Goal: Task Accomplishment & Management: Manage account settings

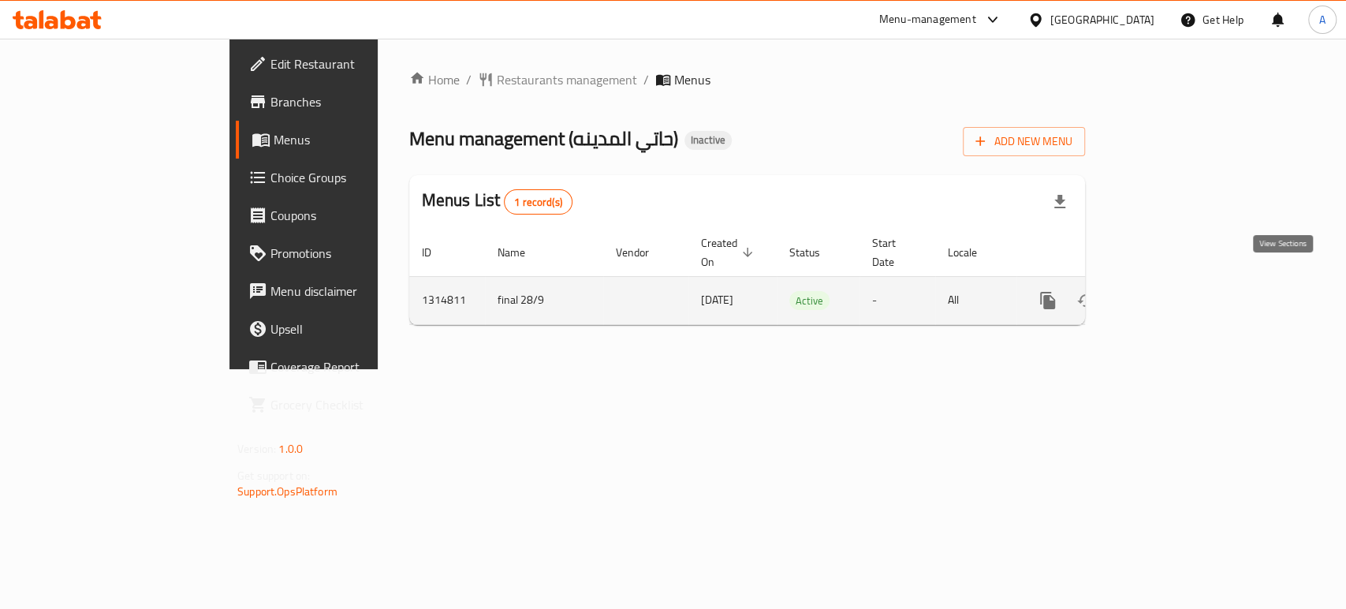
click at [1180, 288] on link "enhanced table" at bounding box center [1161, 300] width 38 height 38
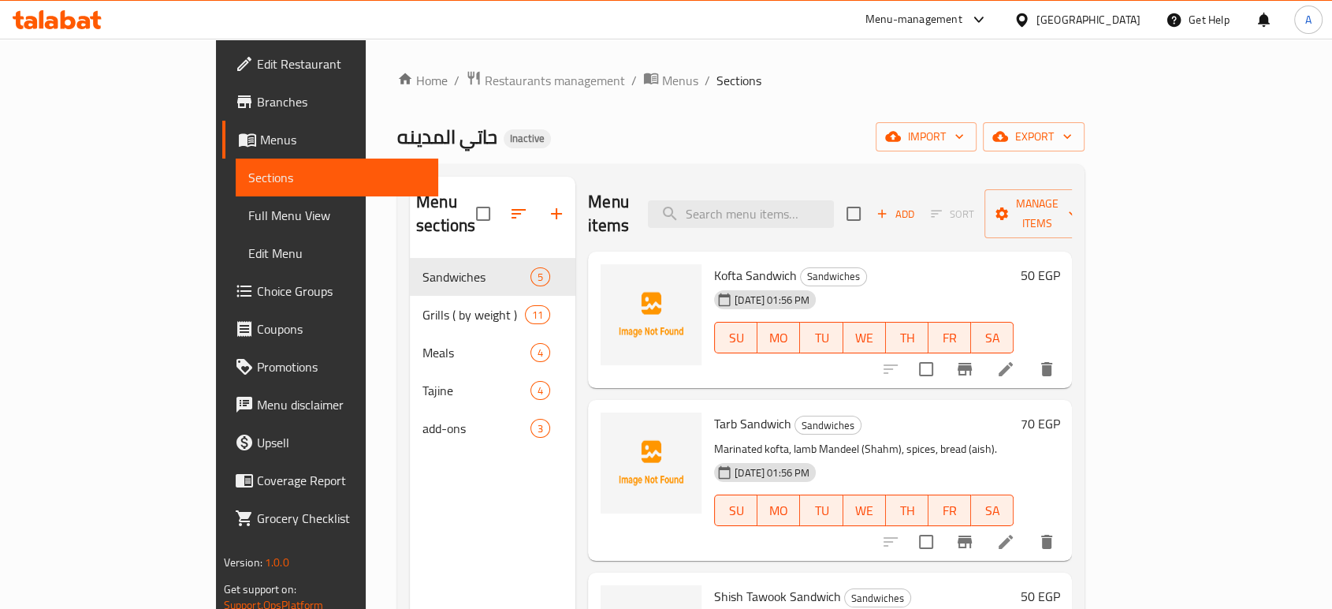
click at [248, 217] on span "Full Menu View" at bounding box center [336, 215] width 177 height 19
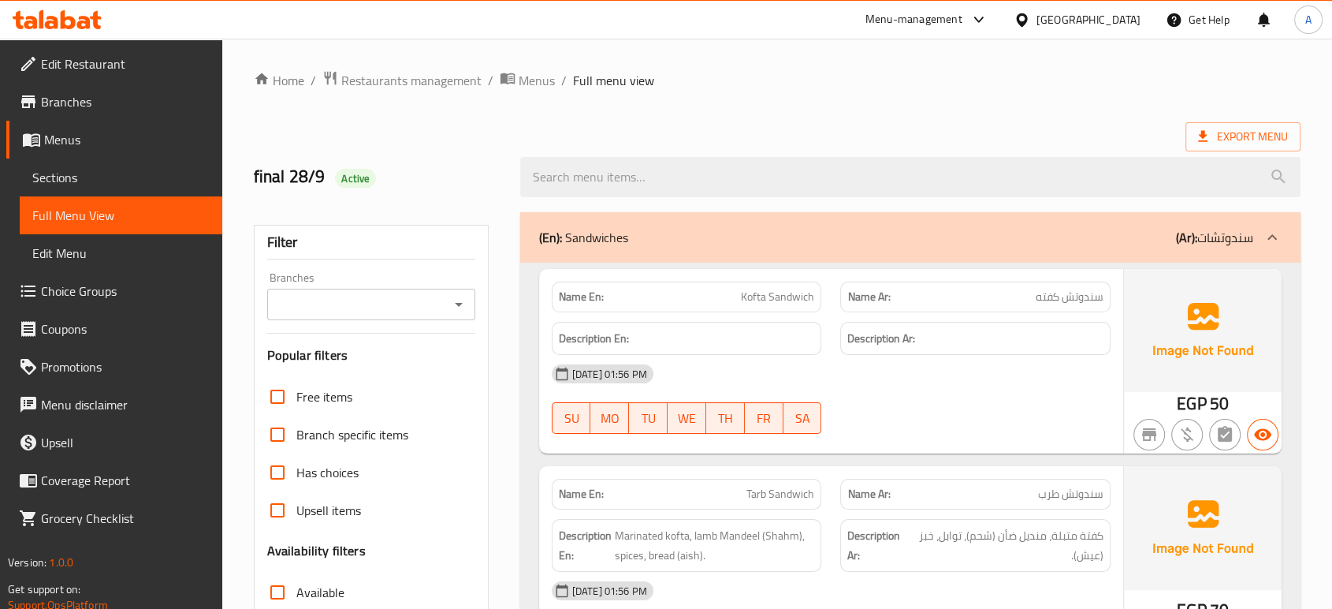
click at [1012, 333] on h6 "Description Ar:" at bounding box center [976, 339] width 256 height 20
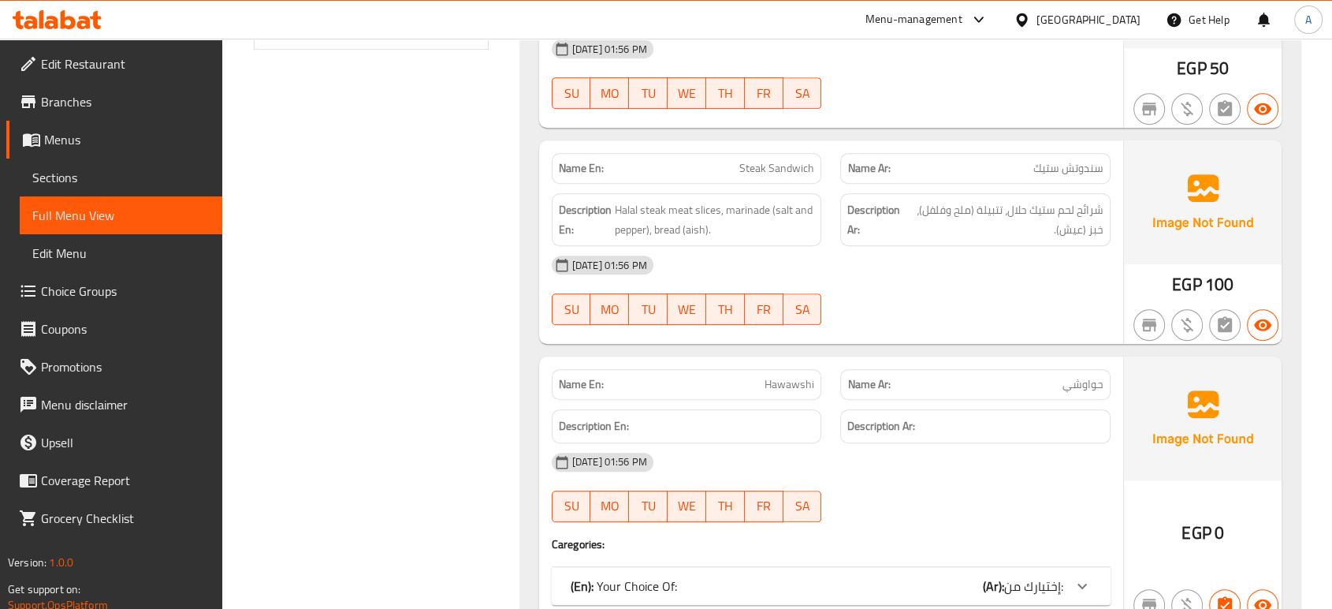
scroll to position [788, 0]
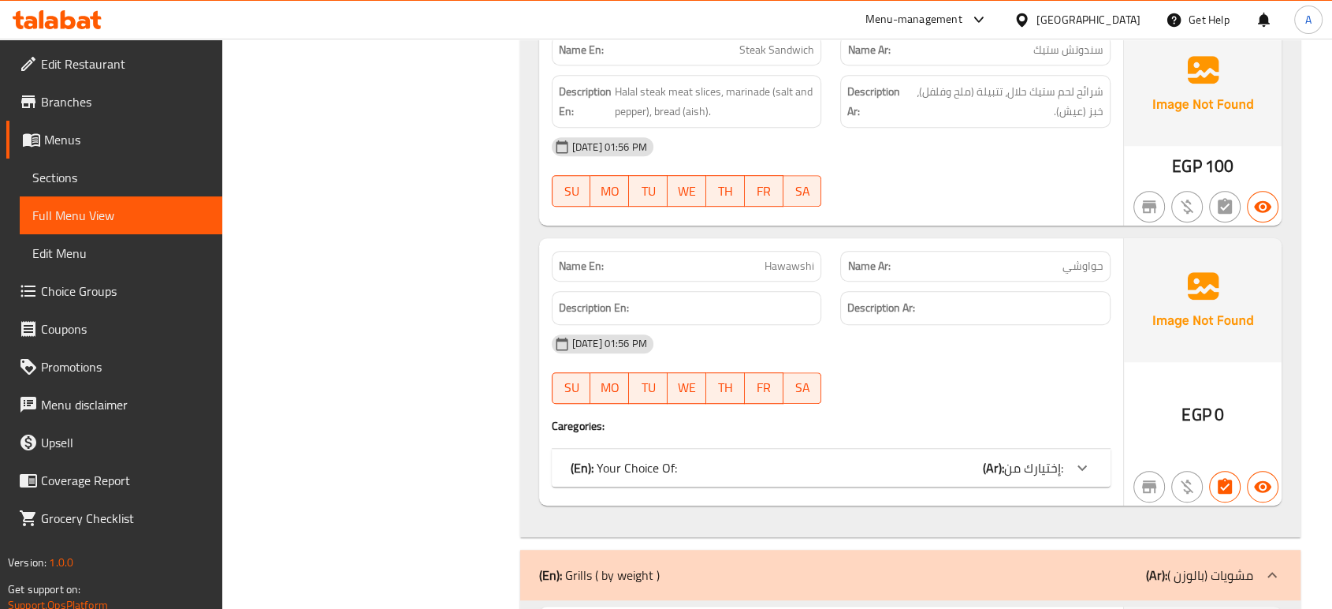
click at [955, 470] on div "(En): Your Choice Of: (Ar): إختيارك من:" at bounding box center [817, 467] width 493 height 19
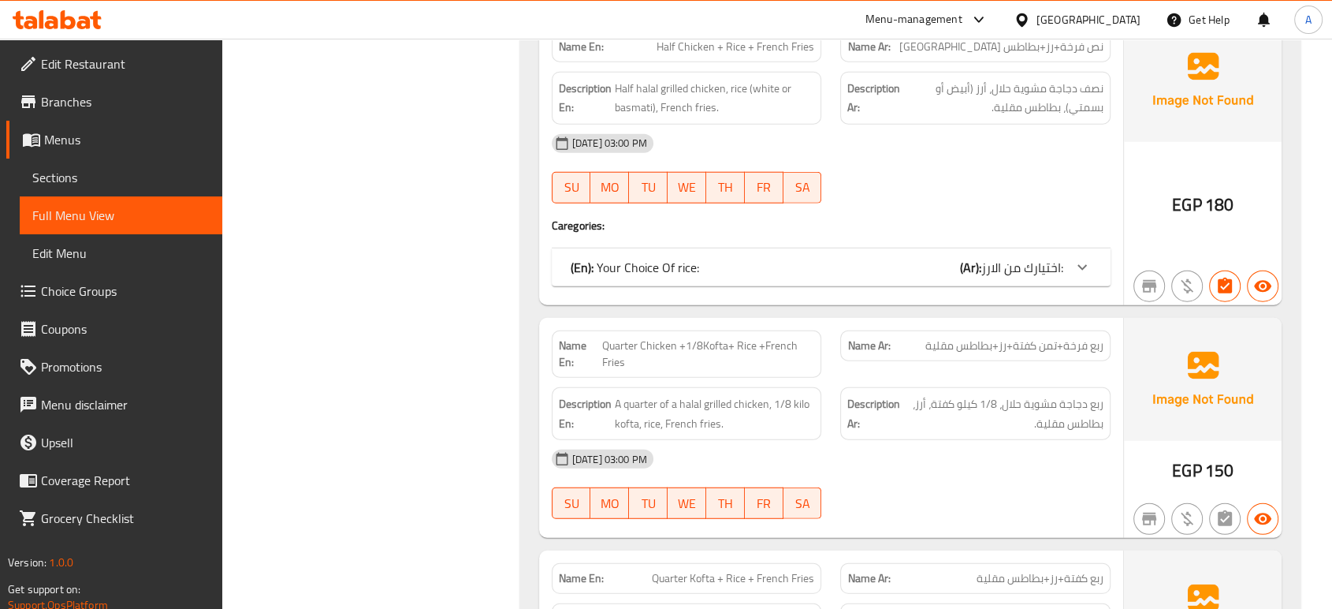
scroll to position [4030, 0]
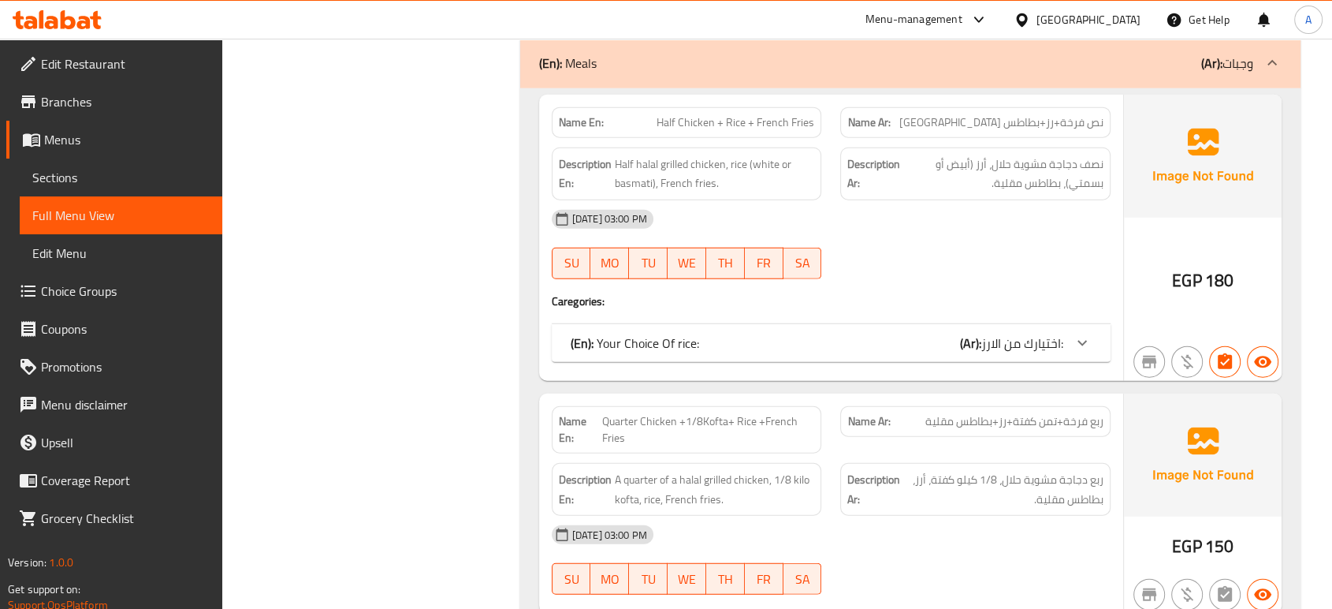
click at [974, 331] on b "(Ar):" at bounding box center [970, 343] width 21 height 24
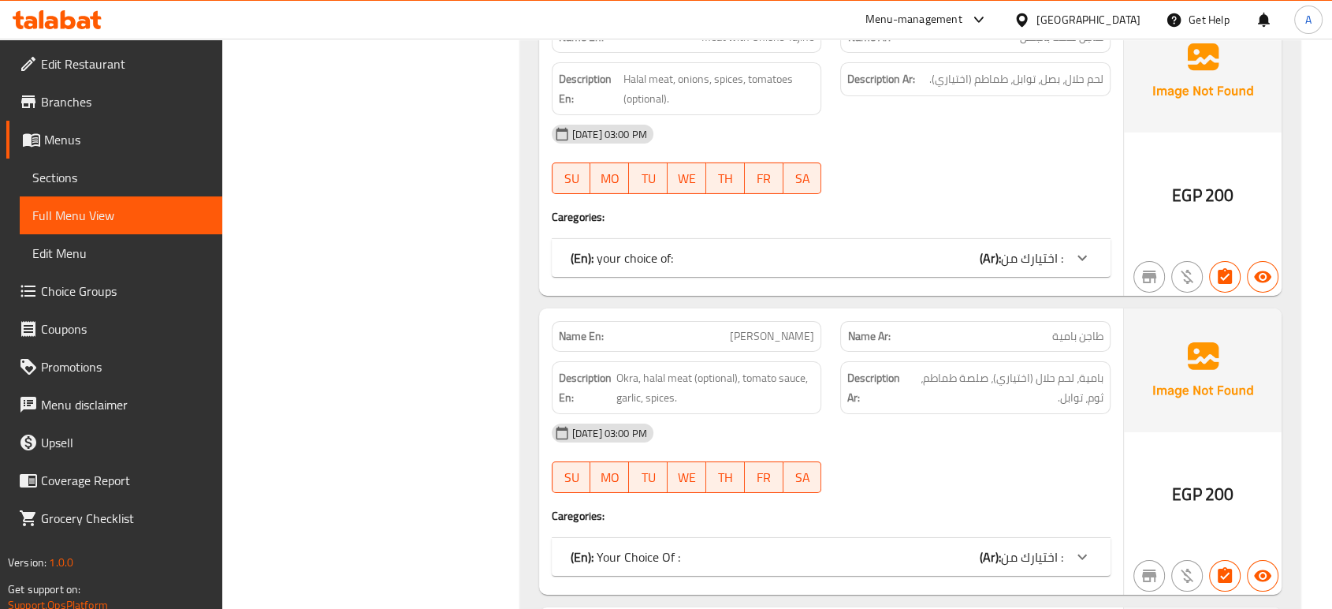
scroll to position [5168, 0]
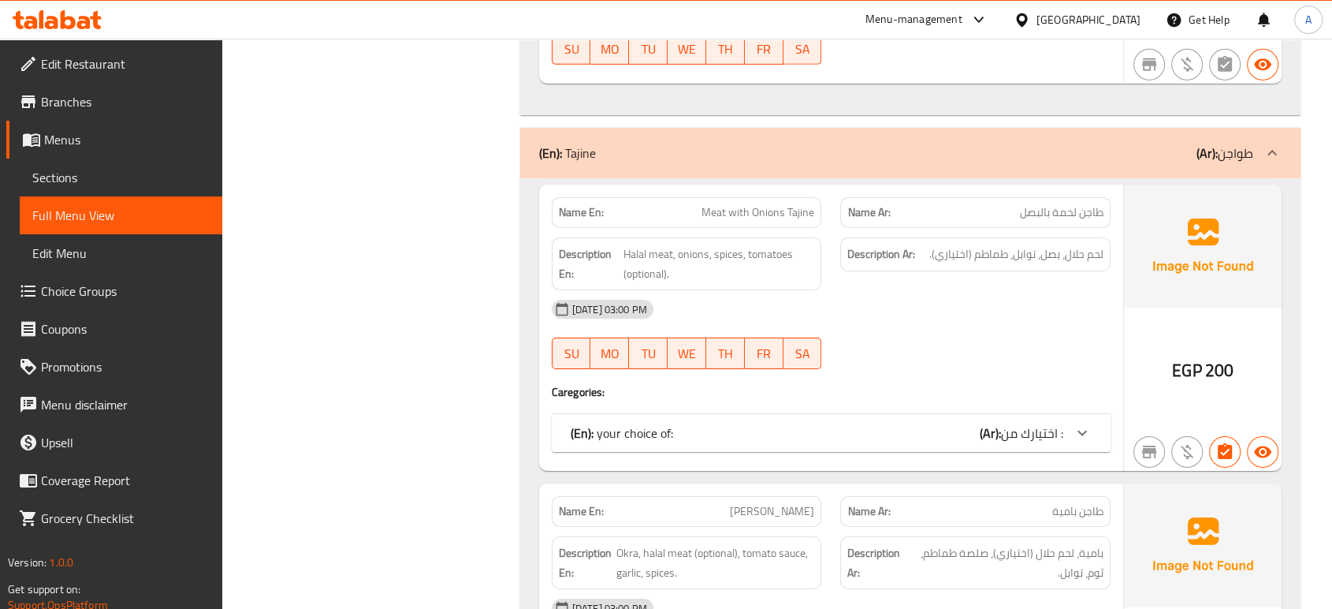
click at [989, 386] on div "Name En: Meat with Onions Tajine Name Ar: طاجن لحمة بالبصل Description En: Hala…" at bounding box center [831, 327] width 584 height 286
click at [983, 414] on div "(En): your choice of: (Ar): اختيارك من :" at bounding box center [831, 433] width 559 height 38
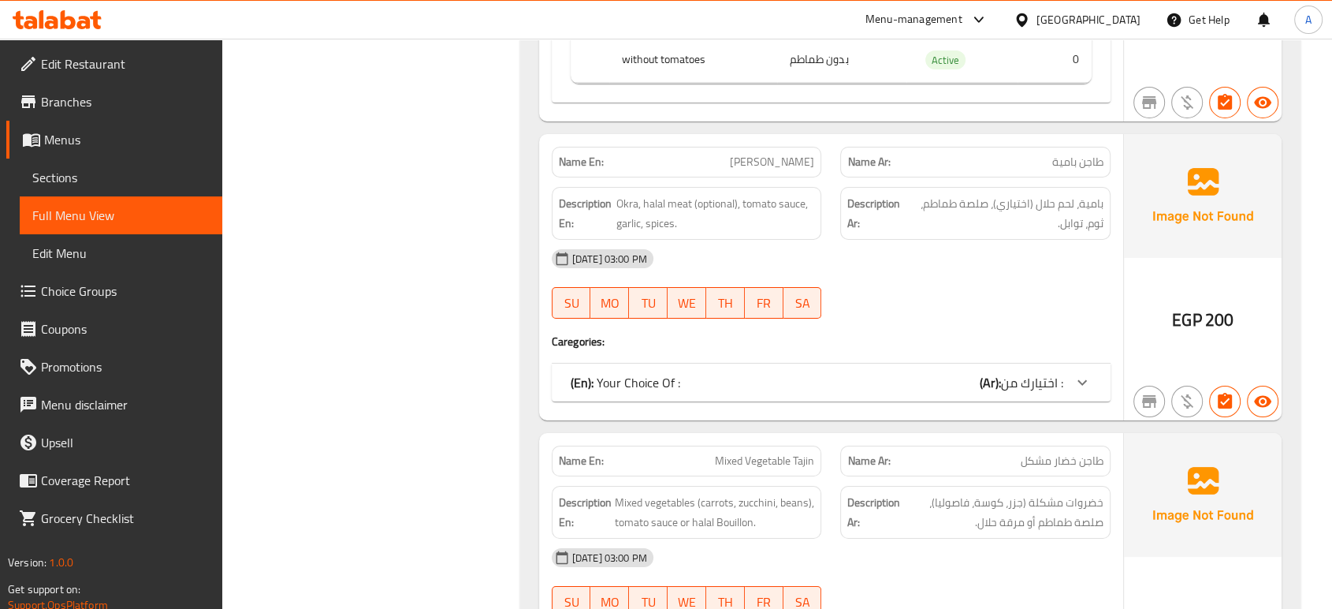
click at [965, 371] on div "(En): Your Choice Of : (Ar): اختيارك من :" at bounding box center [831, 382] width 559 height 38
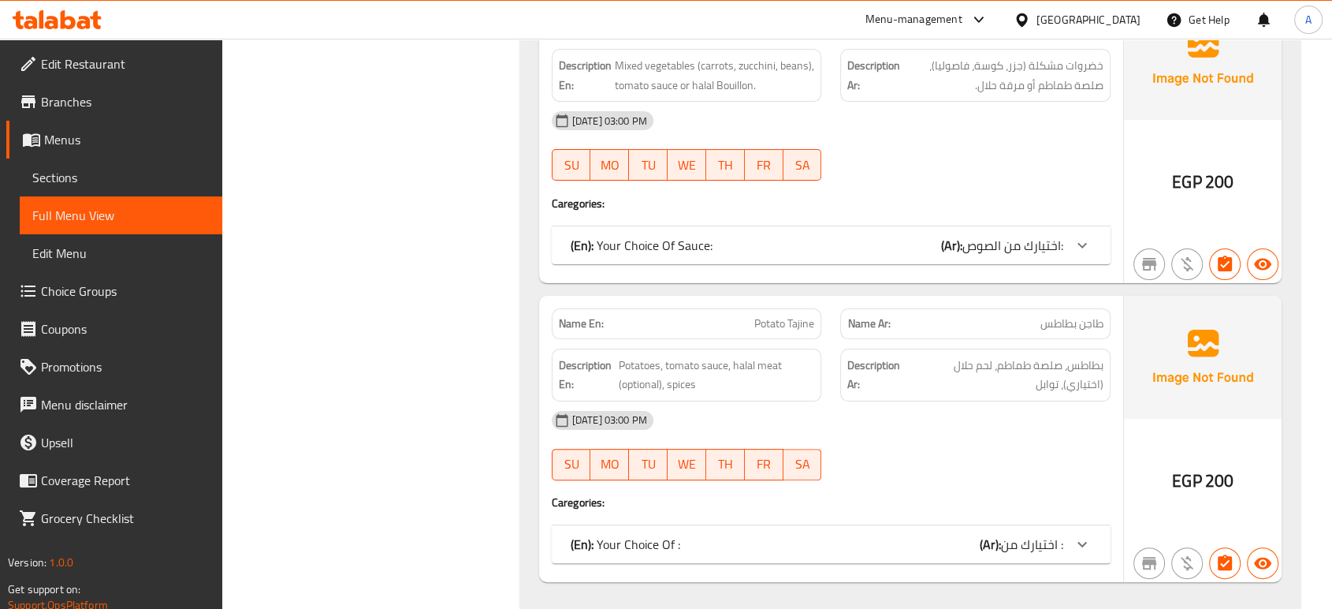
click at [892, 233] on div "(En): Your Choice Of Sauce: (Ar): اختيارك من الصوص:" at bounding box center [831, 245] width 559 height 38
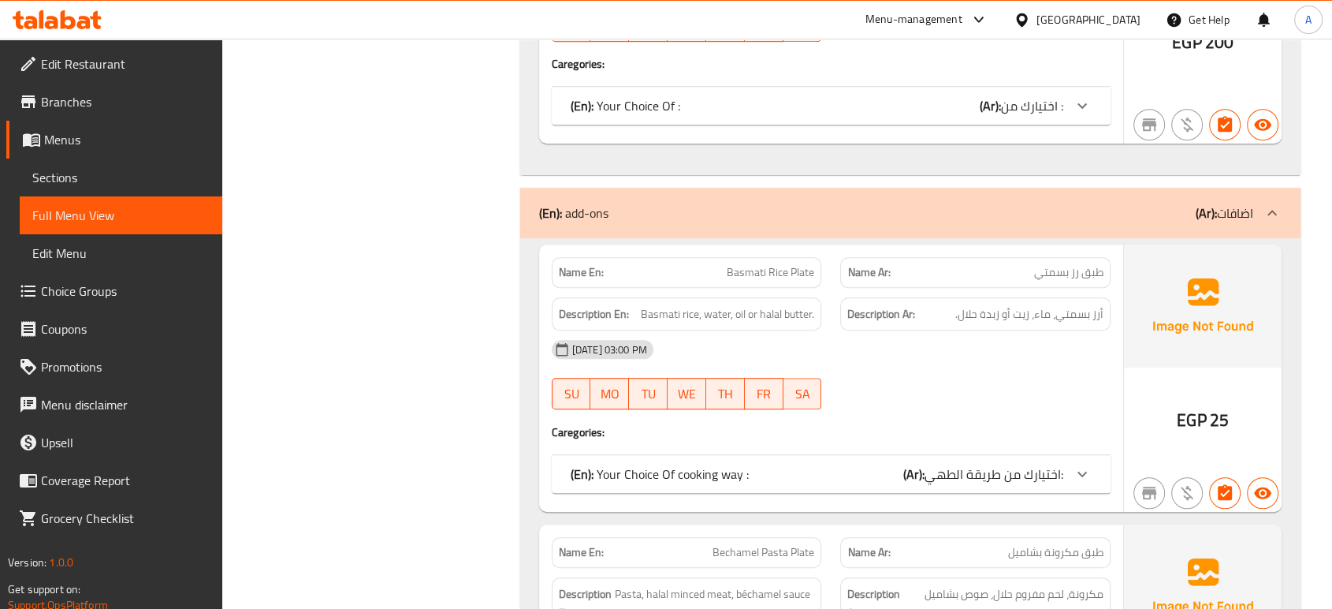
scroll to position [7008, 0]
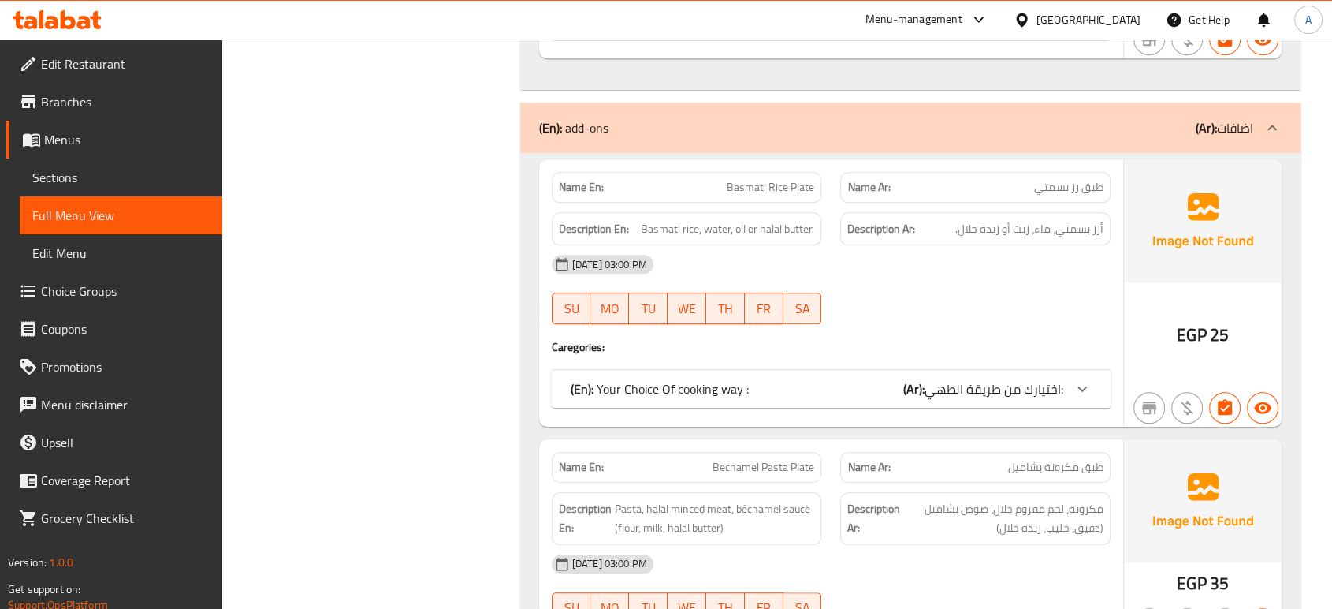
click at [920, 377] on b "(Ar):" at bounding box center [914, 389] width 21 height 24
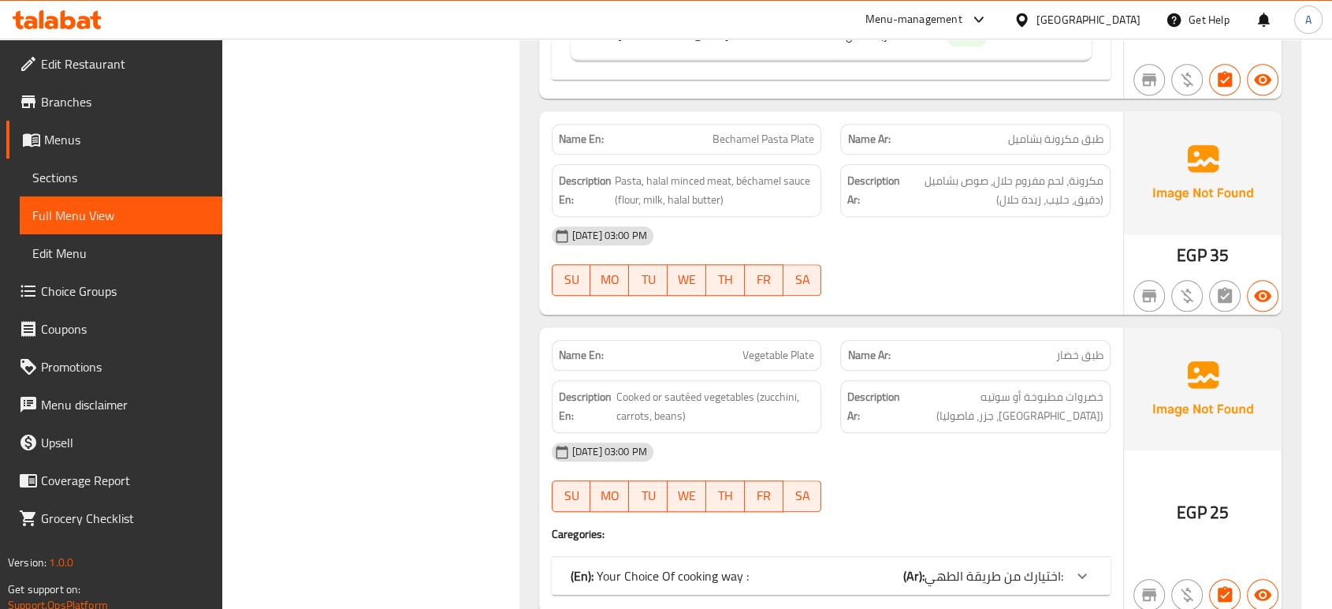
scroll to position [7556, 0]
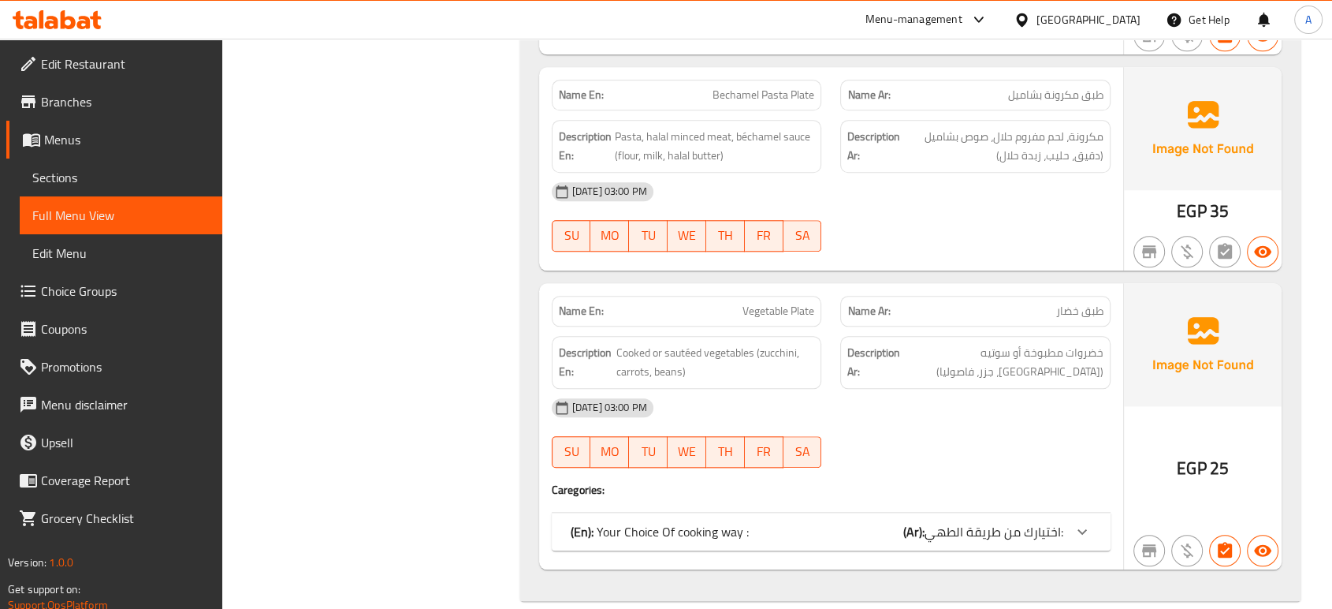
click at [958, 520] on span "اختيارك من طريقة الطهي:" at bounding box center [994, 532] width 139 height 24
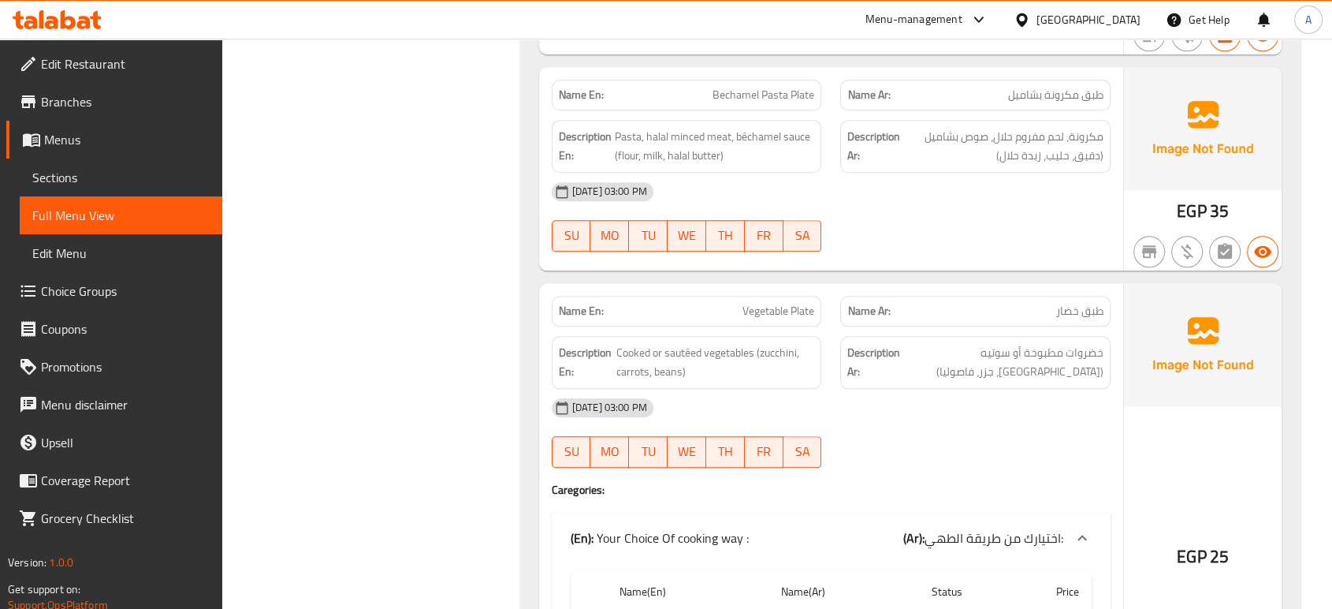
drag, startPoint x: 811, startPoint y: 383, endPoint x: 803, endPoint y: 385, distance: 8.0
click at [811, 389] on div "[DATE] 03:00 PM" at bounding box center [831, 408] width 578 height 38
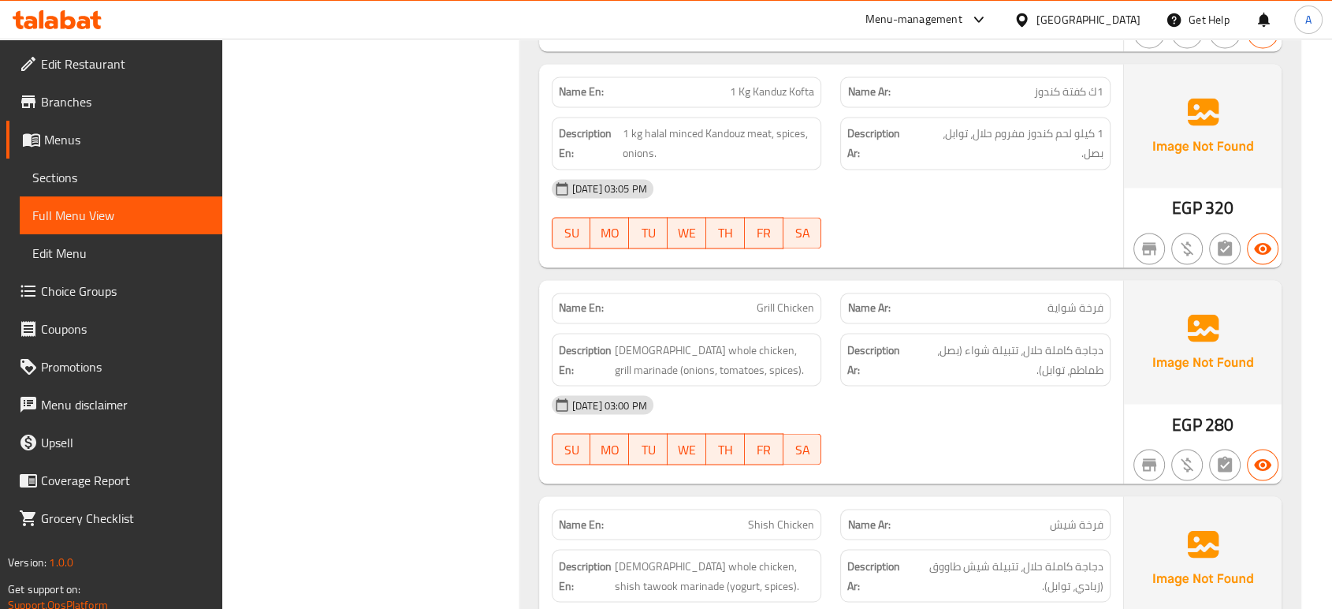
click at [788, 313] on span "Grill Chicken" at bounding box center [786, 308] width 58 height 17
copy span "Grill Chicken"
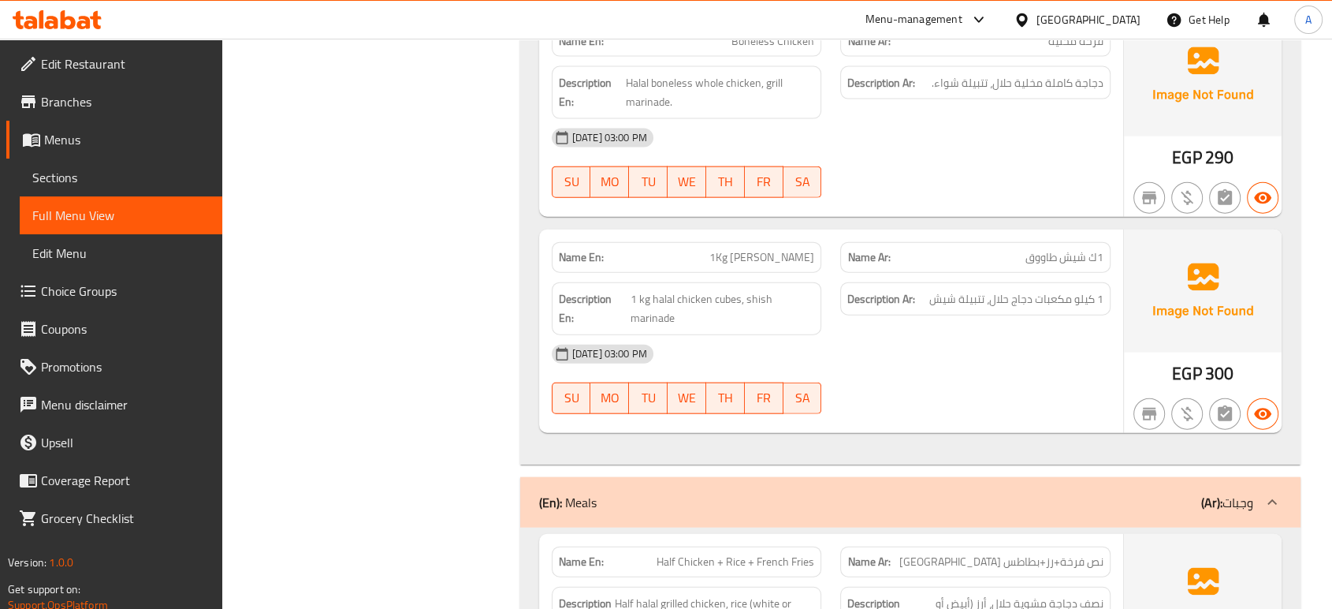
scroll to position [3621, 0]
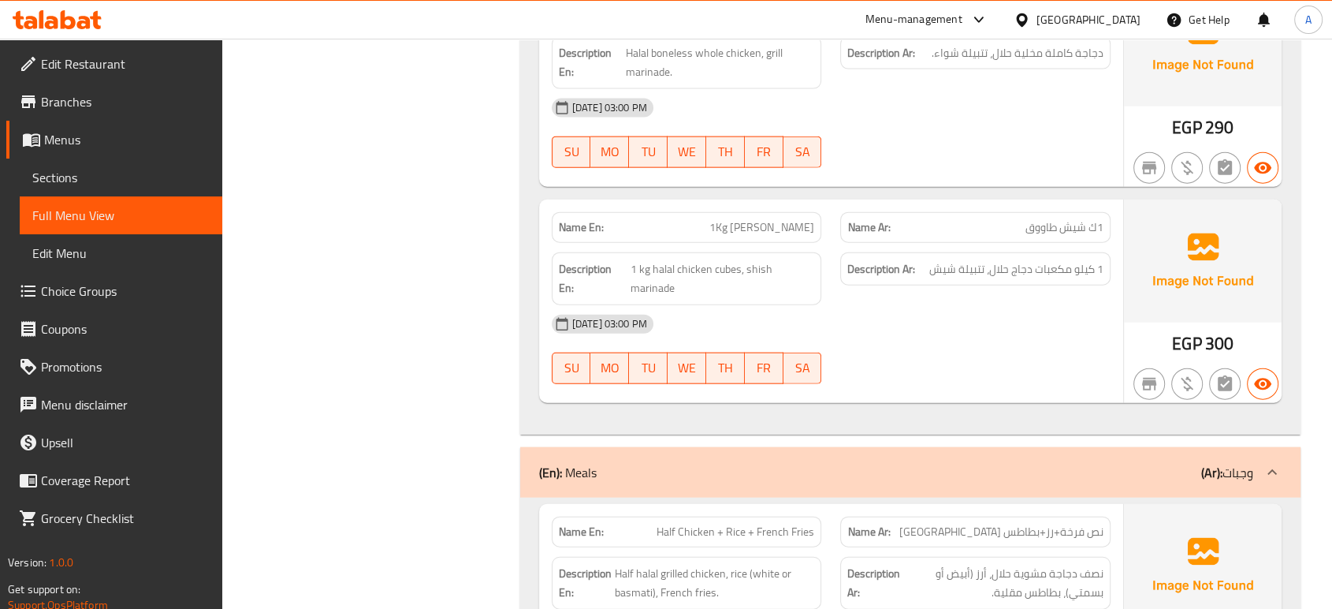
click at [826, 310] on div "[DATE] 03:00 PM" at bounding box center [831, 324] width 578 height 38
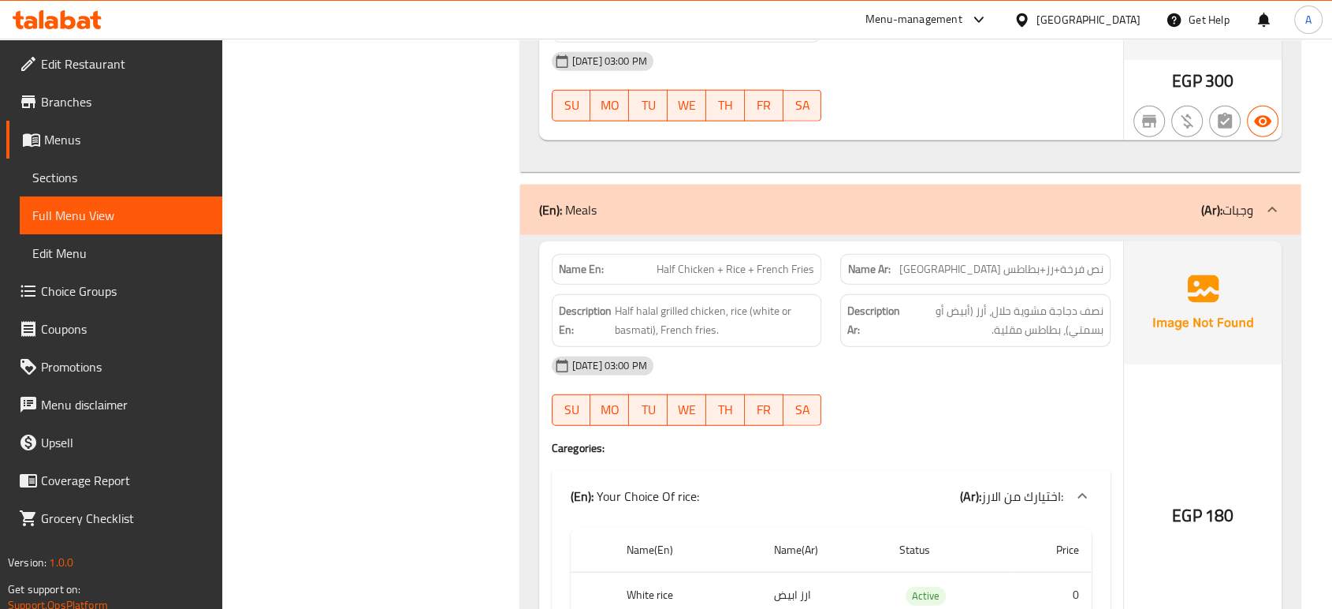
scroll to position [4146, 0]
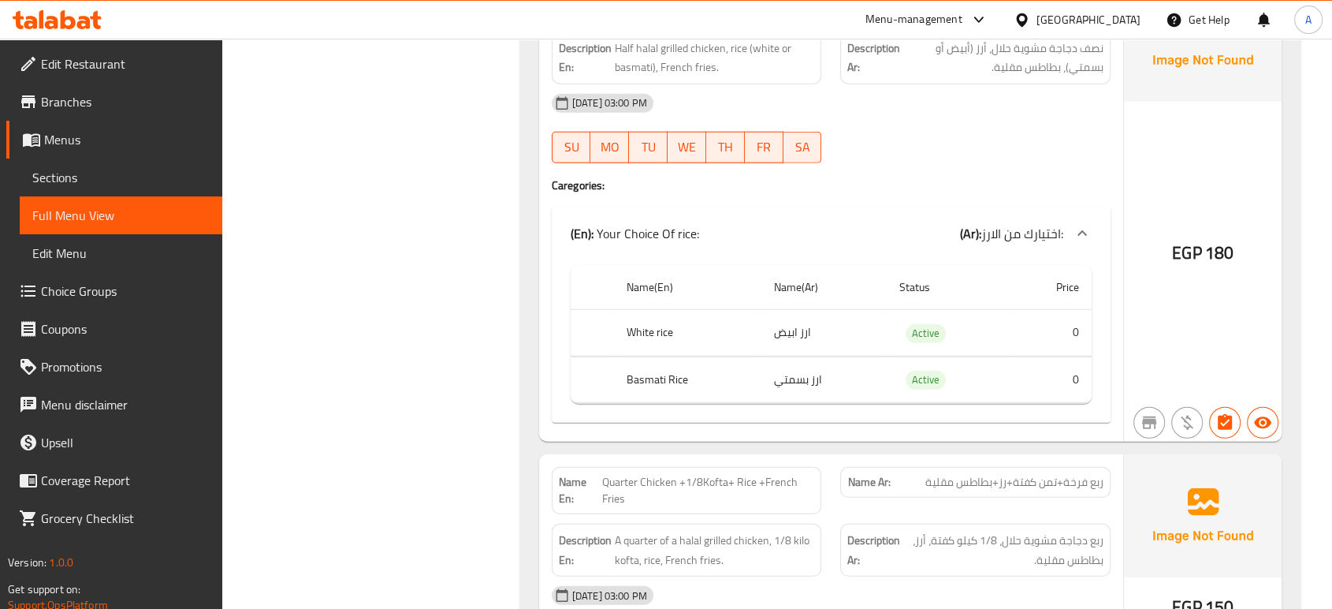
click at [1014, 154] on div at bounding box center [975, 163] width 289 height 19
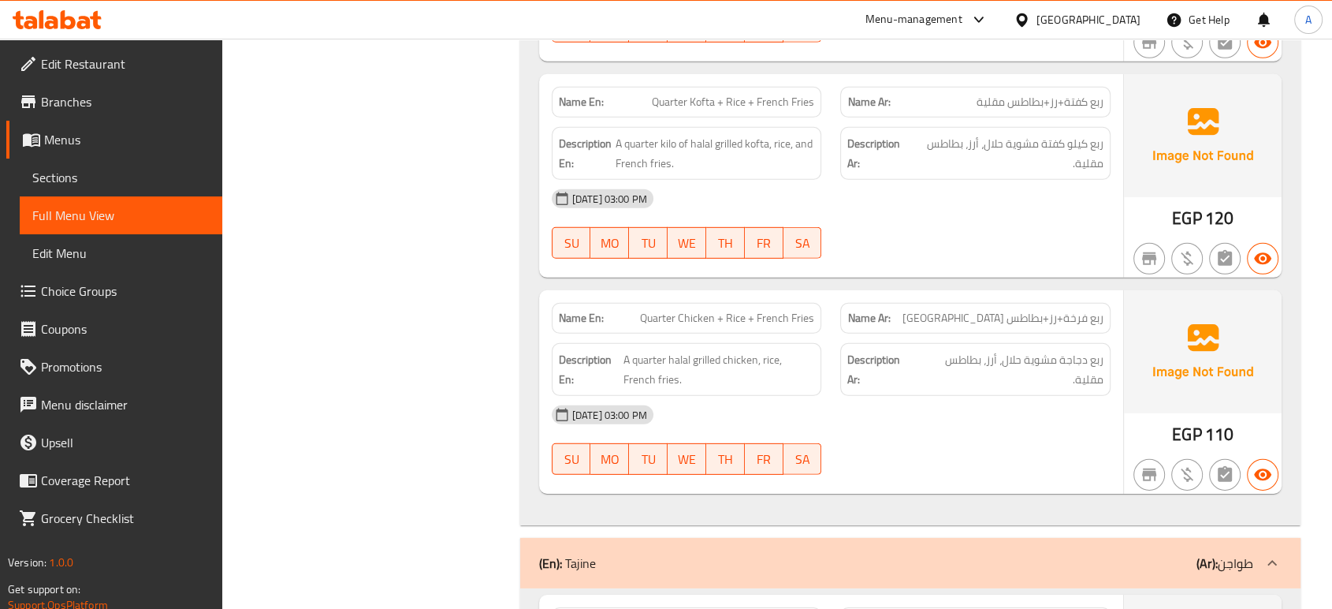
scroll to position [4759, 0]
click at [1001, 349] on span "ربع دجاجة مشوية حلال، أرز، بطاطس مقلية." at bounding box center [1010, 368] width 187 height 39
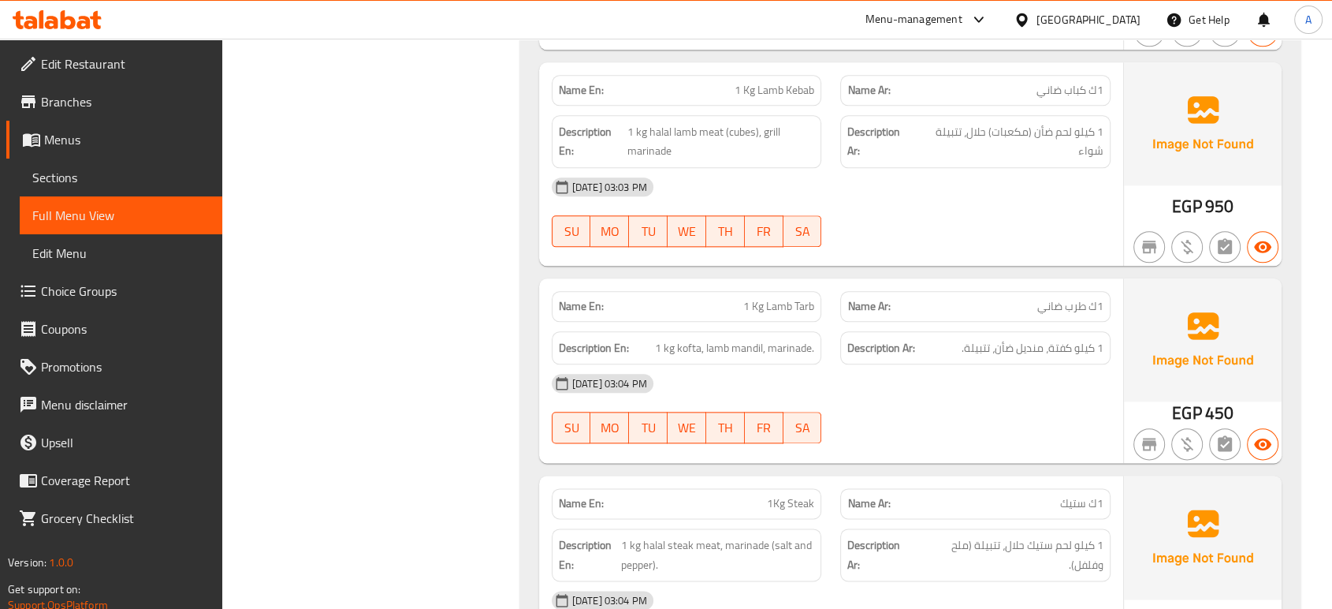
scroll to position [1819, 0]
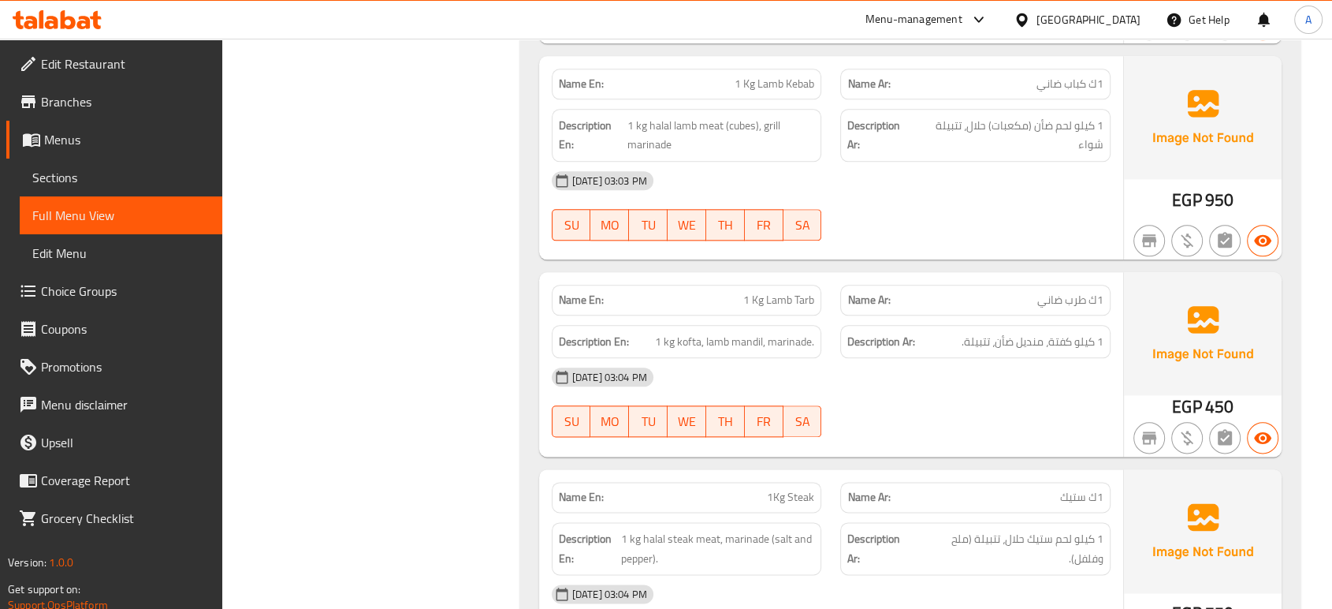
click at [1004, 360] on div "28-09-2025 03:04 PM" at bounding box center [831, 377] width 578 height 38
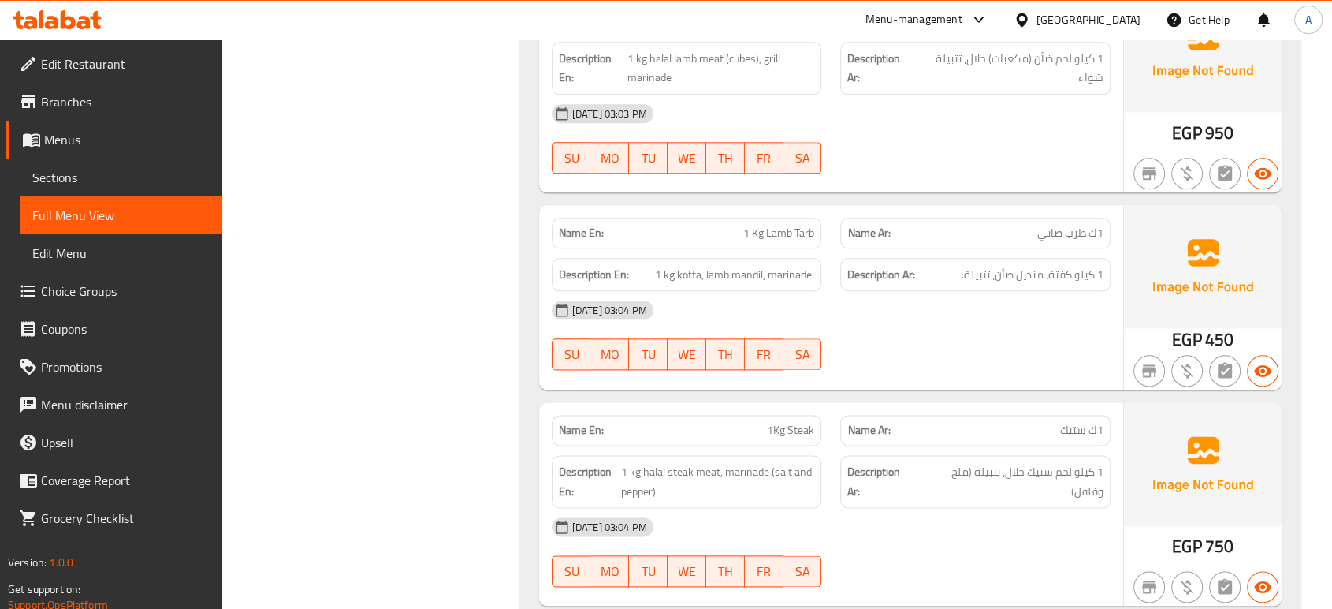
scroll to position [1994, 0]
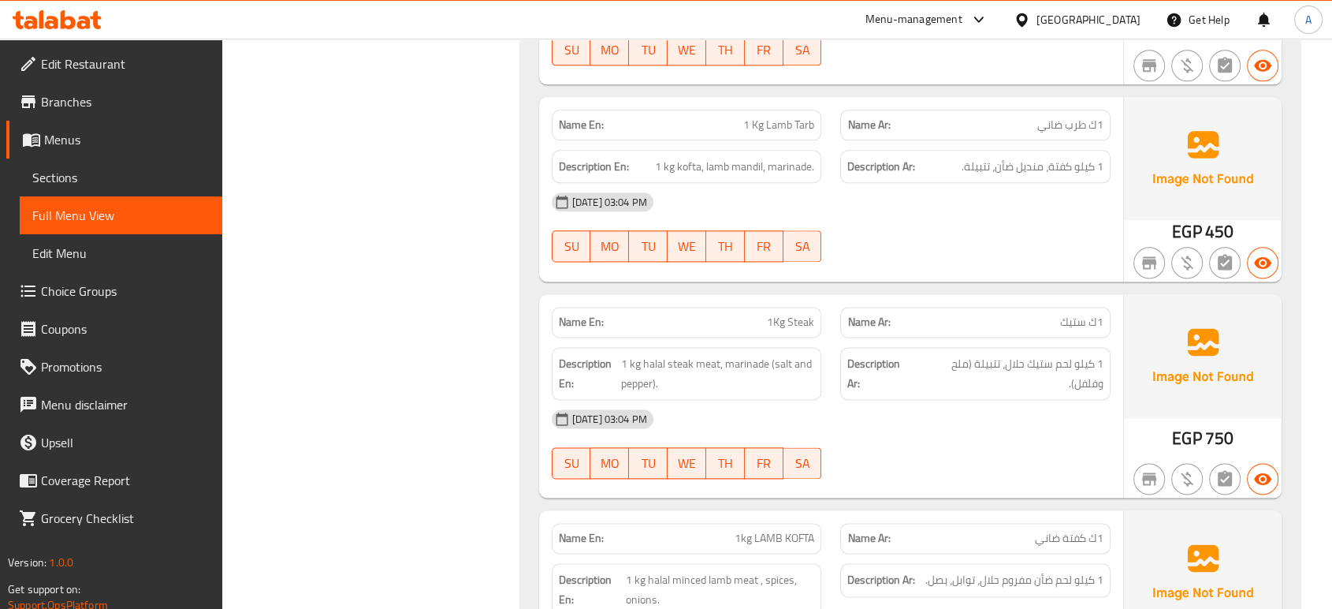
click at [804, 315] on span "1Kg Steak" at bounding box center [790, 322] width 47 height 17
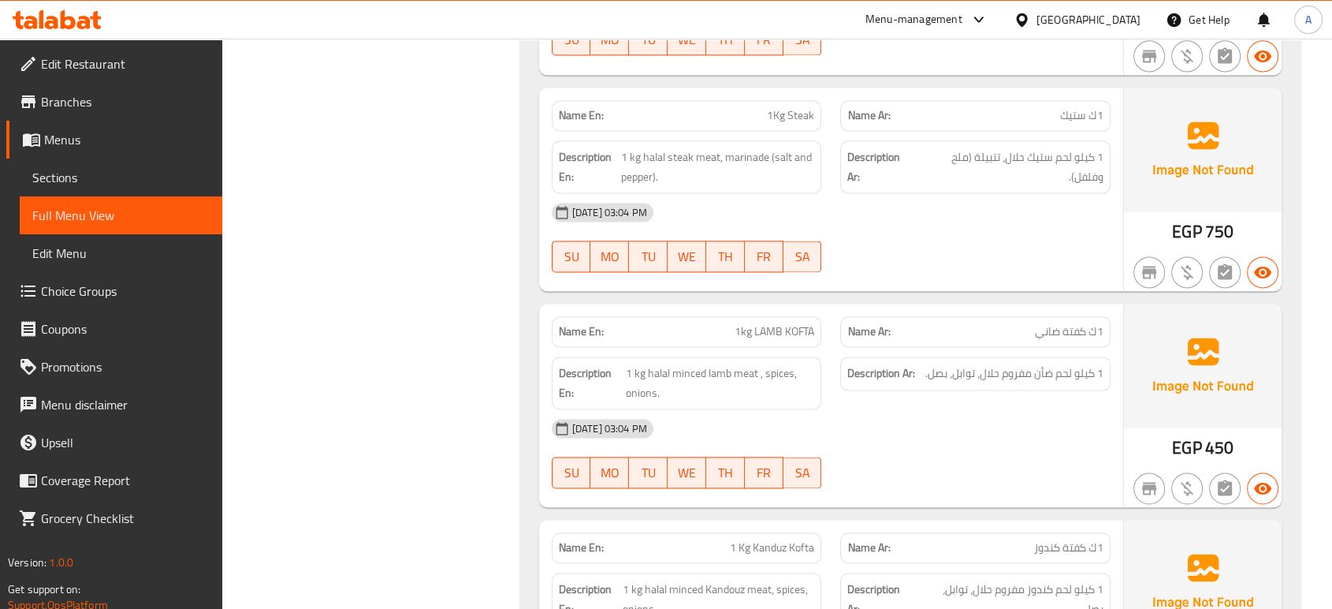
scroll to position [2170, 0]
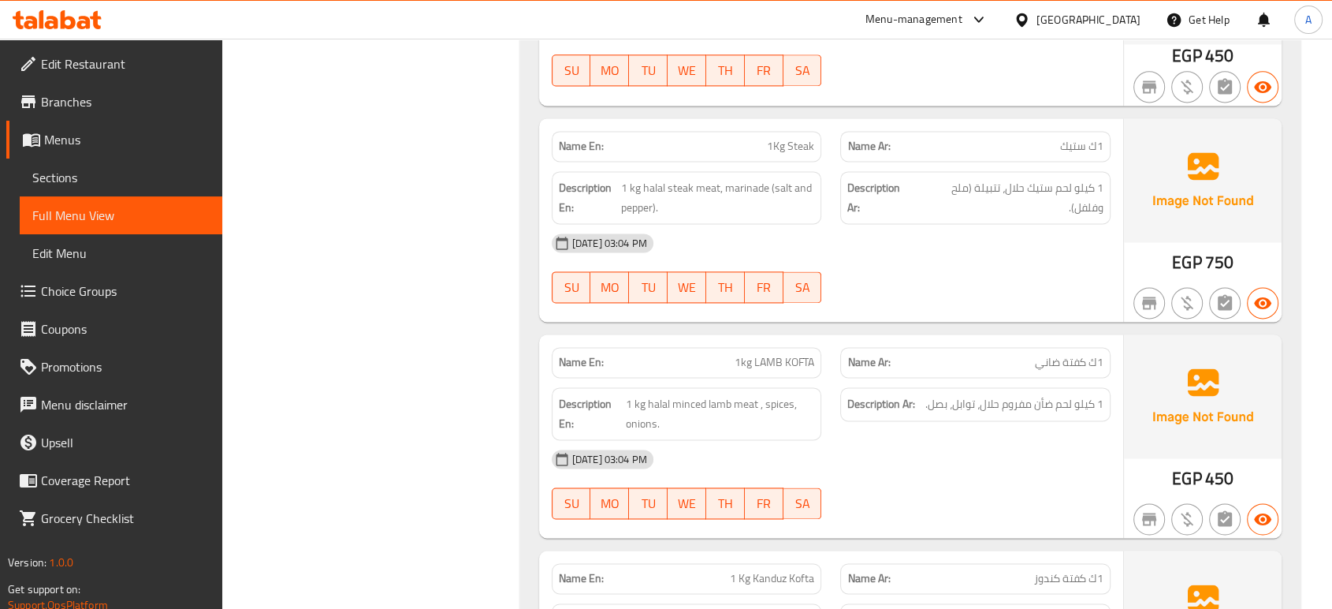
click at [837, 317] on div "Name En: 1Kg Steak Name Ar: 1ك ستيك Description En: 1 kg halal steak meat, mari…" at bounding box center [831, 219] width 584 height 203
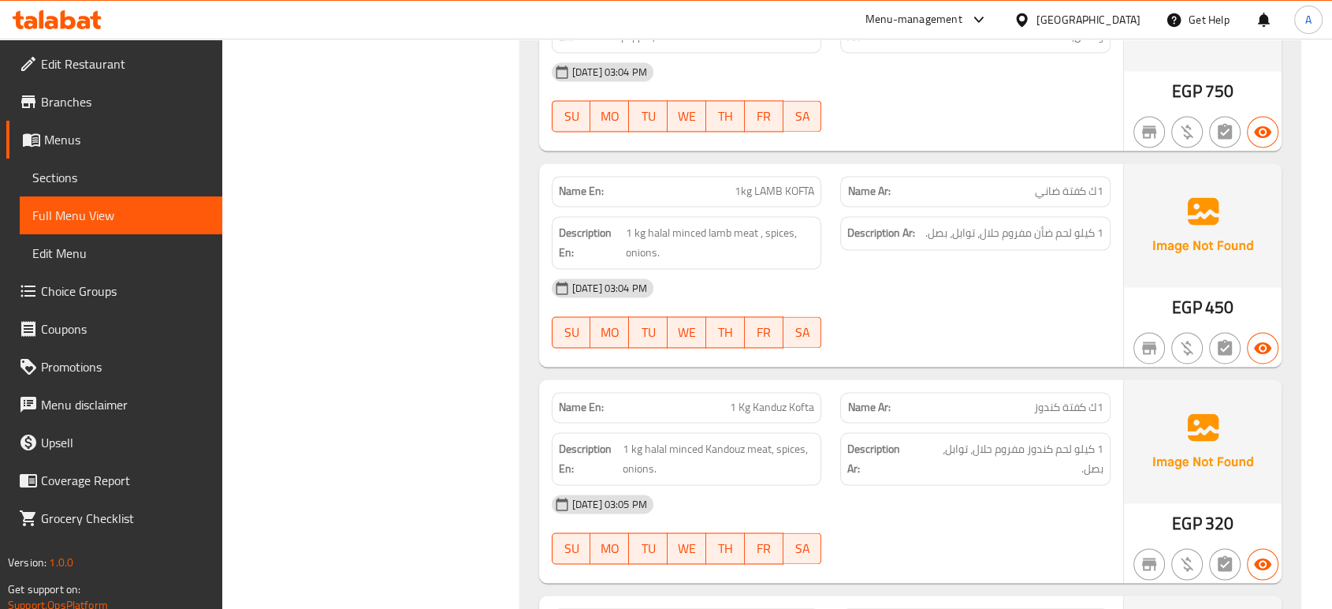
scroll to position [2345, 0]
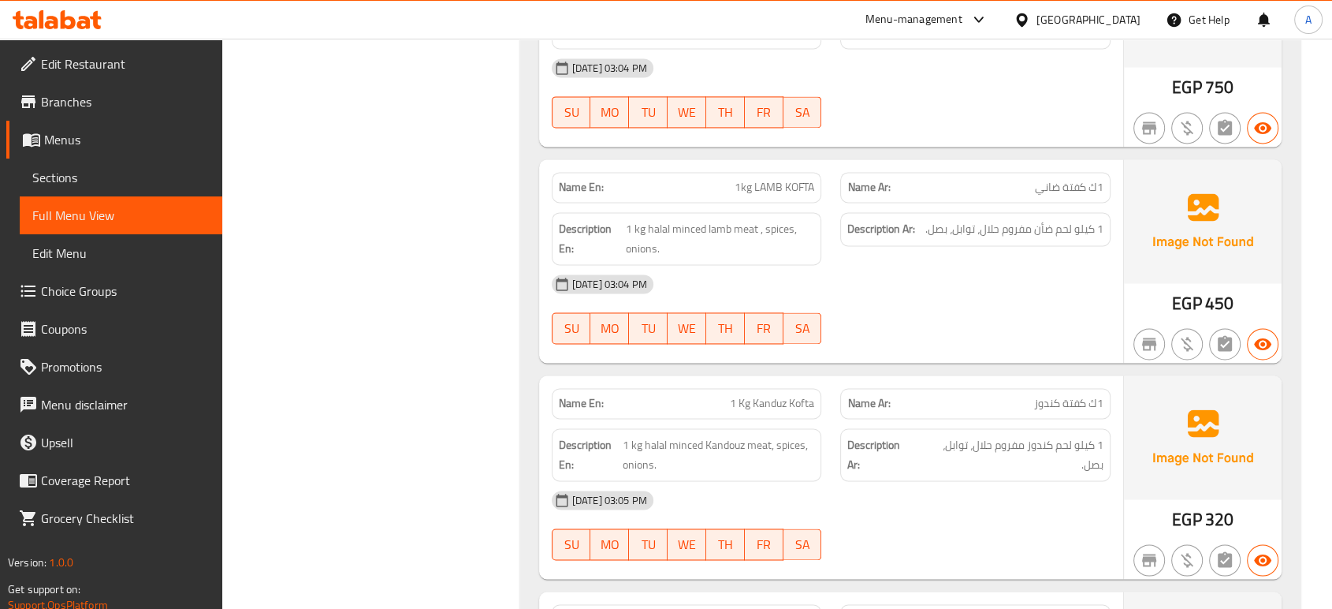
click at [839, 282] on div "28-09-2025 03:04 PM" at bounding box center [831, 284] width 578 height 38
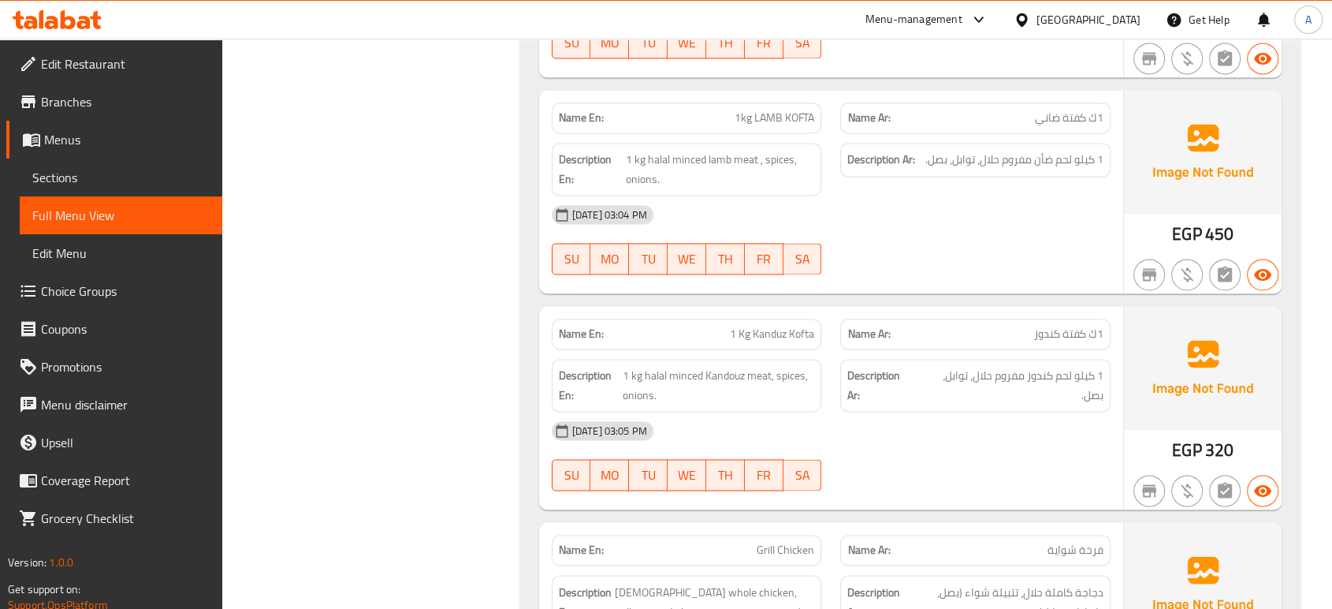
scroll to position [2520, 0]
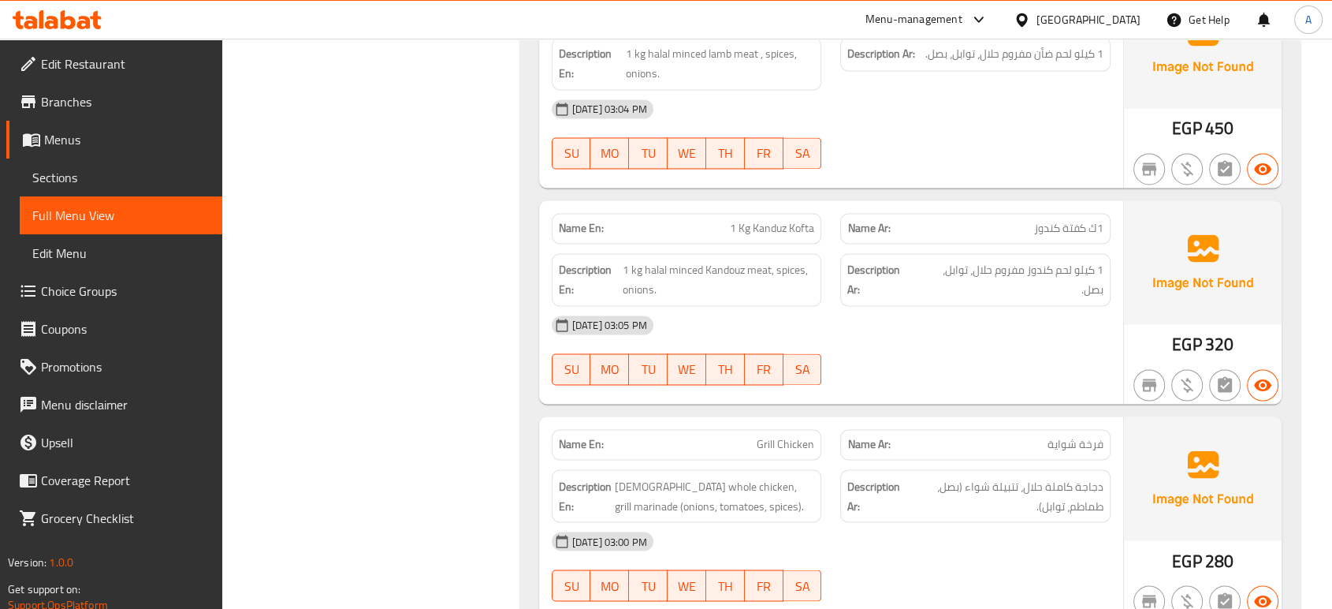
click at [966, 354] on div "28-09-2025 03:05 PM SU MO TU WE TH FR SA" at bounding box center [831, 350] width 578 height 88
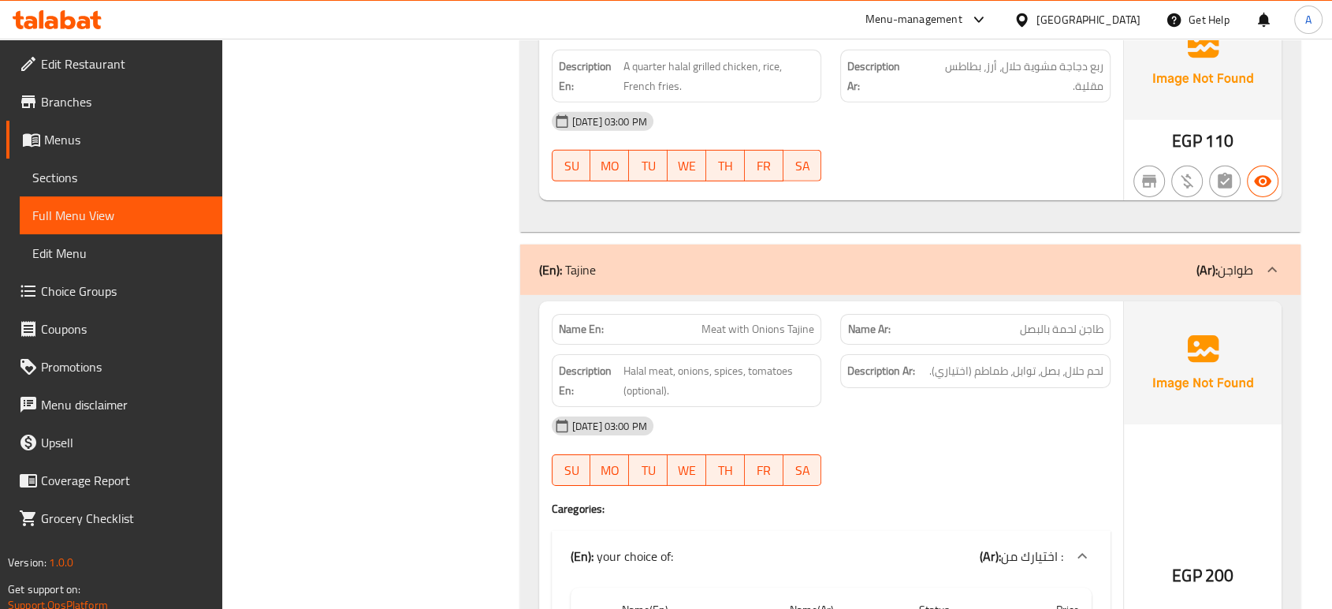
scroll to position [5227, 0]
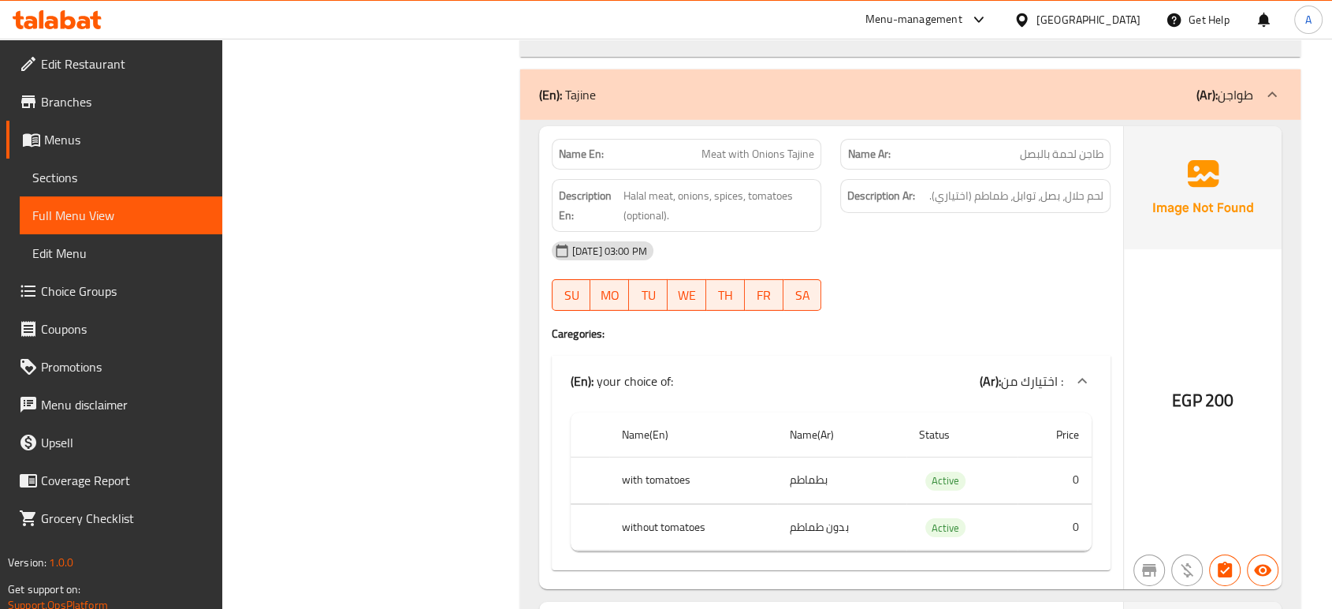
click at [827, 326] on h4 "Caregories:" at bounding box center [831, 334] width 559 height 16
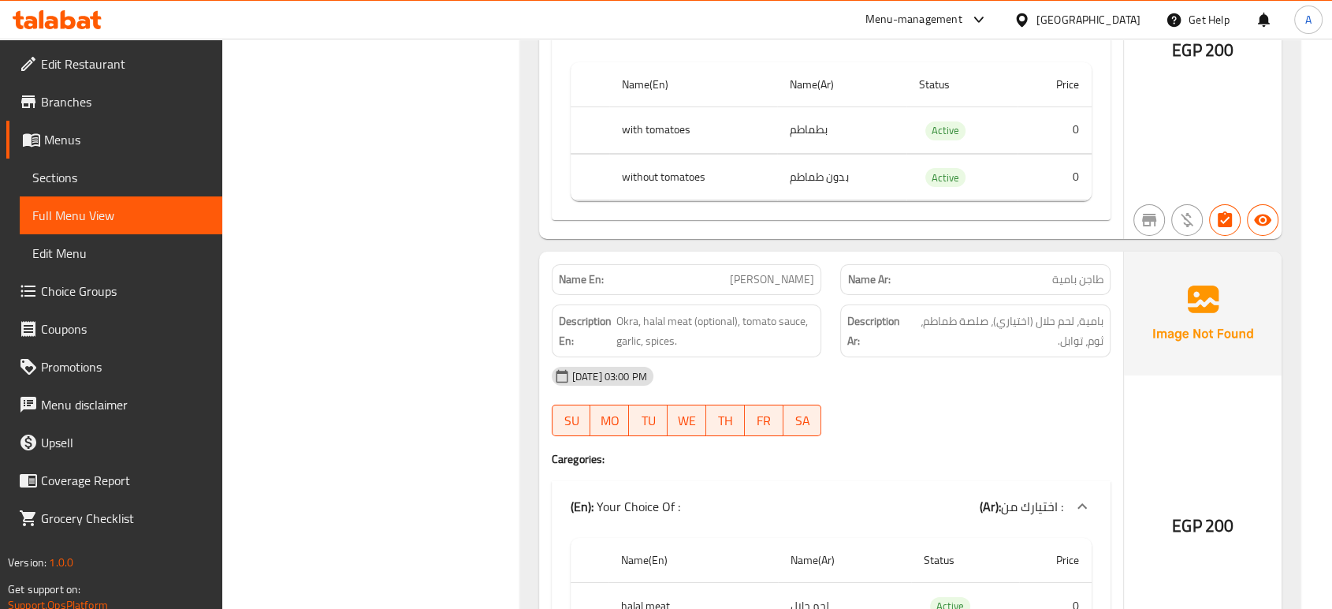
scroll to position [5671, 0]
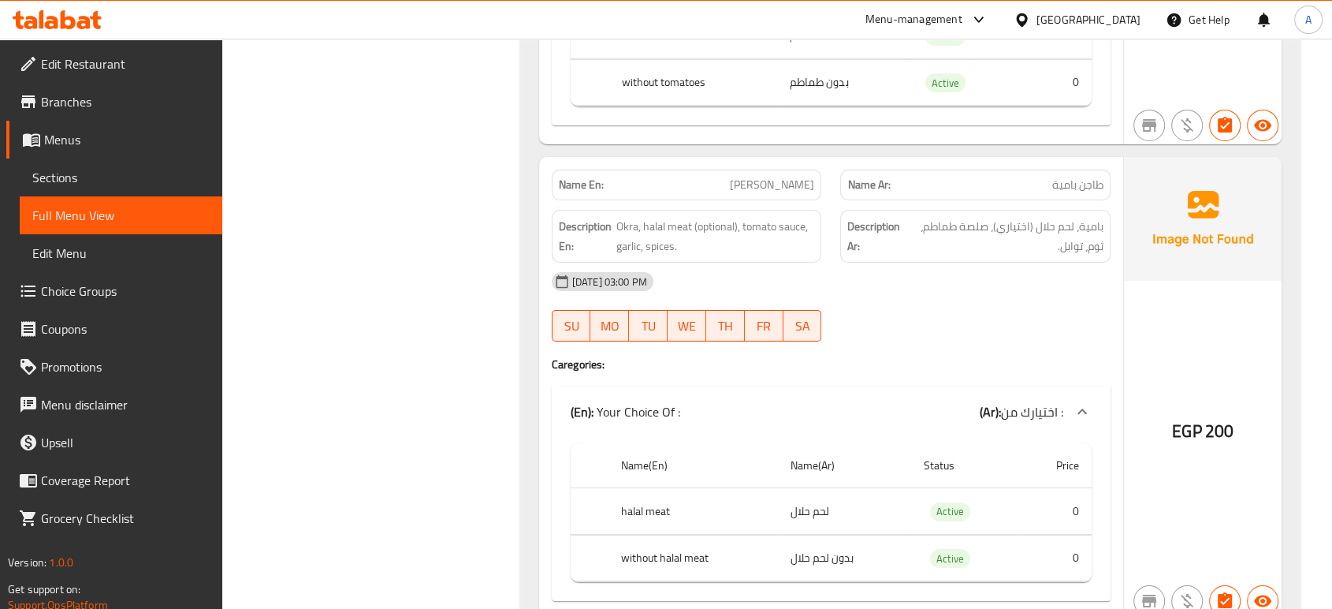
click at [928, 271] on div "[DATE] 03:00 PM" at bounding box center [831, 282] width 578 height 38
click at [1047, 217] on span "بامية، لحم حلال (اختياري)، صلصة طماطم، ثوم، توابل." at bounding box center [1006, 236] width 196 height 39
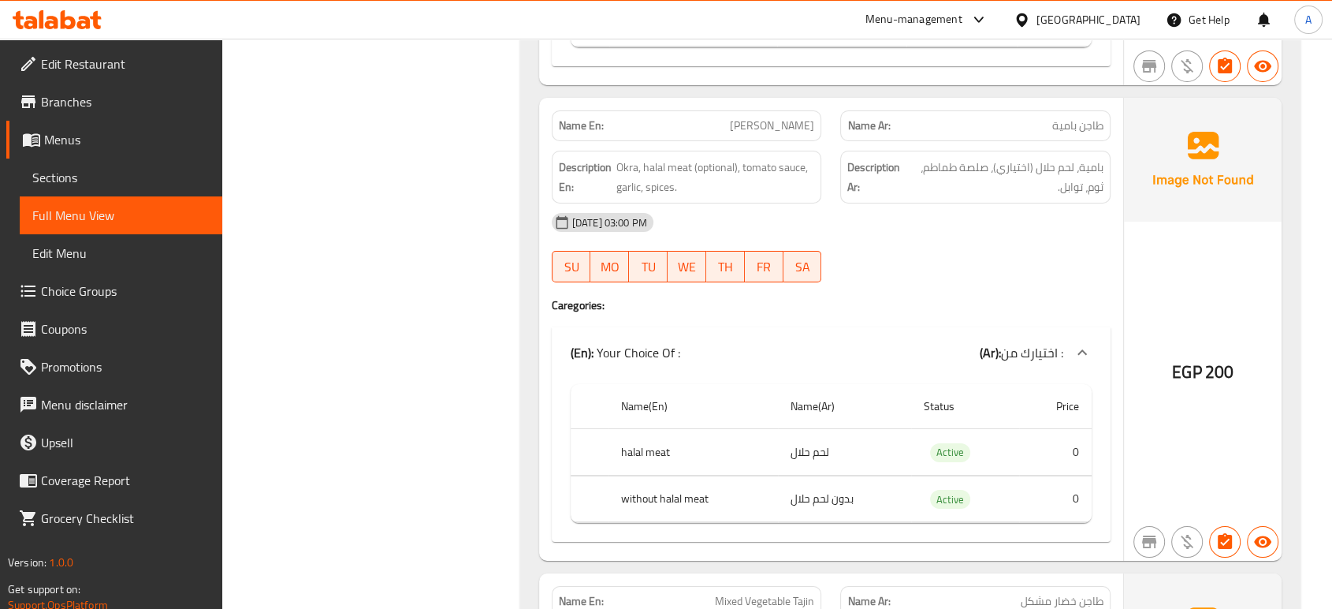
scroll to position [5759, 0]
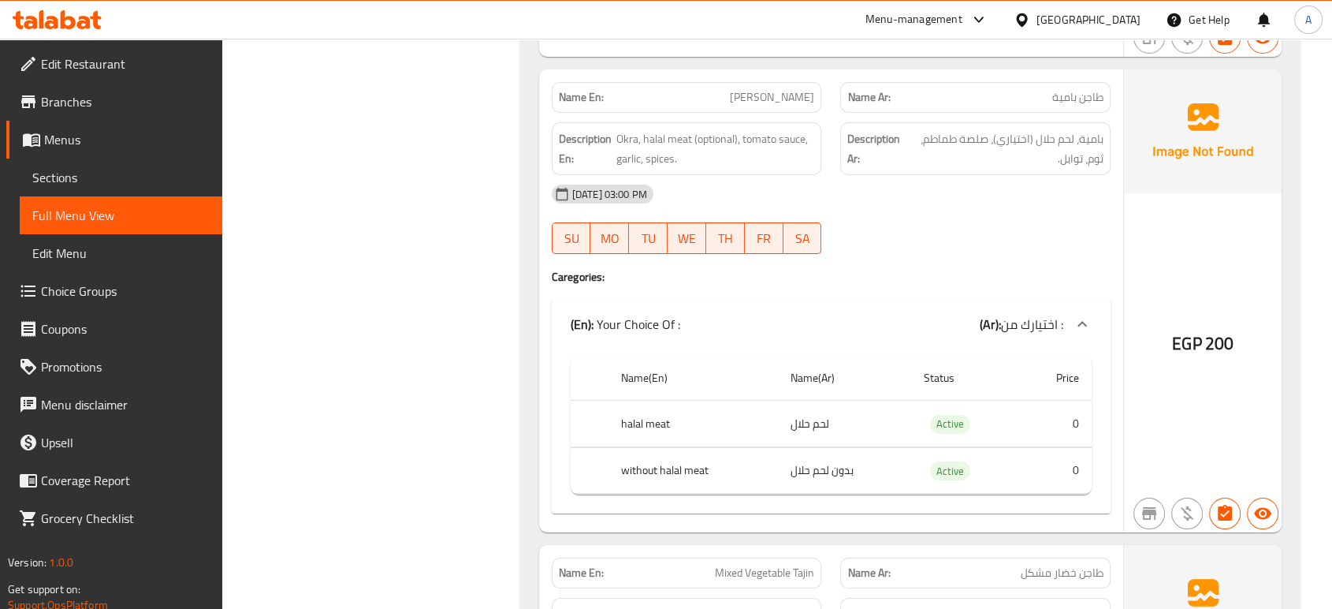
click at [1022, 244] on div at bounding box center [975, 253] width 289 height 19
click at [954, 244] on div at bounding box center [975, 253] width 289 height 19
click at [948, 203] on div "28-09-2025 03:00 PM SU MO TU WE TH FR SA" at bounding box center [831, 219] width 578 height 88
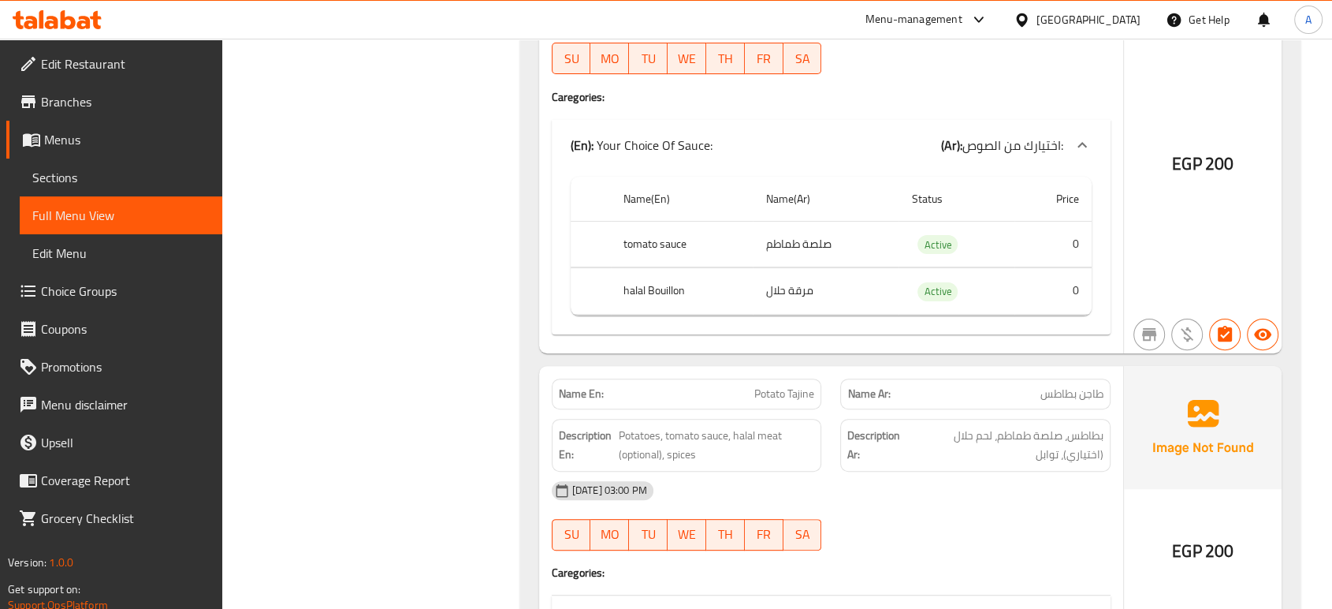
scroll to position [6460, 0]
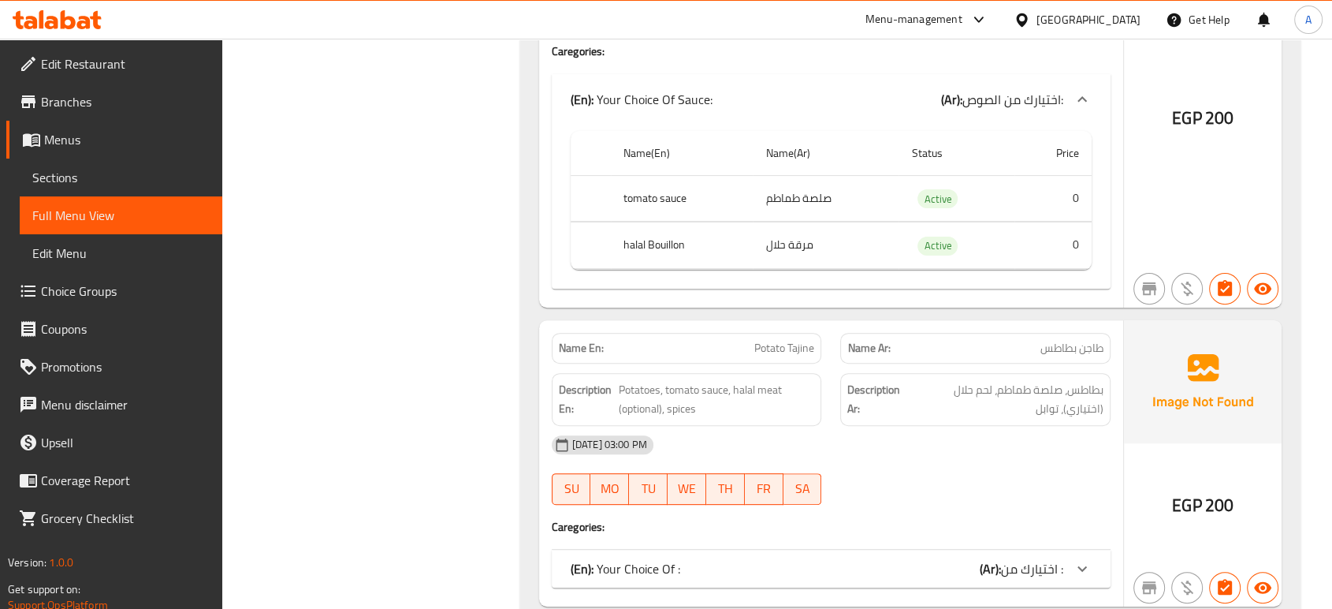
click at [931, 559] on div "(En): Your Choice Of : (Ar): اختيارك من :" at bounding box center [817, 568] width 493 height 19
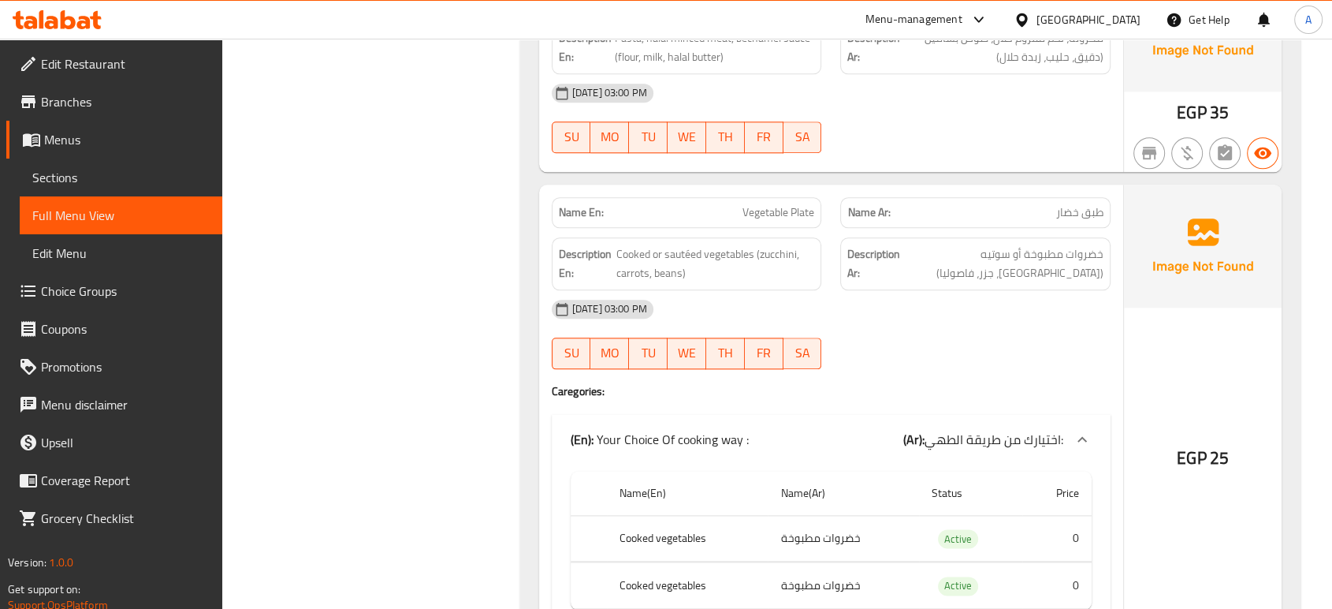
scroll to position [7910, 0]
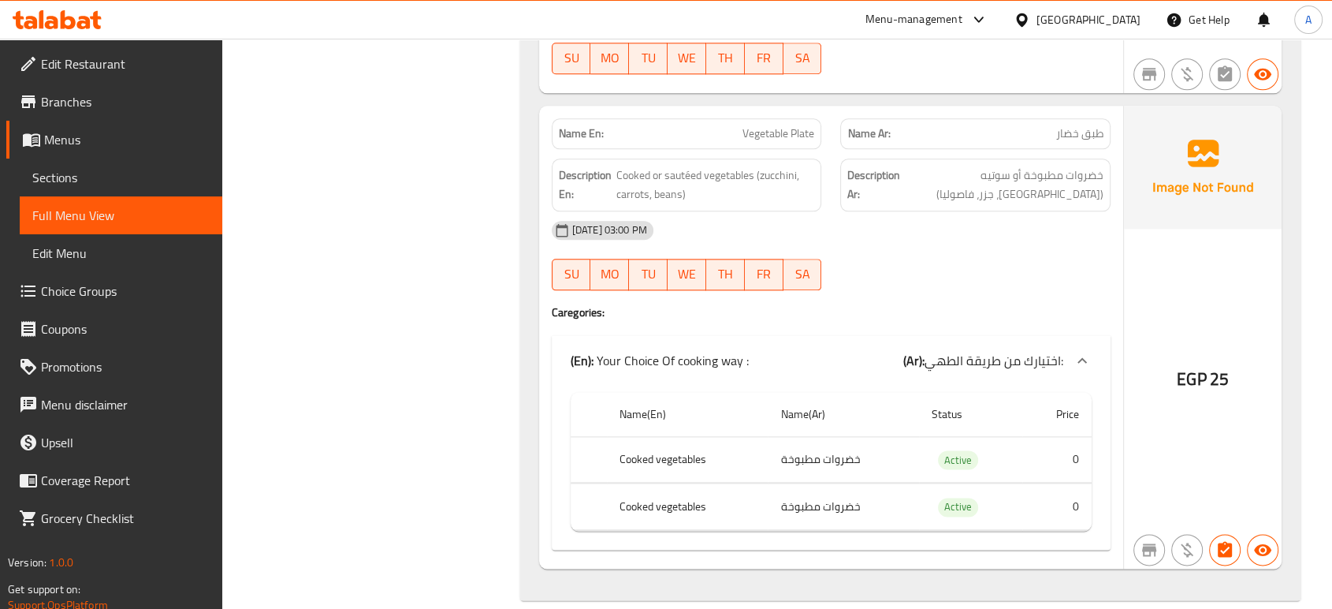
click at [911, 213] on div "[DATE] 03:00 PM" at bounding box center [831, 230] width 578 height 38
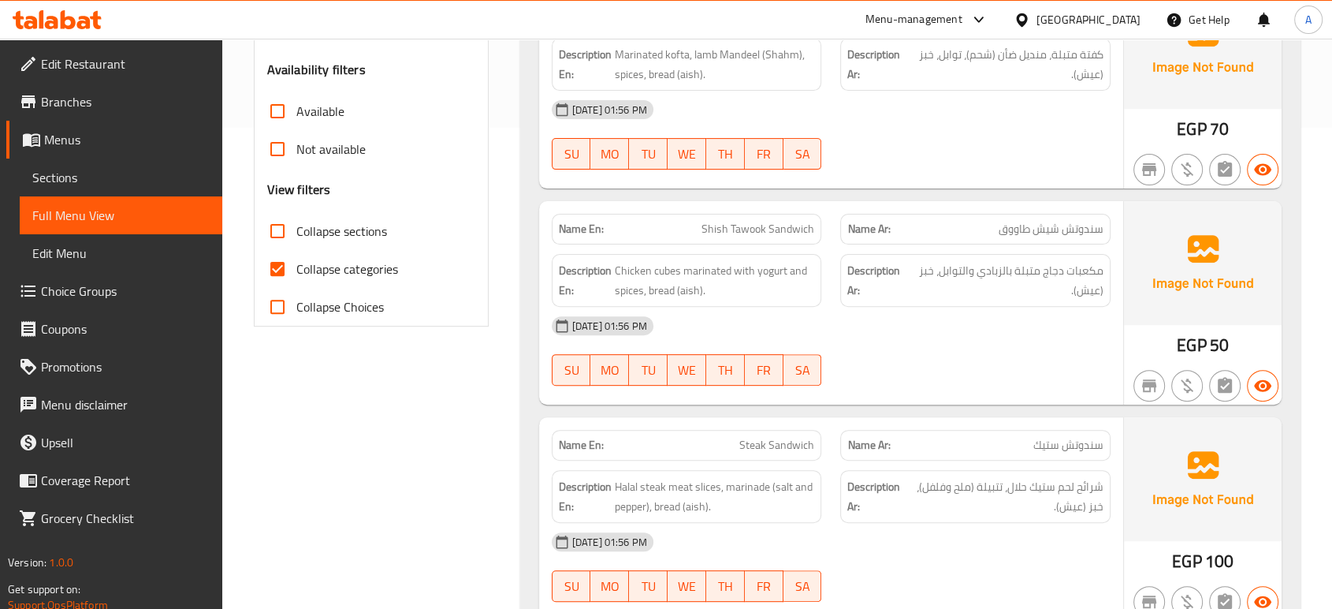
scroll to position [532, 0]
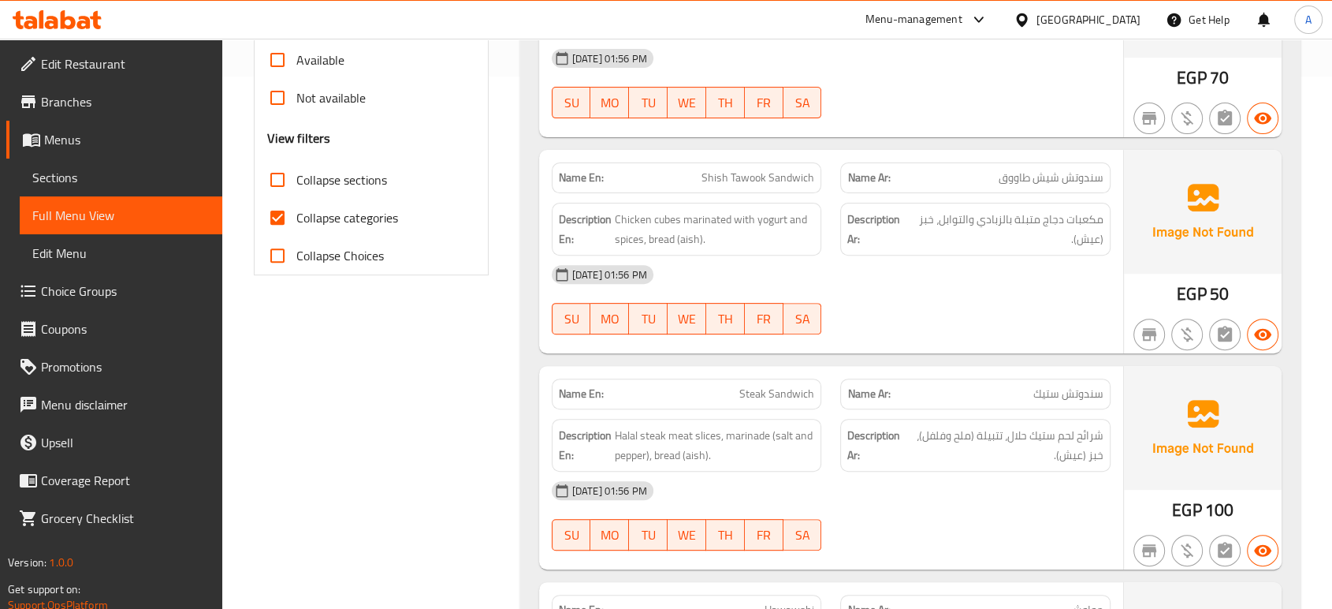
click at [982, 326] on div at bounding box center [975, 334] width 289 height 19
drag, startPoint x: 347, startPoint y: 222, endPoint x: 363, endPoint y: 227, distance: 17.5
click at [347, 221] on span "Collapse categories" at bounding box center [347, 217] width 102 height 19
click at [296, 221] on input "Collapse categories" at bounding box center [278, 218] width 38 height 38
checkbox input "false"
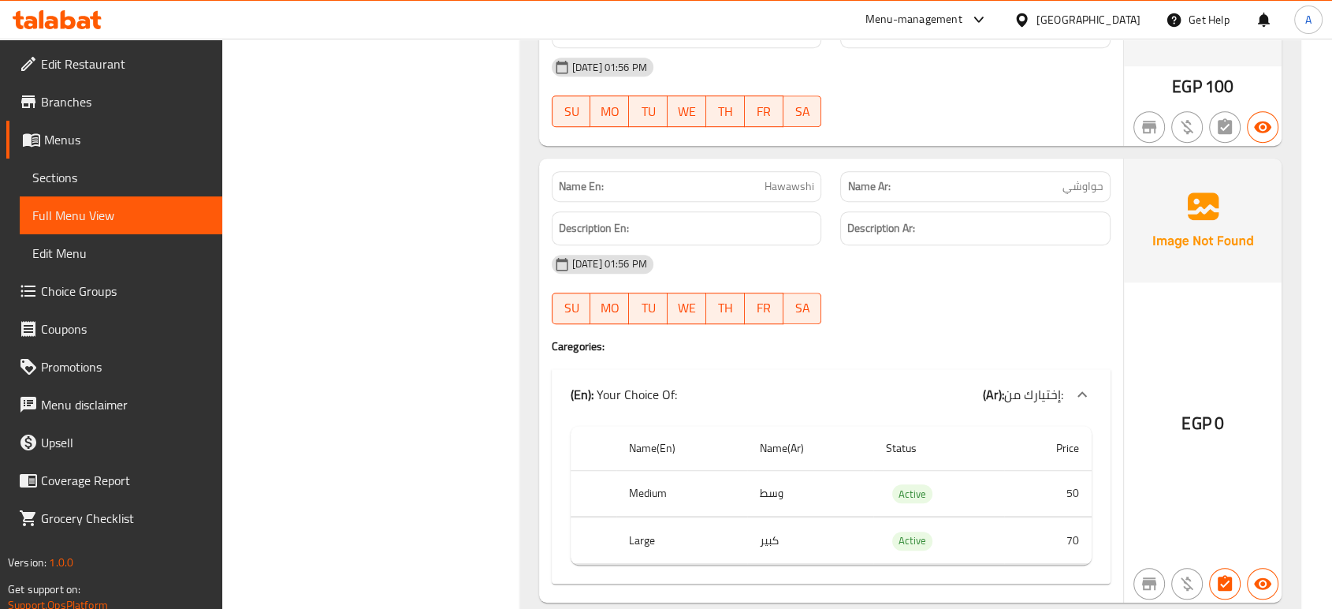
scroll to position [1058, 0]
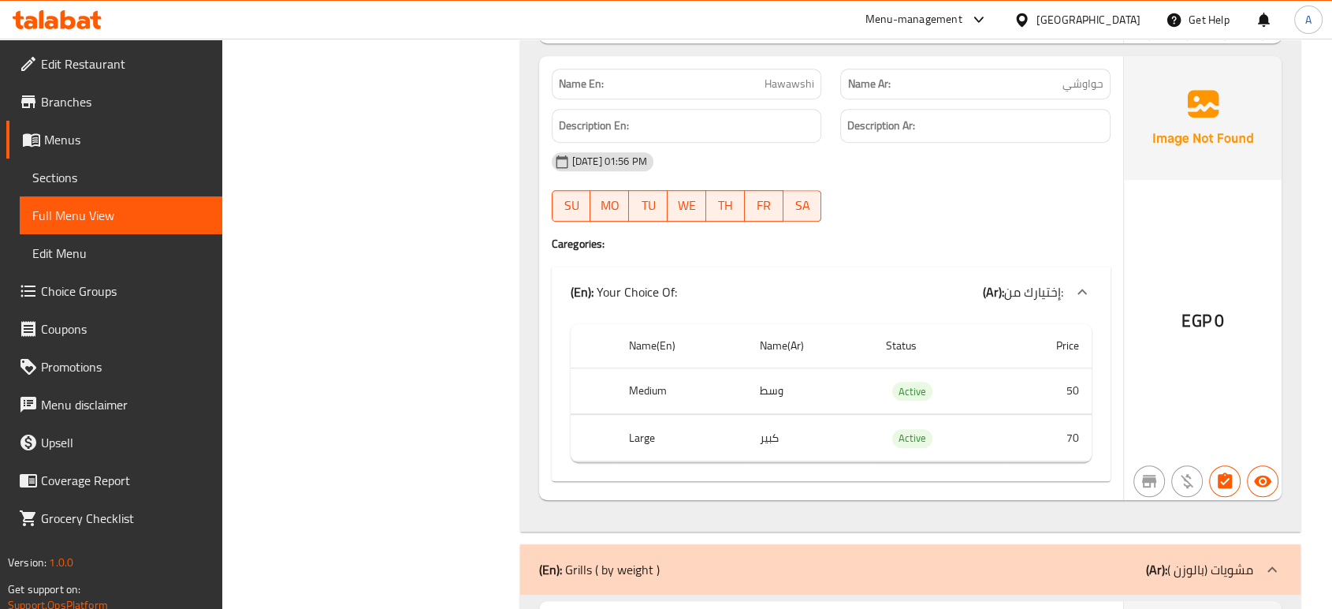
click at [1213, 220] on div "EGP 0" at bounding box center [1203, 278] width 158 height 444
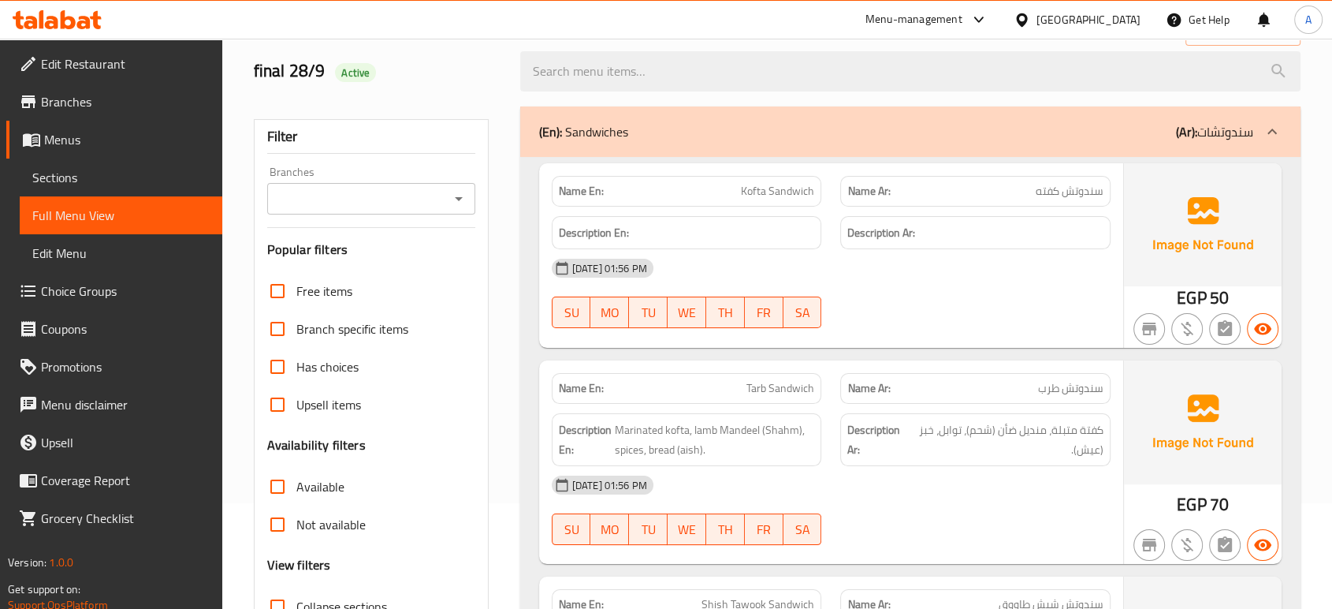
scroll to position [0, 0]
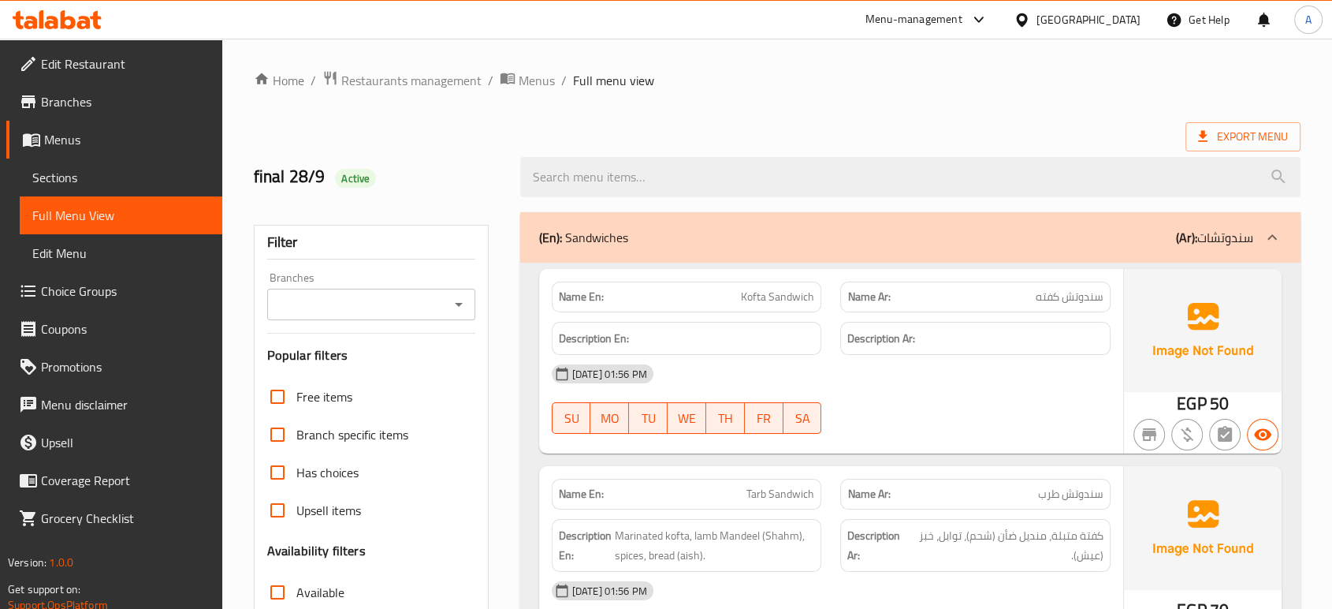
click at [896, 87] on ol "Home / Restaurants management / Menus / Full menu view" at bounding box center [777, 80] width 1047 height 20
click at [960, 326] on div "Description Ar:" at bounding box center [975, 339] width 270 height 34
click at [1032, 395] on div "28-09-2025 01:56 PM SU MO TU WE TH FR SA" at bounding box center [831, 399] width 578 height 88
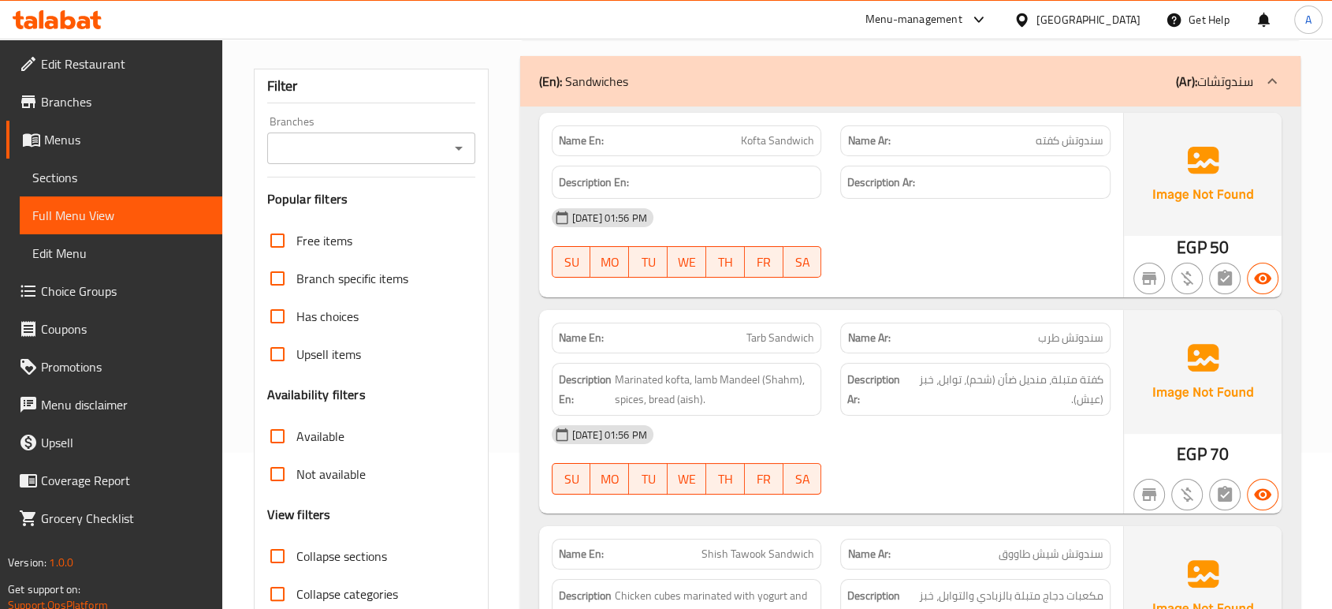
scroll to position [175, 0]
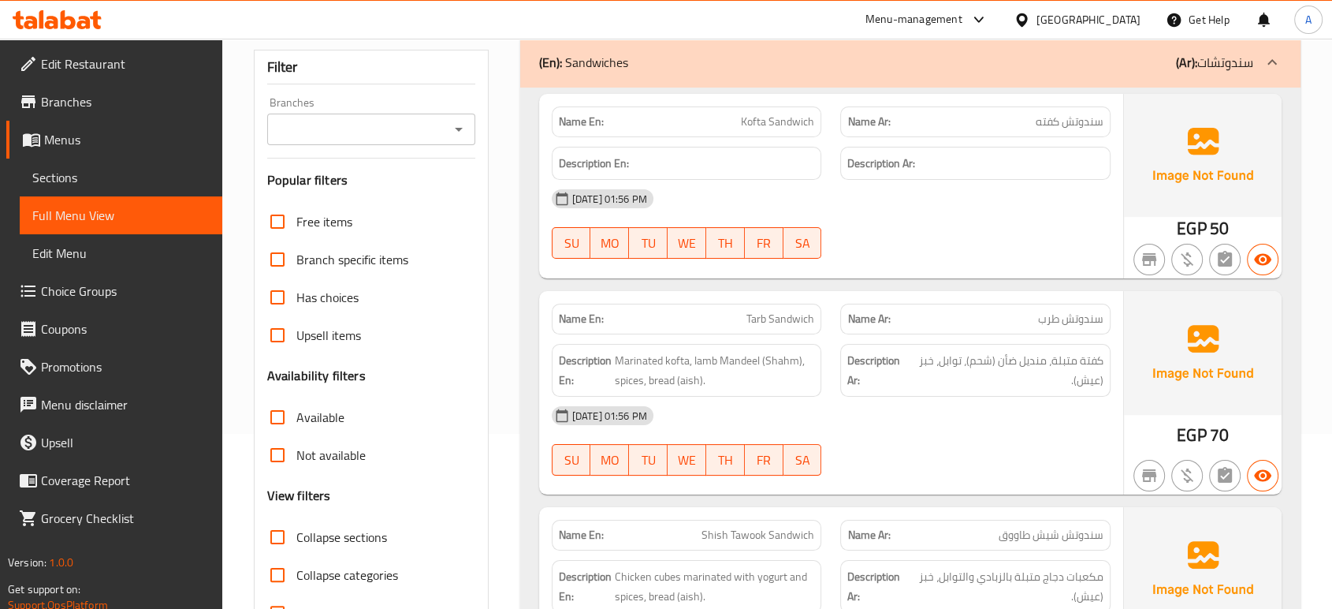
click at [883, 427] on div "[DATE] 01:56 PM" at bounding box center [831, 416] width 578 height 38
click at [1068, 409] on div "[DATE] 01:56 PM" at bounding box center [831, 416] width 578 height 38
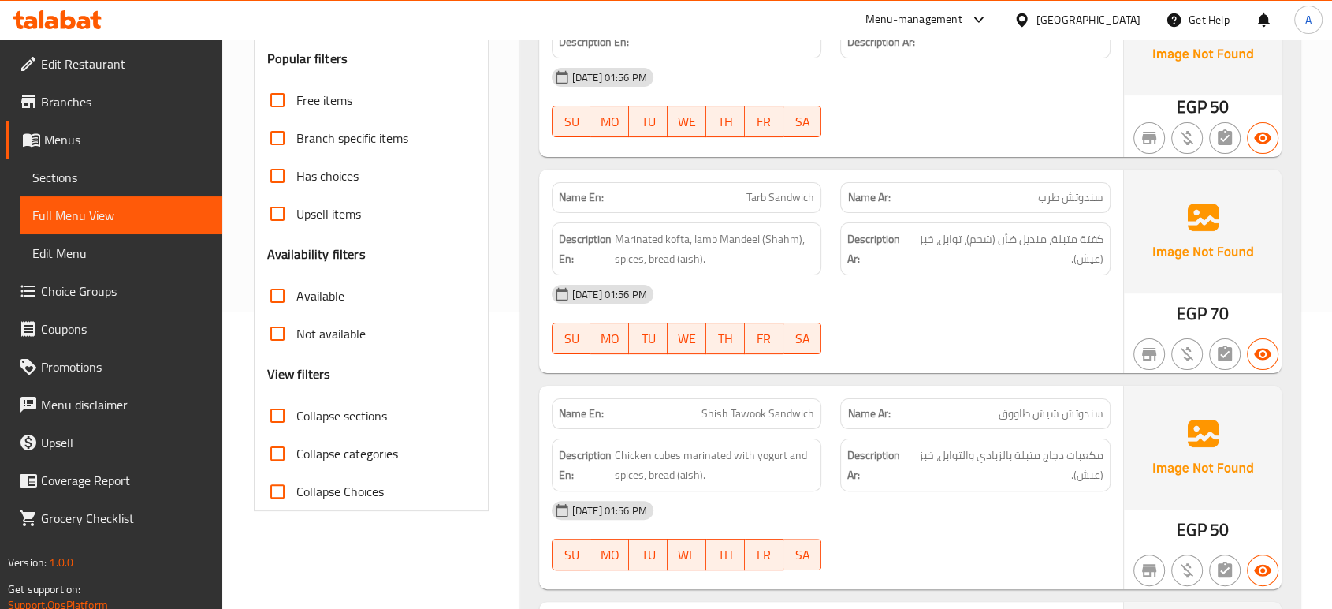
scroll to position [438, 0]
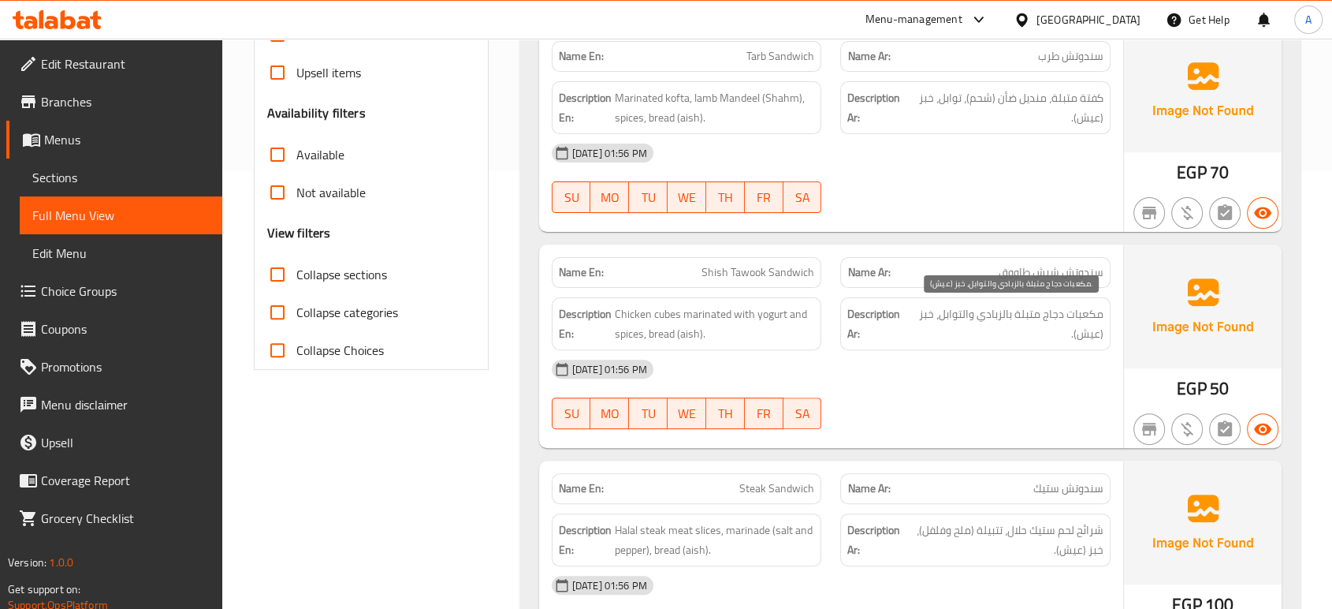
click at [934, 338] on span "مكعبات دجاج متبلة بالزبادي والتوابل، خبز (عيش)." at bounding box center [1007, 323] width 193 height 39
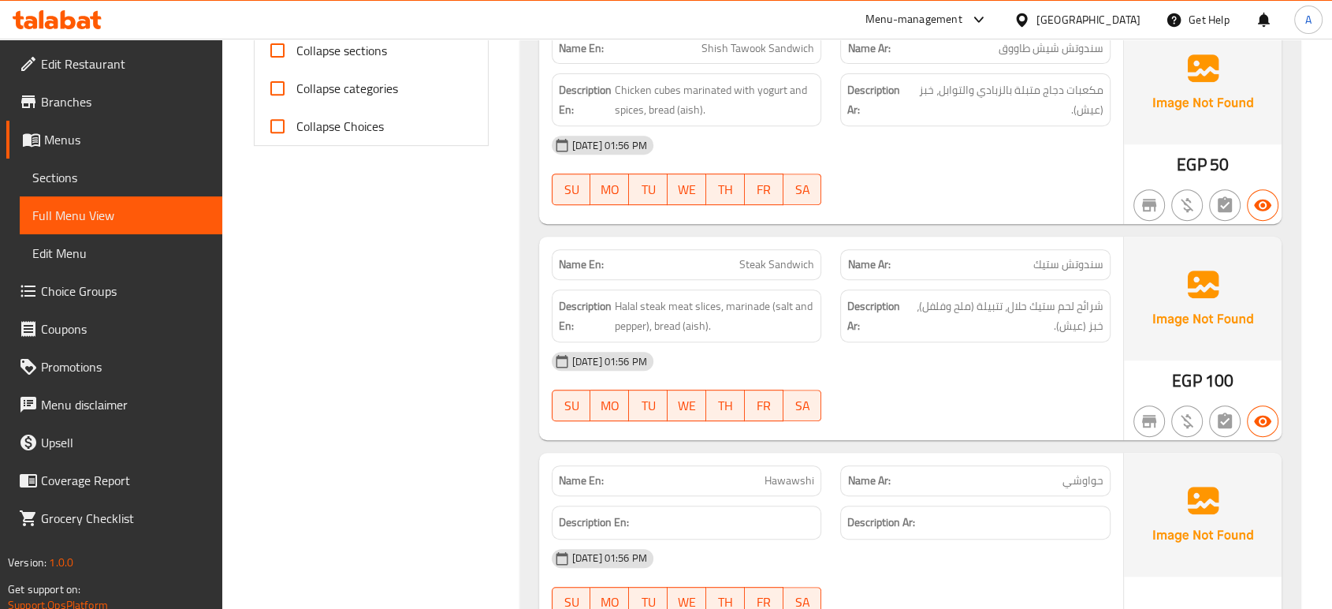
scroll to position [700, 0]
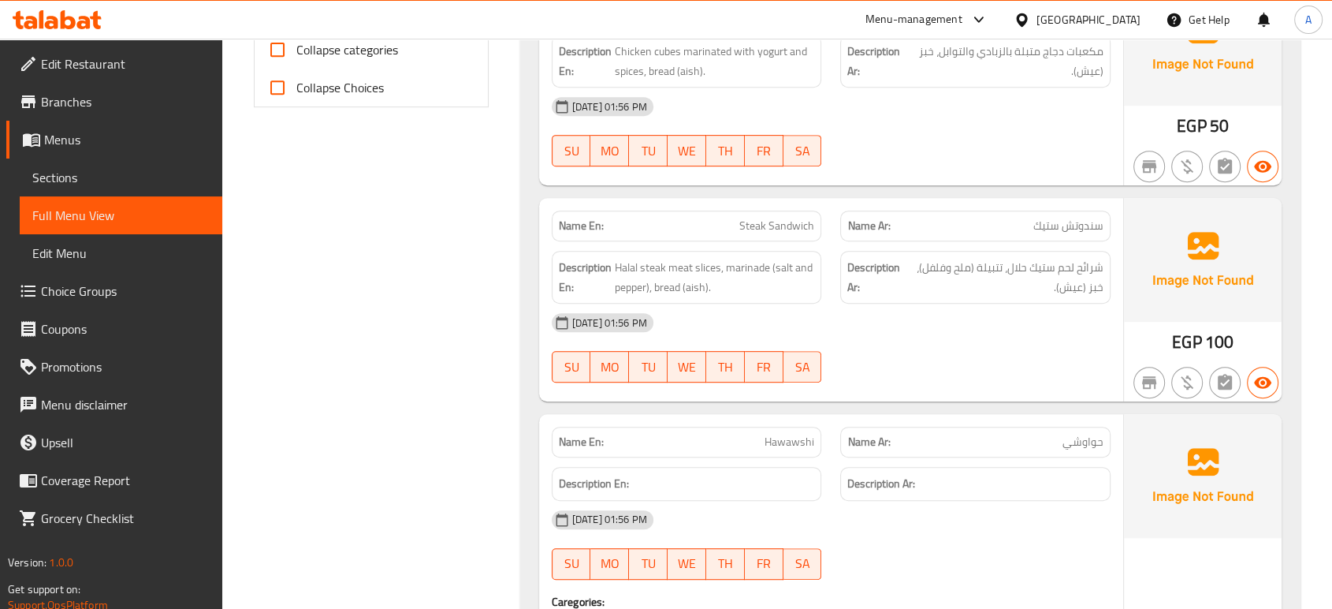
click at [1060, 309] on div "[DATE] 01:56 PM" at bounding box center [831, 323] width 578 height 38
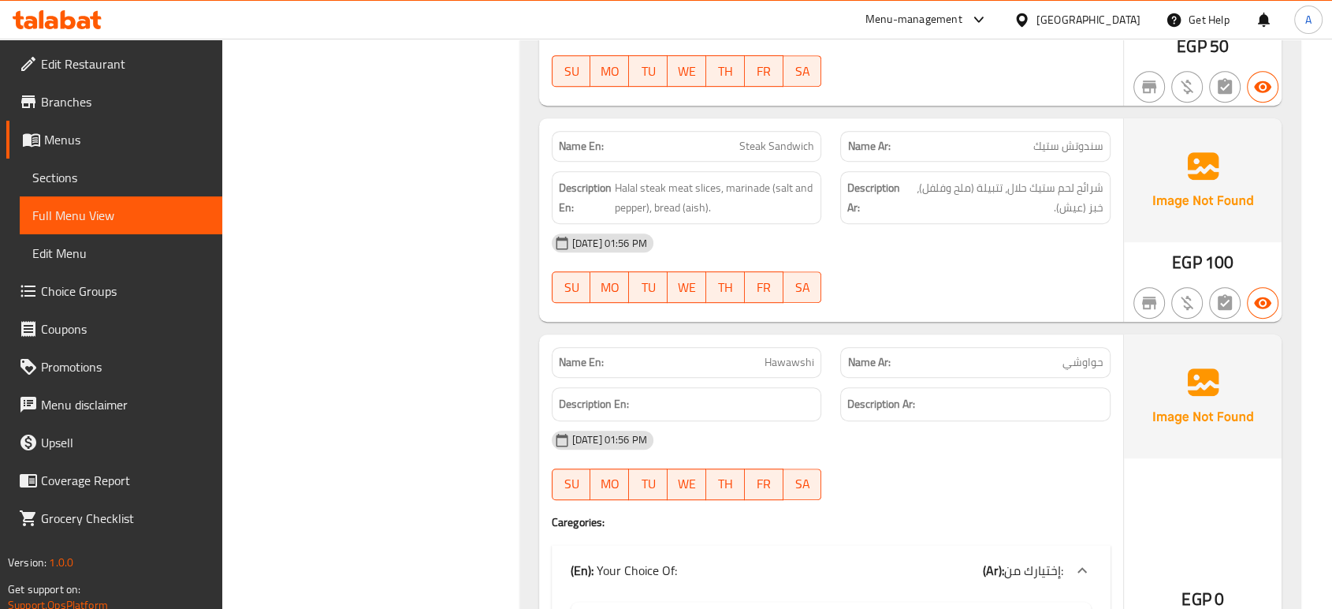
scroll to position [876, 0]
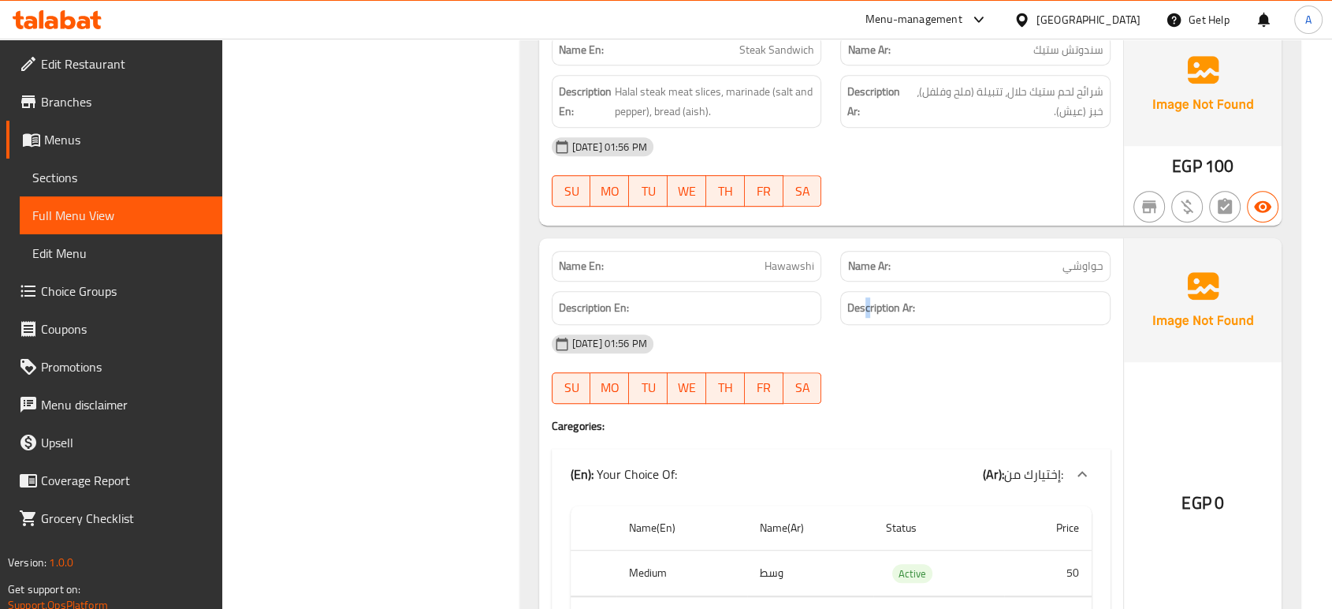
click at [868, 321] on div "Description Ar:" at bounding box center [975, 308] width 270 height 34
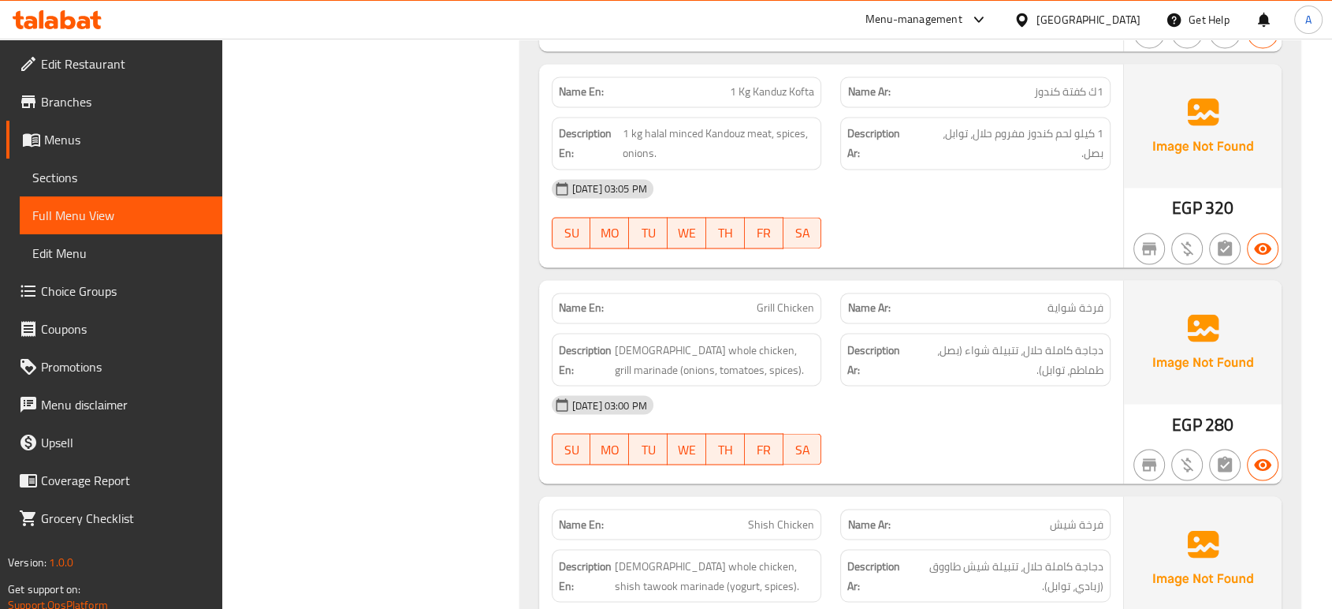
click at [849, 376] on div "Description Ar: دجاجة كاملة حلال، تتبيلة شواء (بصل، طماطم، توابل)." at bounding box center [975, 359] width 270 height 53
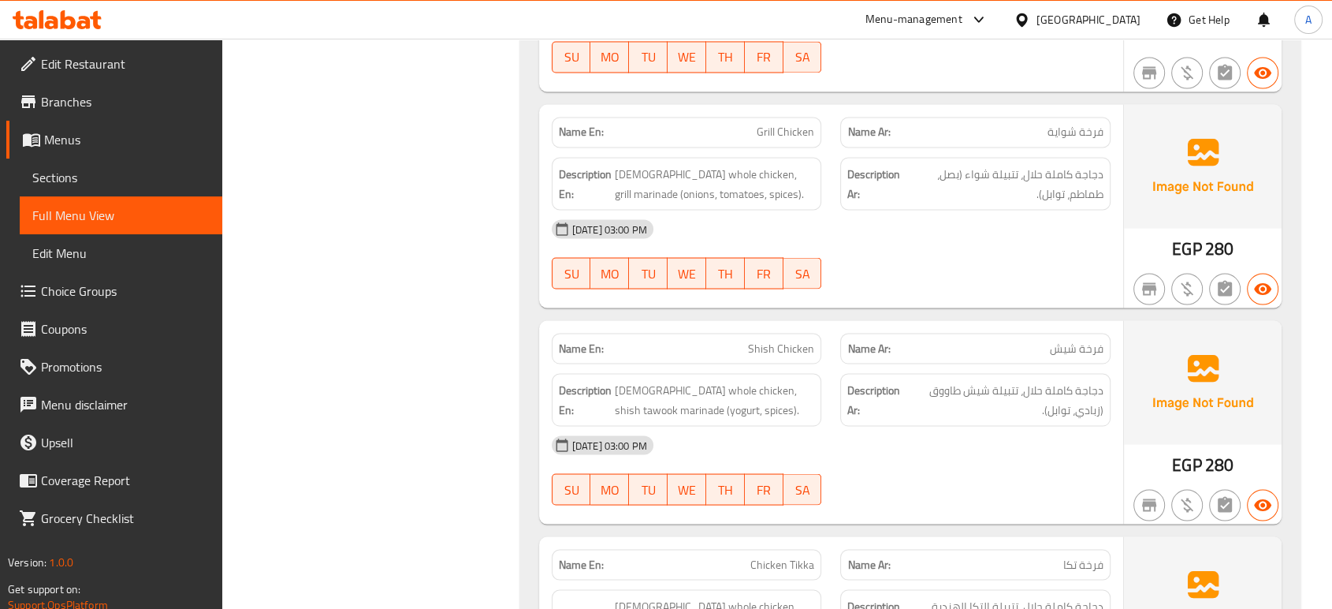
click at [1065, 438] on div "[DATE] 03:00 PM" at bounding box center [831, 445] width 578 height 38
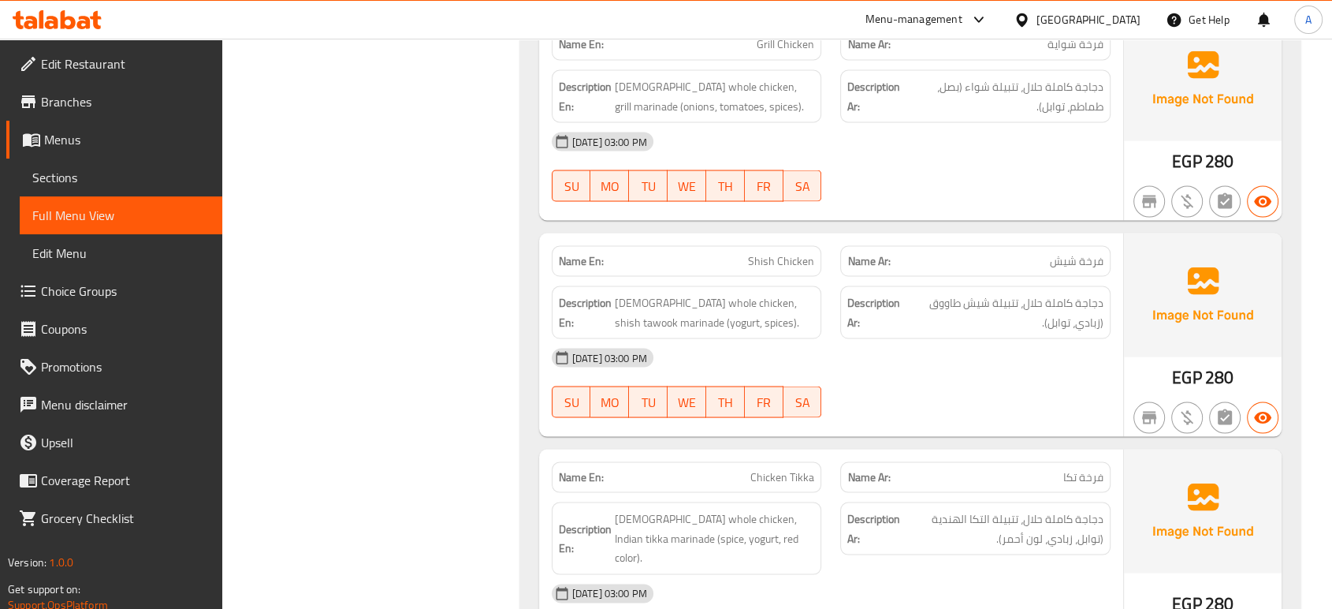
scroll to position [3095, 0]
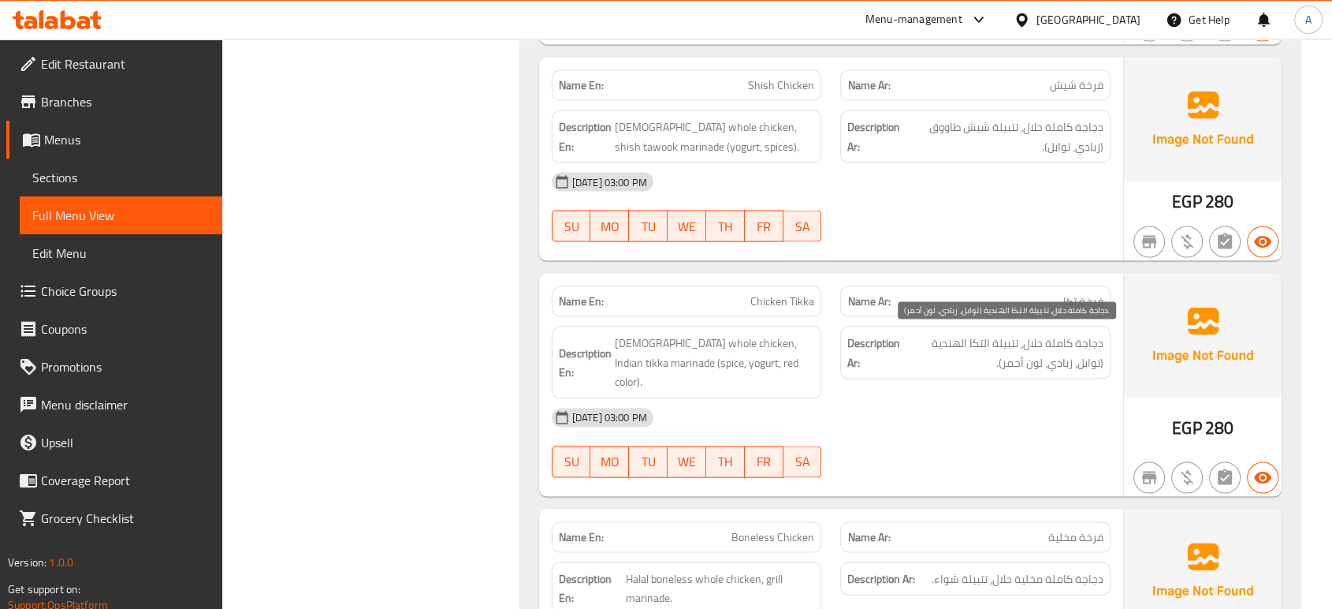
click at [952, 352] on span "دجاجة كاملة حلال، تتبيلة التكا الهندية (توابل، زبادي، لون أحمر)." at bounding box center [1004, 353] width 200 height 39
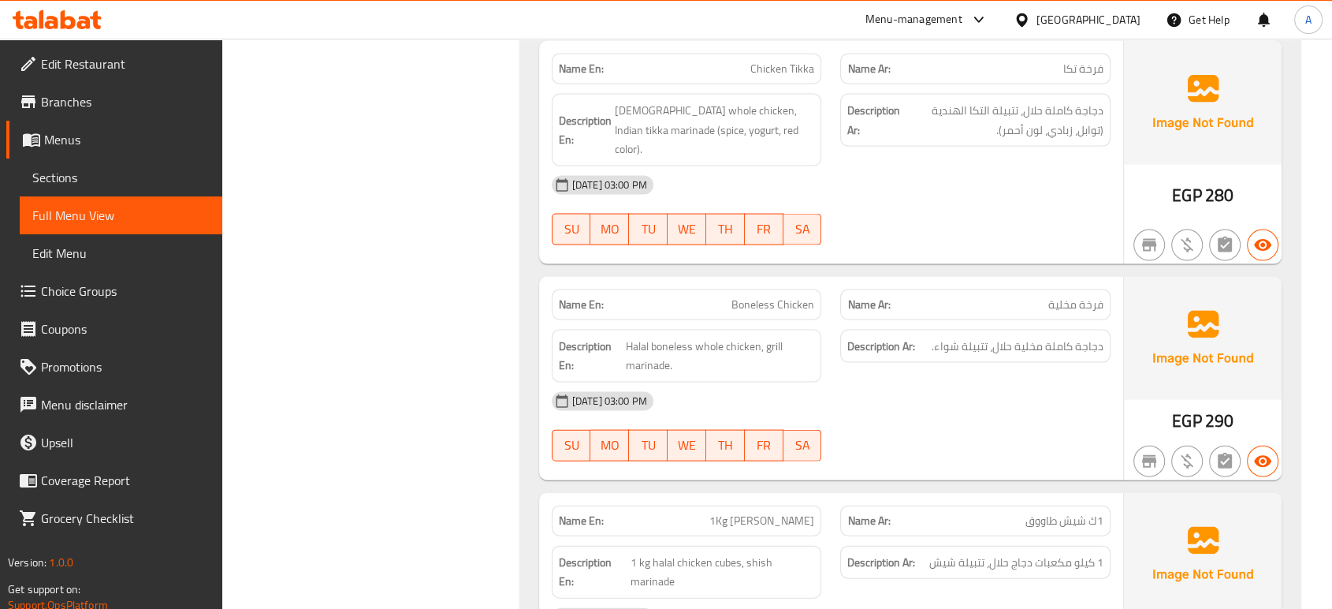
scroll to position [3357, 0]
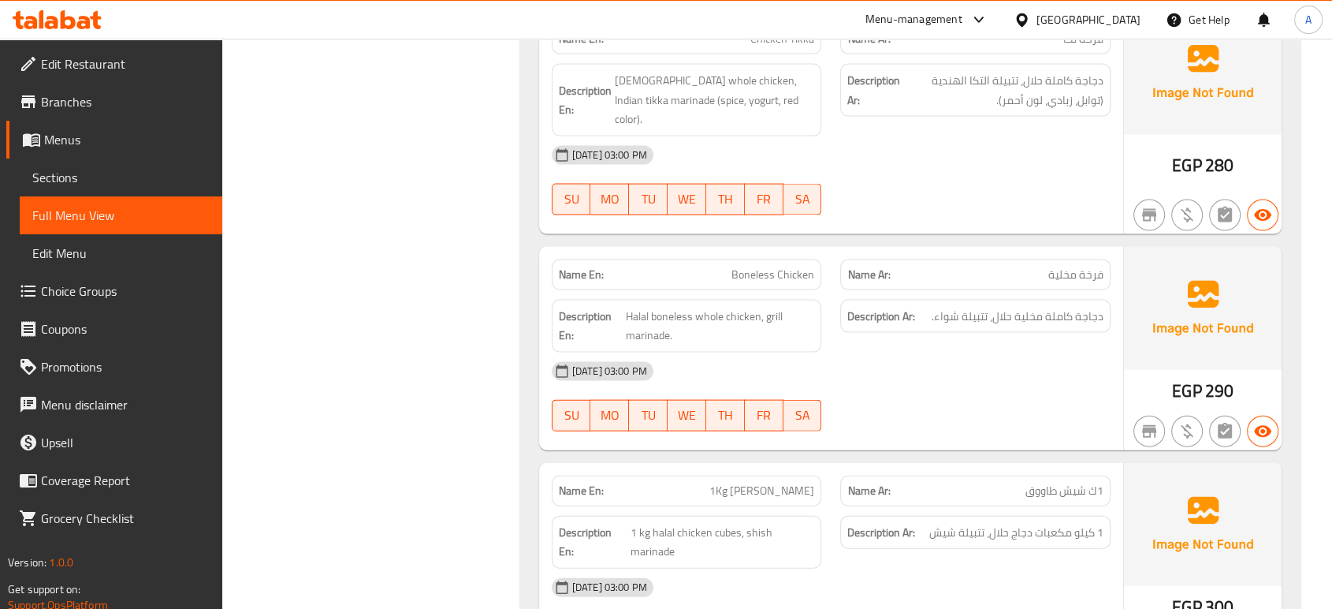
click at [960, 354] on div "[DATE] 03:00 PM" at bounding box center [831, 371] width 578 height 38
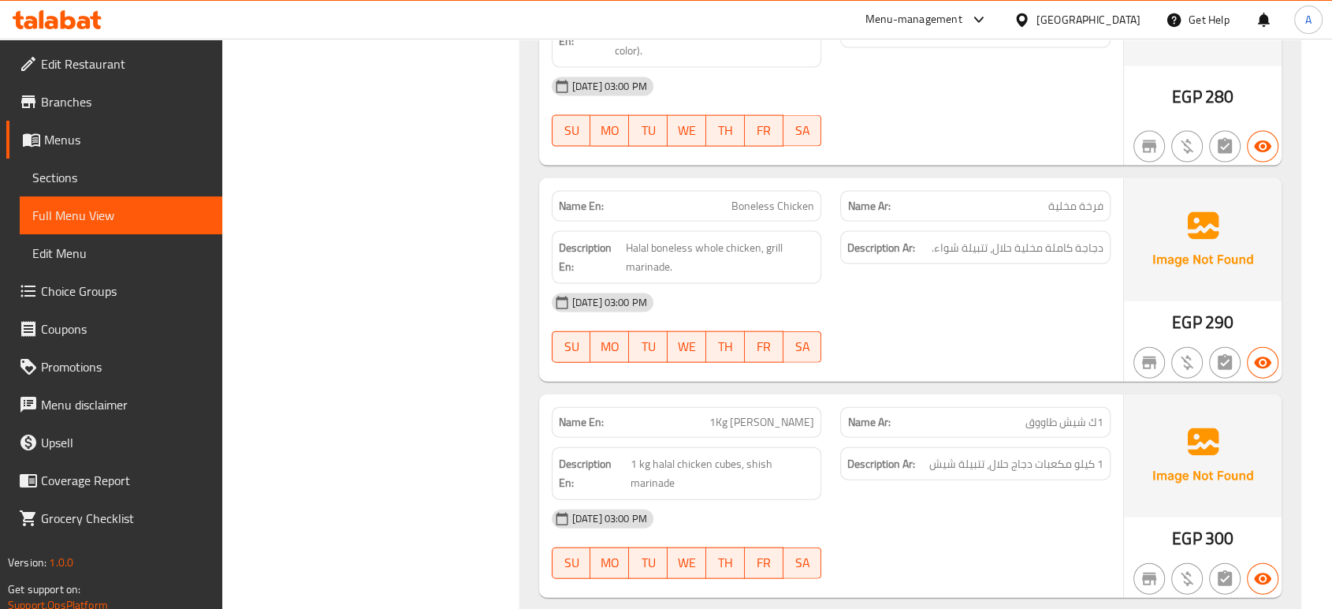
scroll to position [3532, 0]
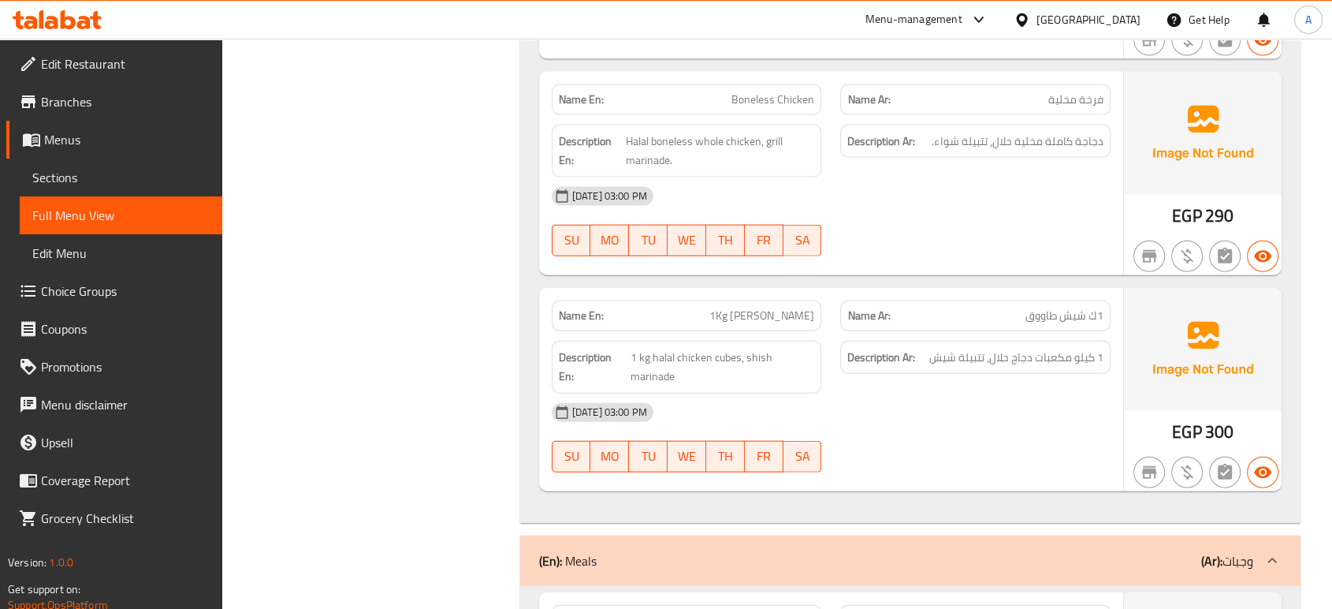
click at [922, 358] on div "Description Ar: 1 كيلو مكعبات دجاج حلال، تتبيلة شيش" at bounding box center [975, 367] width 289 height 72
click at [890, 393] on div "[DATE] 03:00 PM" at bounding box center [831, 412] width 578 height 38
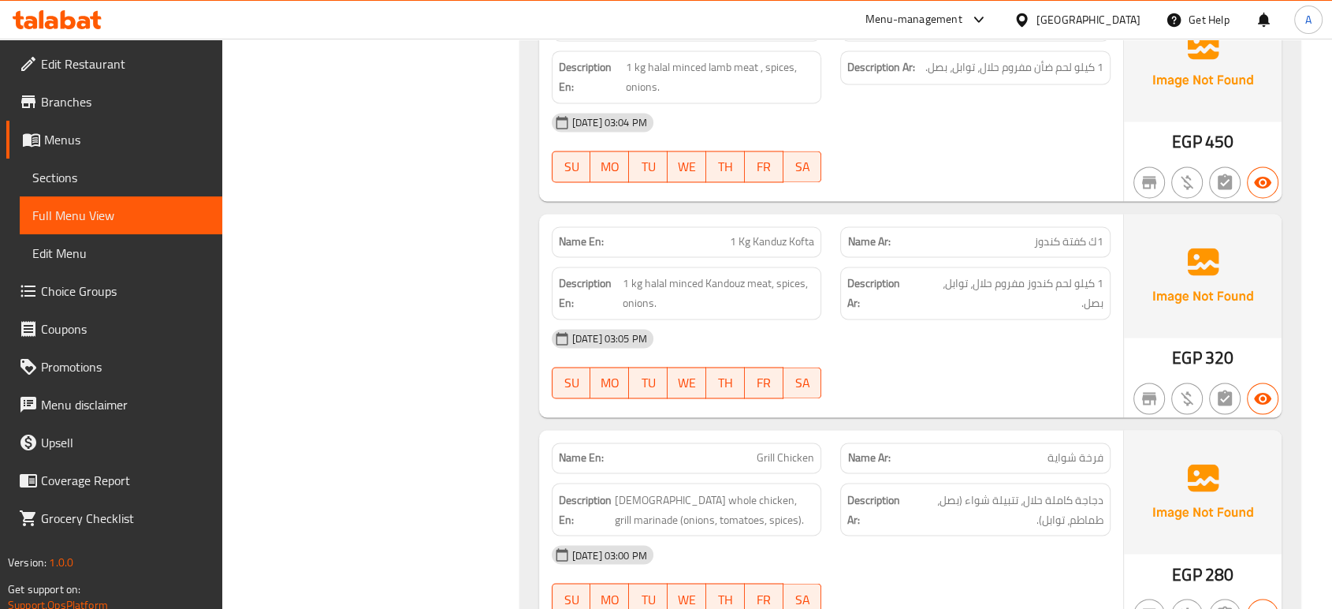
scroll to position [2744, 0]
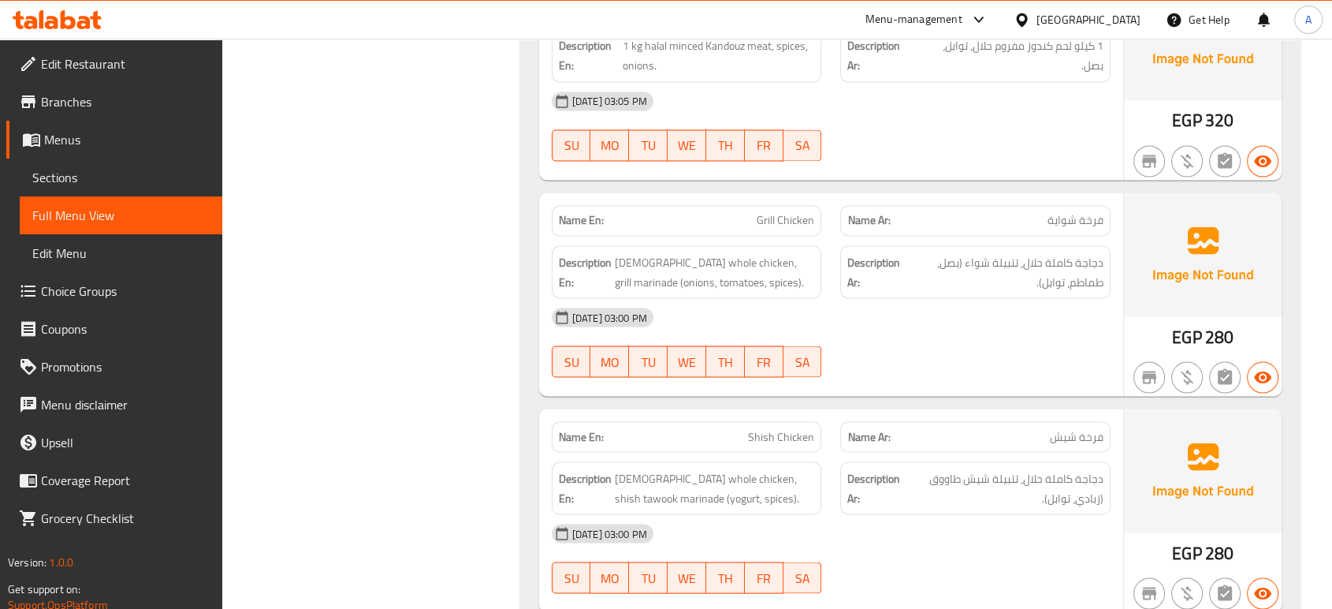
click at [1020, 383] on div "Name En: Grill Chicken Name Ar: فرخة شواية Description En: Halal whole chicken,…" at bounding box center [831, 293] width 584 height 203
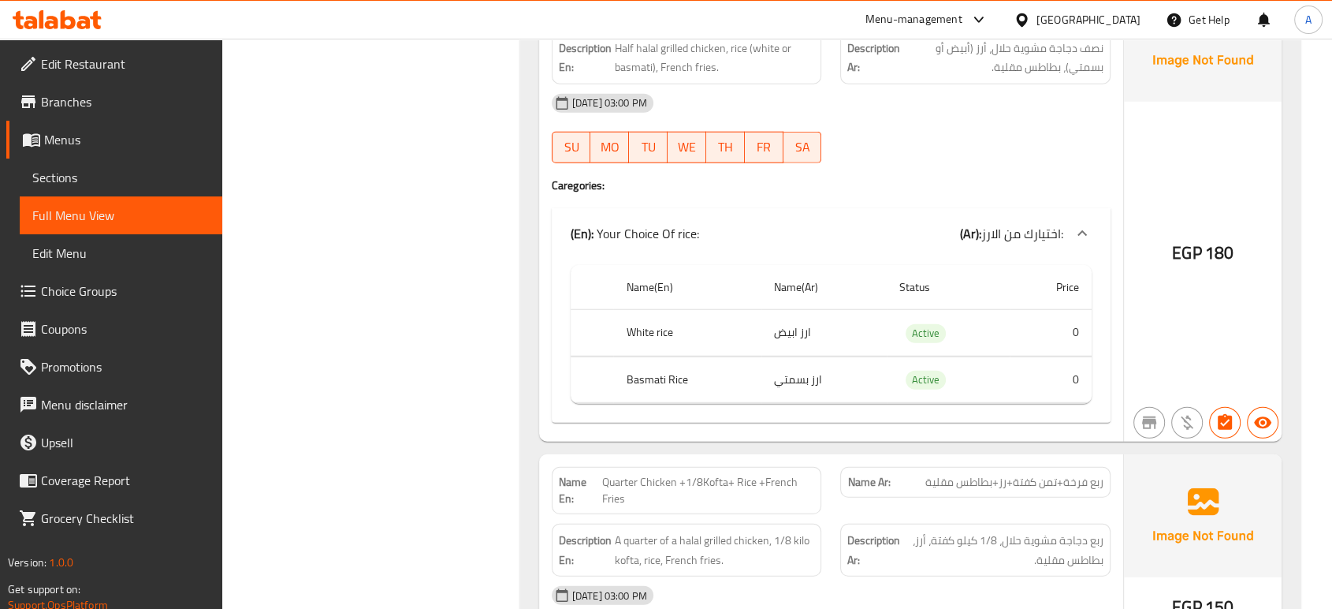
scroll to position [3971, 0]
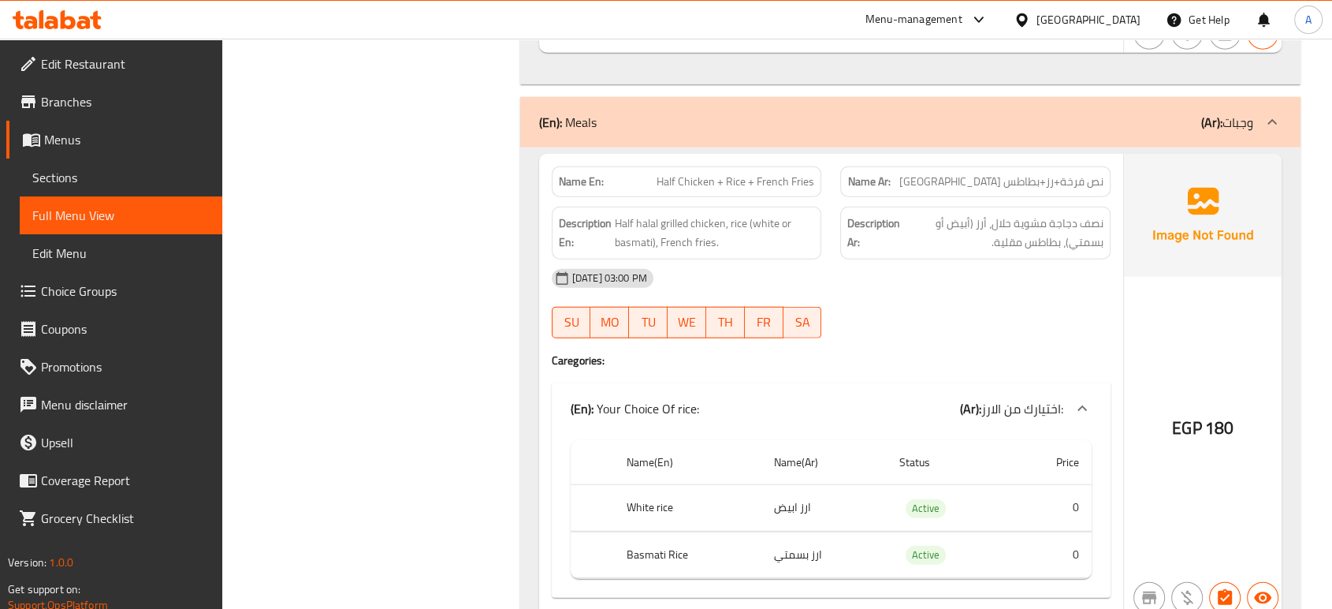
click at [787, 173] on span "Half Chicken + Rice + French Fries" at bounding box center [736, 181] width 158 height 17
copy span "Half Chicken + Rice + French Fries"
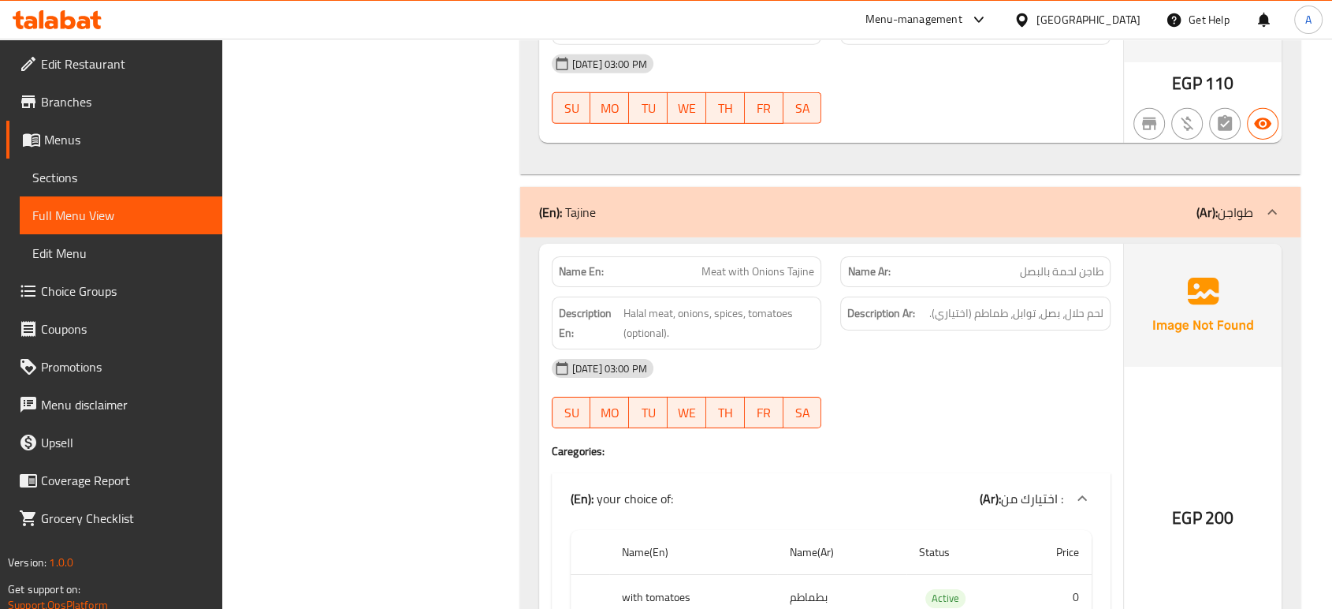
scroll to position [5197, 0]
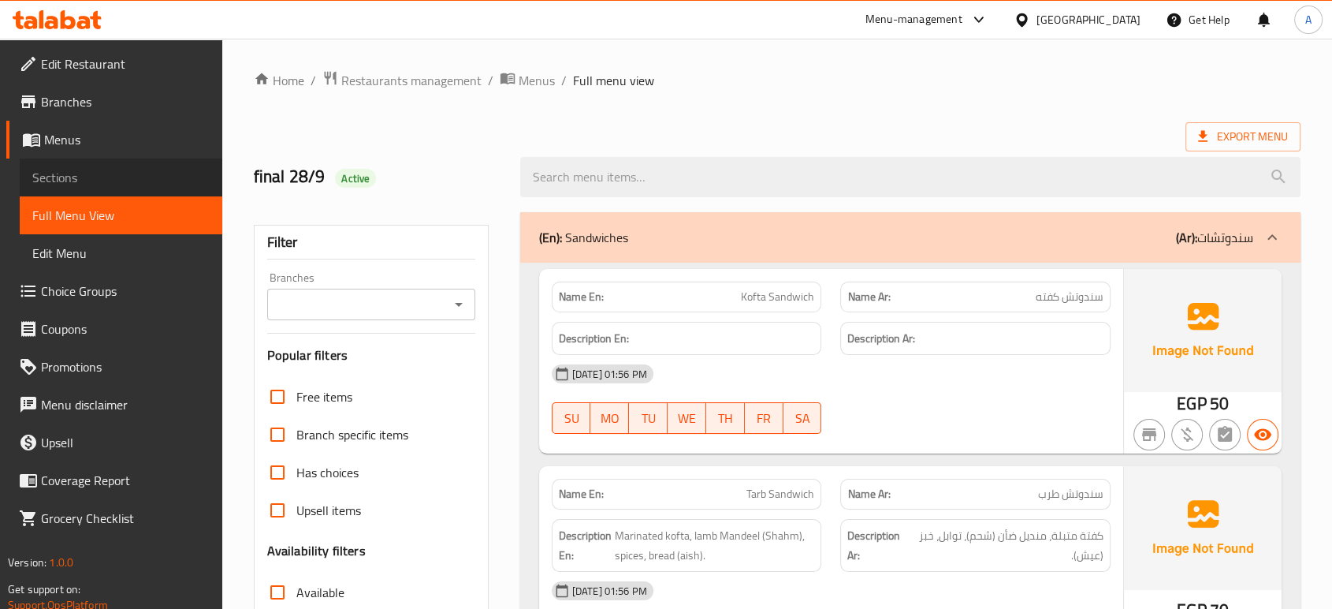
click at [156, 166] on link "Sections" at bounding box center [121, 177] width 203 height 38
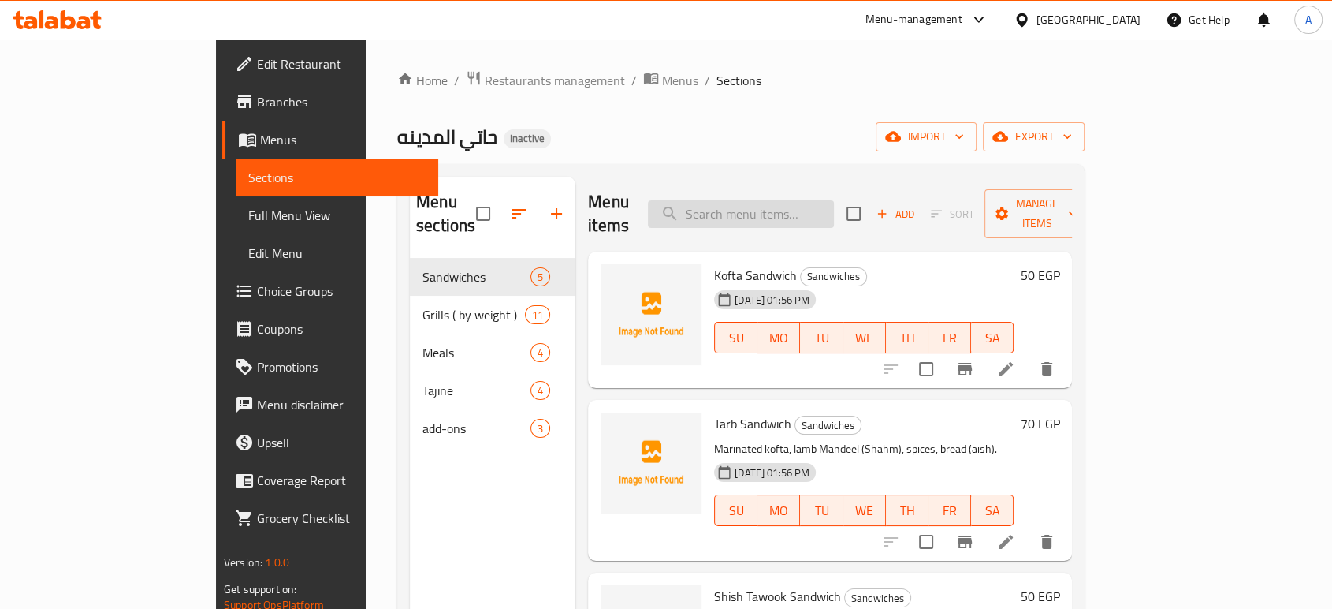
click at [763, 200] on input "search" at bounding box center [741, 214] width 186 height 28
paste input "Grill Chicken"
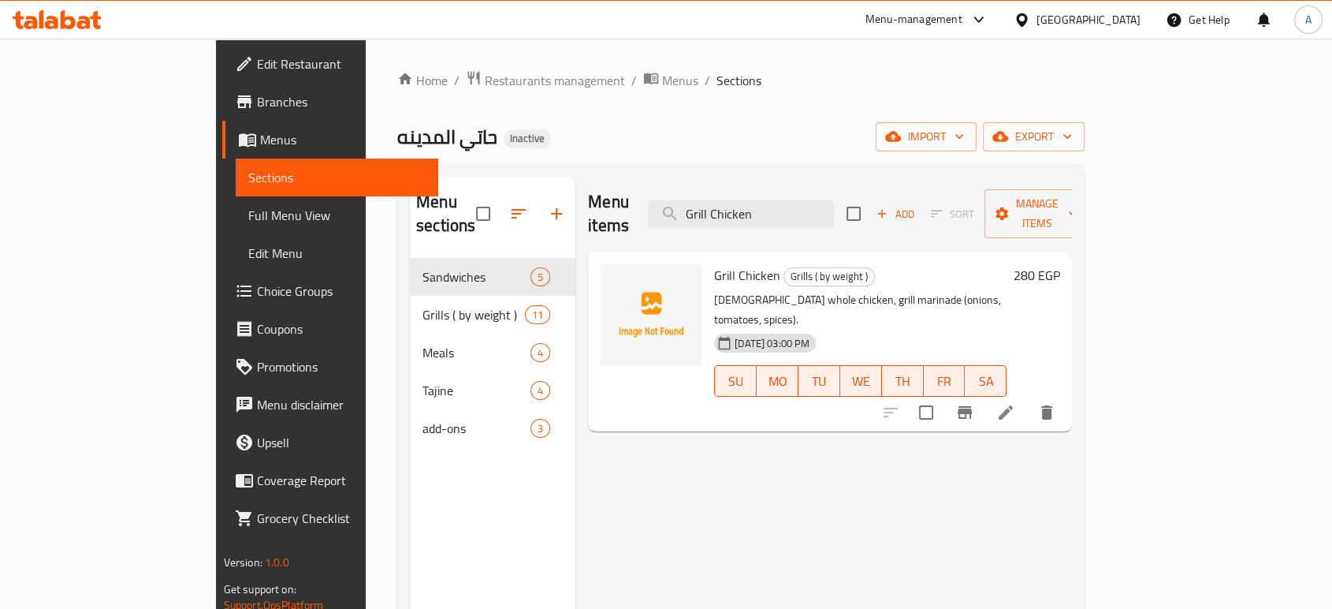
type input "Grill Chicken"
click at [1028, 398] on li at bounding box center [1006, 412] width 44 height 28
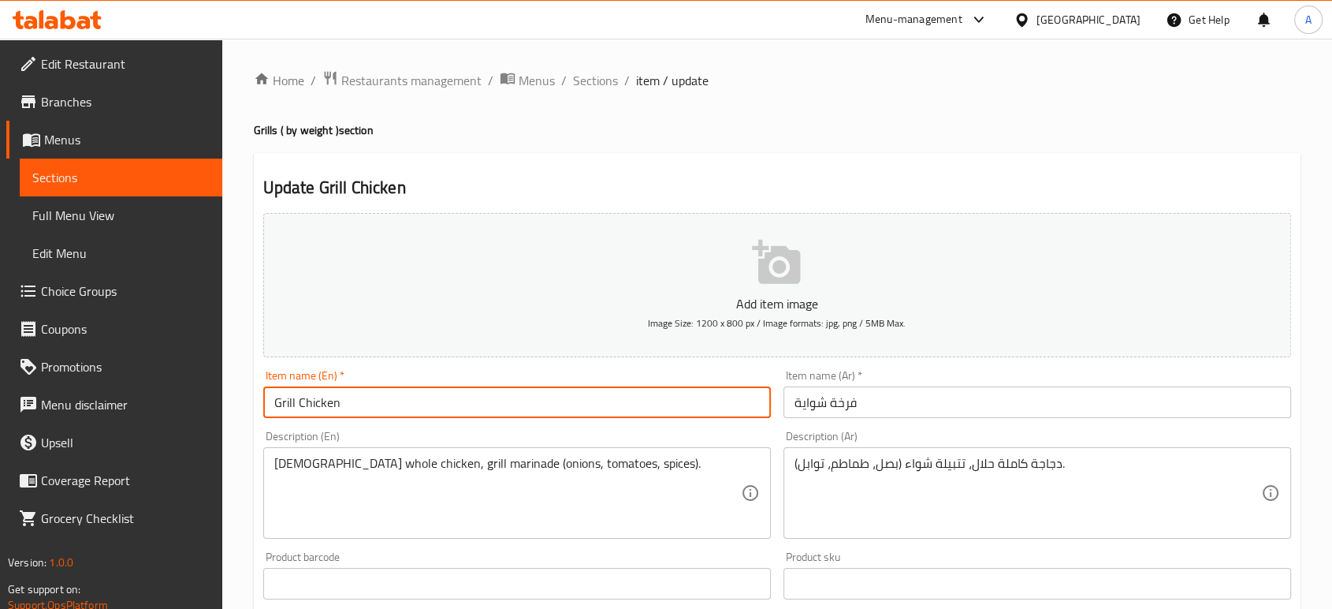
click at [296, 404] on input "Grill Chicken" at bounding box center [517, 402] width 508 height 32
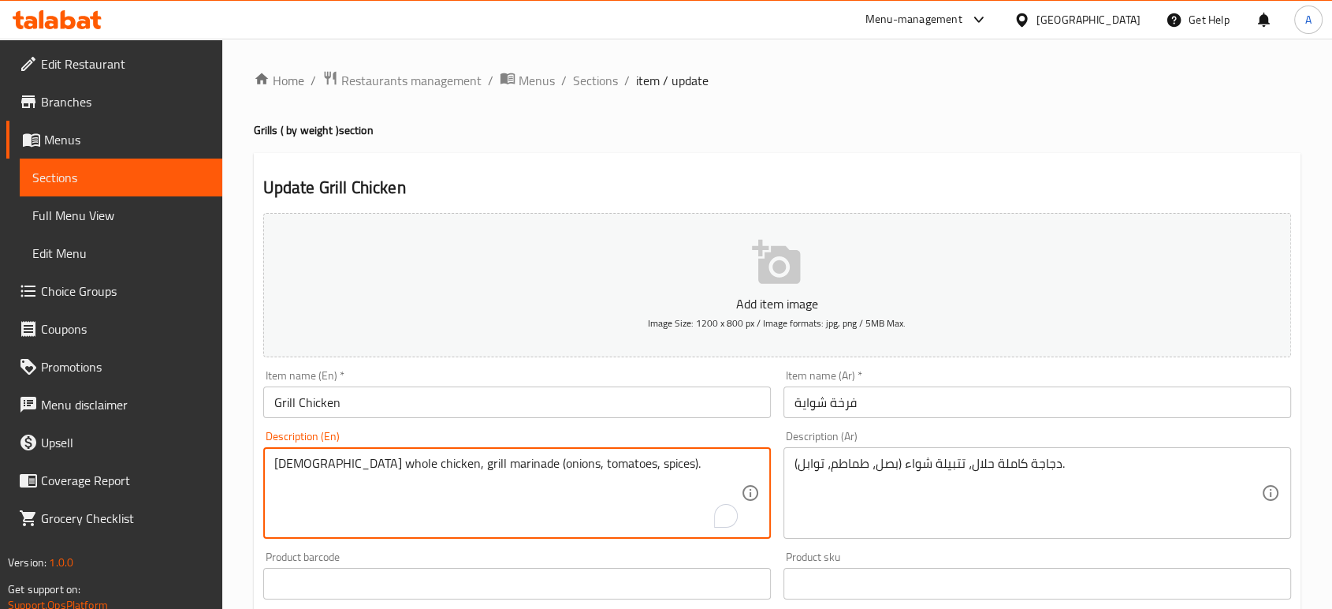
click at [315, 466] on textarea "Halal whole chicken, grill marinade (onions, tomatoes, spices)." at bounding box center [507, 493] width 467 height 75
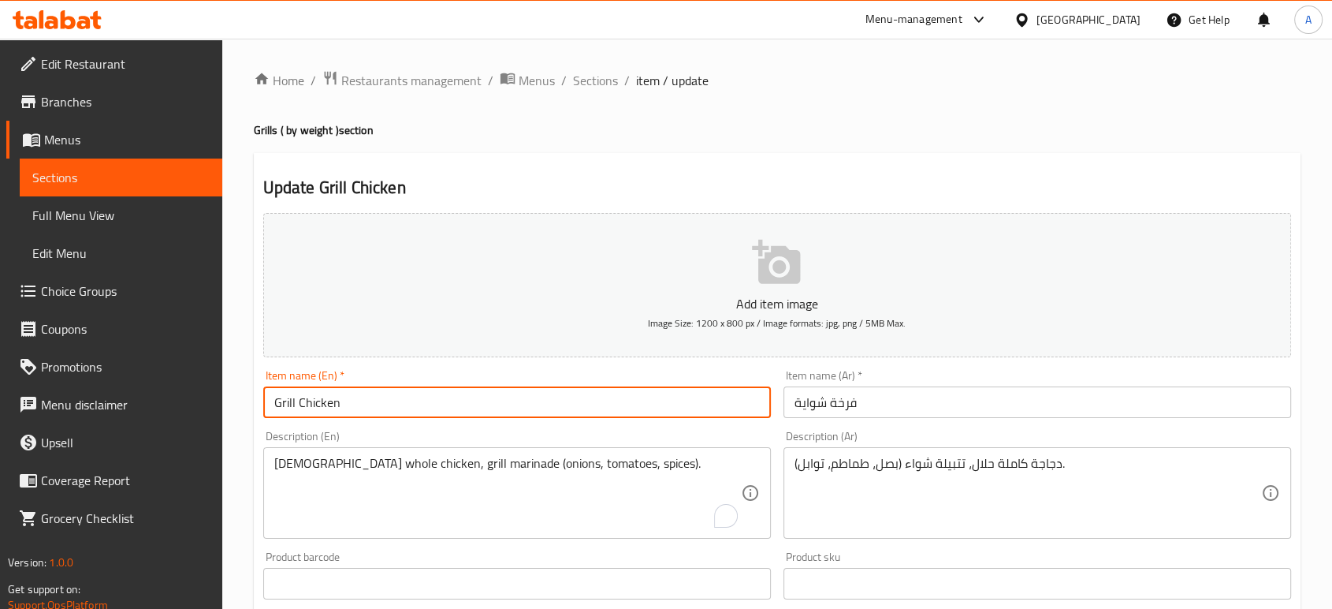
click at [296, 398] on input "Grill Chicken" at bounding box center [517, 402] width 508 height 32
paste input "whole"
click at [296, 410] on input "Grillwhole Chicken" at bounding box center [517, 402] width 508 height 32
click at [448, 415] on input "Grill whole Chicken" at bounding box center [517, 402] width 508 height 32
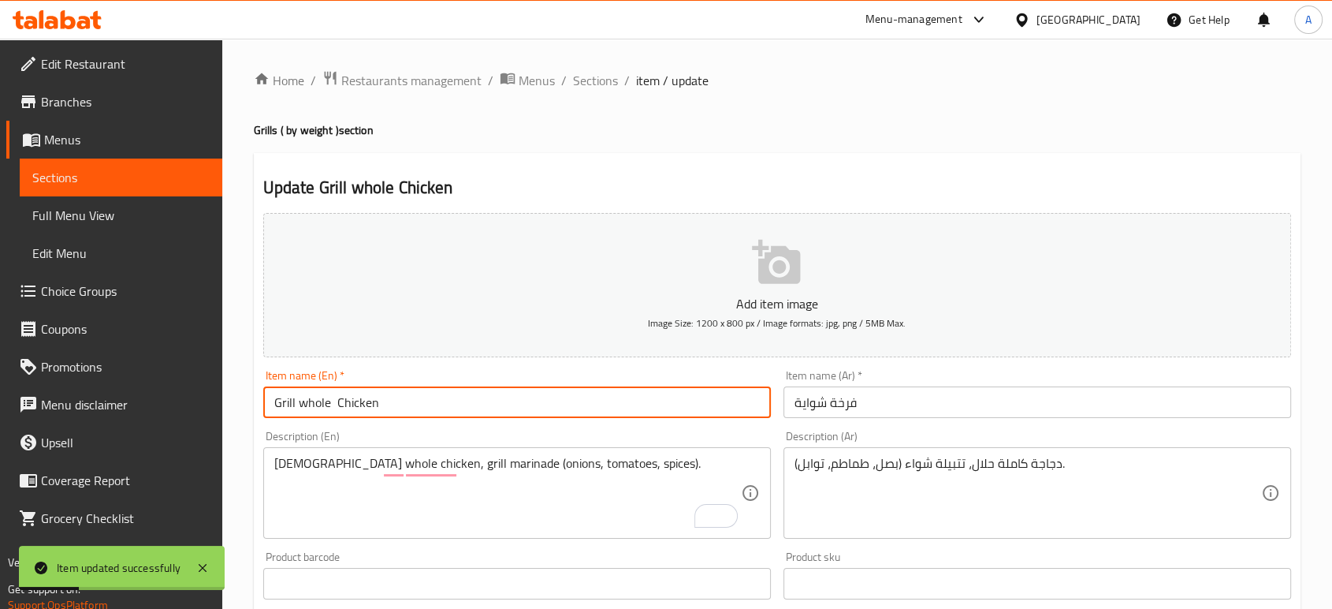
click at [288, 402] on input "Grill whole Chicken" at bounding box center [517, 402] width 508 height 32
click at [287, 402] on input "Grill whole Chicken" at bounding box center [517, 402] width 508 height 32
type input "shawia whole Chicken"
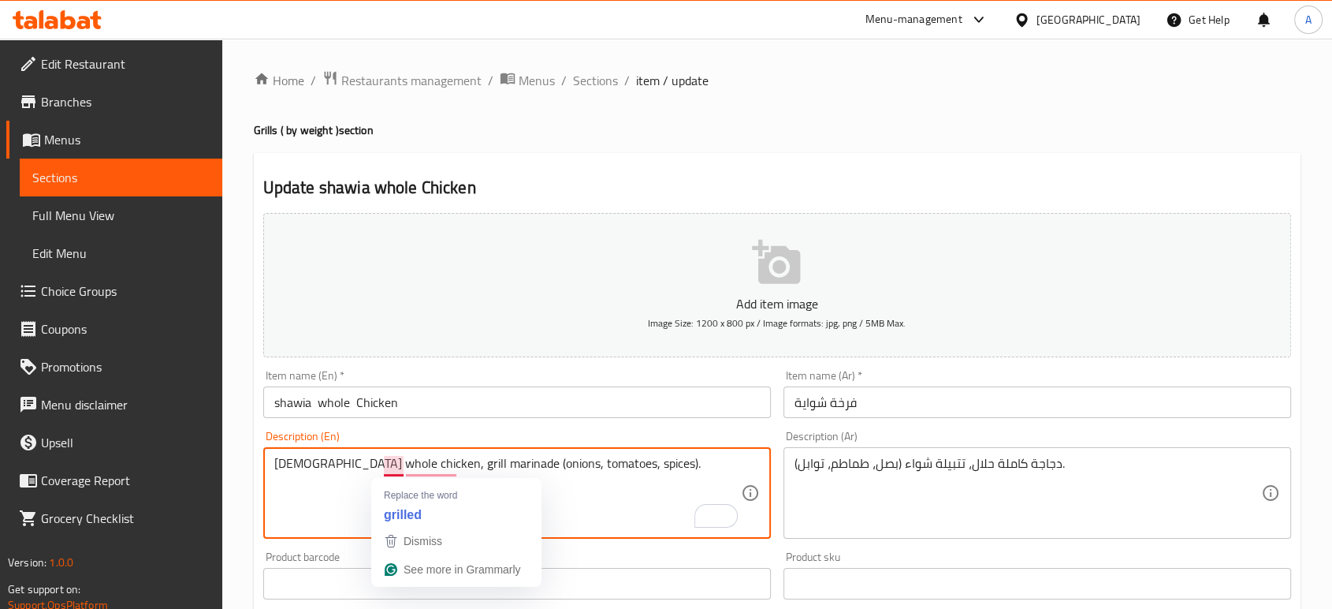
click at [387, 465] on textarea "Halal whole chicken, grill marinade (onions, tomatoes, spices)." at bounding box center [507, 493] width 467 height 75
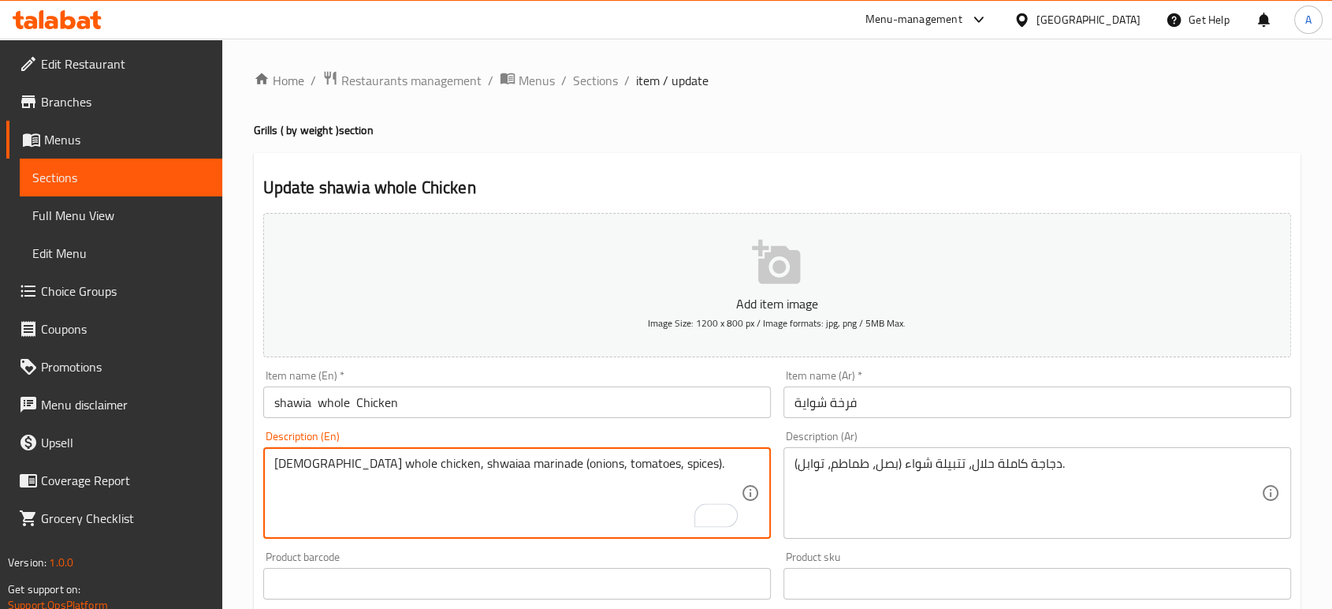
type textarea "Halal whole chicken, shwaiaa marinade (onions, tomatoes, spices)."
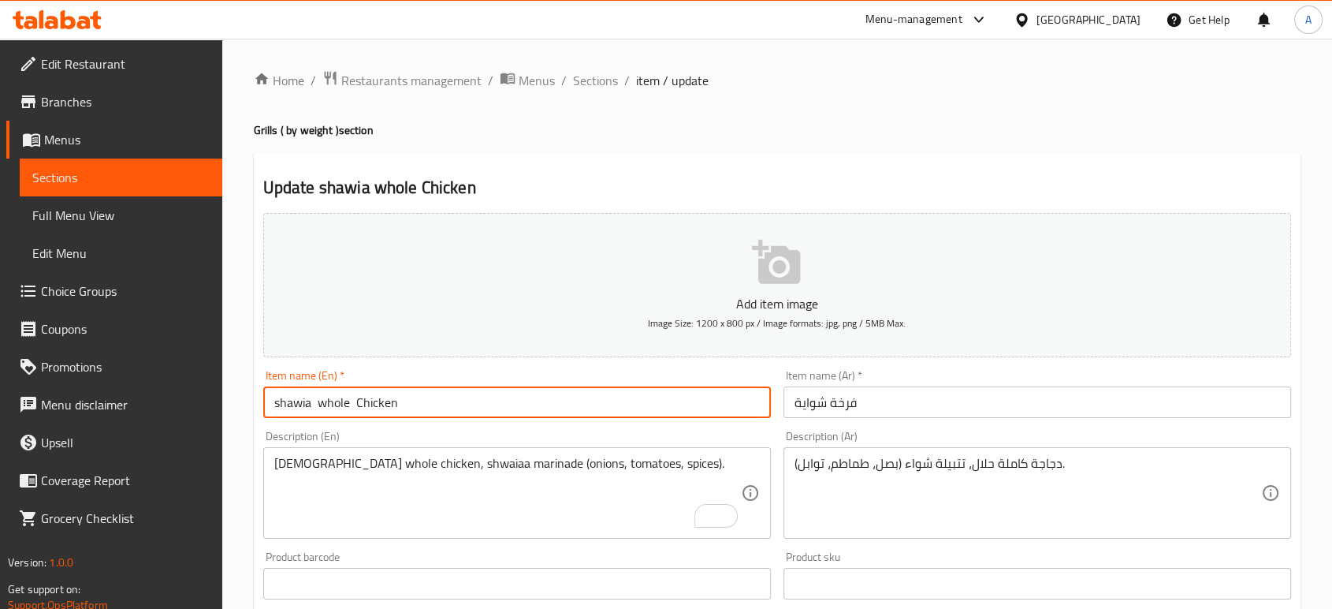
click at [308, 403] on input "shawia whole Chicken" at bounding box center [517, 402] width 508 height 32
click at [544, 400] on input "shawiaa whole Chicken" at bounding box center [517, 402] width 508 height 32
type input "shawiaa whole Chicken"
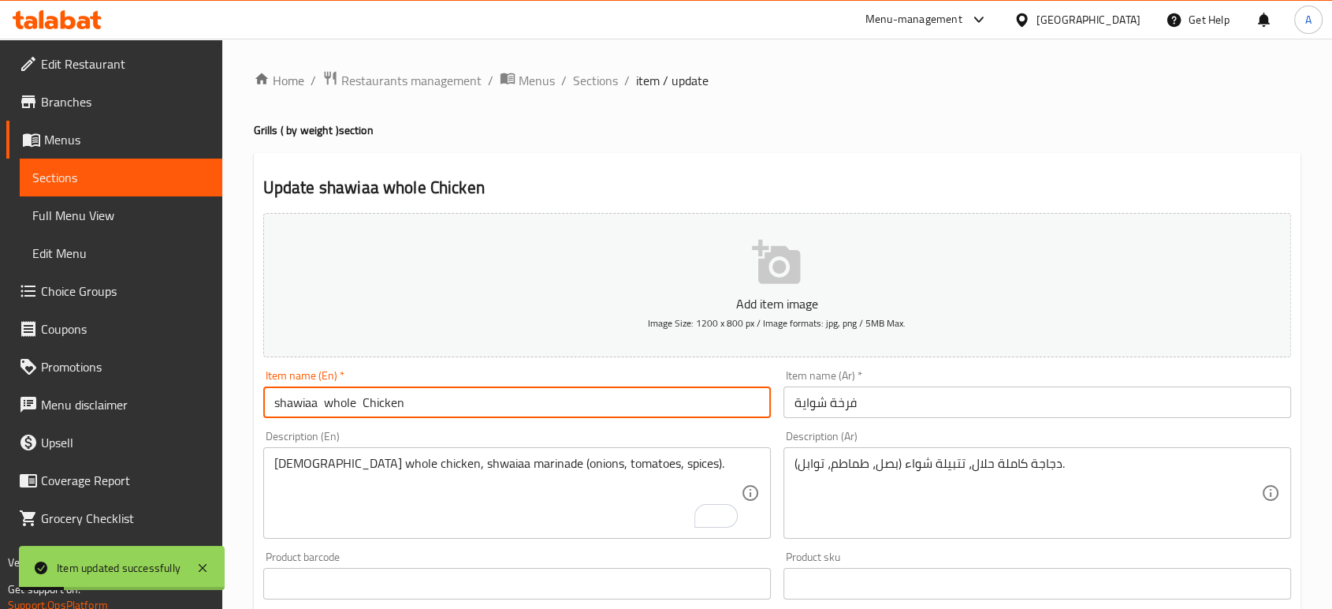
drag, startPoint x: 121, startPoint y: 216, endPoint x: 214, endPoint y: 225, distance: 94.2
click at [121, 216] on span "Full Menu View" at bounding box center [120, 215] width 177 height 19
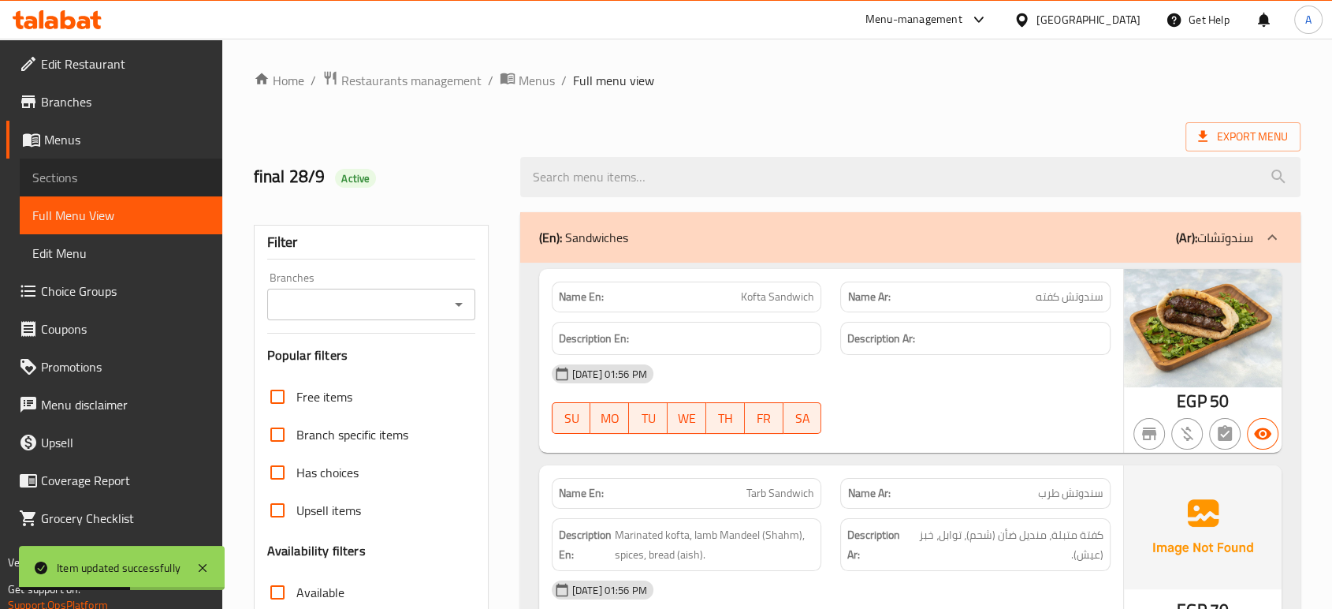
click at [151, 182] on span "Sections" at bounding box center [120, 177] width 177 height 19
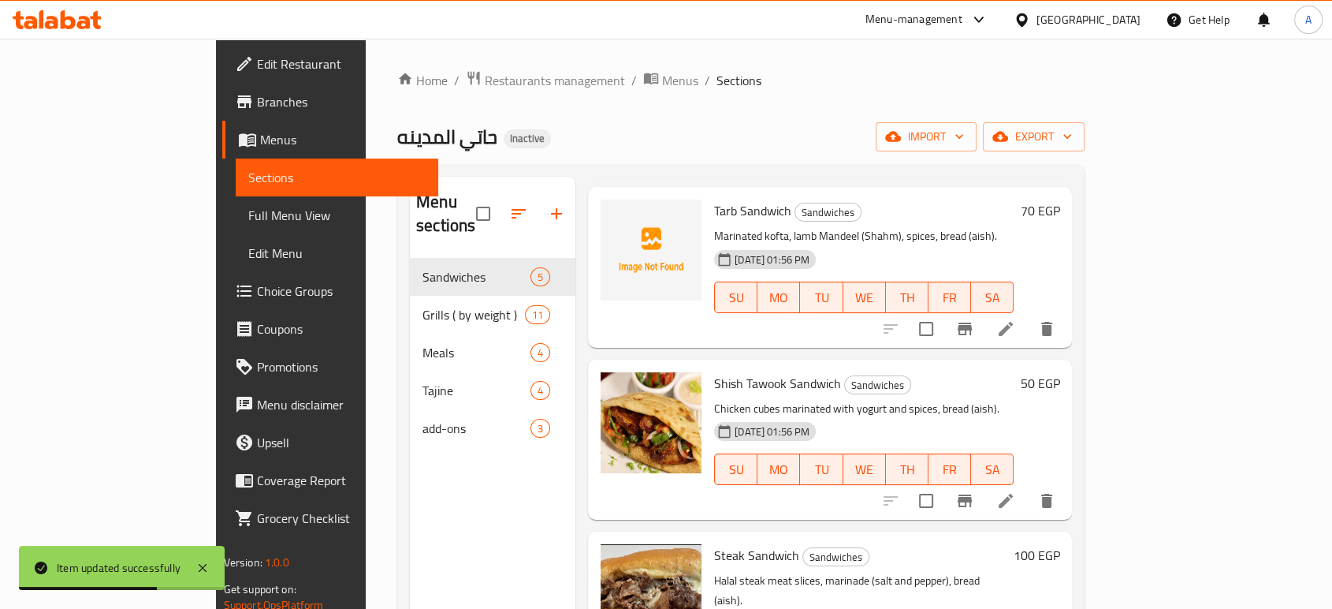
scroll to position [244, 0]
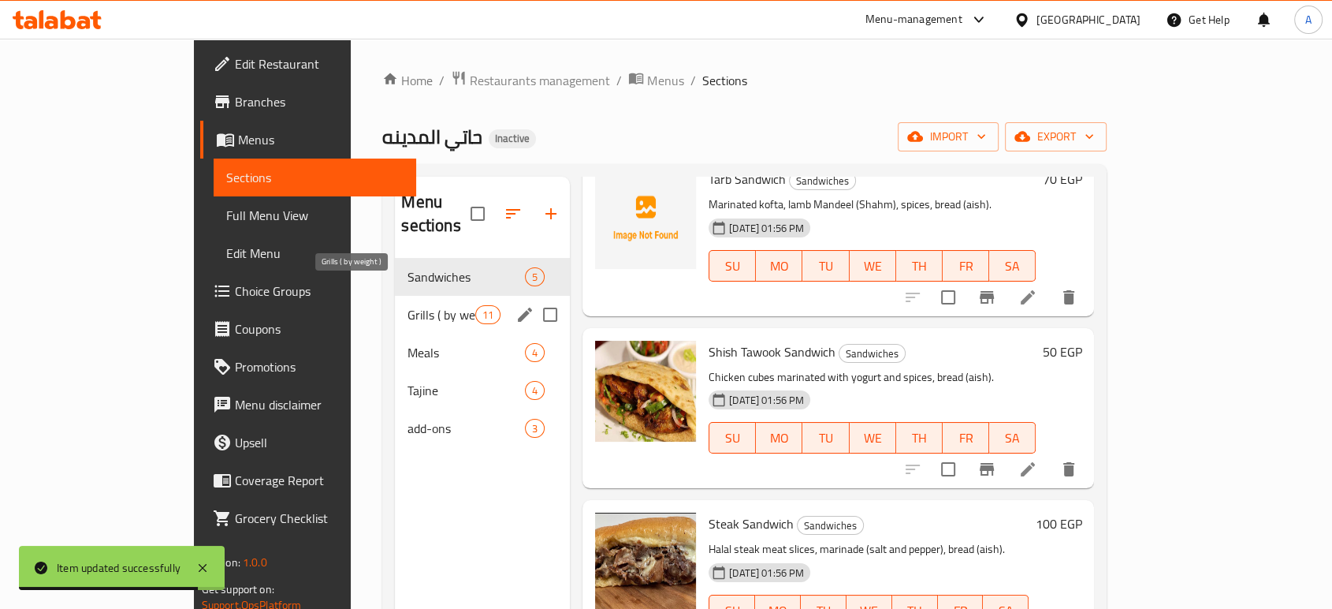
click at [408, 305] on span "Grills ( by weight )" at bounding box center [441, 314] width 67 height 19
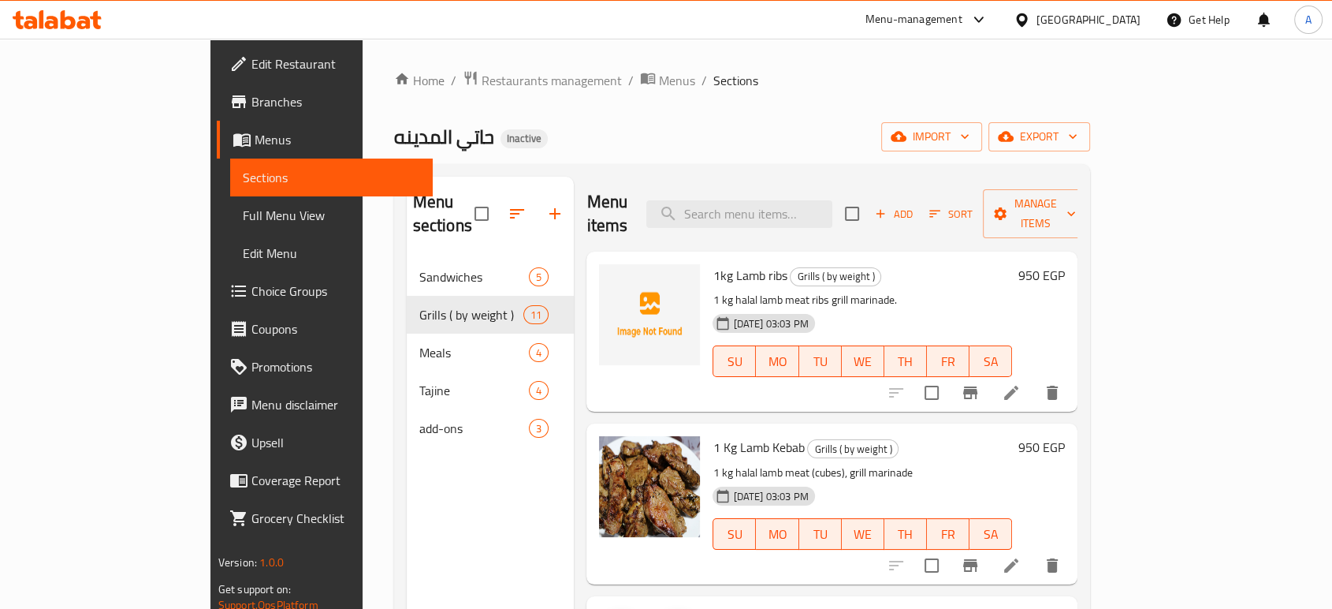
click at [828, 185] on div "Menu items Add Sort Manage items" at bounding box center [832, 214] width 491 height 75
click at [825, 200] on input "search" at bounding box center [740, 214] width 186 height 28
paste input "فرخة شيش"
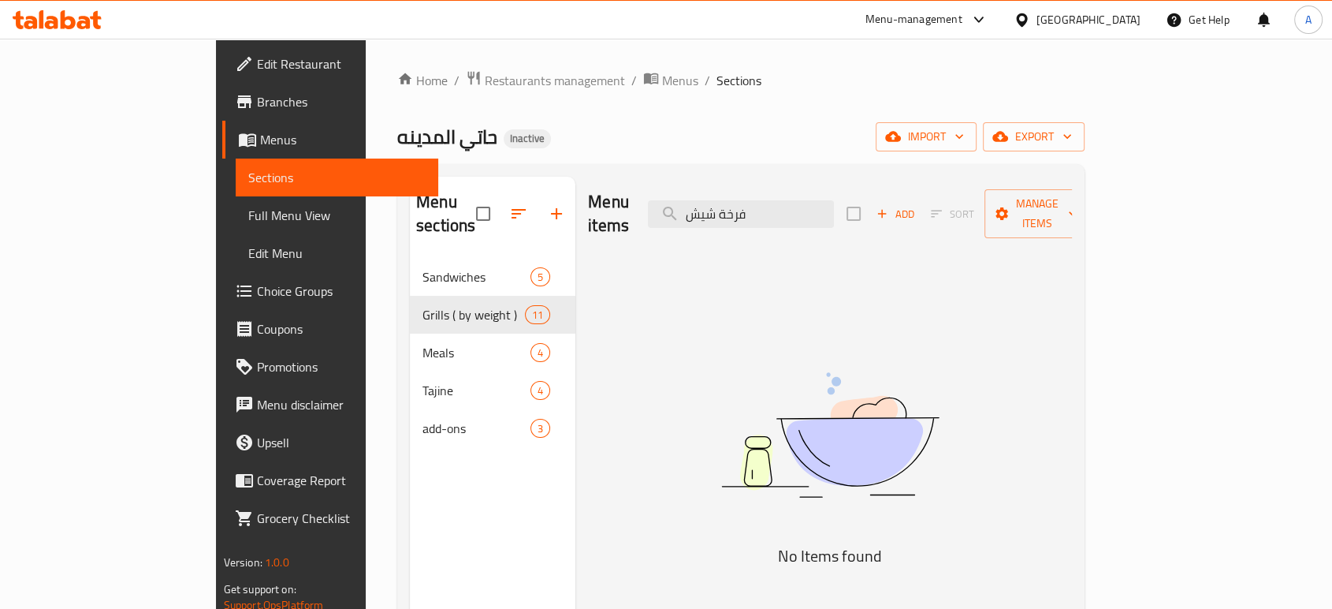
click at [900, 382] on img at bounding box center [830, 434] width 394 height 209
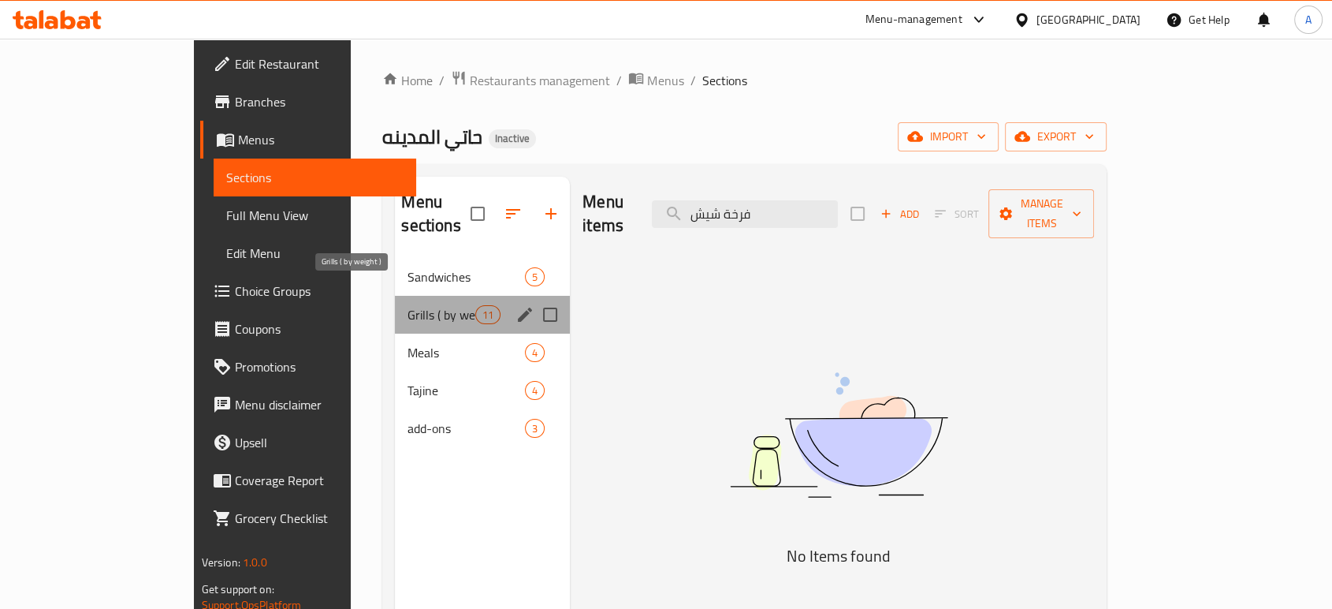
click at [408, 305] on span "Grills ( by weight )" at bounding box center [441, 314] width 67 height 19
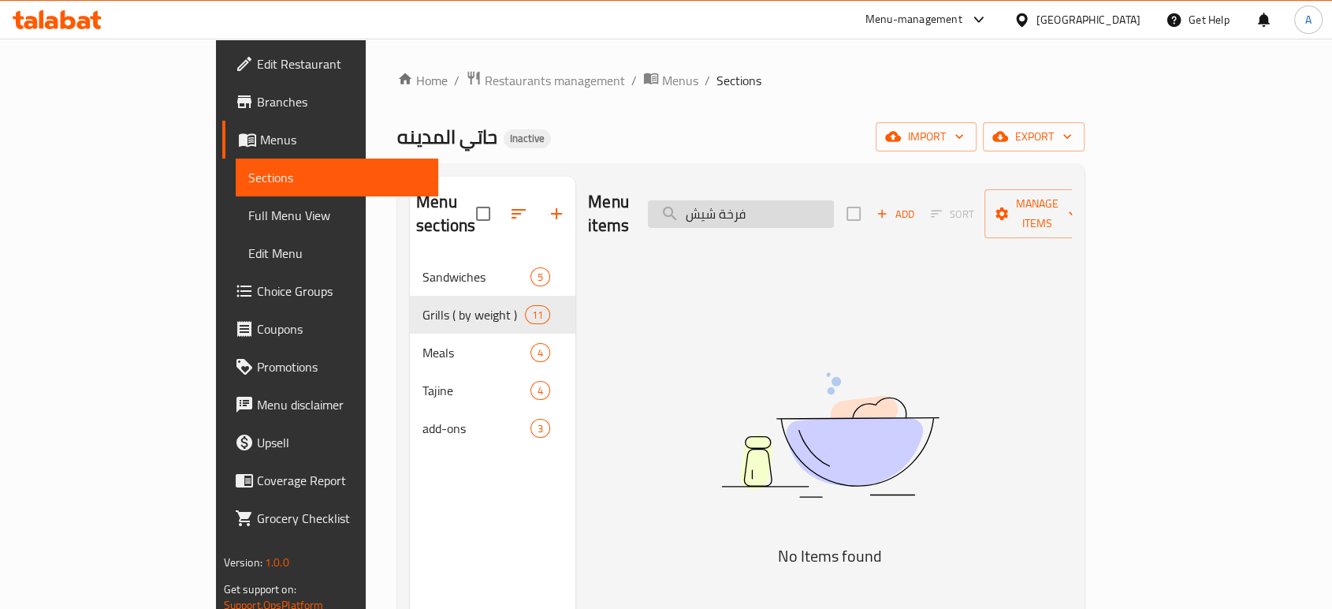
click at [831, 205] on input "فرخة شيش" at bounding box center [741, 214] width 186 height 28
click at [829, 204] on input "فرخة شيش" at bounding box center [741, 214] width 186 height 28
click at [829, 203] on input "فرخة شيش" at bounding box center [741, 214] width 186 height 28
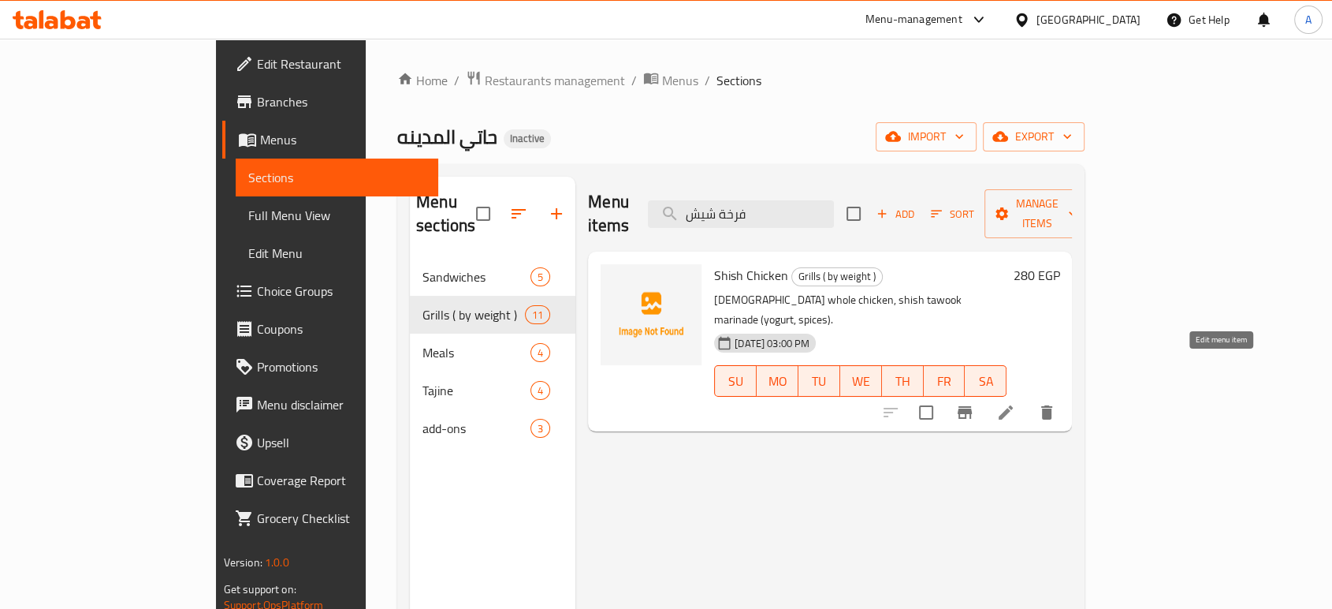
type input "فرخة شيش"
click at [1028, 398] on li at bounding box center [1006, 412] width 44 height 28
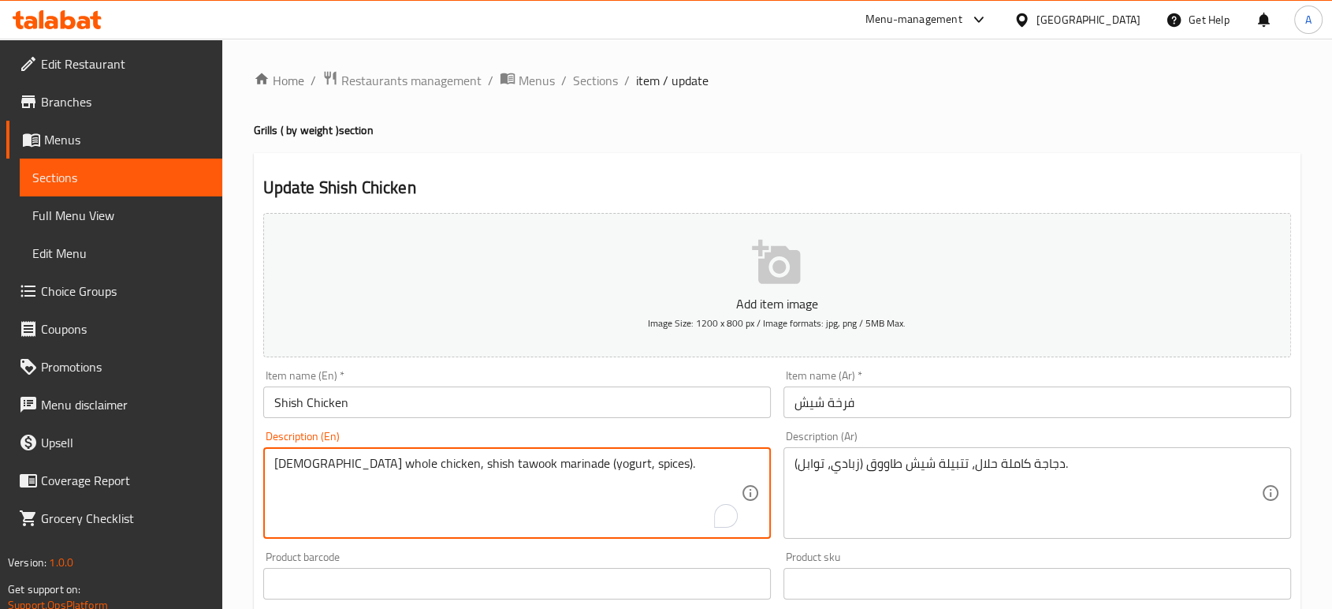
click at [322, 471] on textarea "Halal whole chicken, shish tawook marinade (yogurt, spices)." at bounding box center [507, 493] width 467 height 75
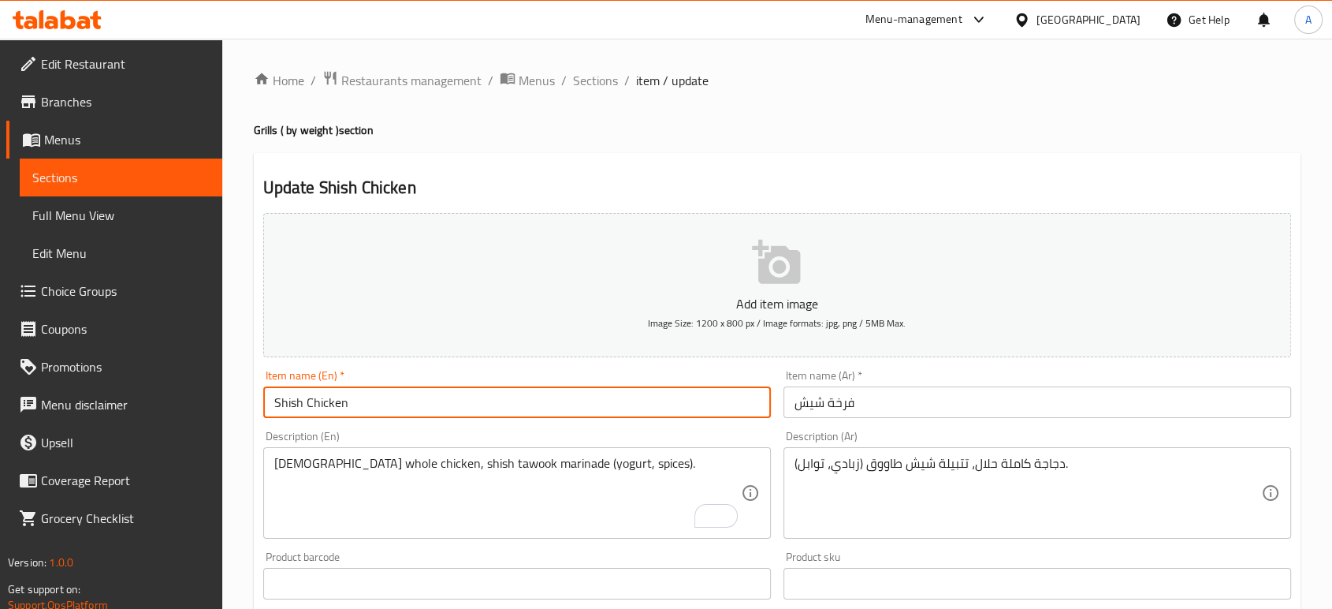
click at [302, 401] on input "Shish Chicken" at bounding box center [517, 402] width 508 height 32
click at [304, 400] on input "Shish Chicken" at bounding box center [517, 402] width 508 height 32
paste input "whole"
click at [305, 405] on input "Shishwhole Chicken" at bounding box center [517, 402] width 508 height 32
click at [438, 411] on input "Shish whole Chicken" at bounding box center [517, 402] width 508 height 32
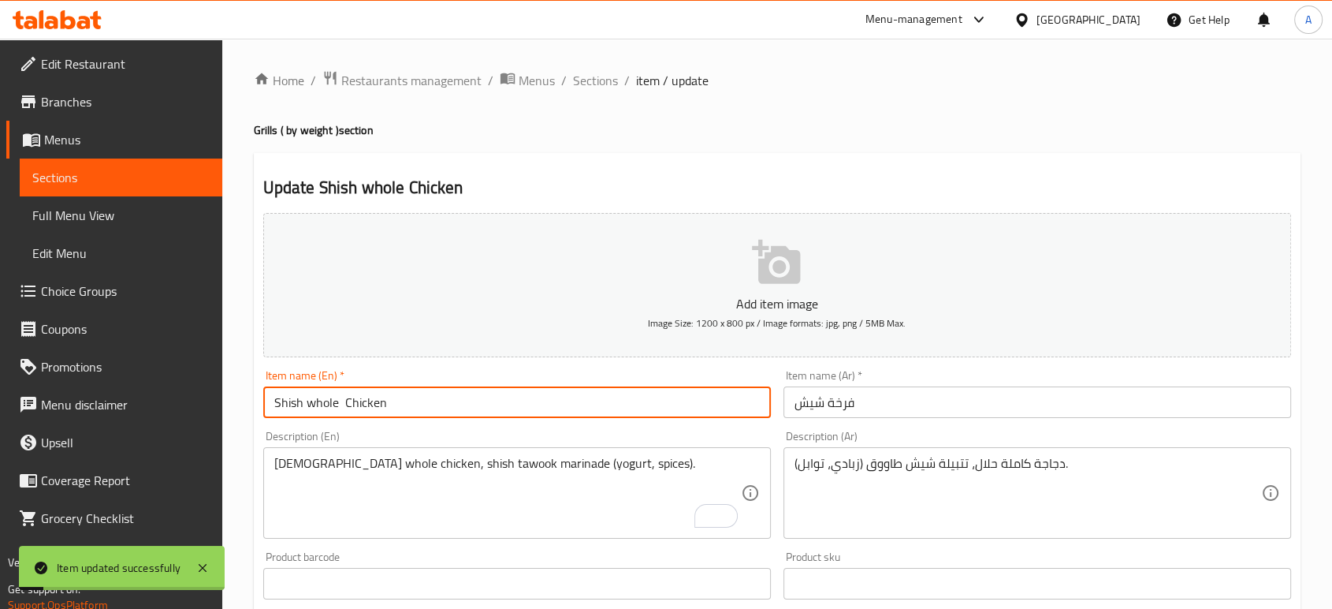
click at [348, 404] on input "Shish whole Chicken" at bounding box center [517, 402] width 508 height 32
click at [344, 404] on input "Shish whole Chicken" at bounding box center [517, 402] width 508 height 32
type input "Shish whole Chicken"
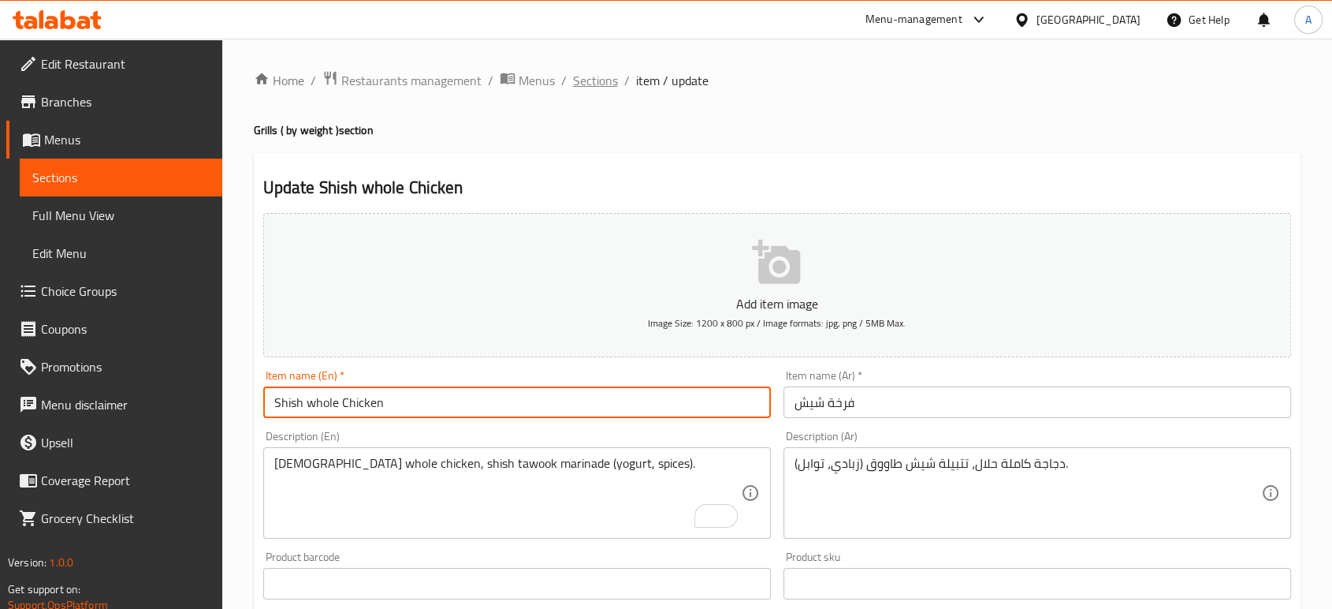
click at [606, 80] on span "Sections" at bounding box center [595, 80] width 45 height 19
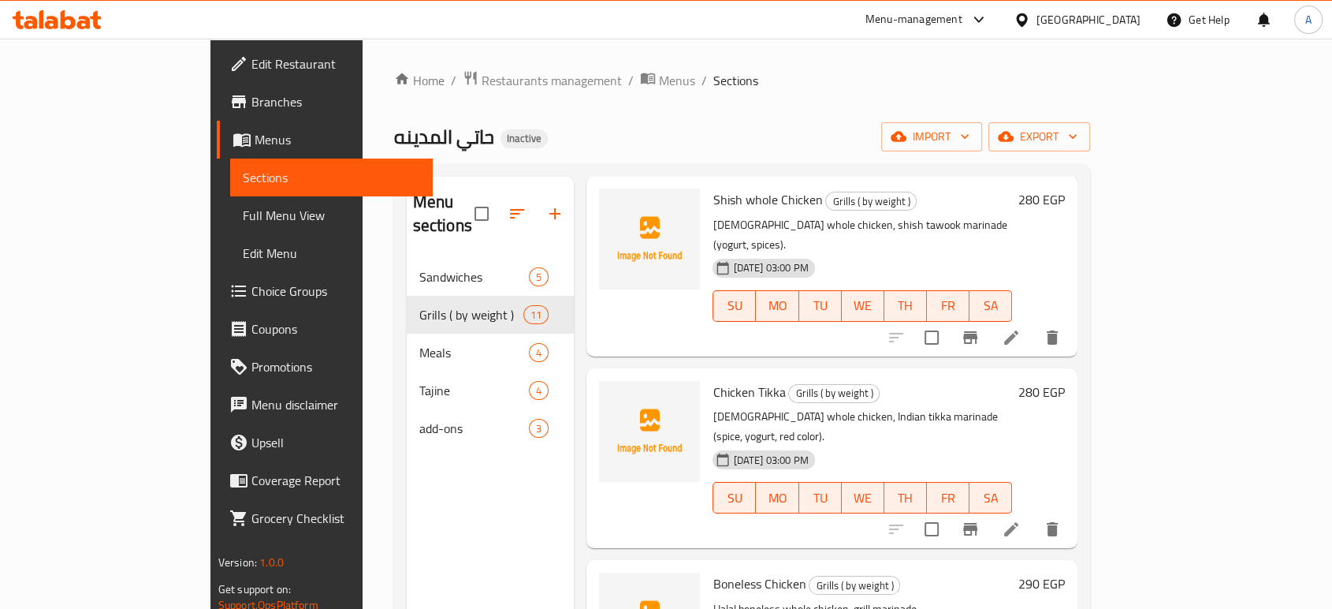
scroll to position [1314, 0]
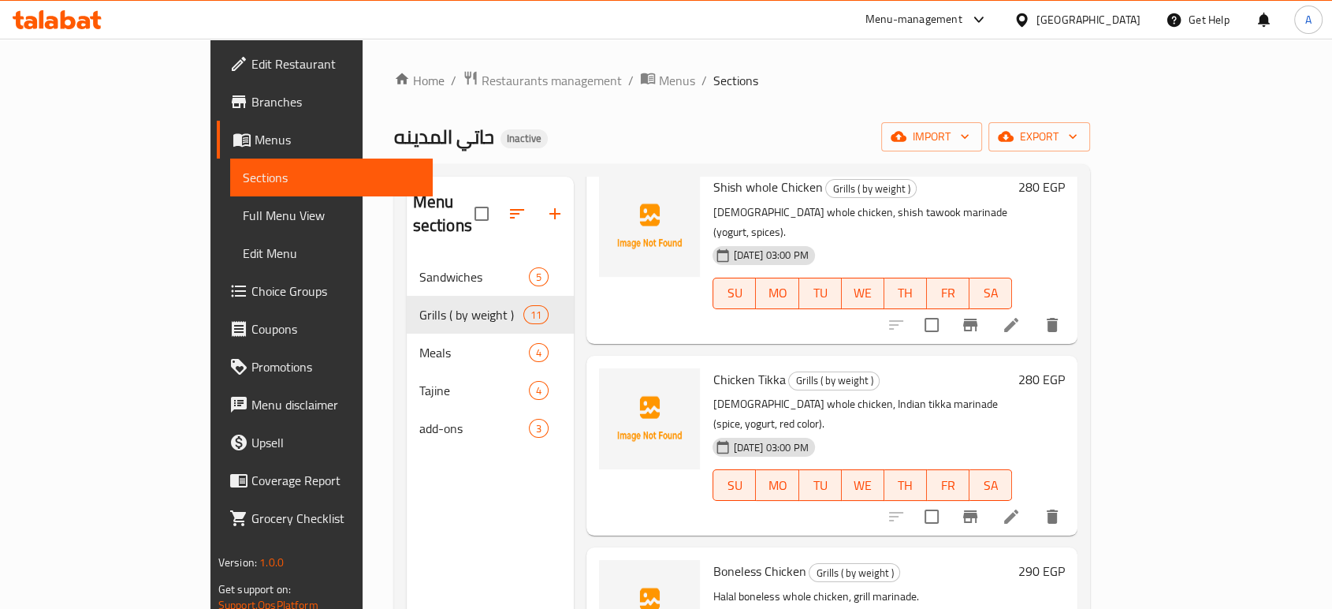
click at [1034, 502] on li at bounding box center [1011, 516] width 44 height 28
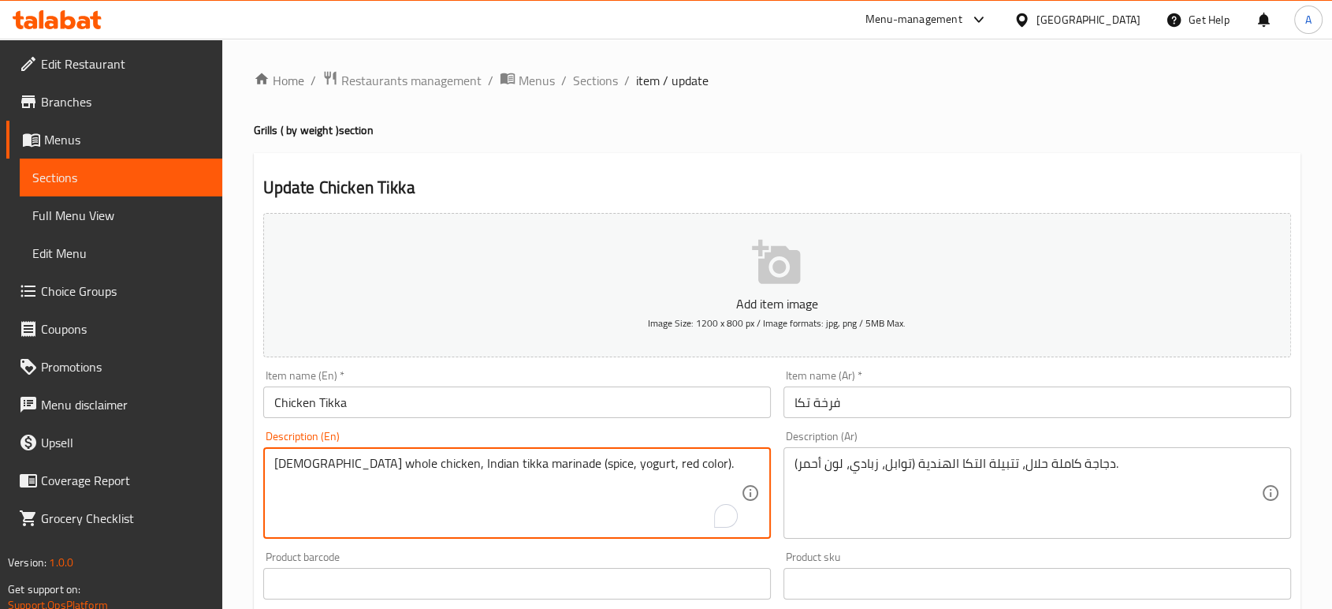
click at [330, 465] on textarea "[DEMOGRAPHIC_DATA] whole chicken, Indian tikka marinade (spice, yogurt, red col…" at bounding box center [507, 493] width 467 height 75
click at [314, 401] on input "Chicken Tikka" at bounding box center [517, 402] width 508 height 32
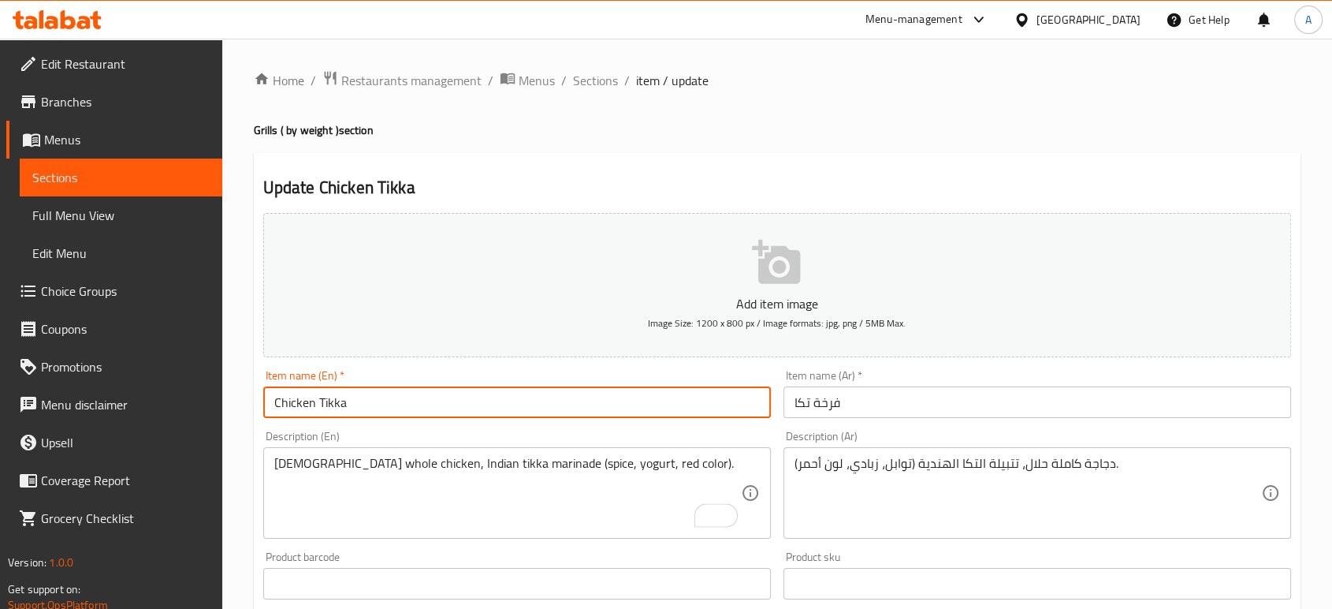
click at [270, 404] on input "Chicken Tikka" at bounding box center [517, 402] width 508 height 32
paste input "whole"
click at [399, 409] on input "whole Chicken Tikka" at bounding box center [517, 402] width 508 height 32
type input "whole Chicken Tikka"
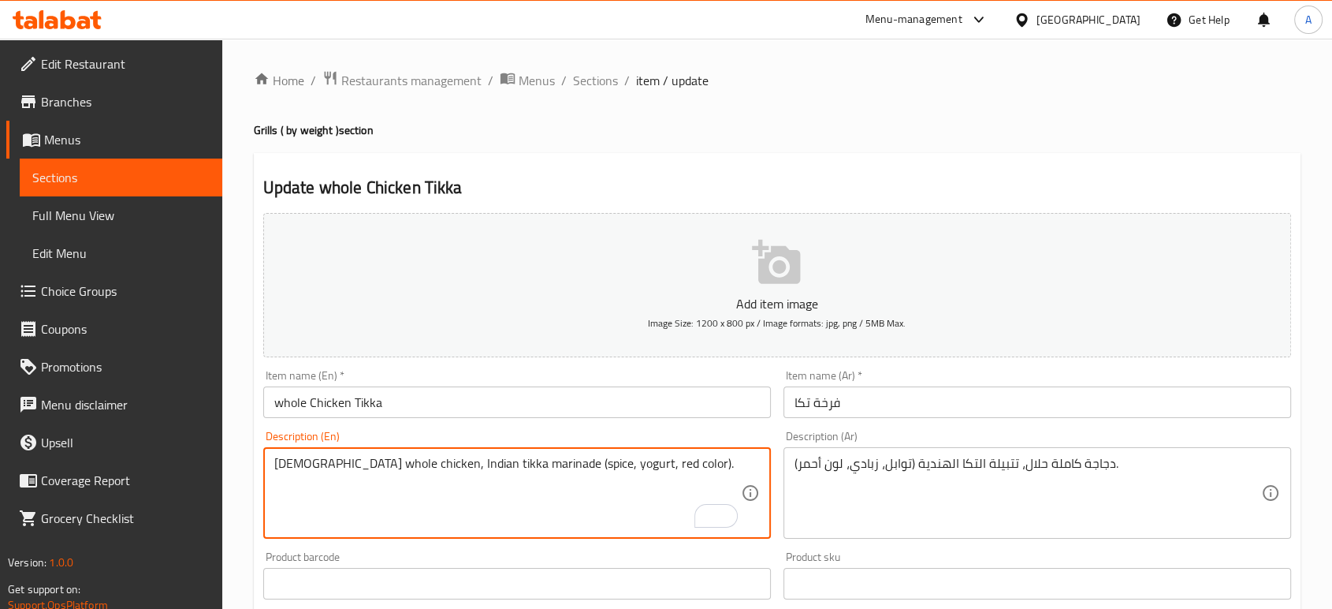
click at [547, 407] on input "whole Chicken Tikka" at bounding box center [517, 402] width 508 height 32
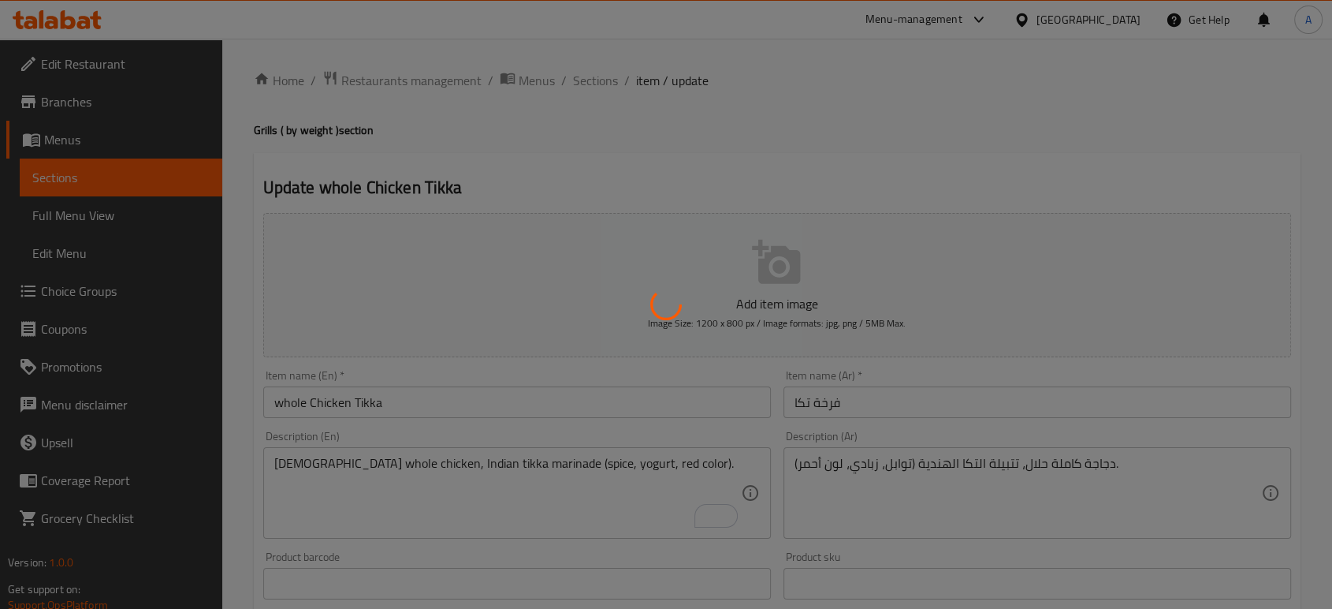
click at [588, 80] on div at bounding box center [666, 304] width 1332 height 609
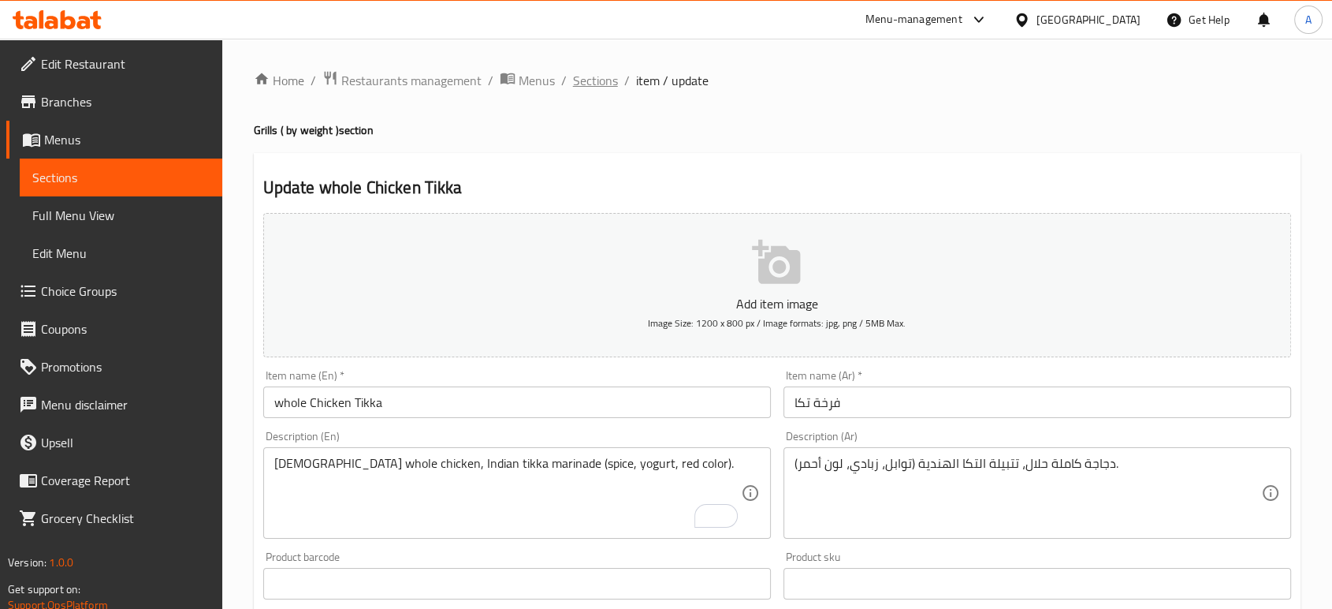
click at [590, 84] on span "Sections" at bounding box center [595, 80] width 45 height 19
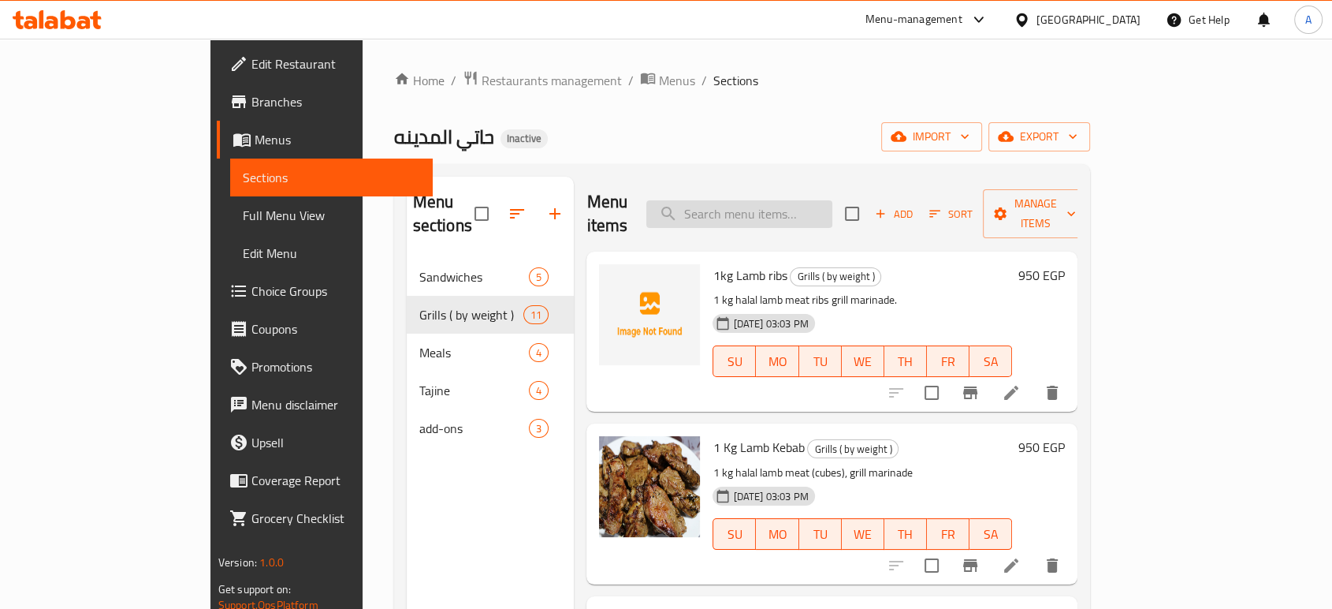
click at [833, 200] on input "search" at bounding box center [740, 214] width 186 height 28
paste input "Half Chicken + Rice + French Fries"
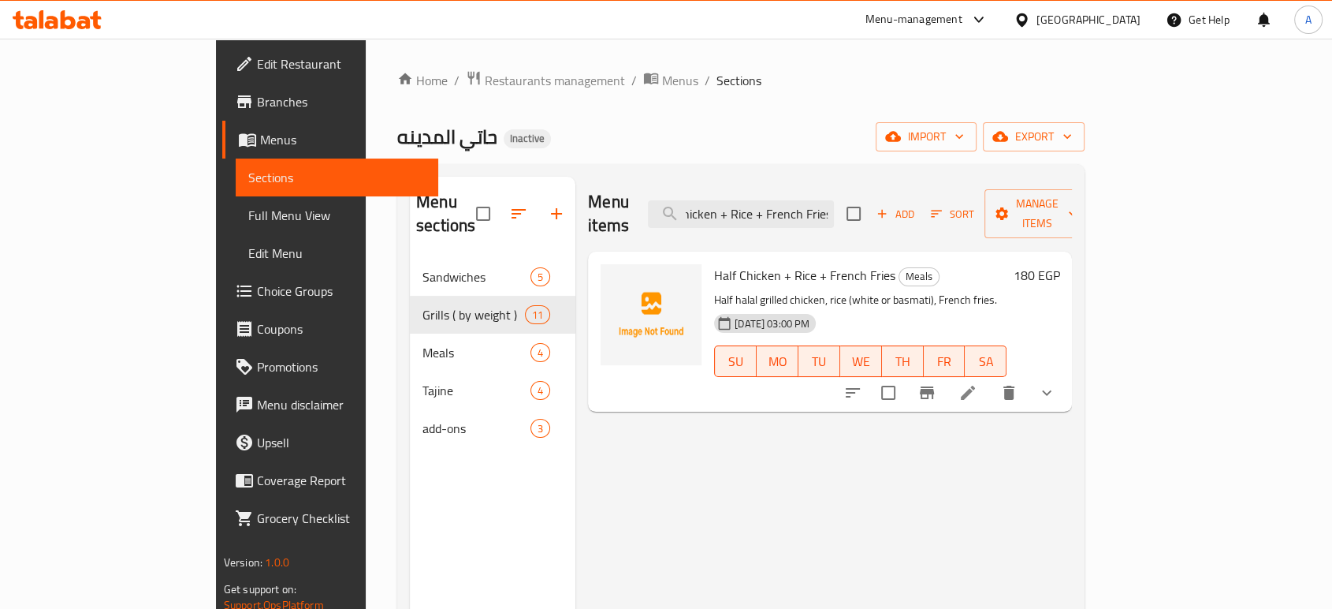
type input "Half Chicken + Rice + French Fries"
click at [990, 378] on li at bounding box center [968, 392] width 44 height 28
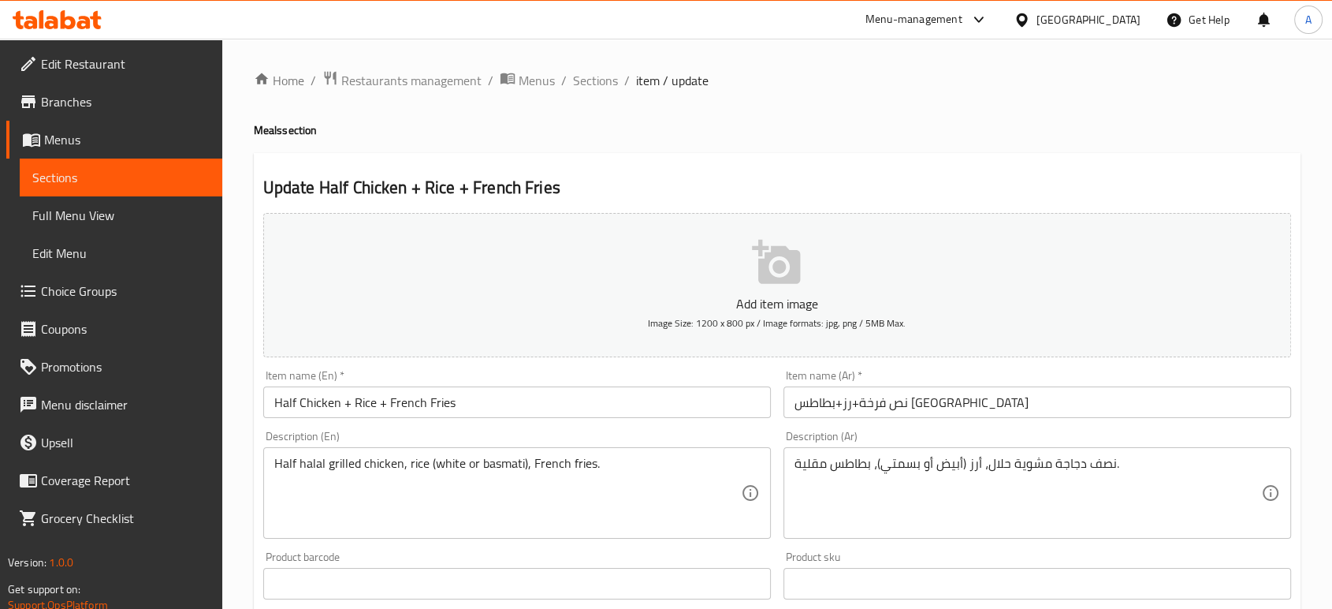
click at [967, 445] on div "Description (Ar) نصف دجاجة مشوية حلال، أرز (أبيض أو بسمتي)، بطاطس مقلية. Descri…" at bounding box center [1038, 484] width 508 height 108
click at [971, 453] on div "نصف دجاجة مشوية حلال، أرز (أبيض أو بسمتي)، بطاطس مقلية. Description (Ar)" at bounding box center [1038, 492] width 508 height 91
click at [584, 71] on span "Sections" at bounding box center [595, 80] width 45 height 19
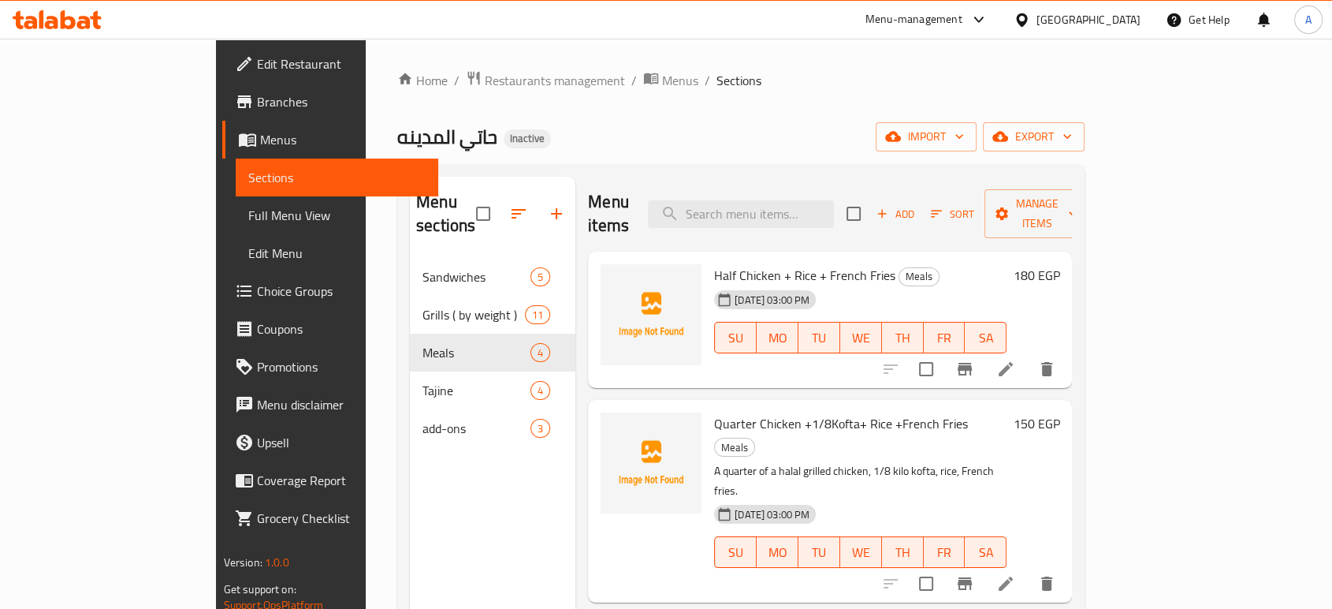
scroll to position [88, 0]
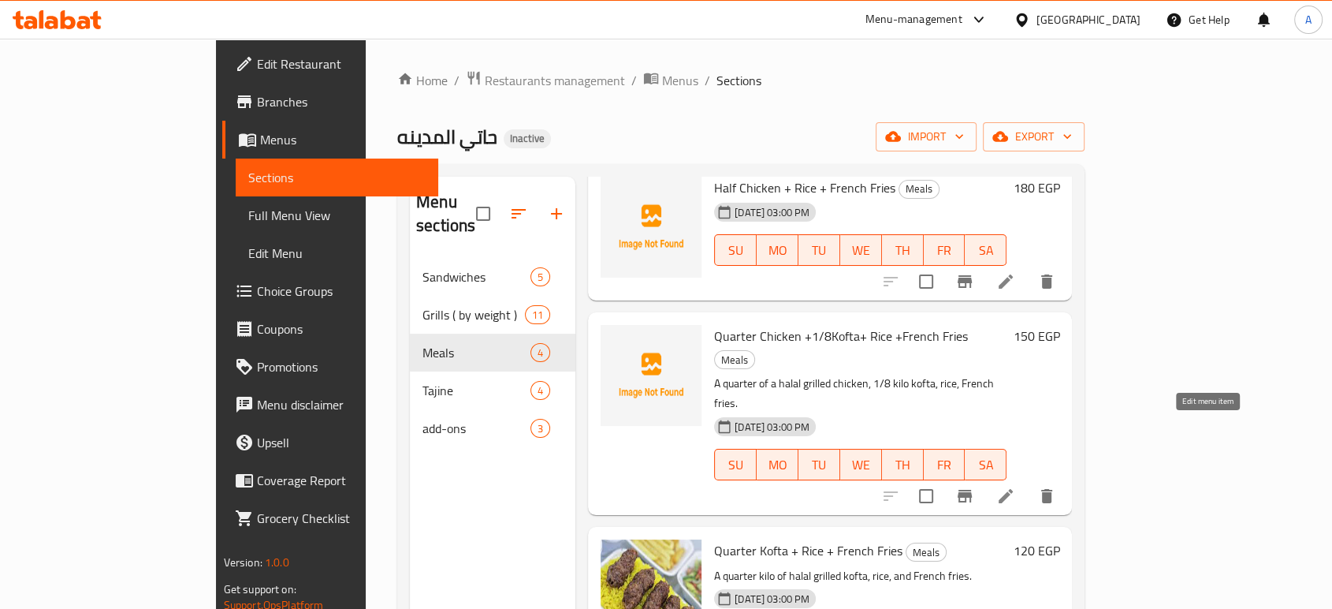
click at [1013, 489] on icon at bounding box center [1006, 496] width 14 height 14
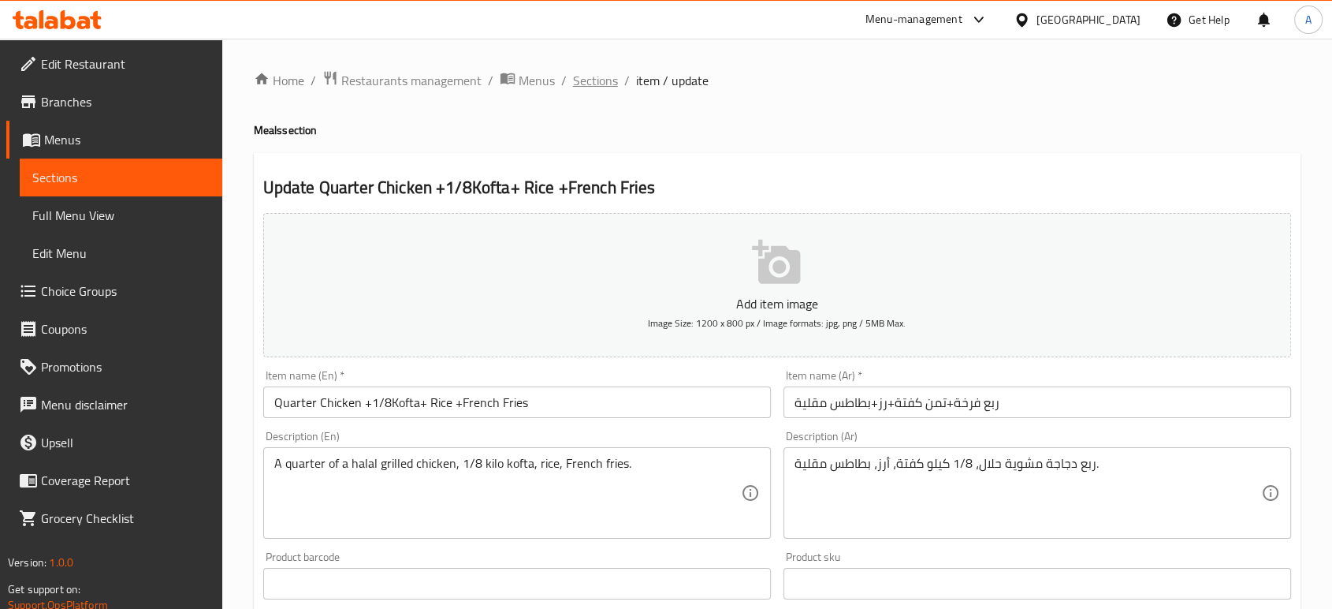
click at [576, 86] on span "Sections" at bounding box center [595, 80] width 45 height 19
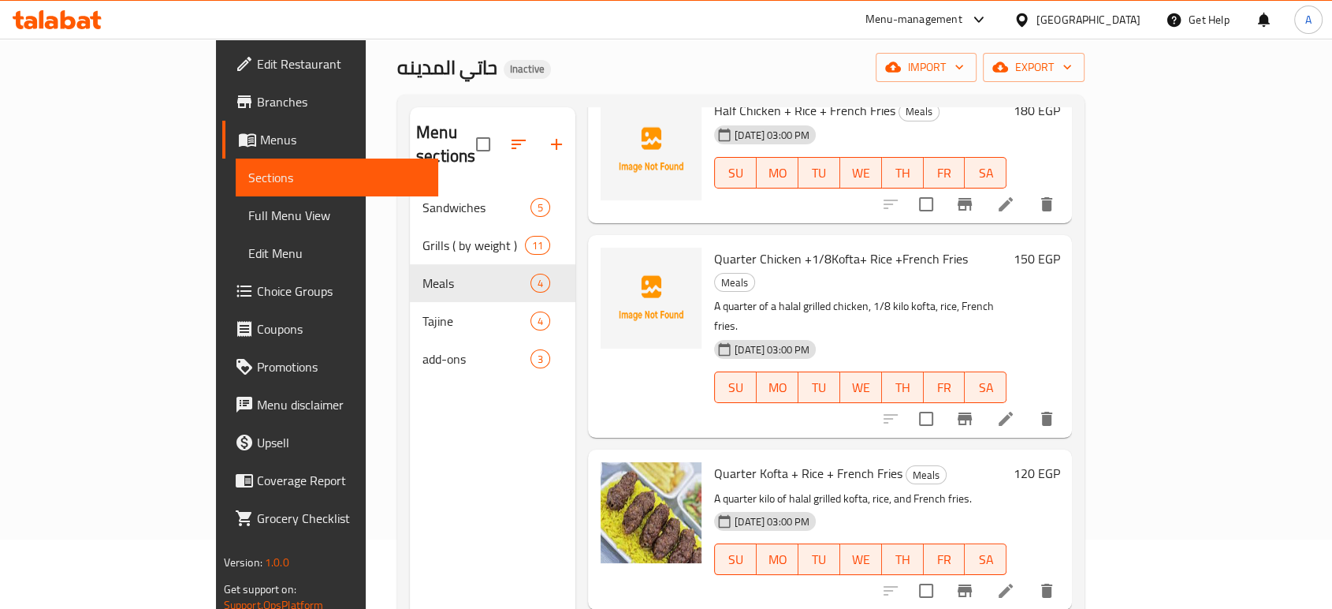
scroll to position [175, 0]
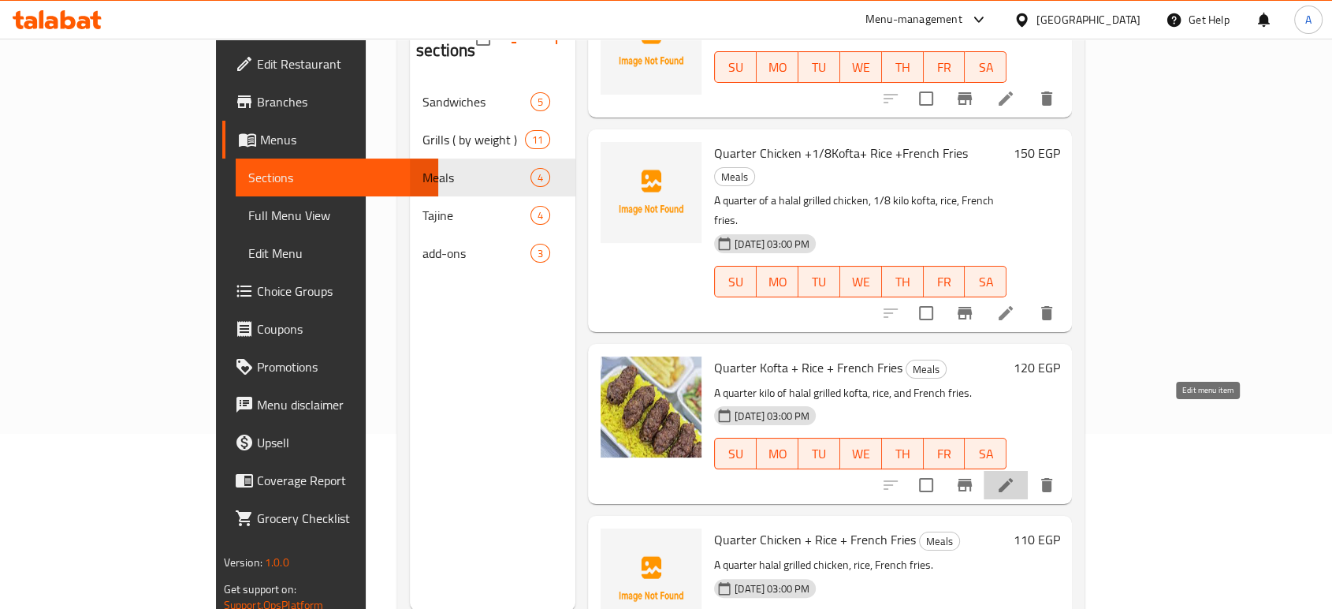
click at [1016, 475] on icon at bounding box center [1006, 484] width 19 height 19
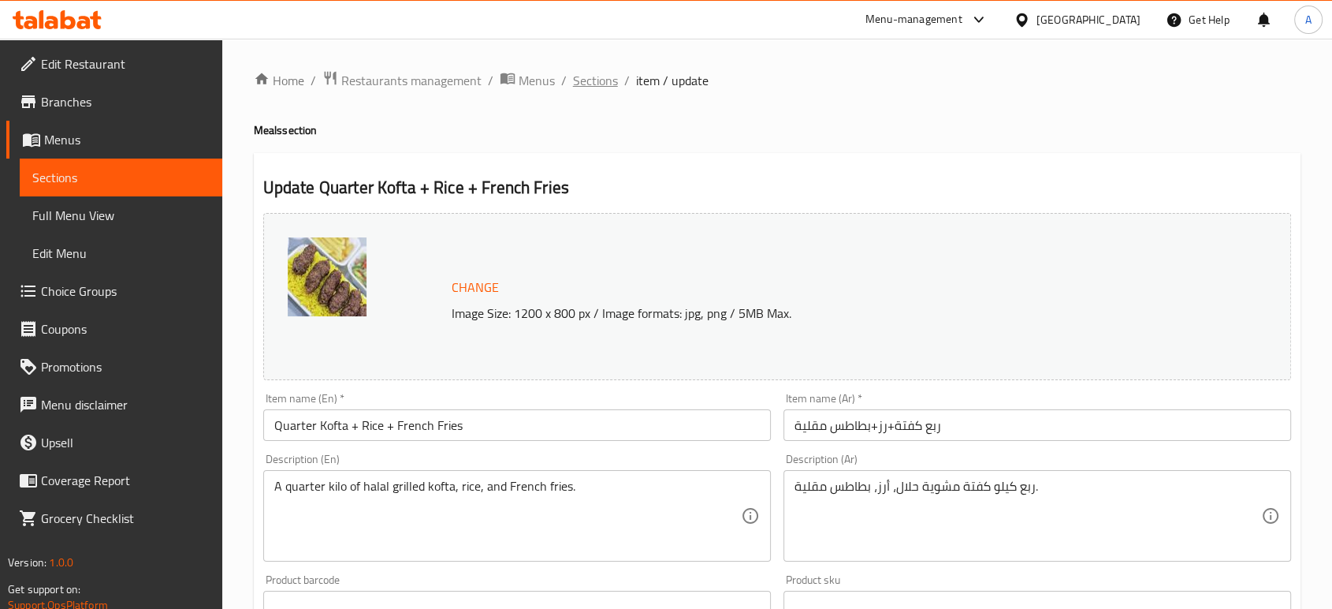
click at [591, 78] on span "Sections" at bounding box center [595, 80] width 45 height 19
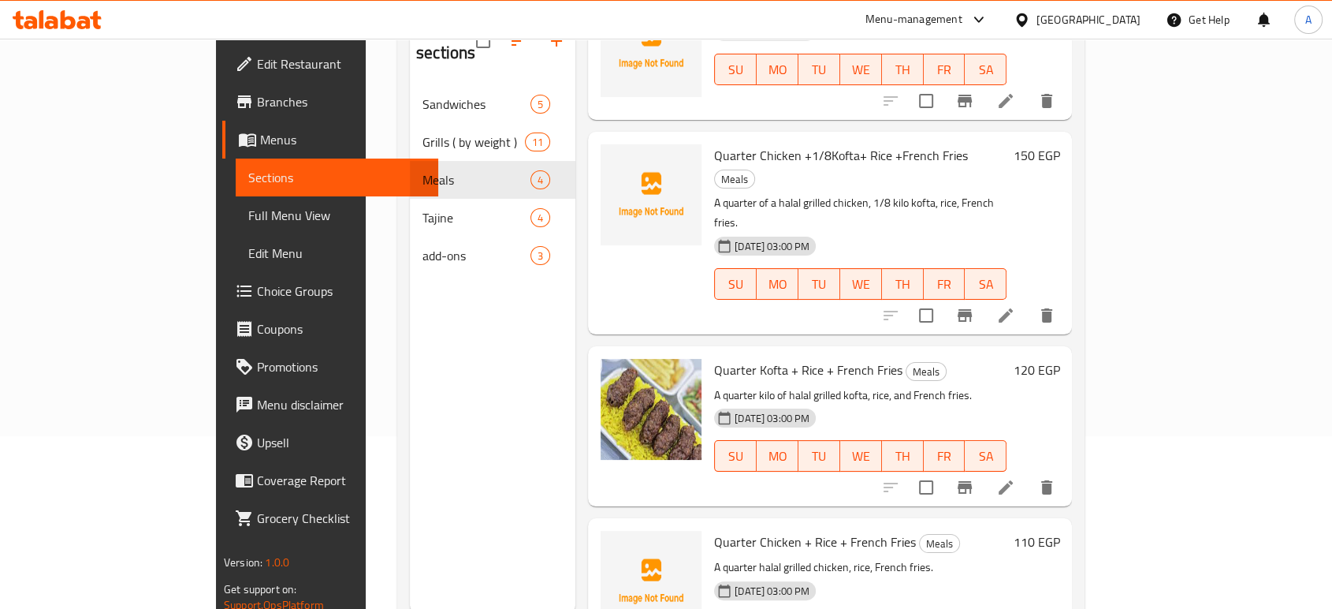
scroll to position [221, 0]
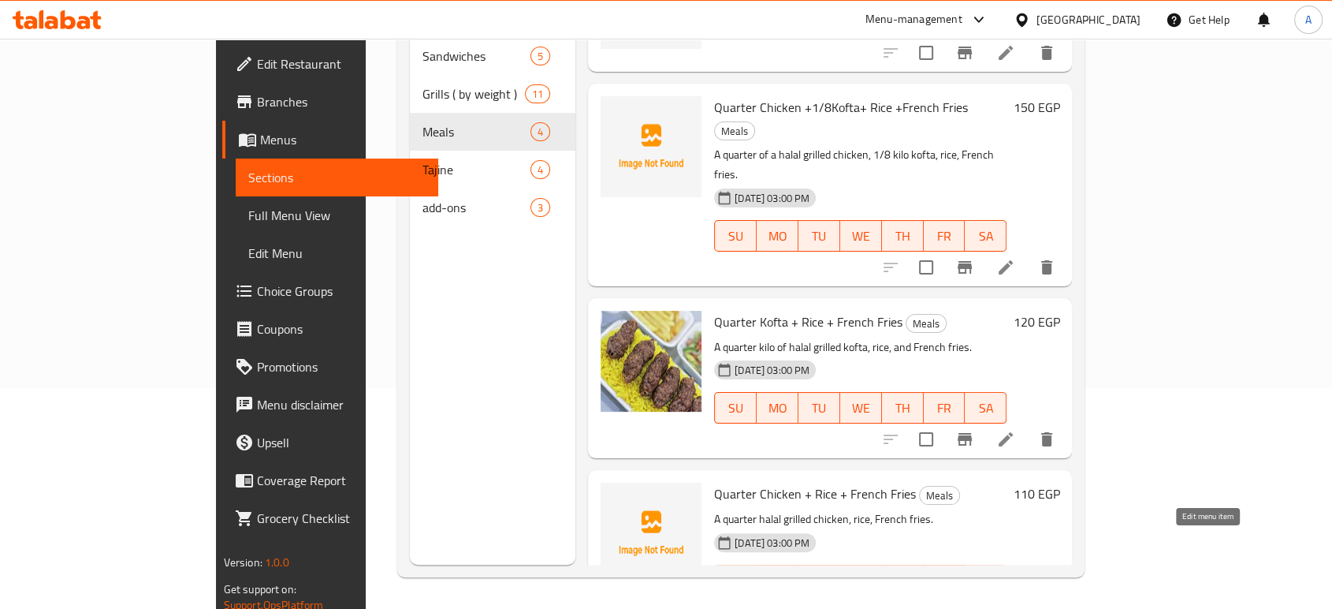
click at [1016, 602] on icon at bounding box center [1006, 611] width 19 height 19
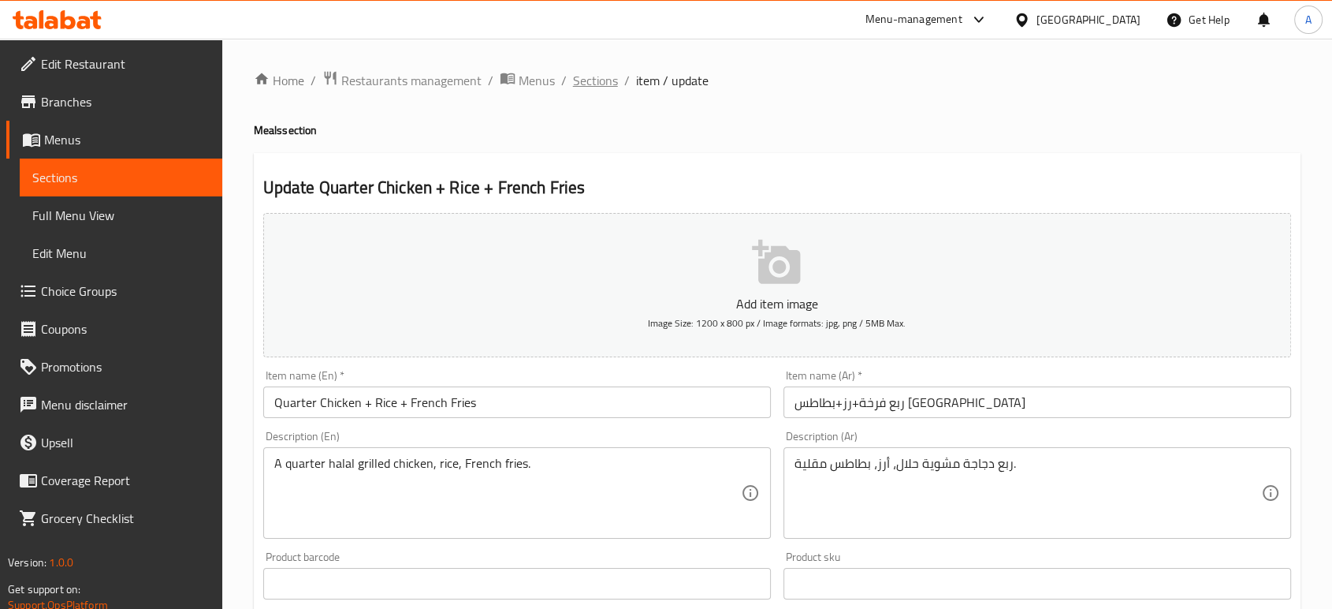
click at [581, 74] on span "Sections" at bounding box center [595, 80] width 45 height 19
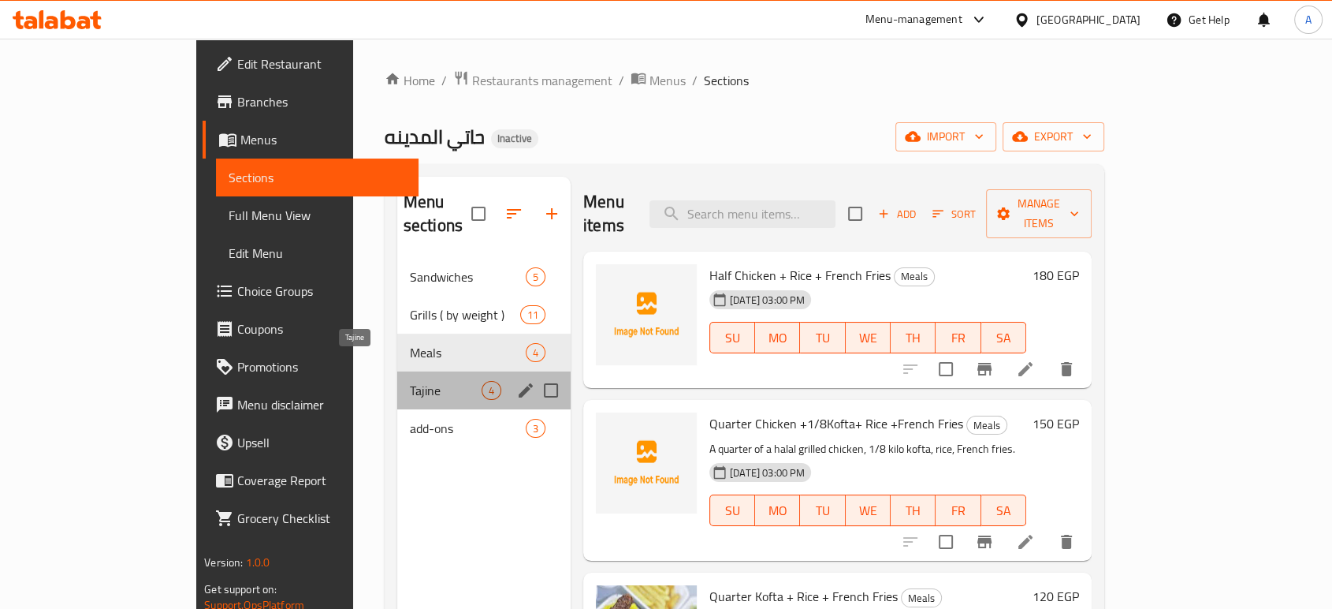
click at [410, 381] on span "Tajine" at bounding box center [446, 390] width 72 height 19
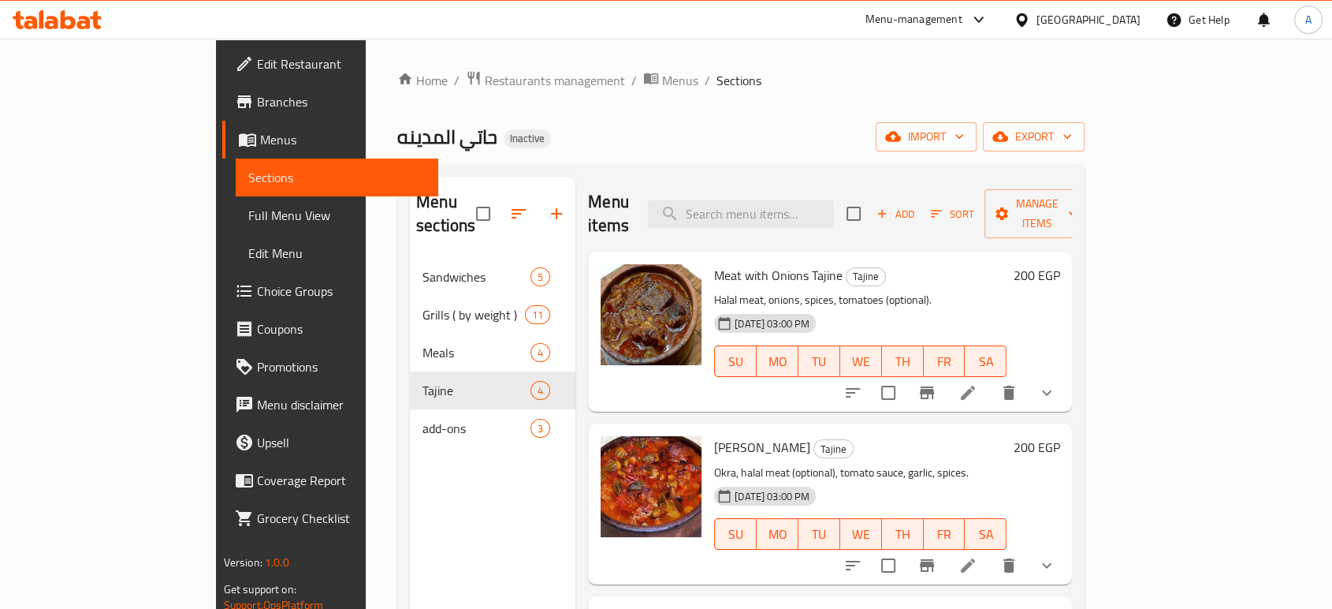
click at [978, 383] on icon at bounding box center [968, 392] width 19 height 19
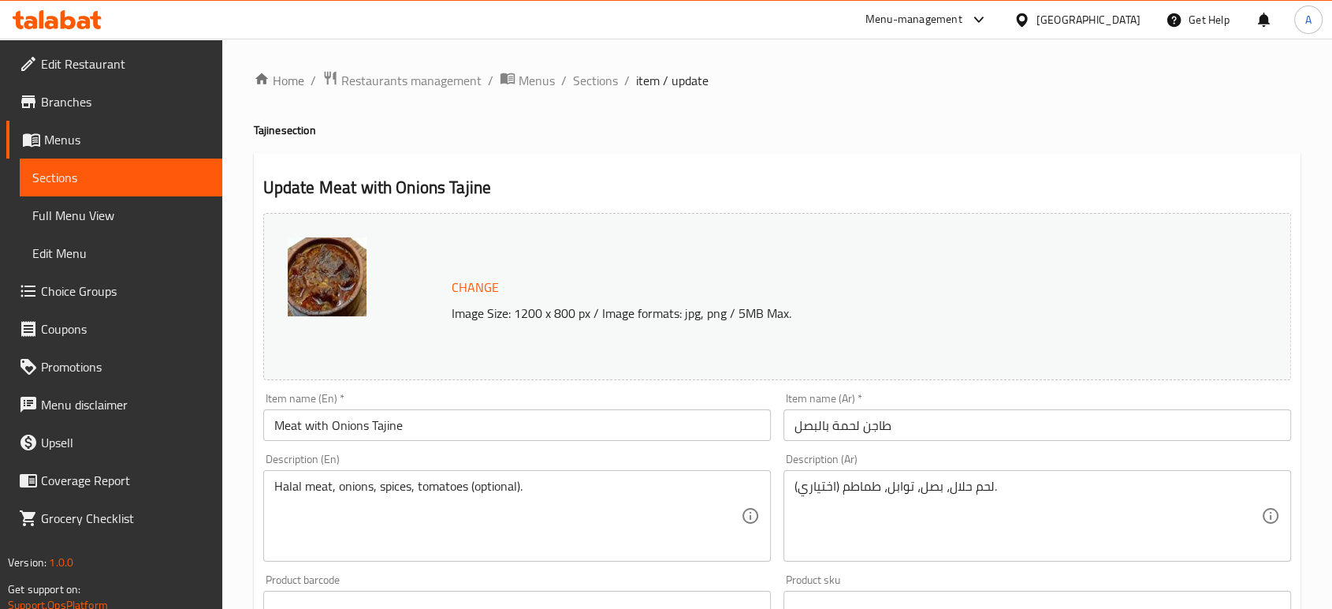
click at [966, 470] on div "لحم حلال، بصل، توابل، طماطم (اختياري). Description (Ar)" at bounding box center [1038, 515] width 508 height 91
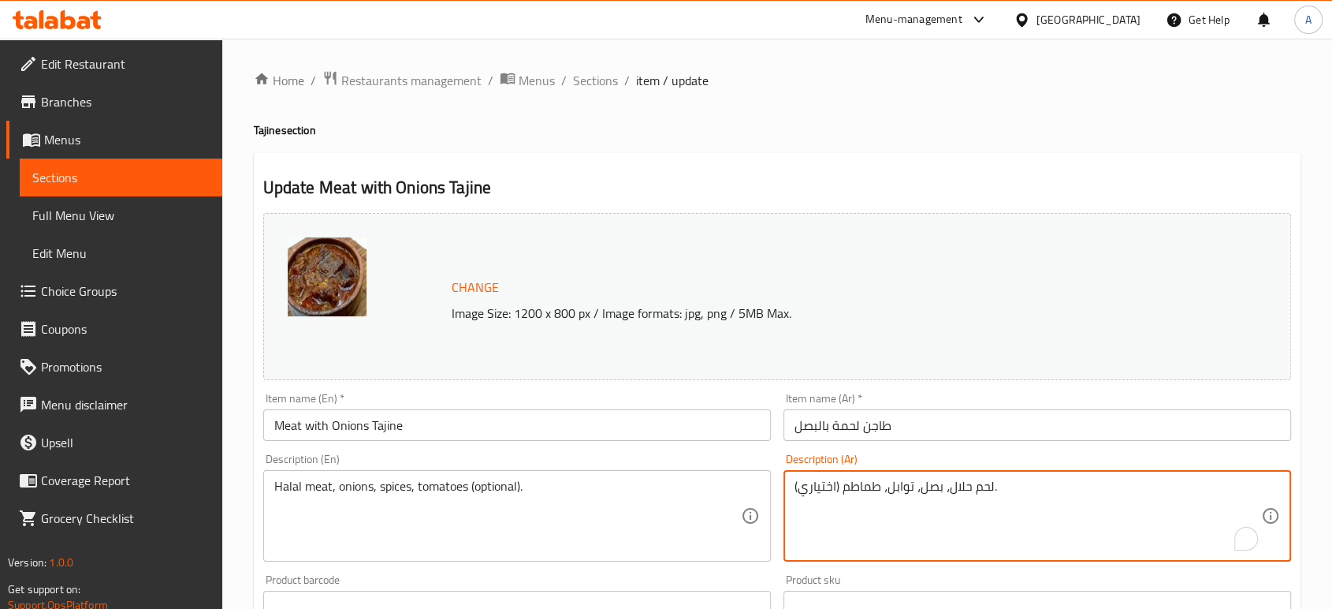
click at [955, 492] on textarea "لحم حلال، بصل، توابل، طماطم (اختياري)." at bounding box center [1028, 516] width 467 height 75
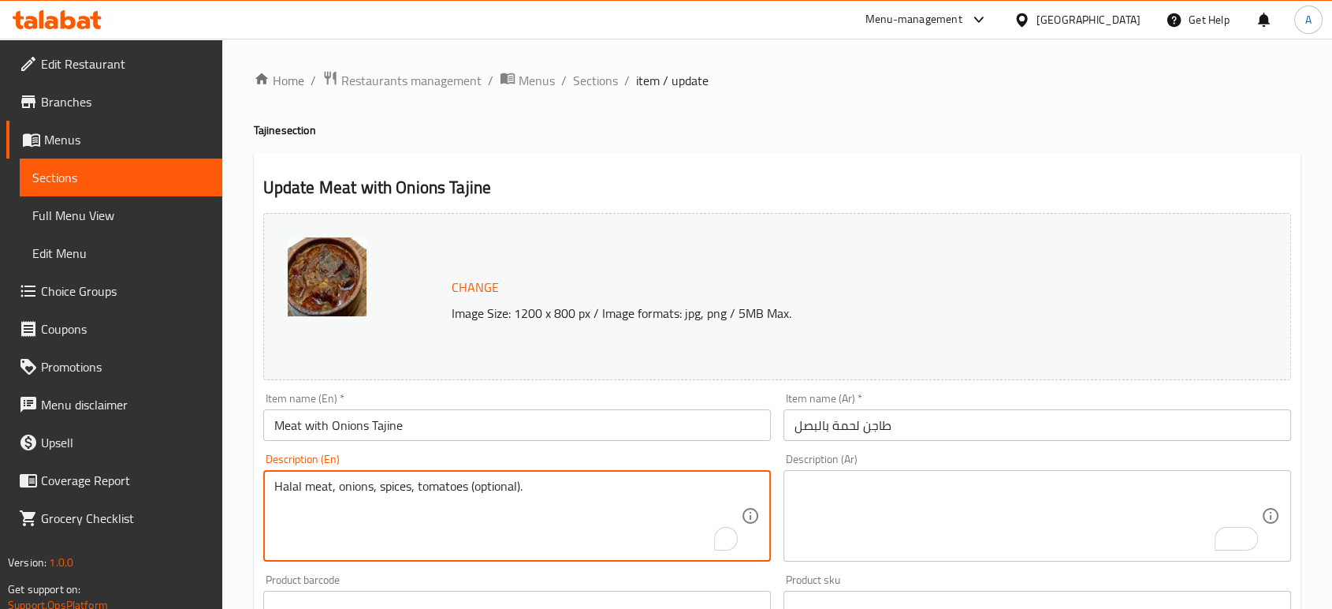
click at [506, 489] on textarea "Halal meat, onions, spices, tomatoes (optional)." at bounding box center [507, 516] width 467 height 75
click at [505, 488] on textarea "Halal meat, onions, spices, tomatoes (optional)." at bounding box center [507, 516] width 467 height 75
click at [502, 427] on input "Meat with Onions Tajine" at bounding box center [517, 425] width 508 height 32
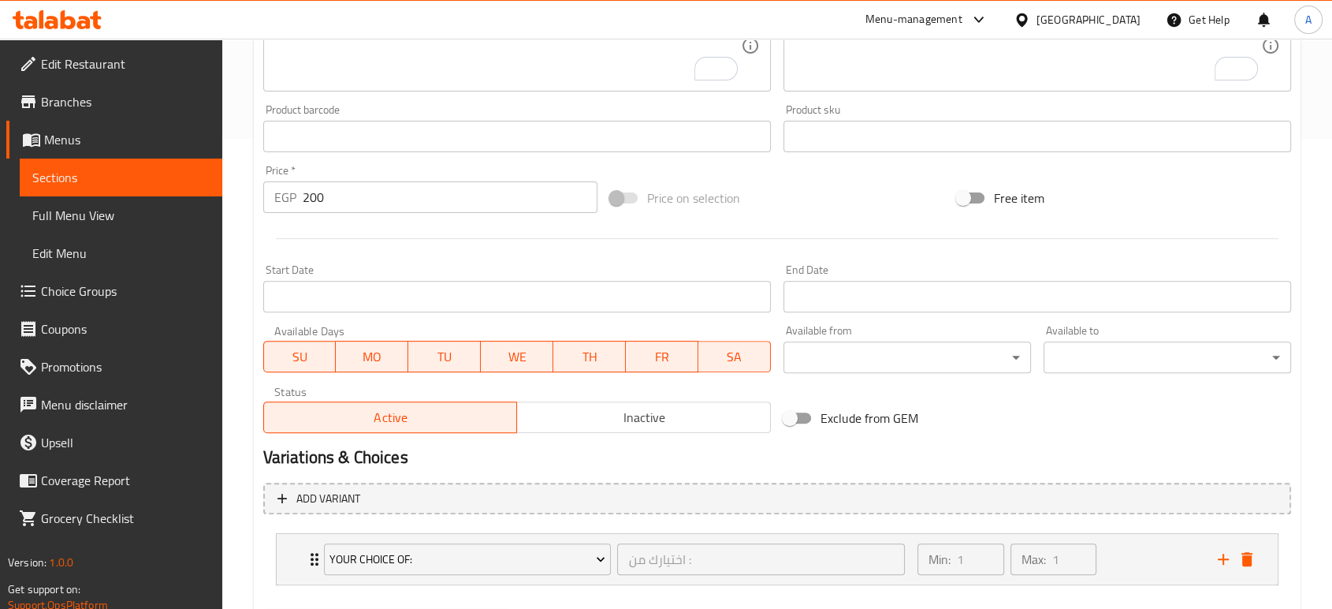
scroll to position [553, 0]
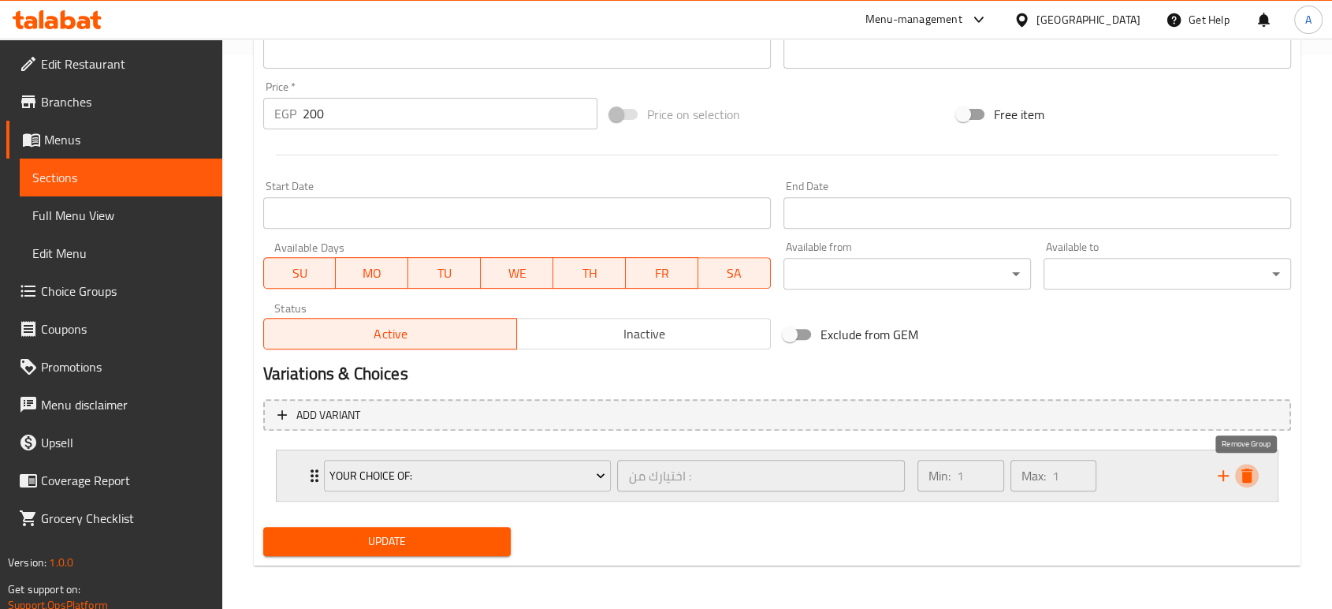
click at [1251, 473] on icon "delete" at bounding box center [1247, 475] width 11 height 14
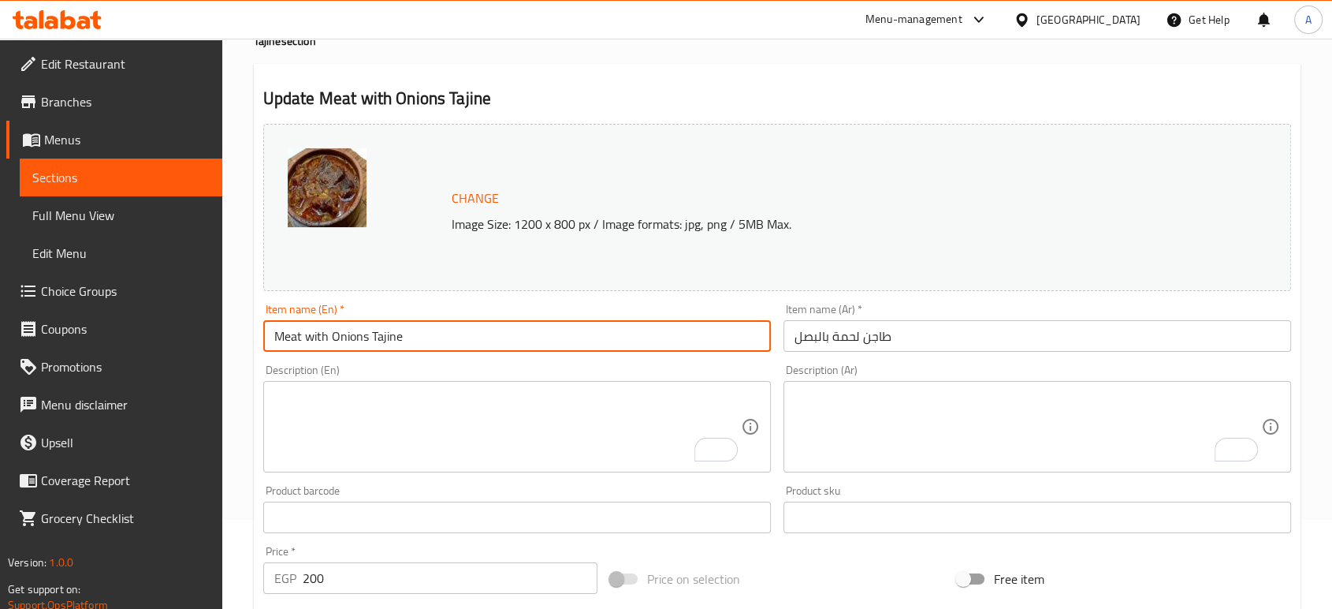
scroll to position [2, 0]
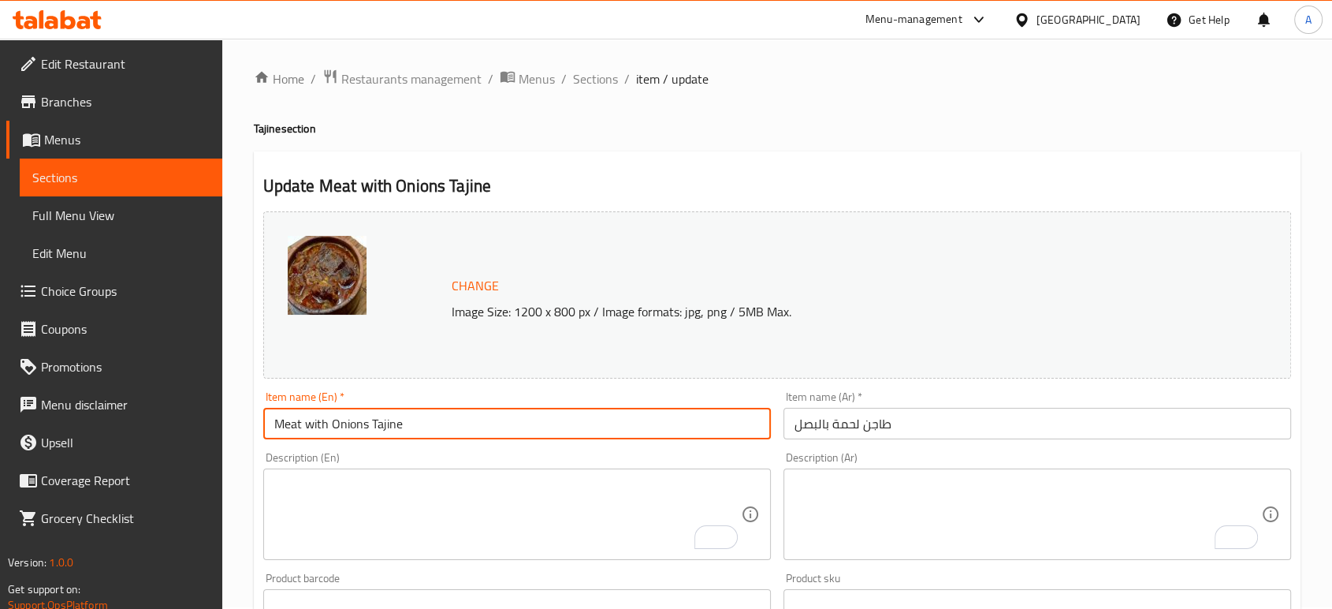
click at [909, 417] on input "طاجن لحمة بالبصل" at bounding box center [1038, 424] width 508 height 32
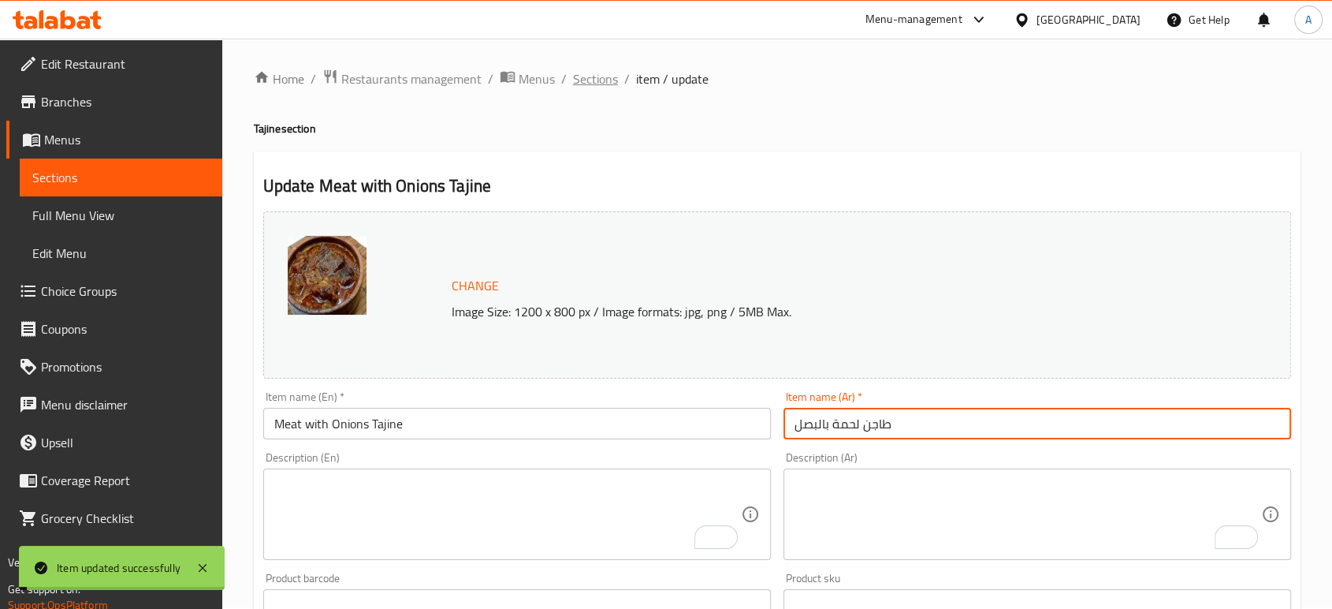
click at [592, 84] on span "Sections" at bounding box center [595, 78] width 45 height 19
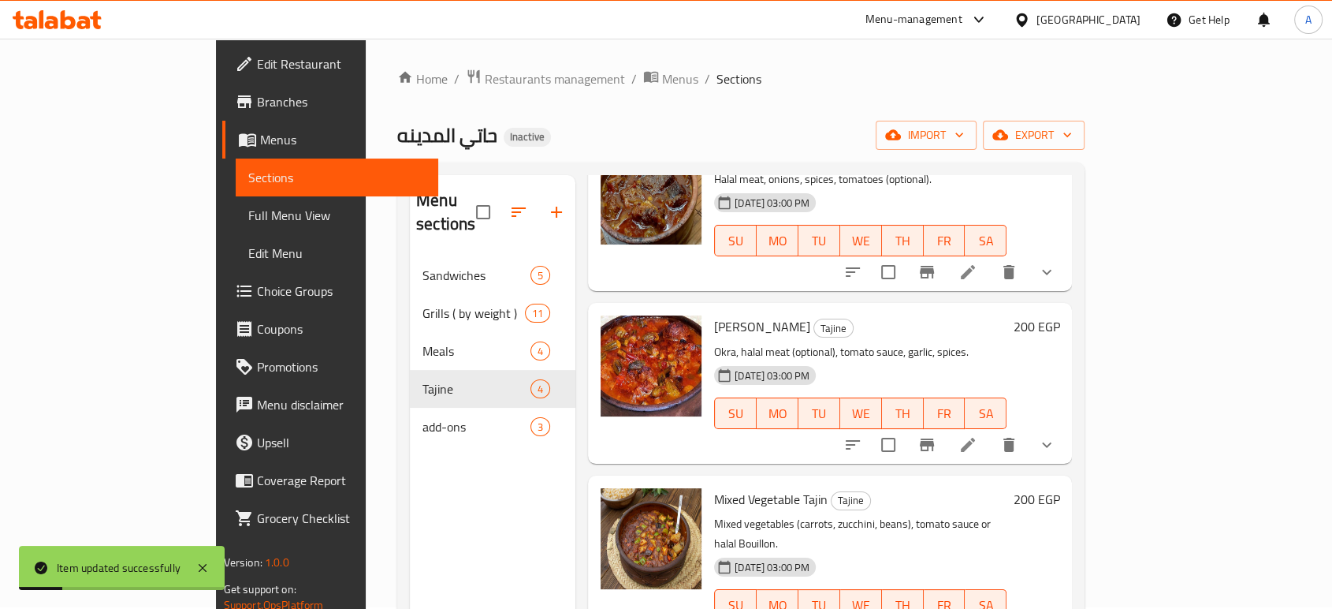
scroll to position [95, 0]
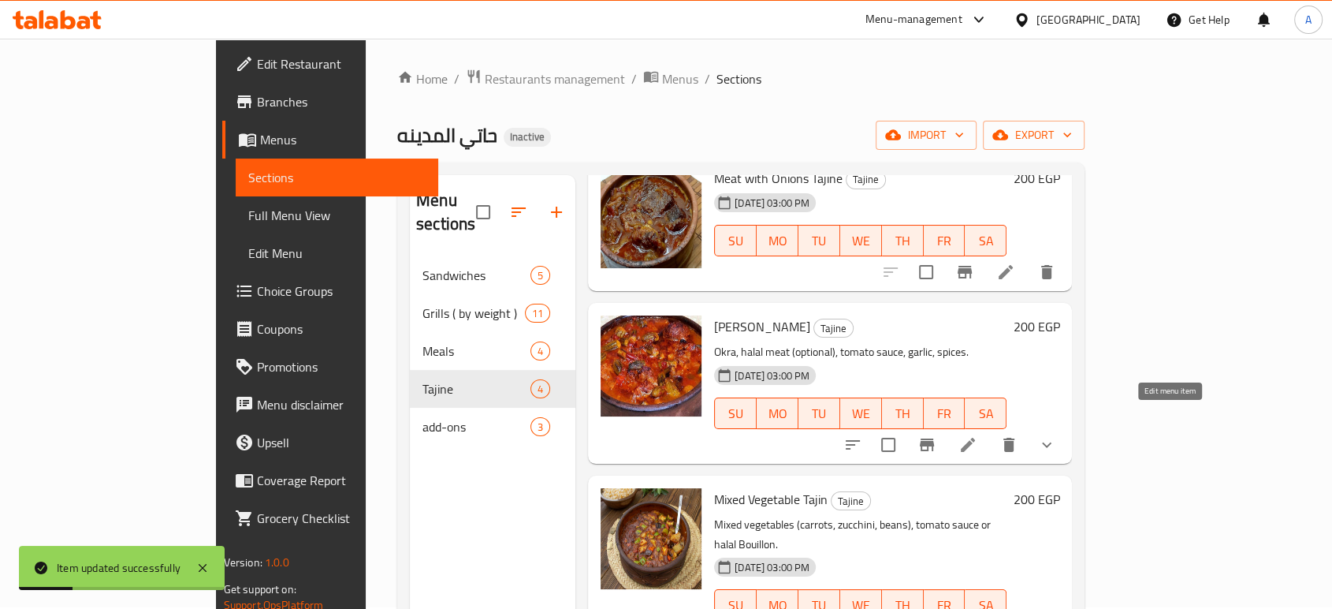
click at [978, 435] on icon at bounding box center [968, 444] width 19 height 19
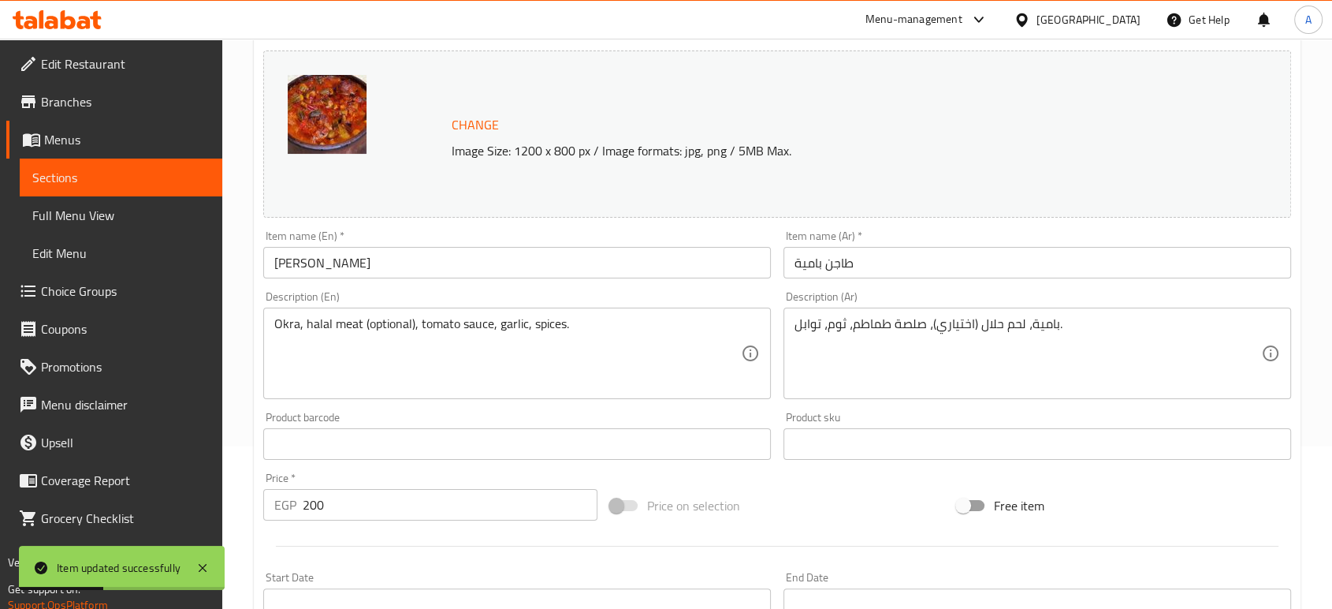
scroll to position [263, 0]
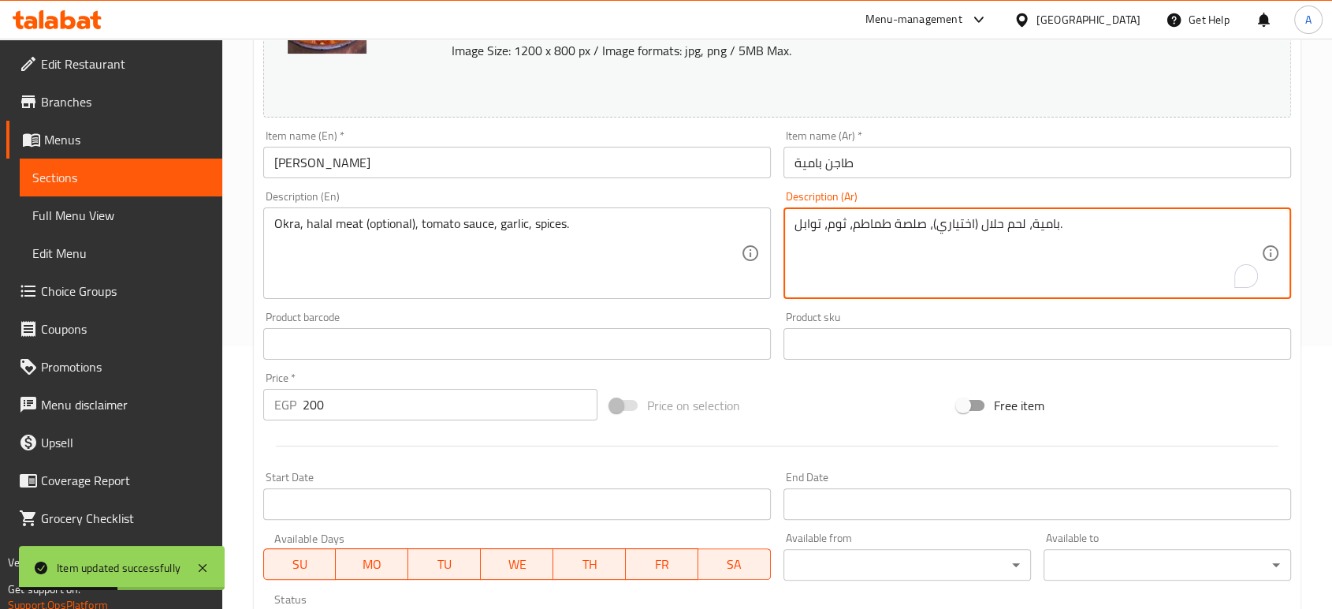
click at [1011, 229] on textarea "بامية، لحم حلال (اختياري)، صلصة طماطم، ثوم، توابل." at bounding box center [1028, 253] width 467 height 75
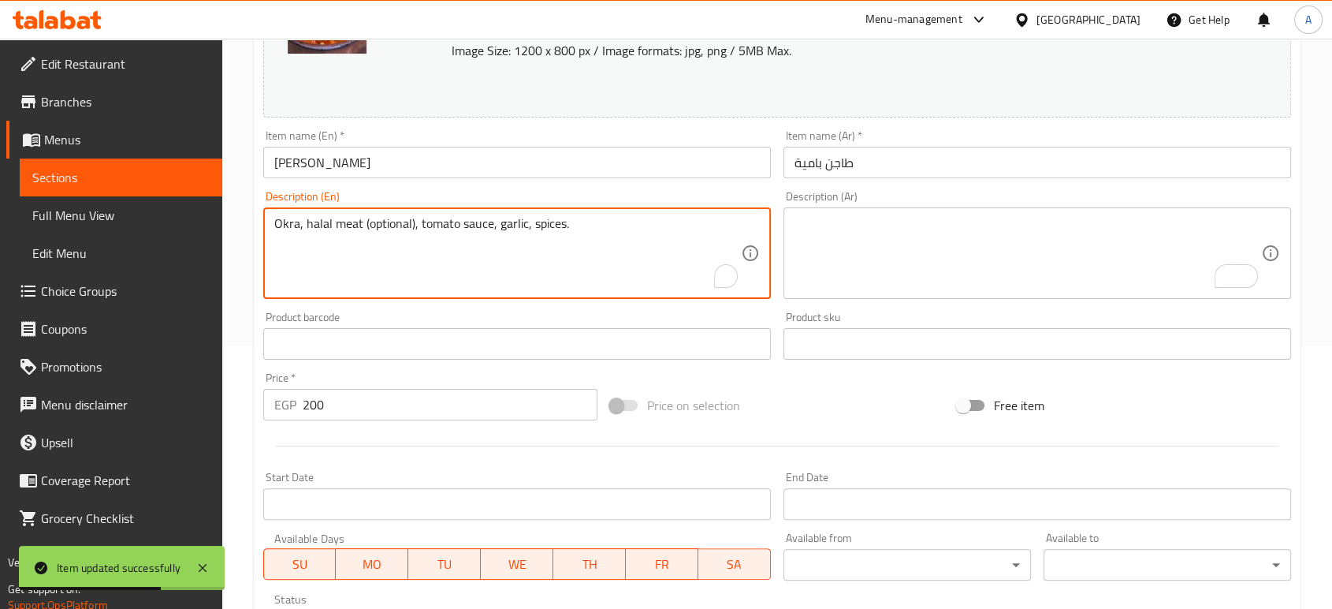
click at [669, 238] on textarea "Okra, halal meat (optional), tomato sauce, garlic, spices." at bounding box center [507, 253] width 467 height 75
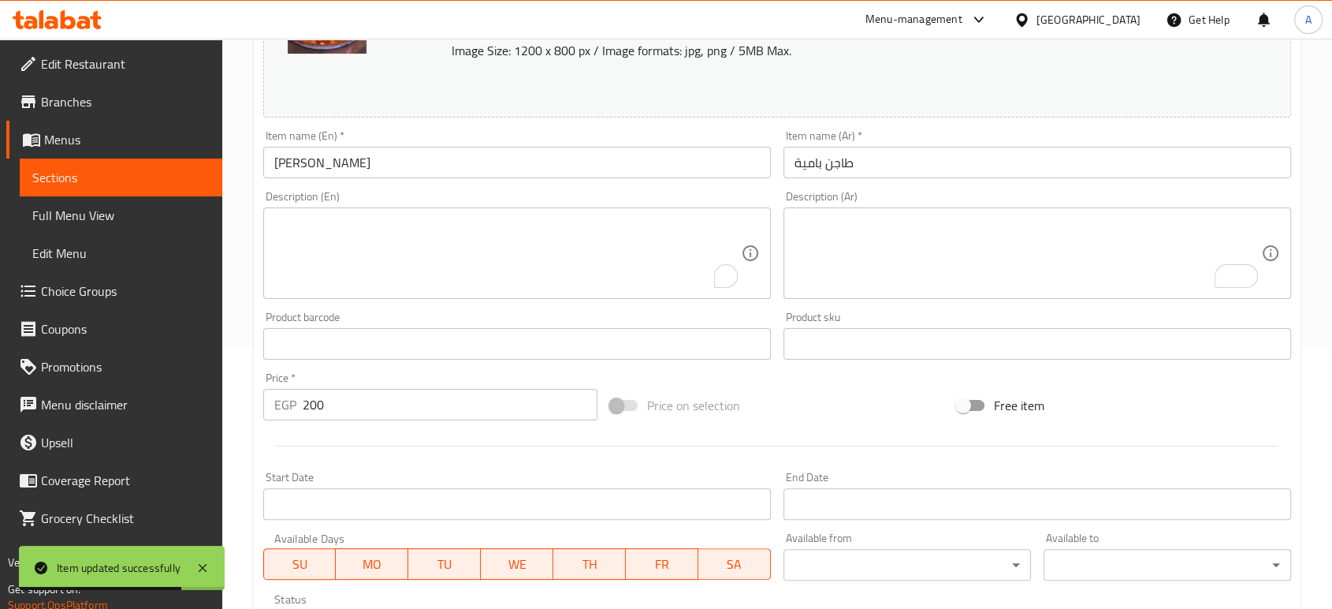
click at [594, 178] on div "Item name (En)   * Okra Tajin Item name (En) *" at bounding box center [517, 154] width 520 height 61
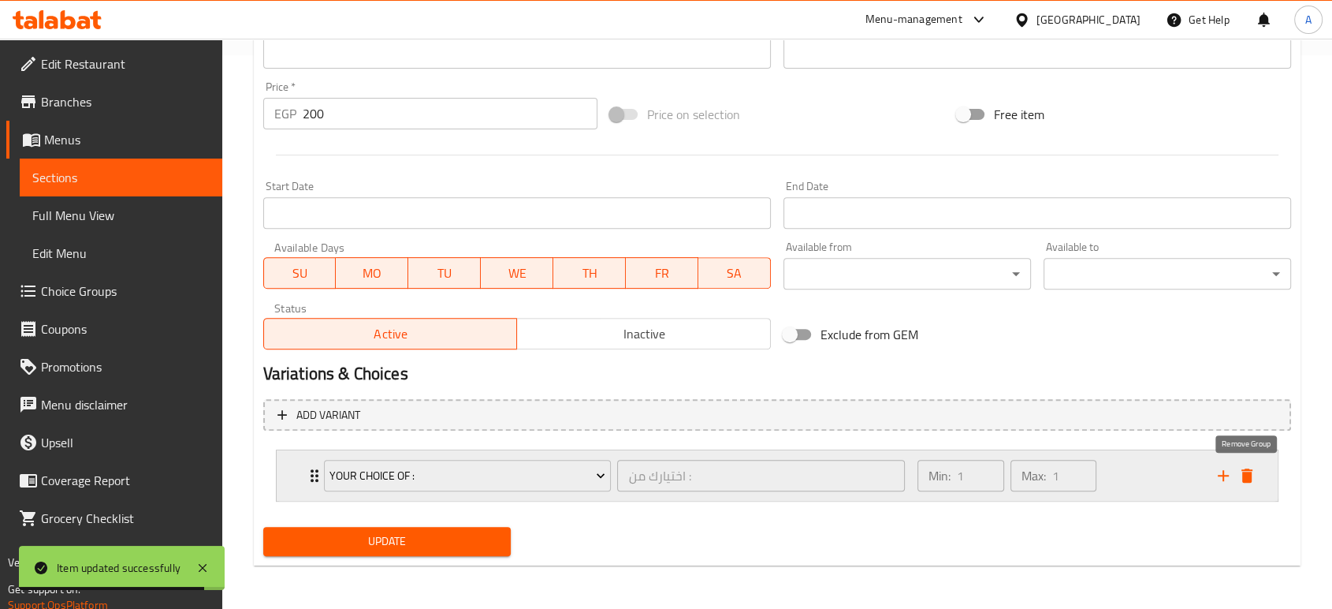
click at [1239, 471] on icon "delete" at bounding box center [1247, 475] width 19 height 19
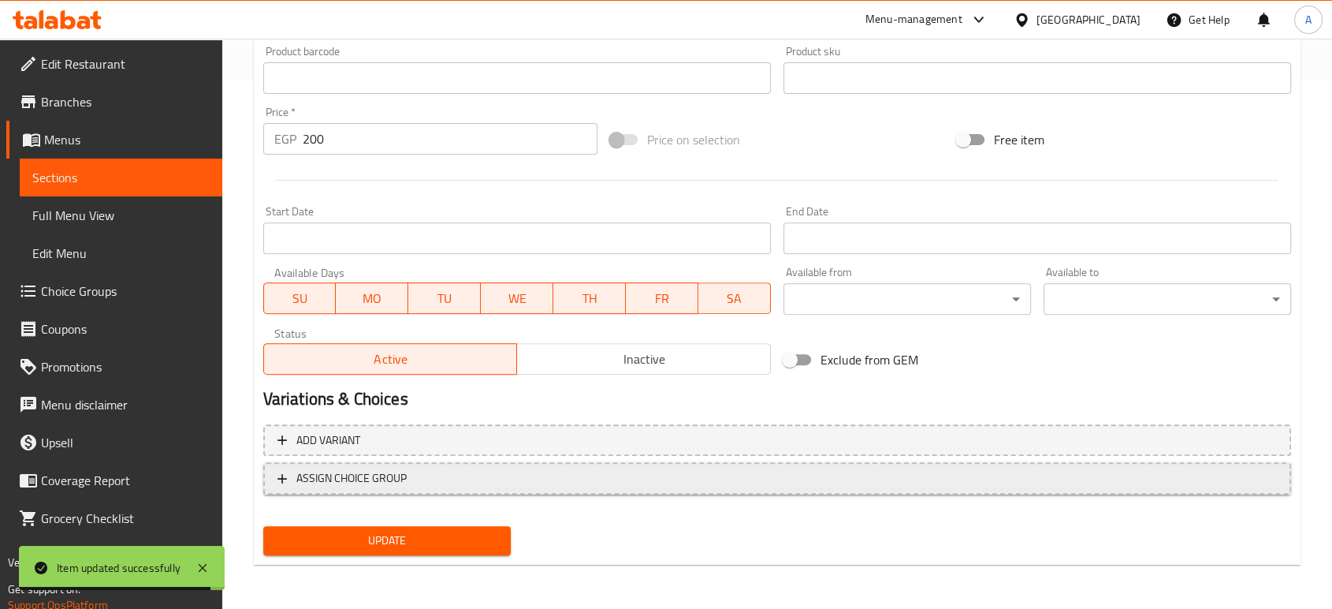
scroll to position [527, 0]
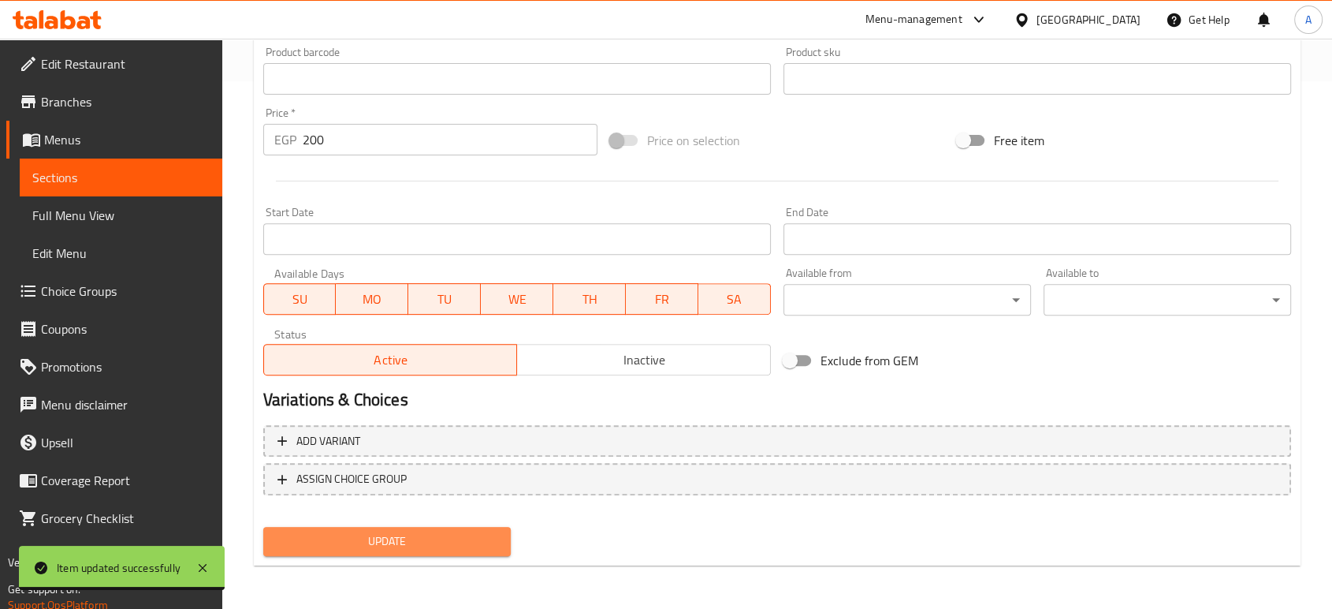
click at [479, 531] on span "Update" at bounding box center [387, 541] width 222 height 20
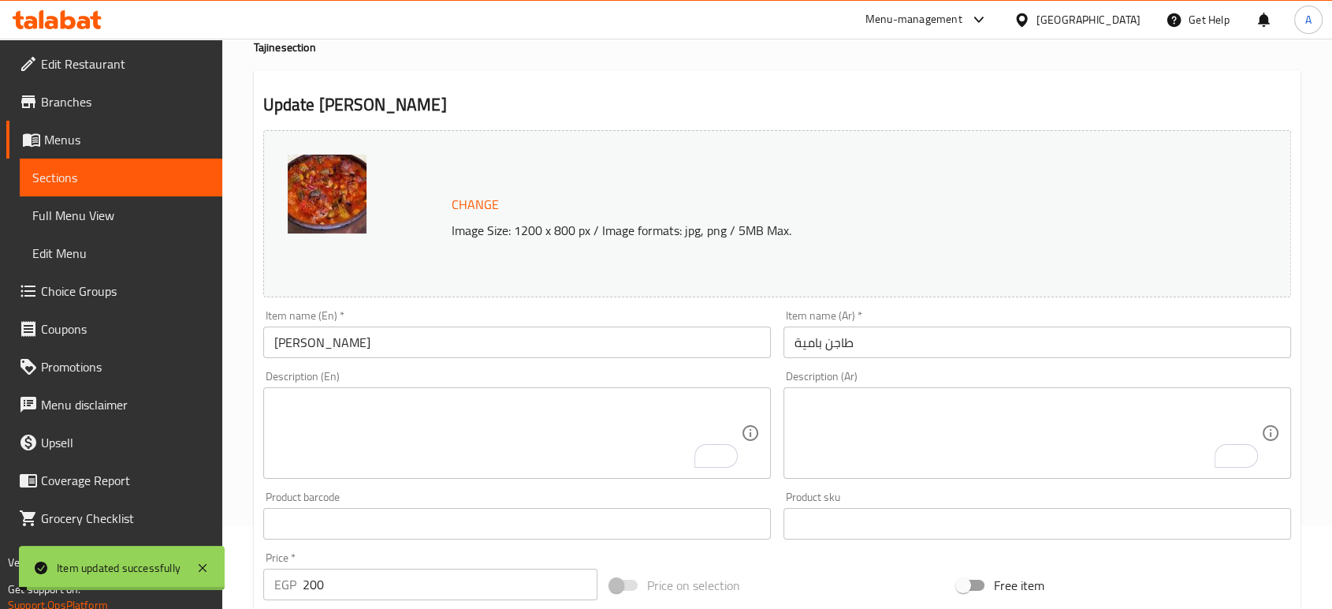
scroll to position [0, 0]
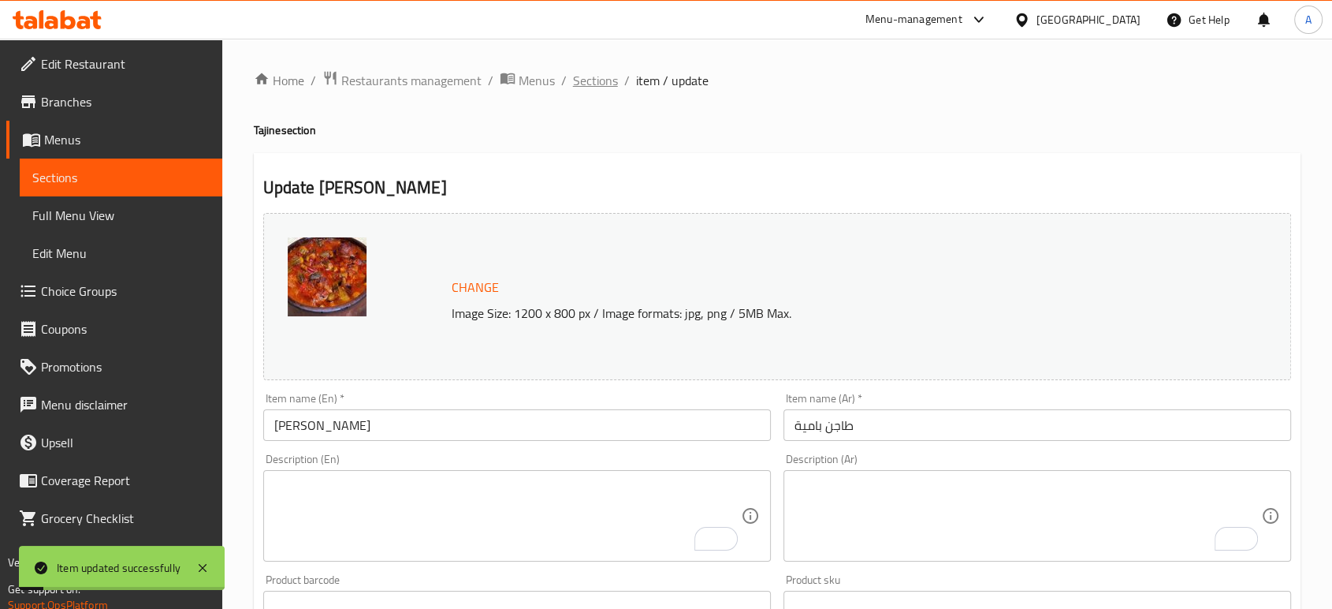
click at [576, 86] on span "Sections" at bounding box center [595, 80] width 45 height 19
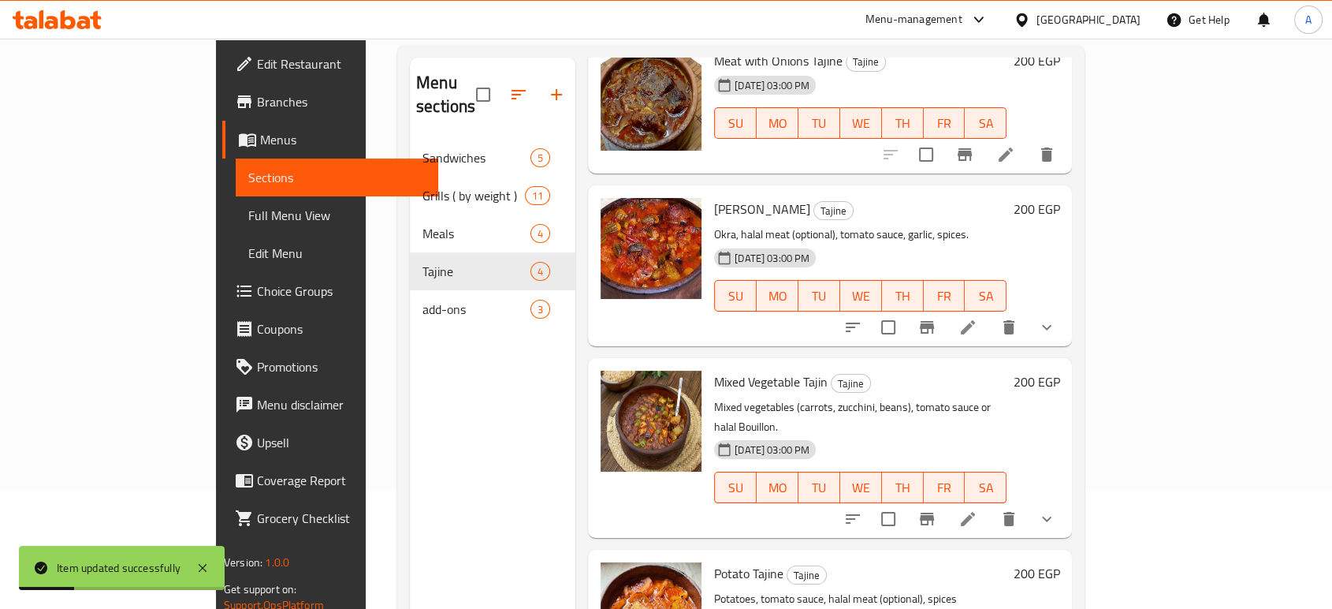
scroll to position [175, 0]
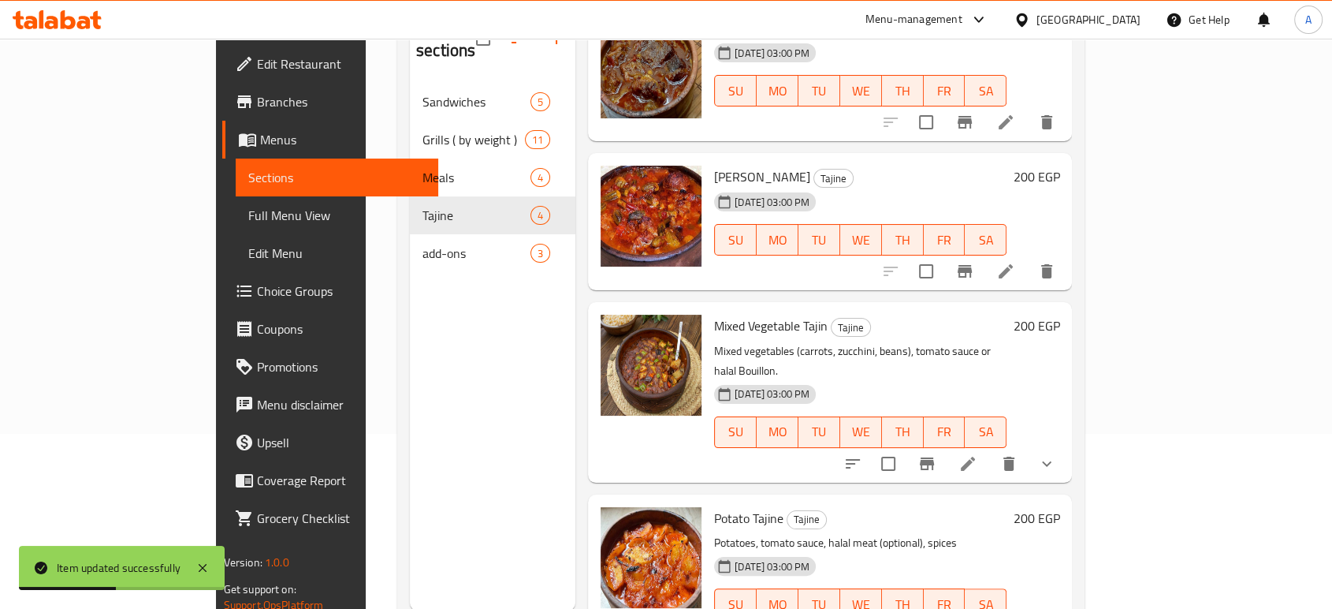
click at [978, 454] on icon at bounding box center [968, 463] width 19 height 19
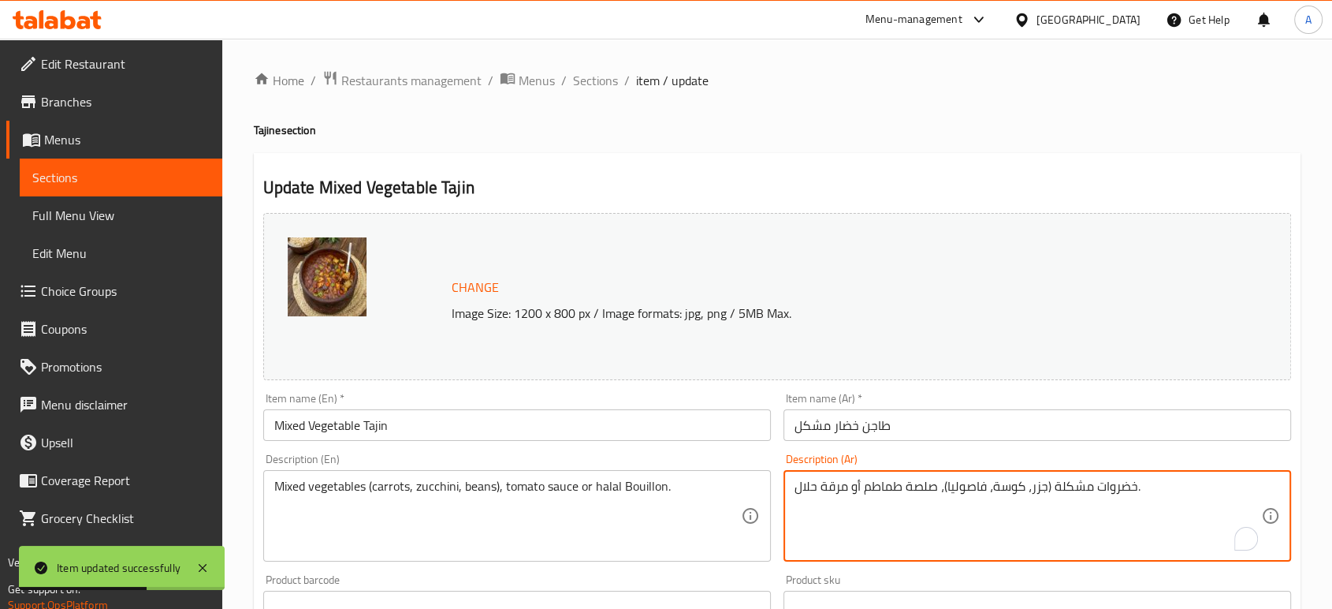
click at [1042, 487] on textarea "خضروات مشكلة (جزر، كوسة، فاصوليا)، صلصة طماطم أو مرقة حلال." at bounding box center [1028, 516] width 467 height 75
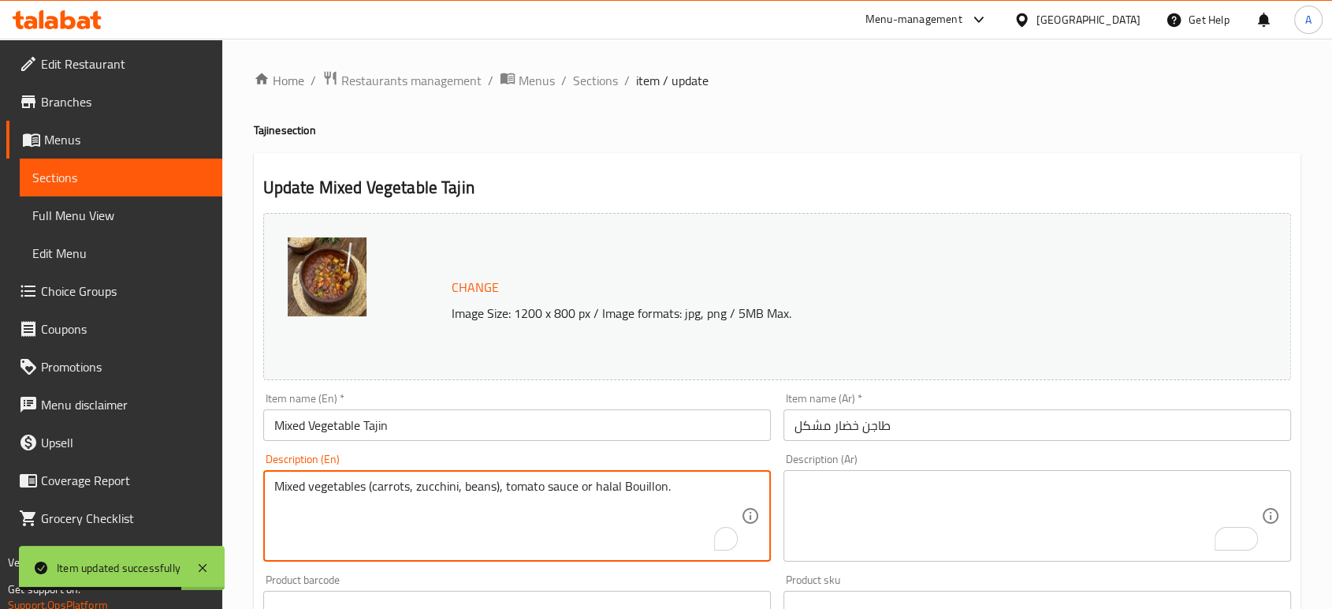
click at [547, 483] on textarea "Mixed vegetables (carrots, zucchini, beans), tomato sauce or halal Bouillon." at bounding box center [507, 516] width 467 height 75
click at [498, 431] on input "Mixed Vegetable Tajin" at bounding box center [517, 425] width 508 height 32
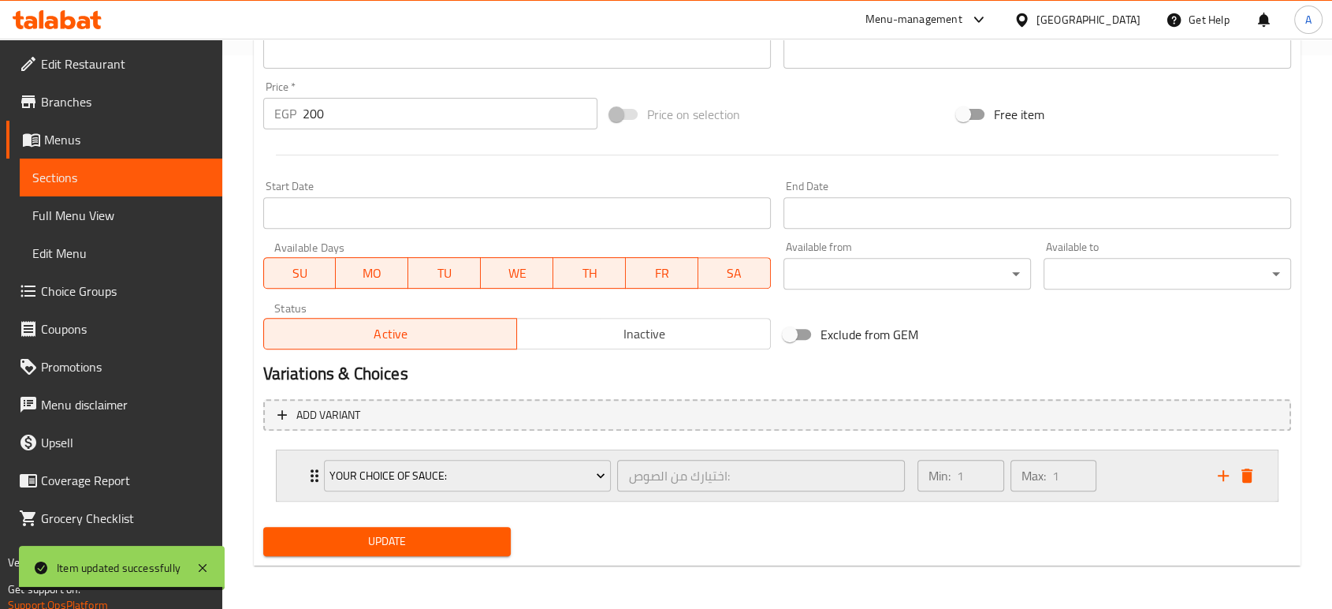
click at [1255, 466] on icon "delete" at bounding box center [1247, 475] width 19 height 19
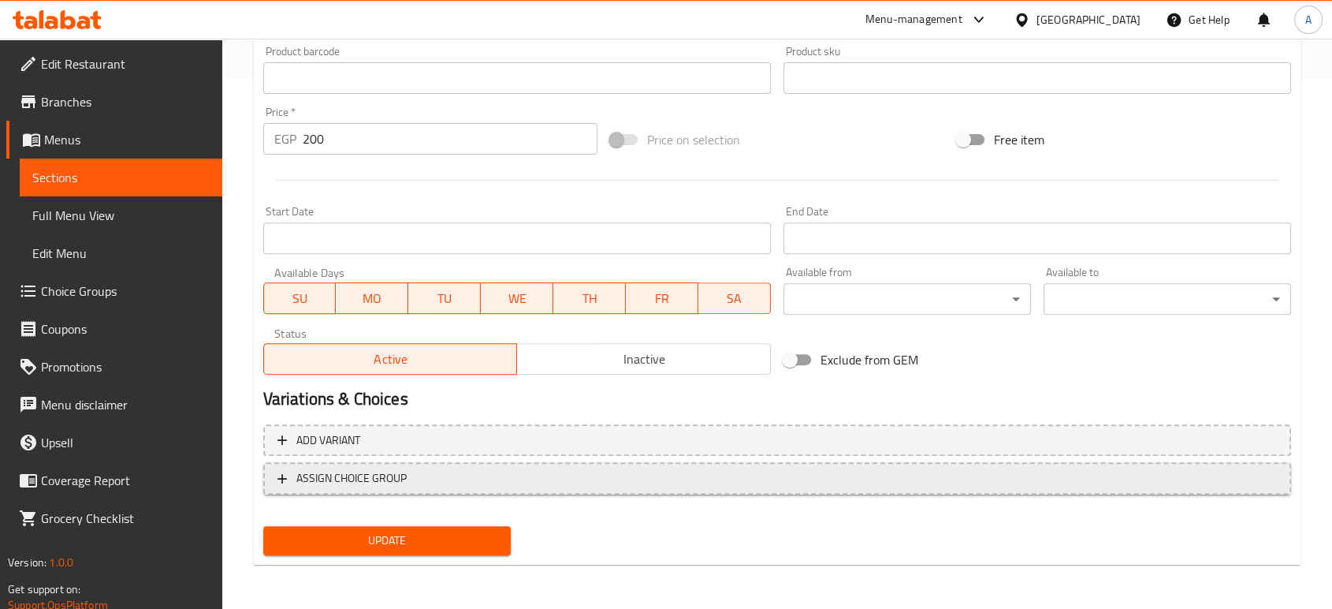
scroll to position [527, 0]
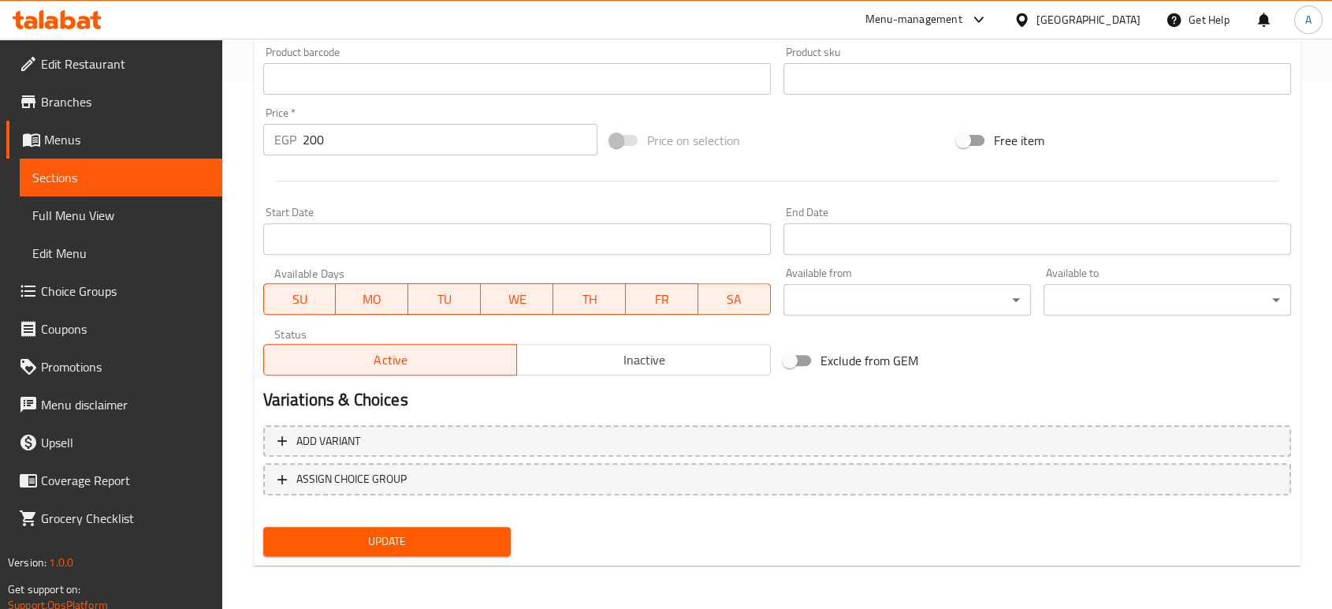
click at [431, 539] on span "Update" at bounding box center [387, 541] width 222 height 20
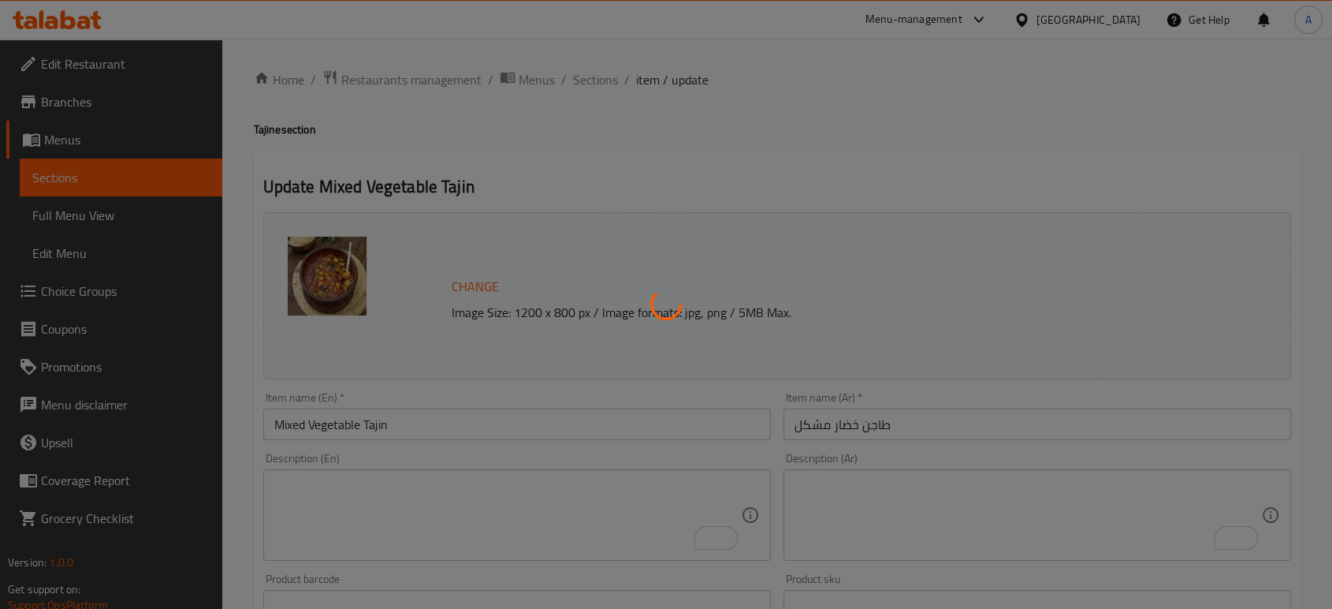
scroll to position [0, 0]
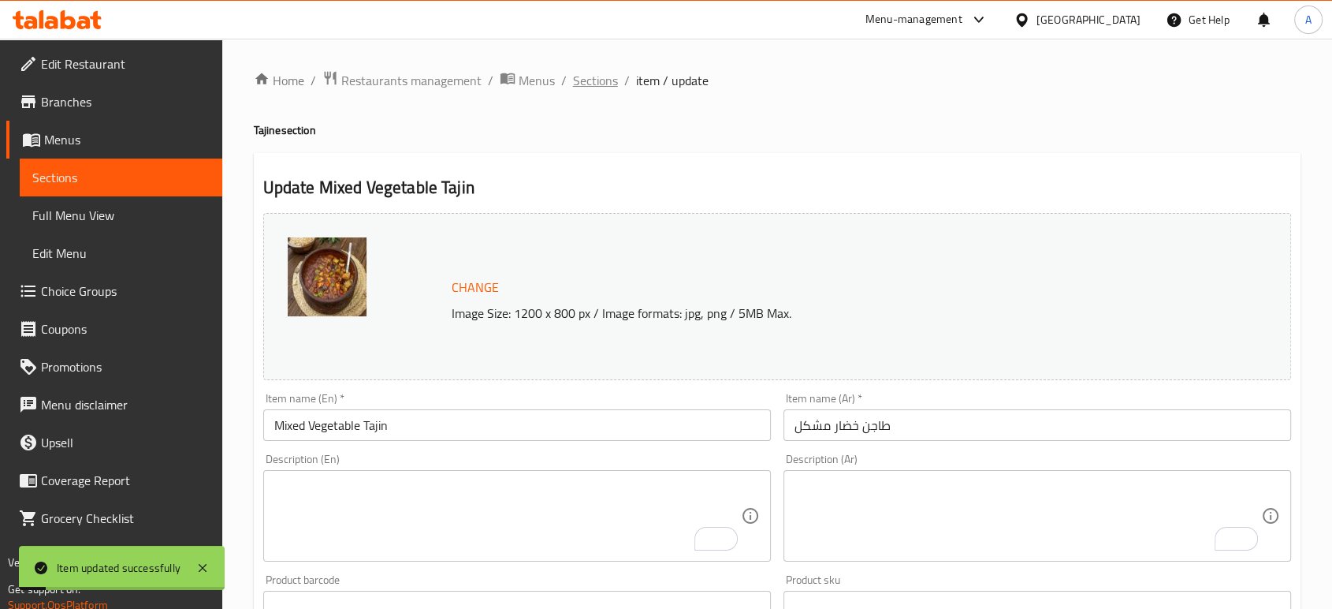
click at [598, 79] on span "Sections" at bounding box center [595, 80] width 45 height 19
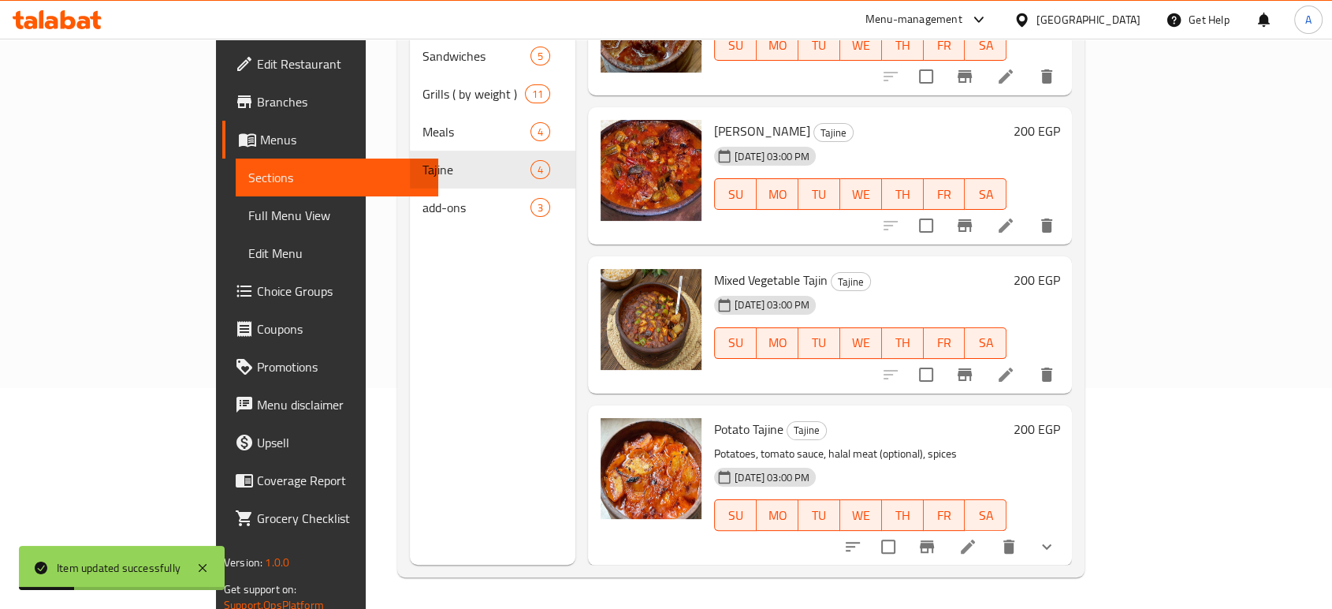
scroll to position [48, 0]
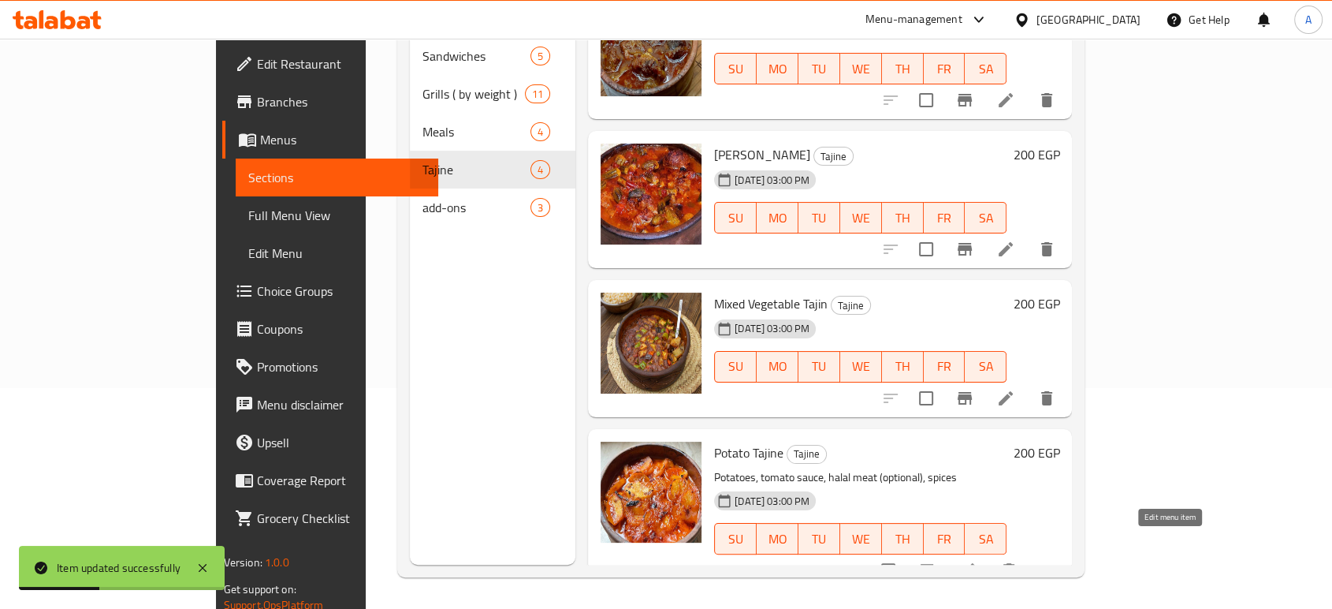
click at [978, 561] on icon at bounding box center [968, 570] width 19 height 19
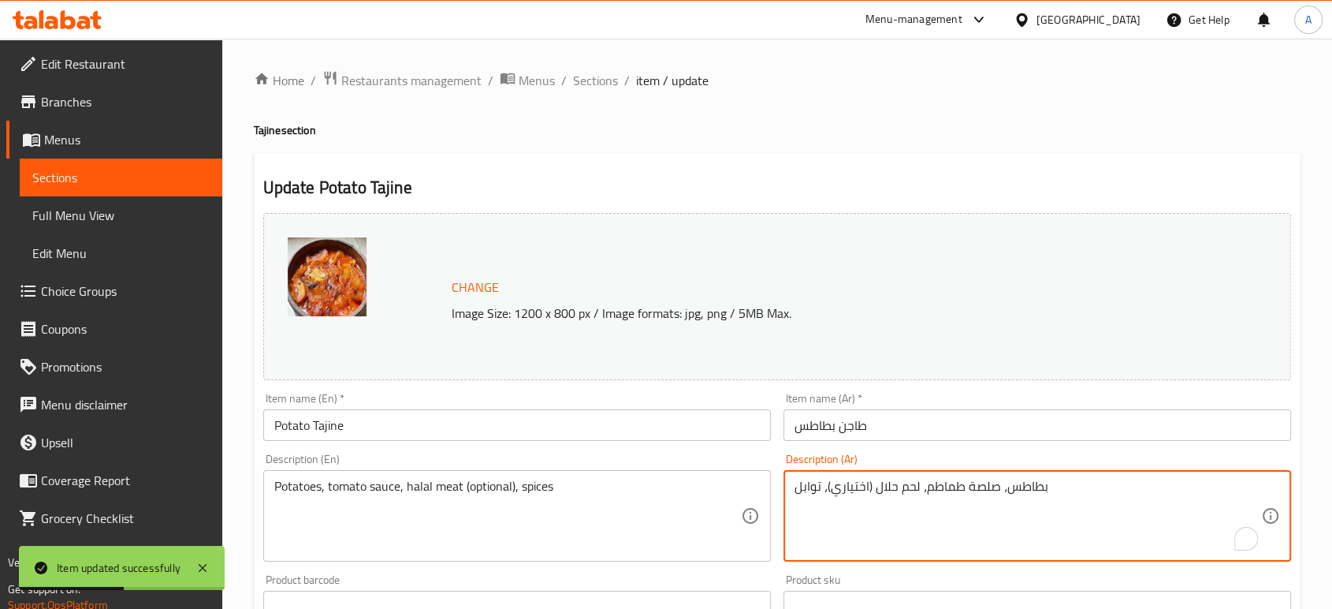
click at [1029, 496] on textarea "بطاطس، صلصة طماطم، لحم حلال (اختياري)، توابل" at bounding box center [1028, 516] width 467 height 75
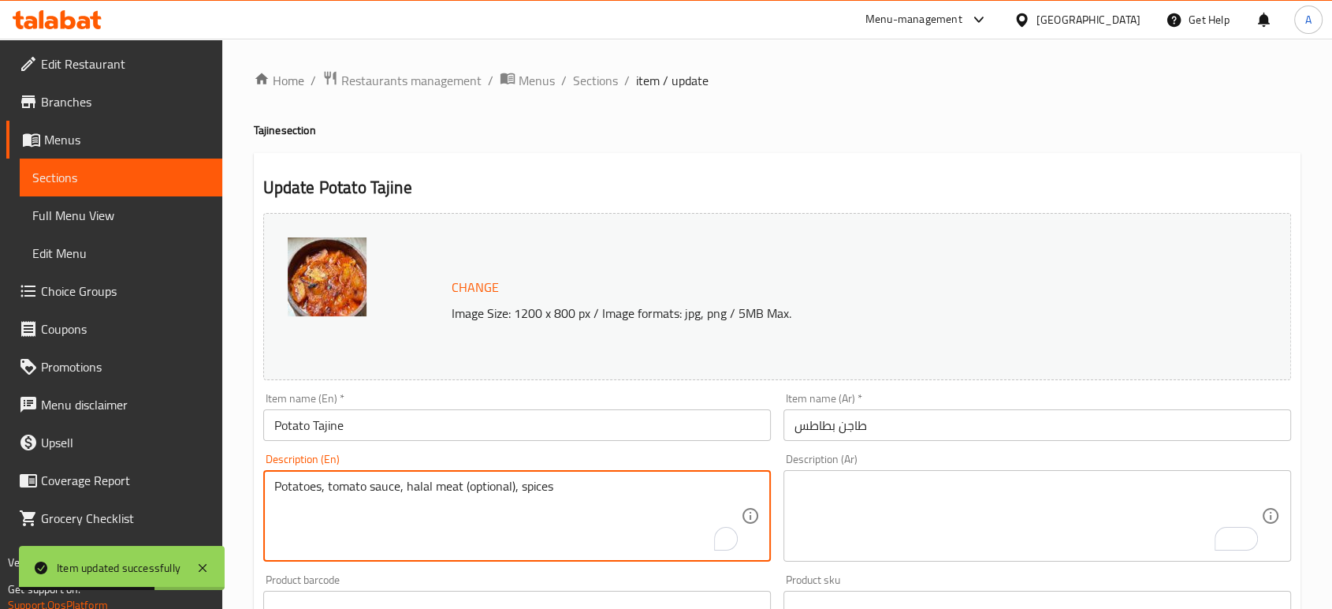
click at [606, 494] on textarea "Potatoes, tomato sauce, halal meat (optional), spices" at bounding box center [507, 516] width 467 height 75
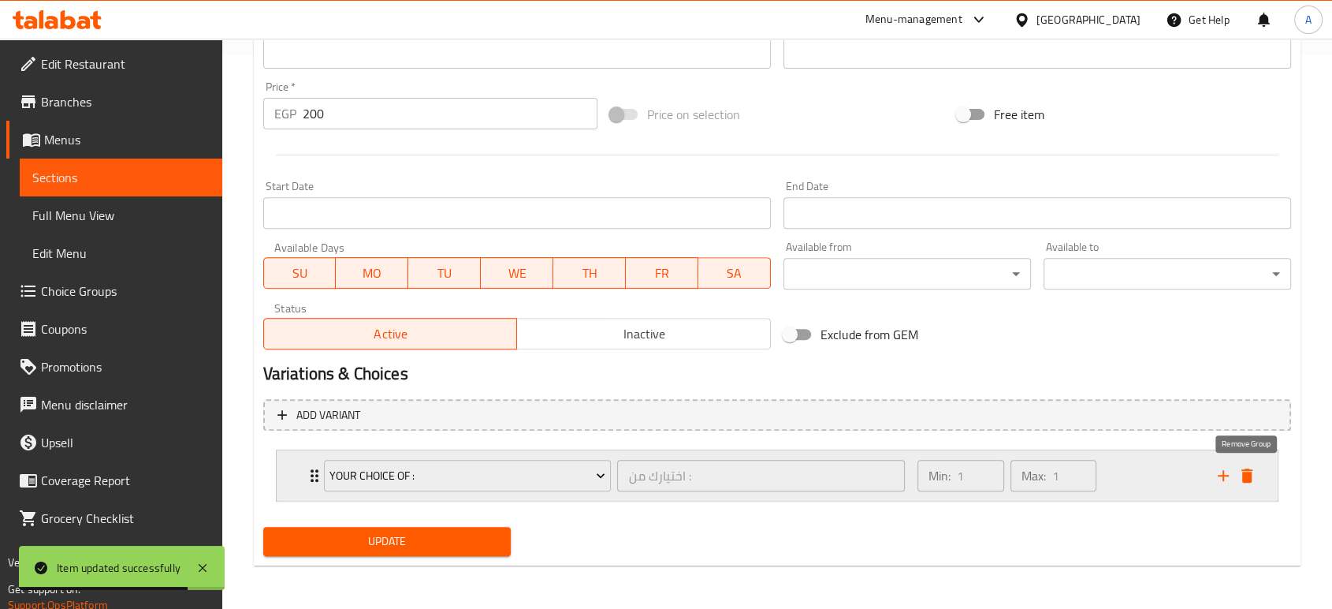
click at [1249, 483] on icon "delete" at bounding box center [1247, 475] width 19 height 19
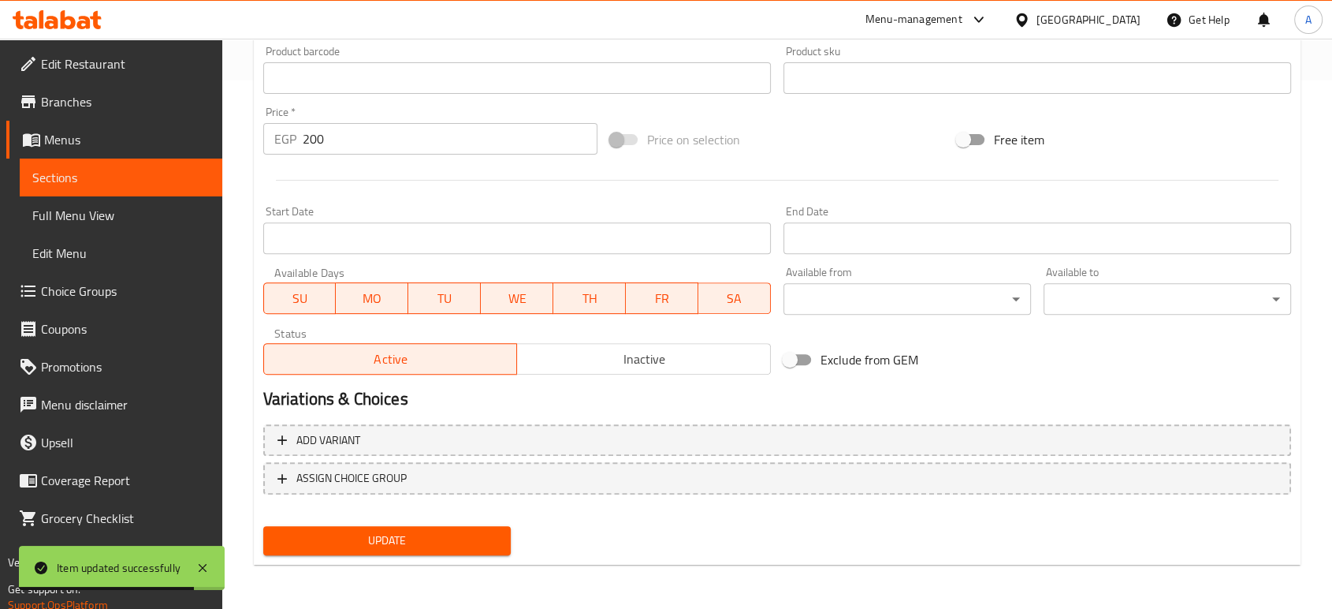
scroll to position [527, 0]
click at [455, 546] on span "Update" at bounding box center [387, 541] width 222 height 20
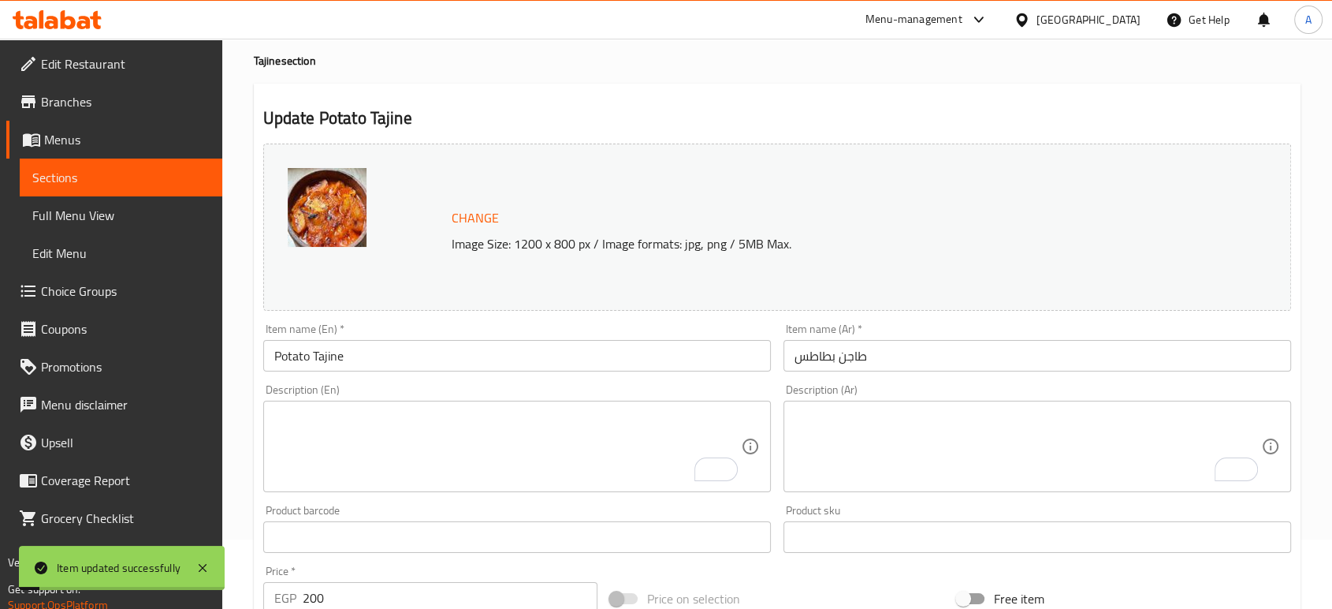
scroll to position [0, 0]
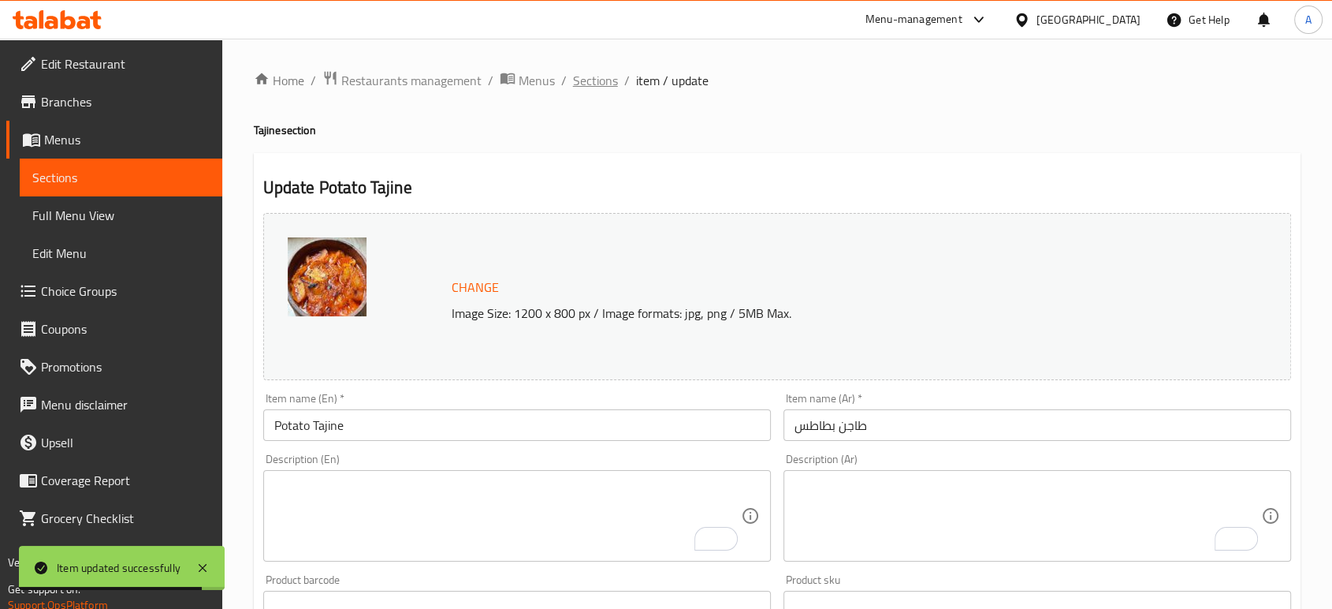
click at [600, 76] on span "Sections" at bounding box center [595, 80] width 45 height 19
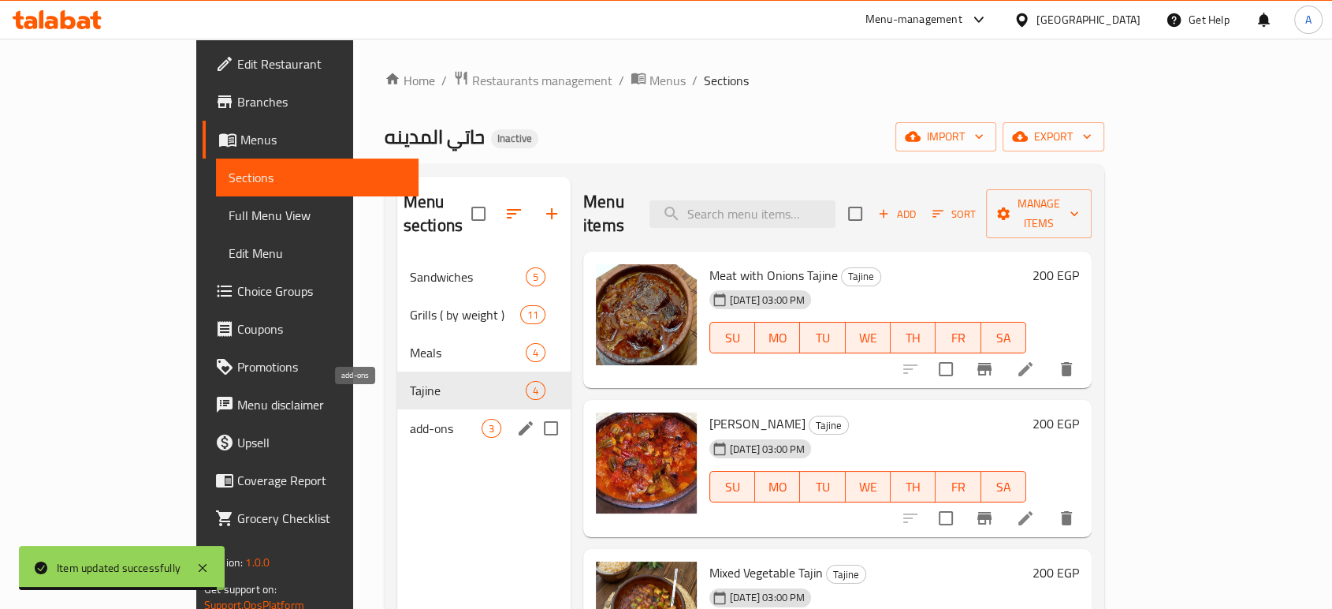
click at [397, 409] on div "add-ons 3" at bounding box center [483, 428] width 173 height 38
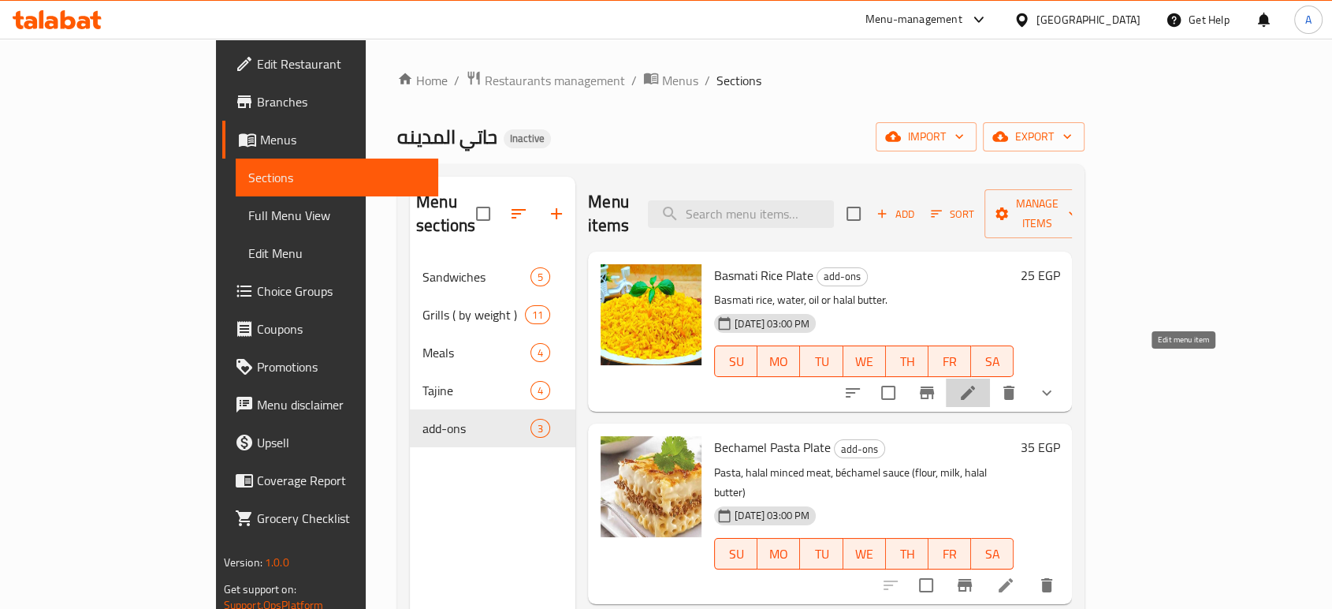
click at [978, 383] on icon at bounding box center [968, 392] width 19 height 19
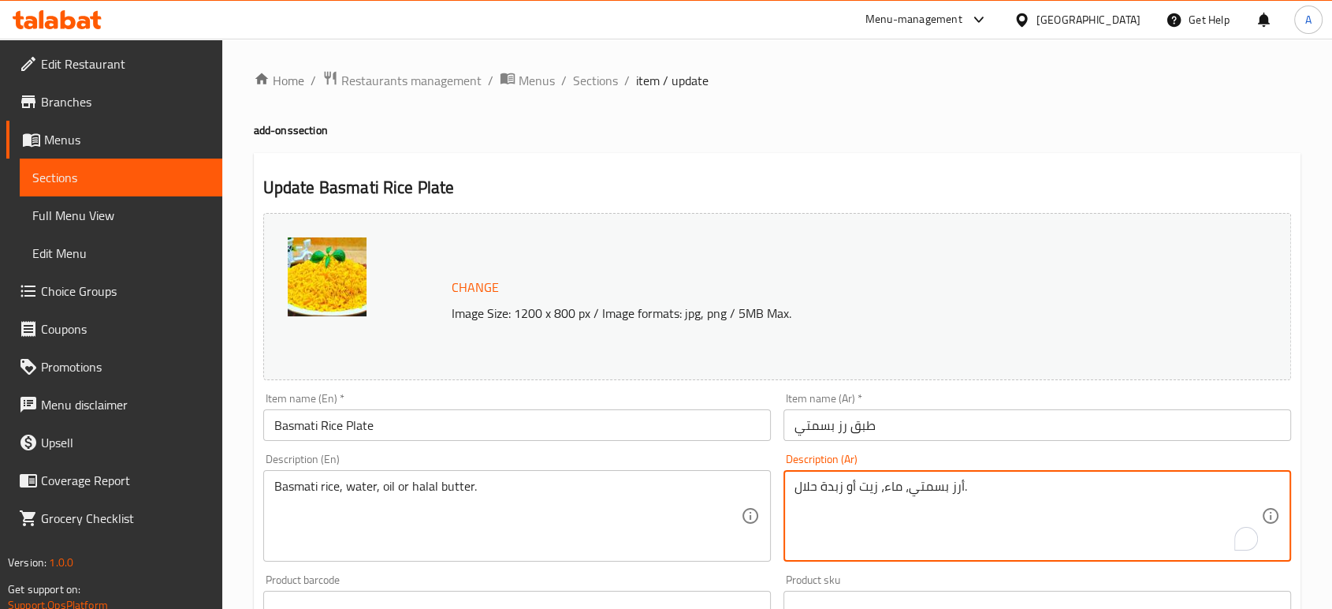
click at [913, 505] on textarea "أرز بسمتي، ماء، زيت أو زبدة حلال." at bounding box center [1028, 516] width 467 height 75
click at [553, 459] on div "Description (En) Basmati rice, water, oil or halal butter. Description (En)" at bounding box center [517, 507] width 508 height 108
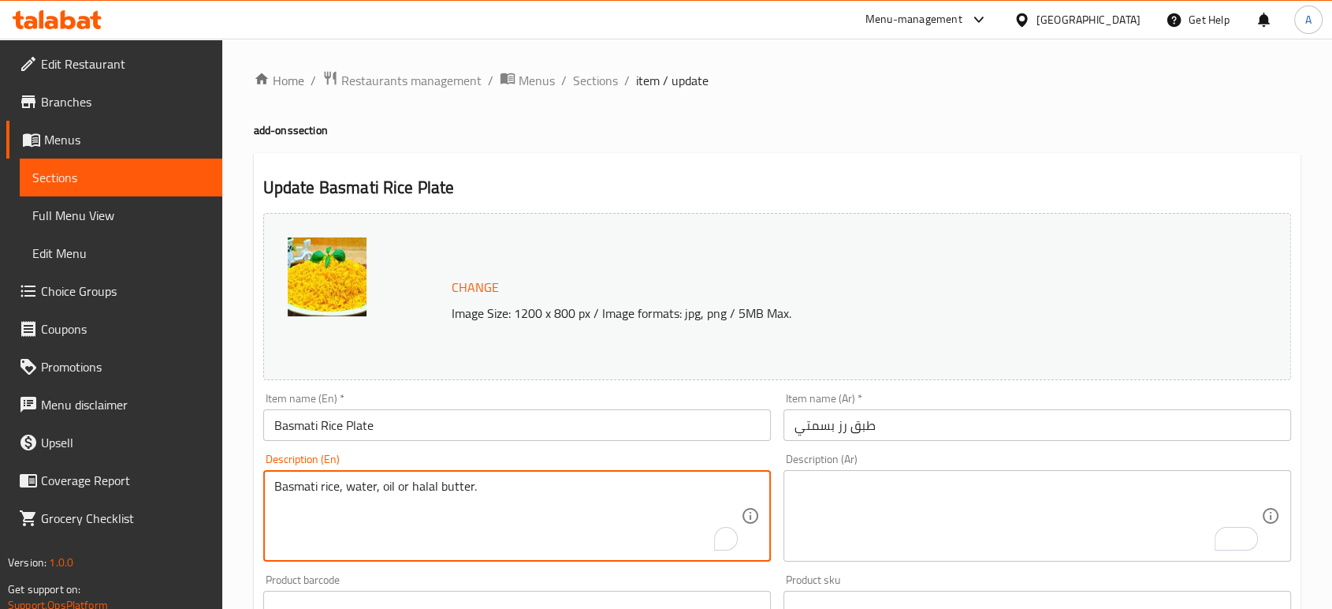
click at [526, 490] on textarea "Basmati rice, water, oil or halal butter." at bounding box center [507, 516] width 467 height 75
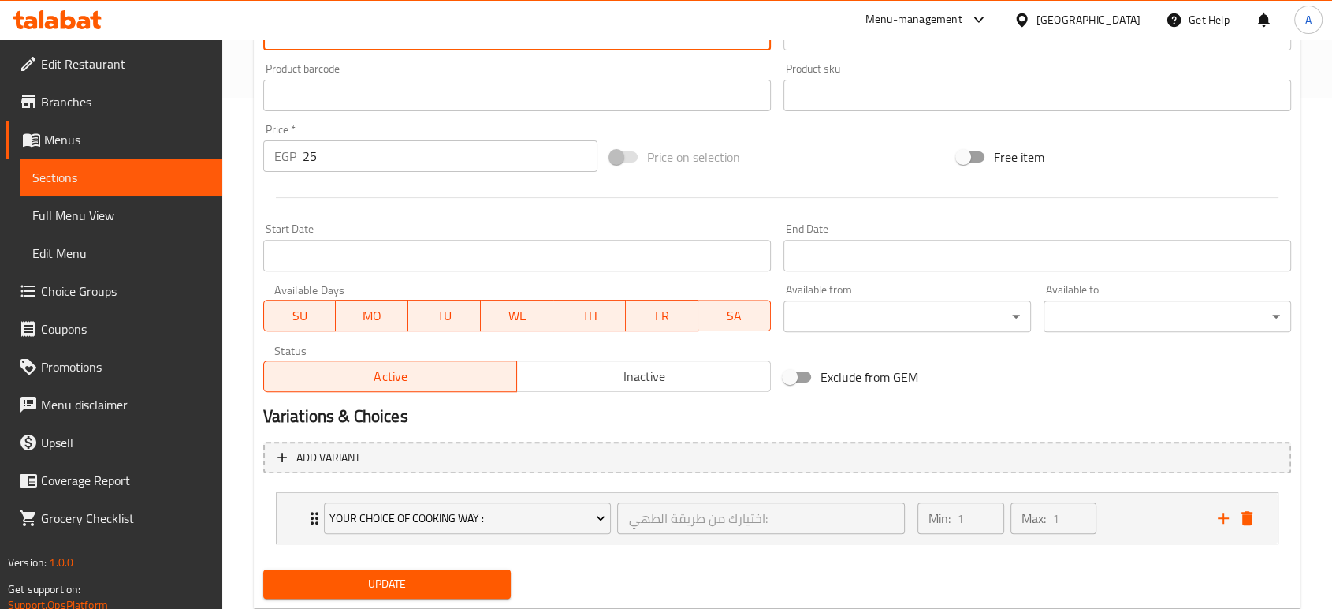
scroll to position [553, 0]
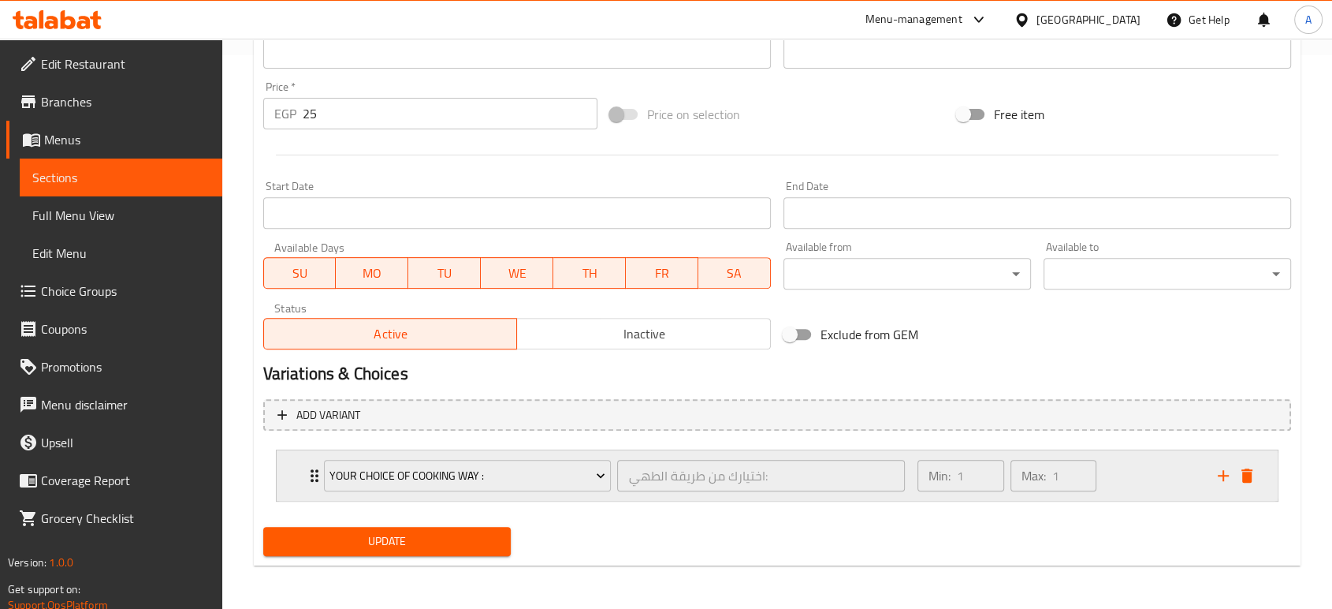
click at [1258, 475] on div "Expand" at bounding box center [1235, 476] width 47 height 24
click at [1242, 479] on icon "delete" at bounding box center [1247, 475] width 19 height 19
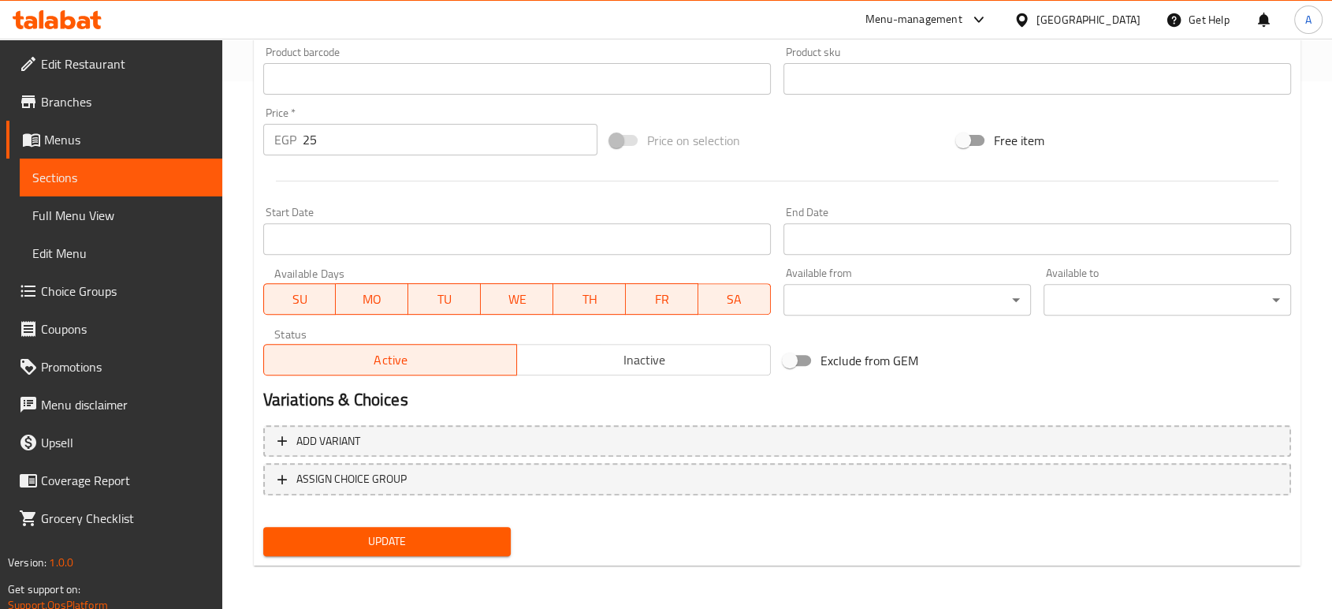
click at [502, 543] on button "Update" at bounding box center [387, 541] width 248 height 29
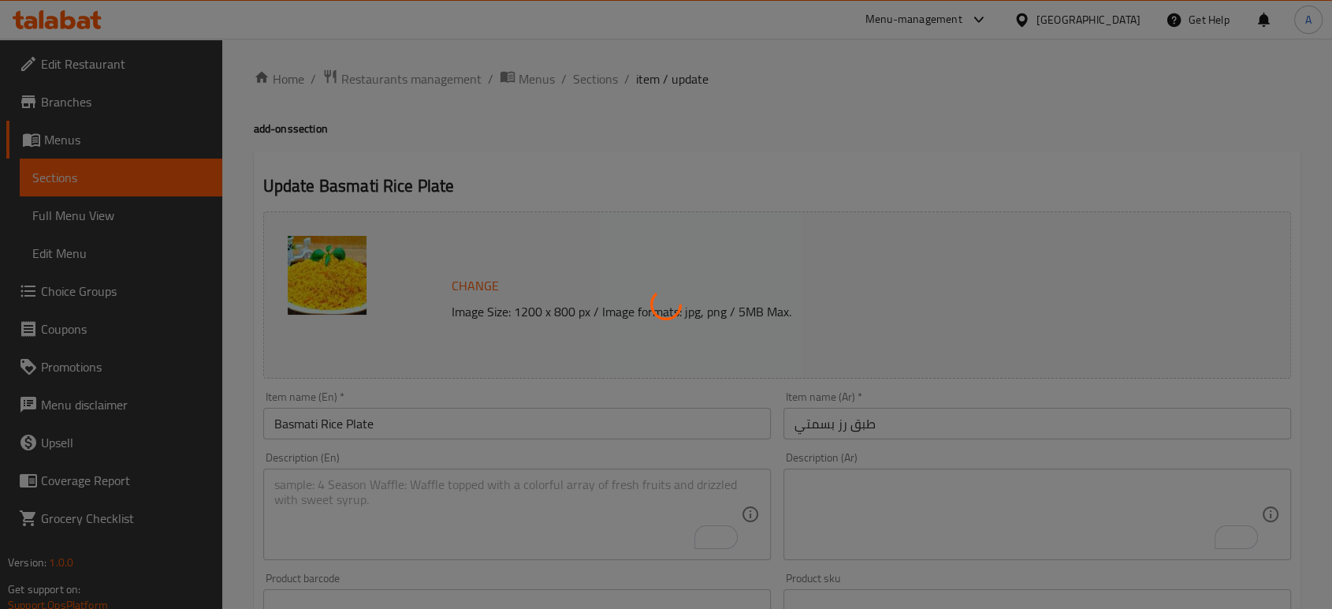
scroll to position [0, 0]
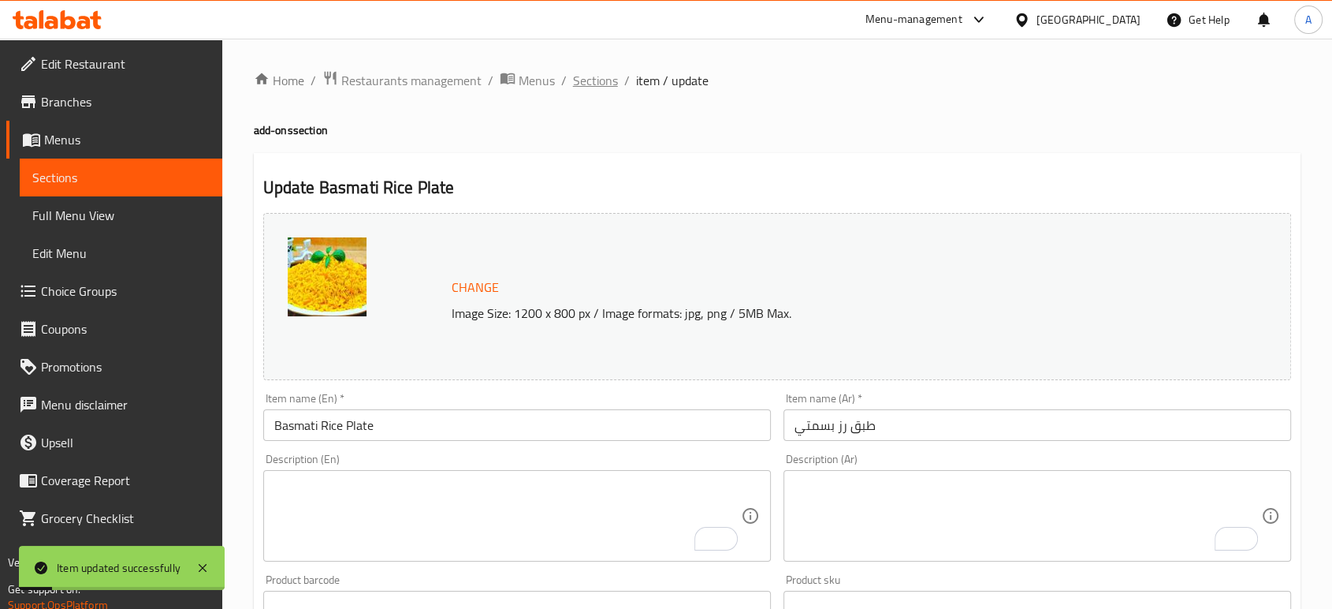
click at [578, 87] on span "Sections" at bounding box center [595, 80] width 45 height 19
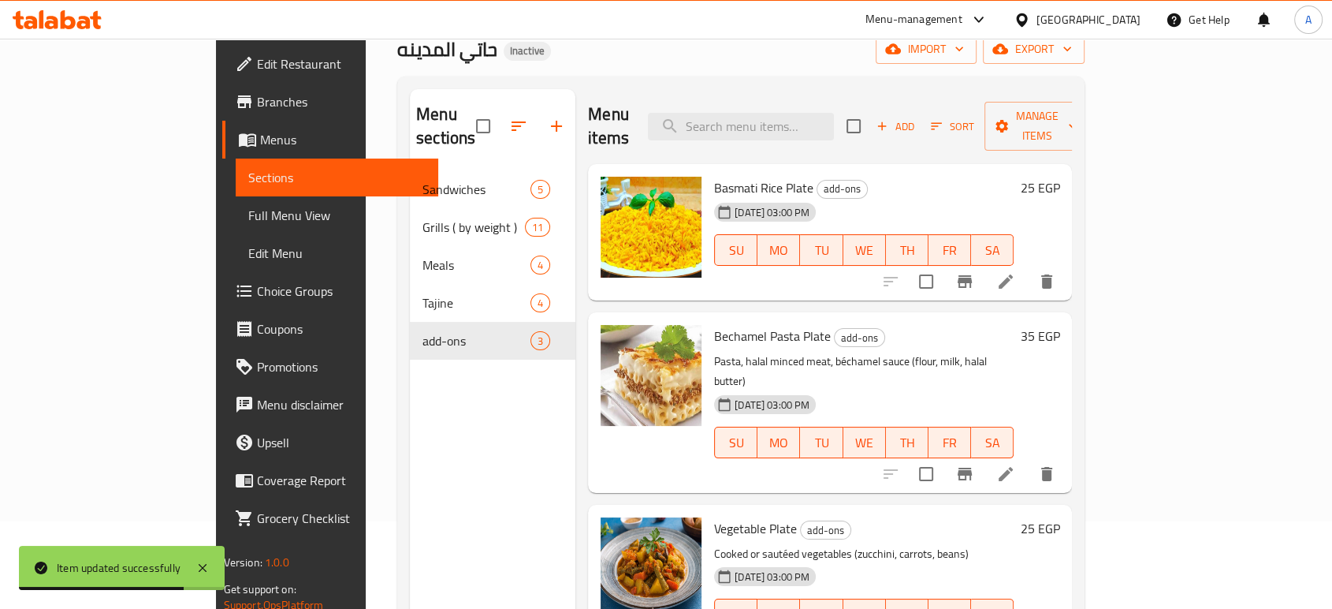
scroll to position [221, 0]
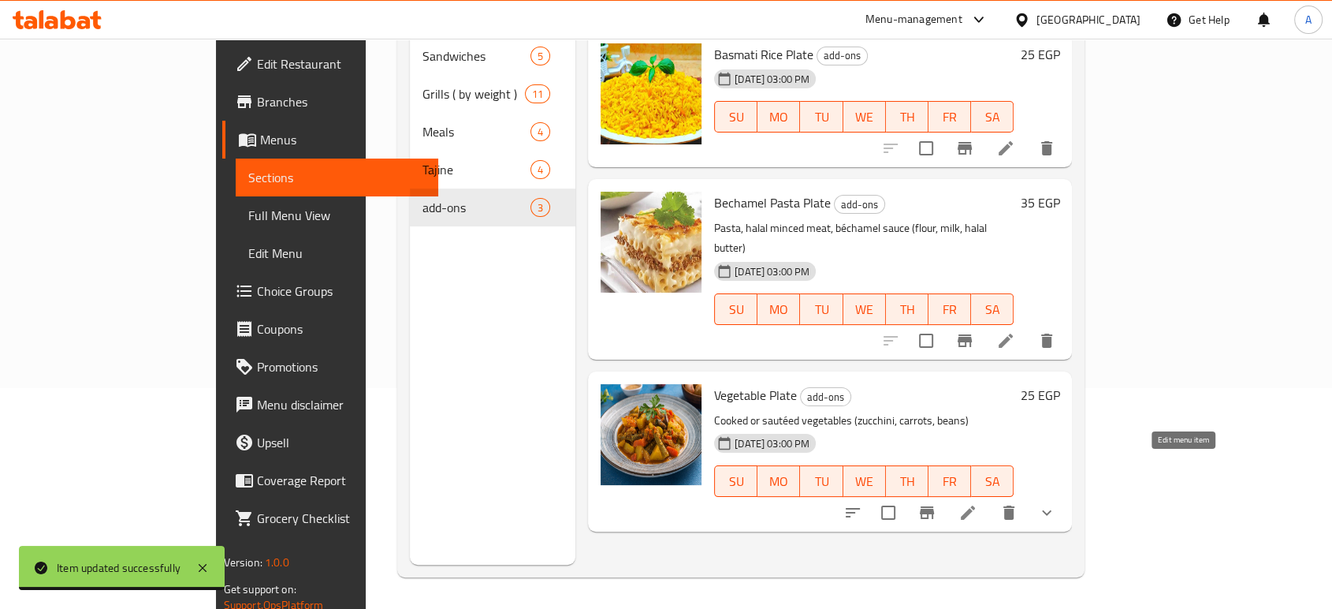
click at [978, 503] on icon at bounding box center [968, 512] width 19 height 19
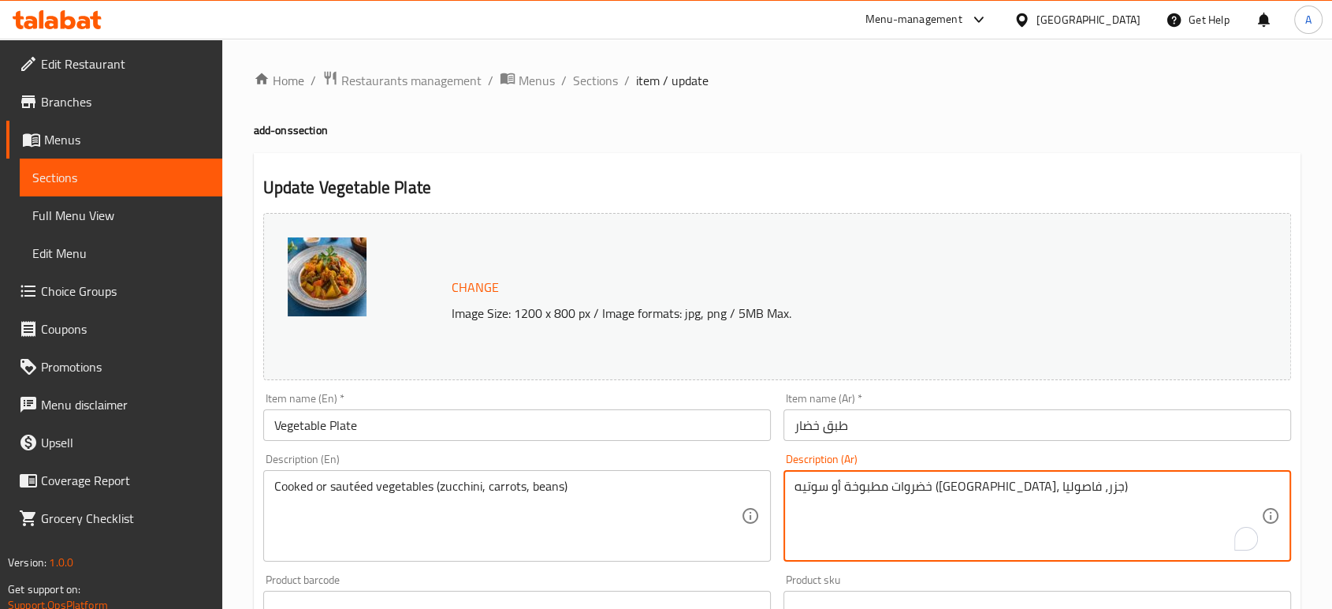
click at [953, 482] on textarea "خضروات مطبوخة أو سوتيه (كوسة، جزر، فاصوليا)" at bounding box center [1028, 516] width 467 height 75
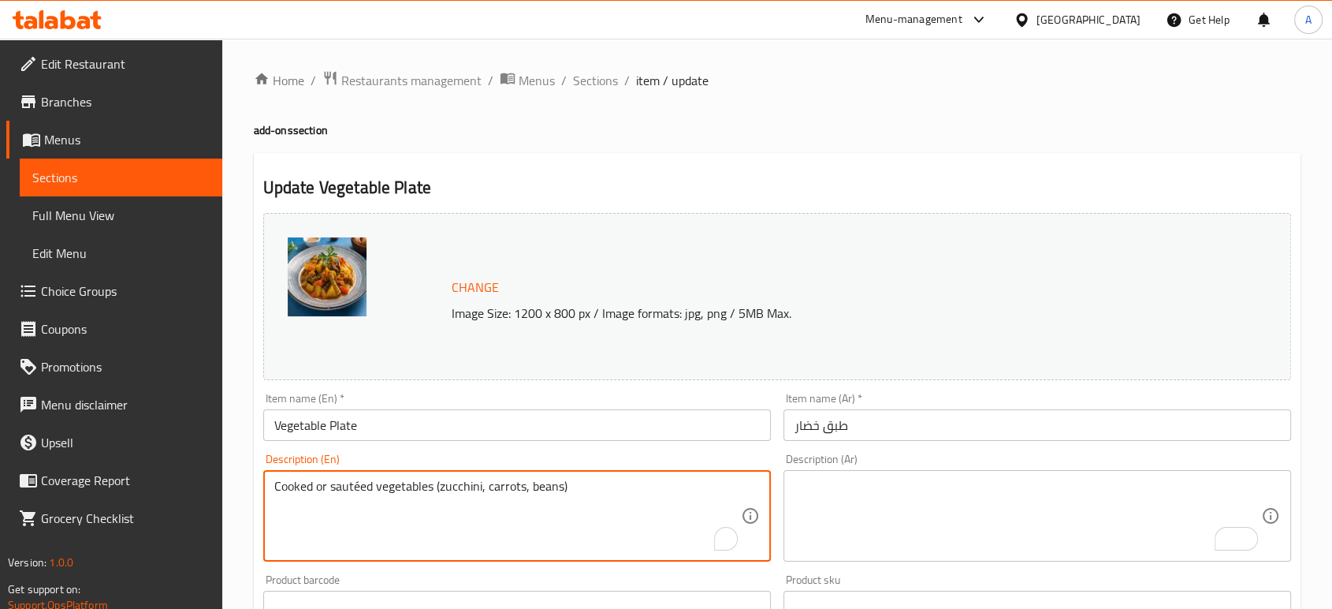
click at [624, 481] on textarea "Cooked or sautéed vegetables (zucchini, carrots, beans)" at bounding box center [507, 516] width 467 height 75
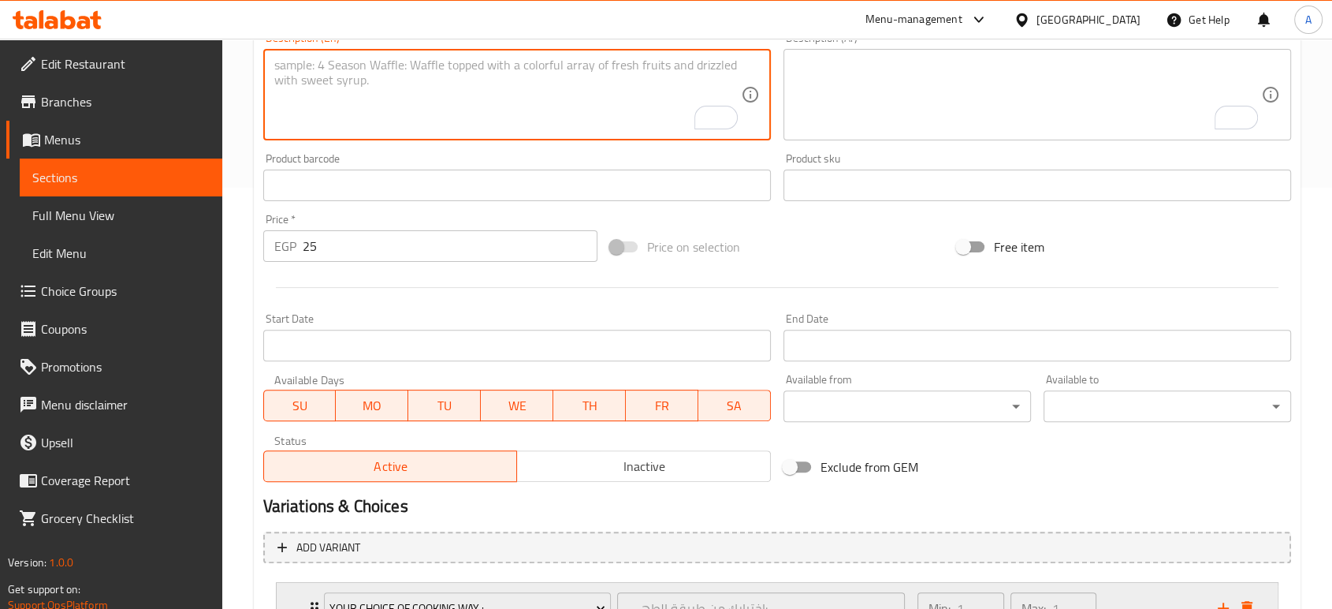
scroll to position [525, 0]
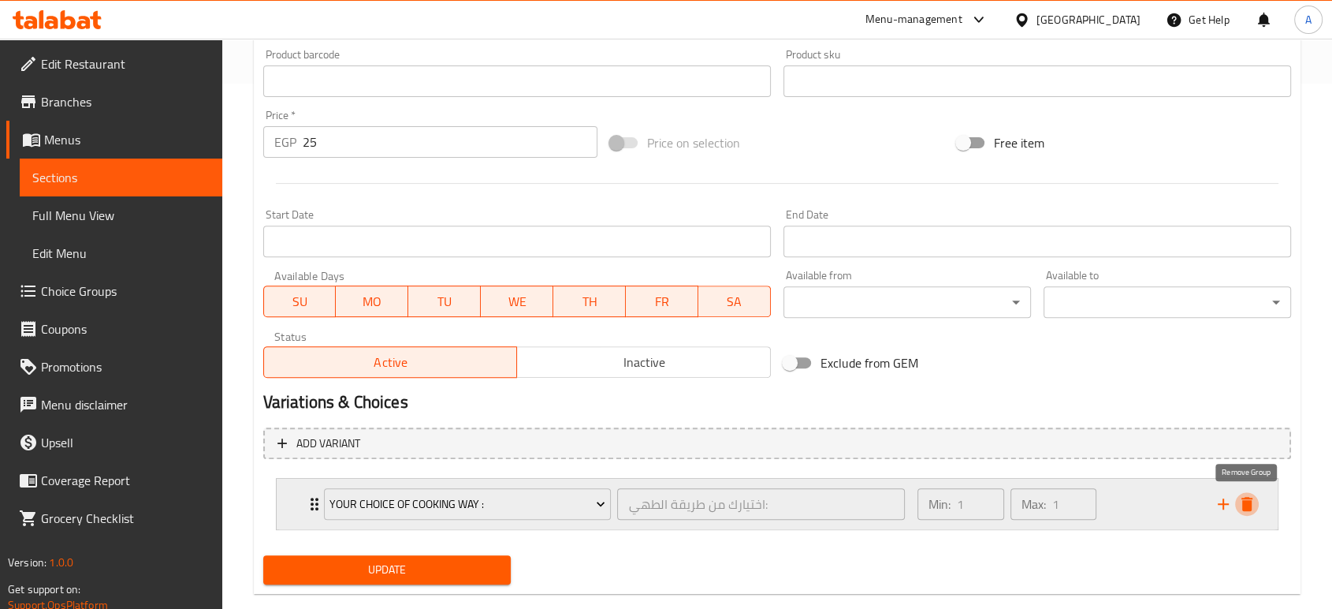
click at [1249, 497] on icon "delete" at bounding box center [1247, 504] width 11 height 14
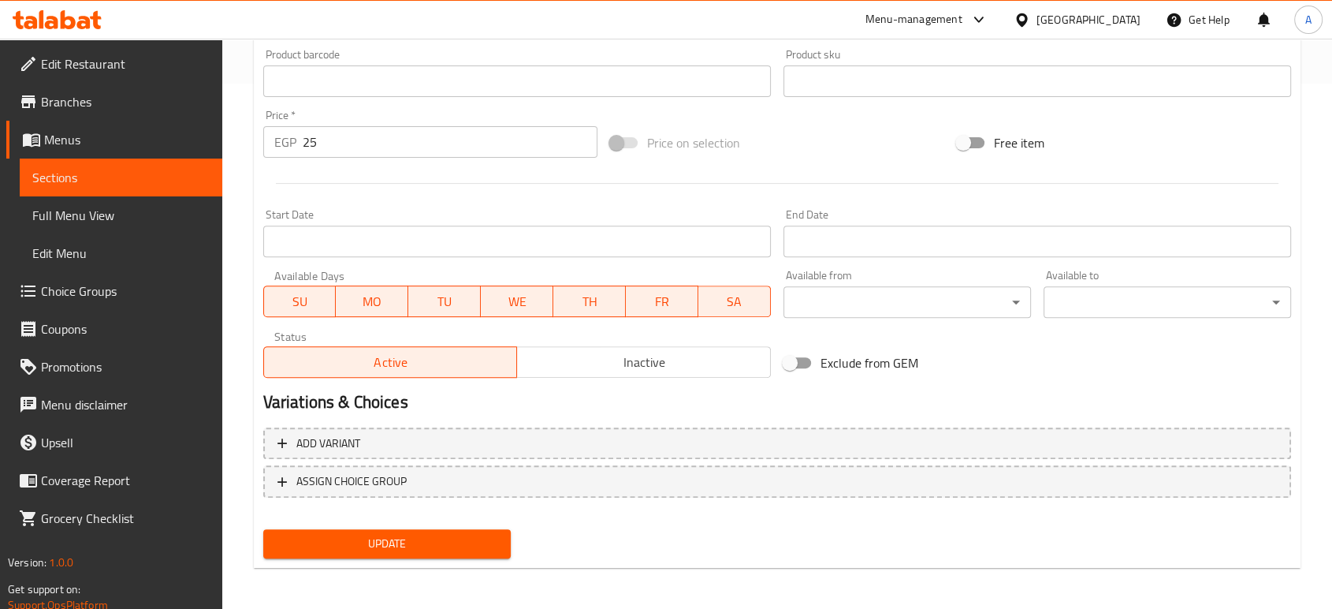
click at [496, 537] on span "Update" at bounding box center [387, 544] width 222 height 20
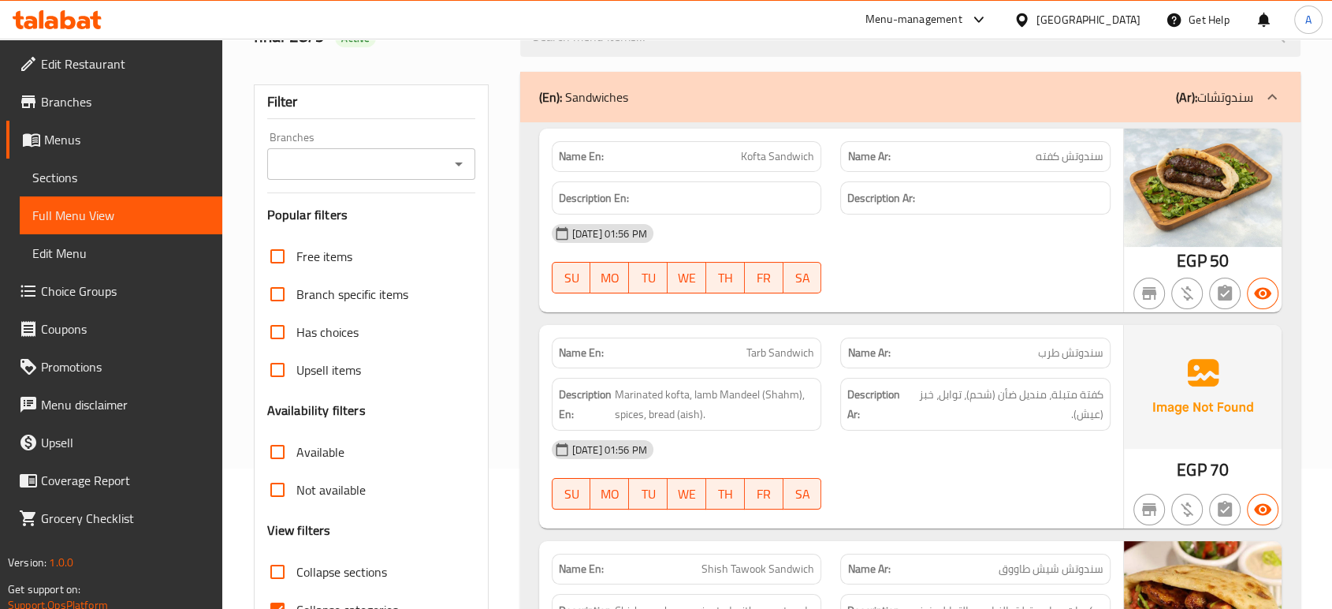
scroll to position [263, 0]
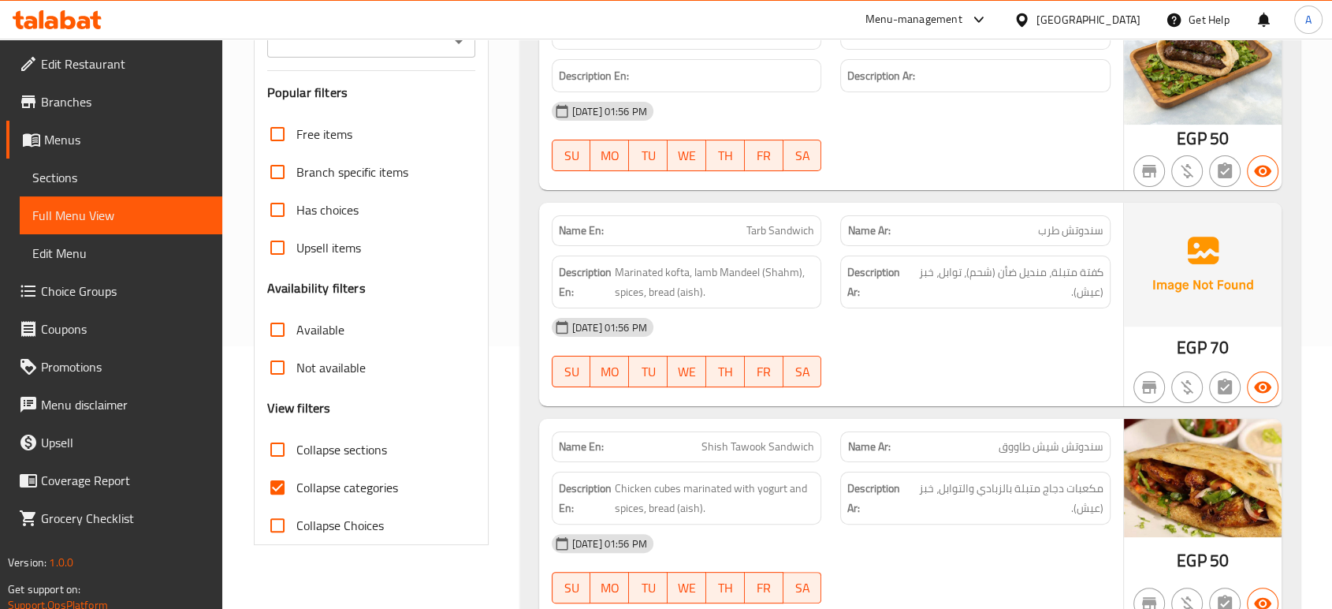
click at [357, 484] on span "Collapse categories" at bounding box center [347, 487] width 102 height 19
click at [296, 484] on input "Collapse categories" at bounding box center [278, 487] width 38 height 38
checkbox input "false"
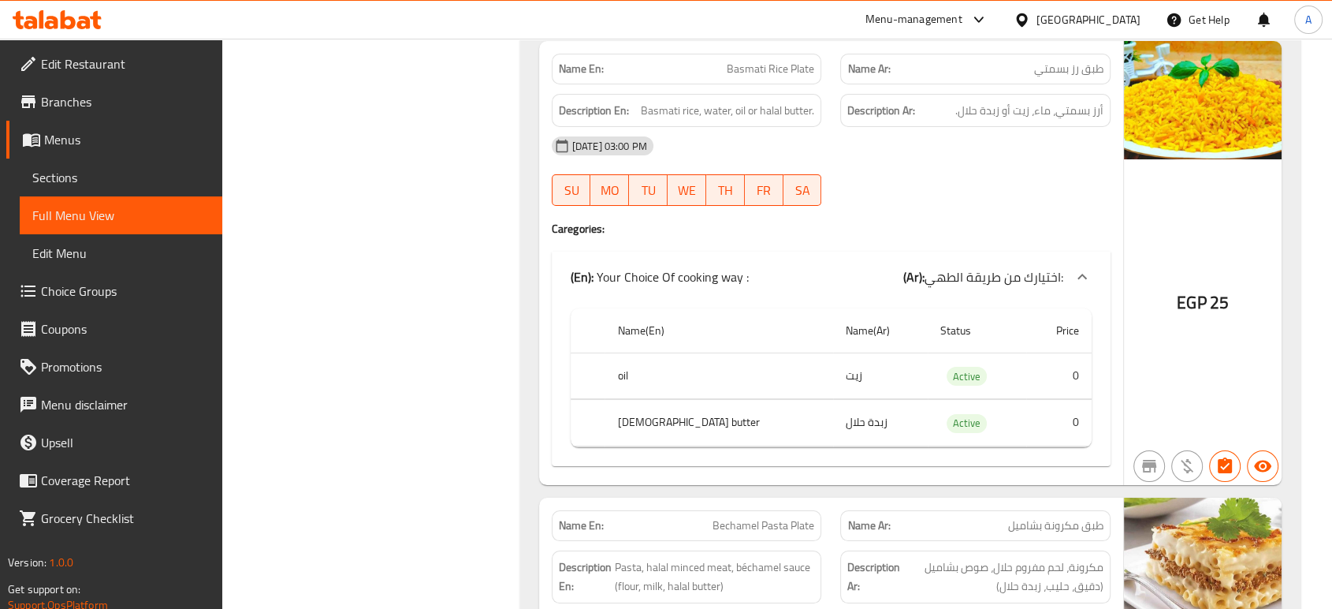
scroll to position [5782, 0]
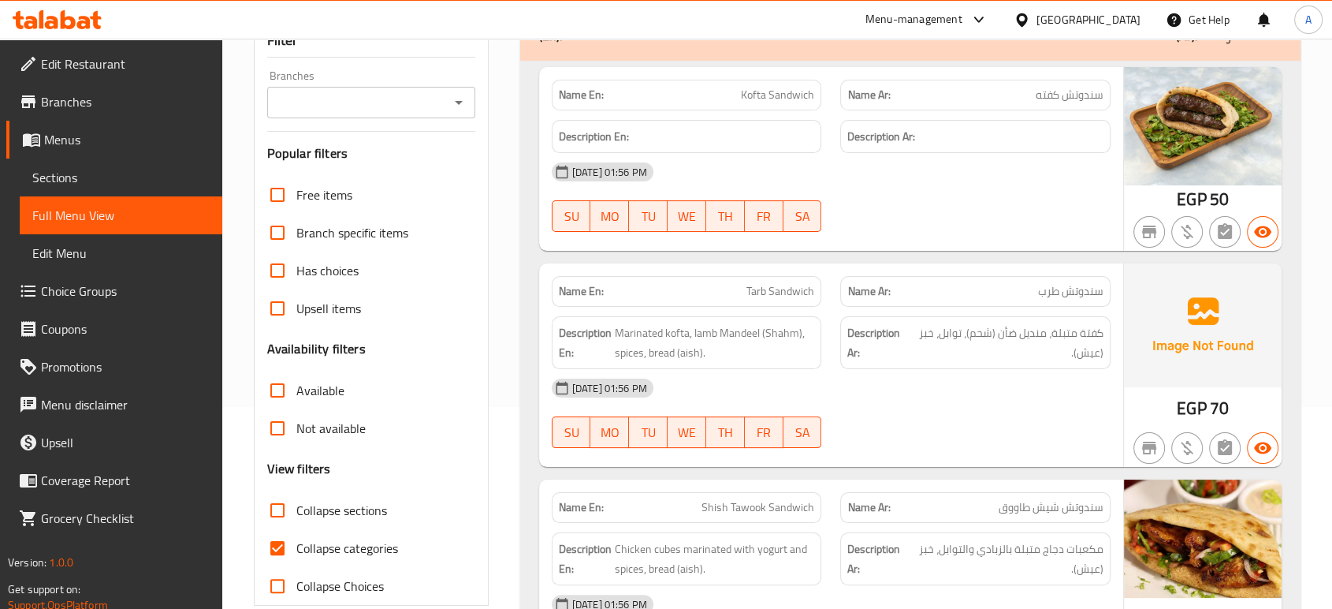
scroll to position [350, 0]
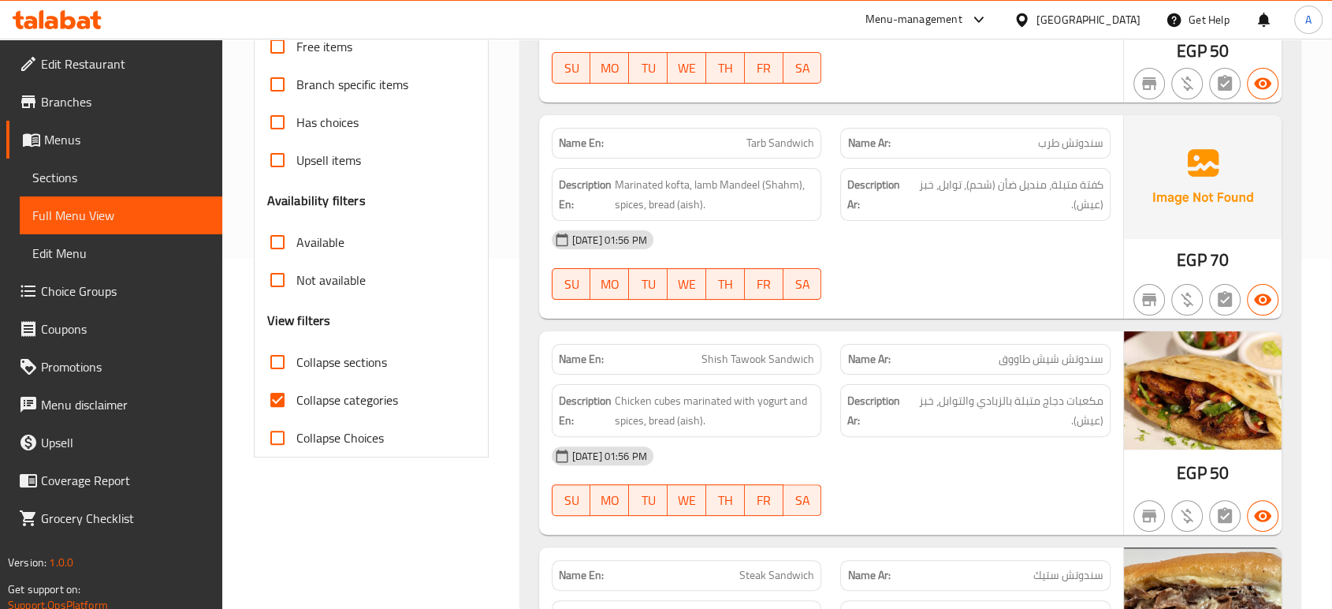
click at [373, 390] on span "Collapse categories" at bounding box center [347, 399] width 102 height 19
click at [296, 389] on input "Collapse categories" at bounding box center [278, 400] width 38 height 38
checkbox input "false"
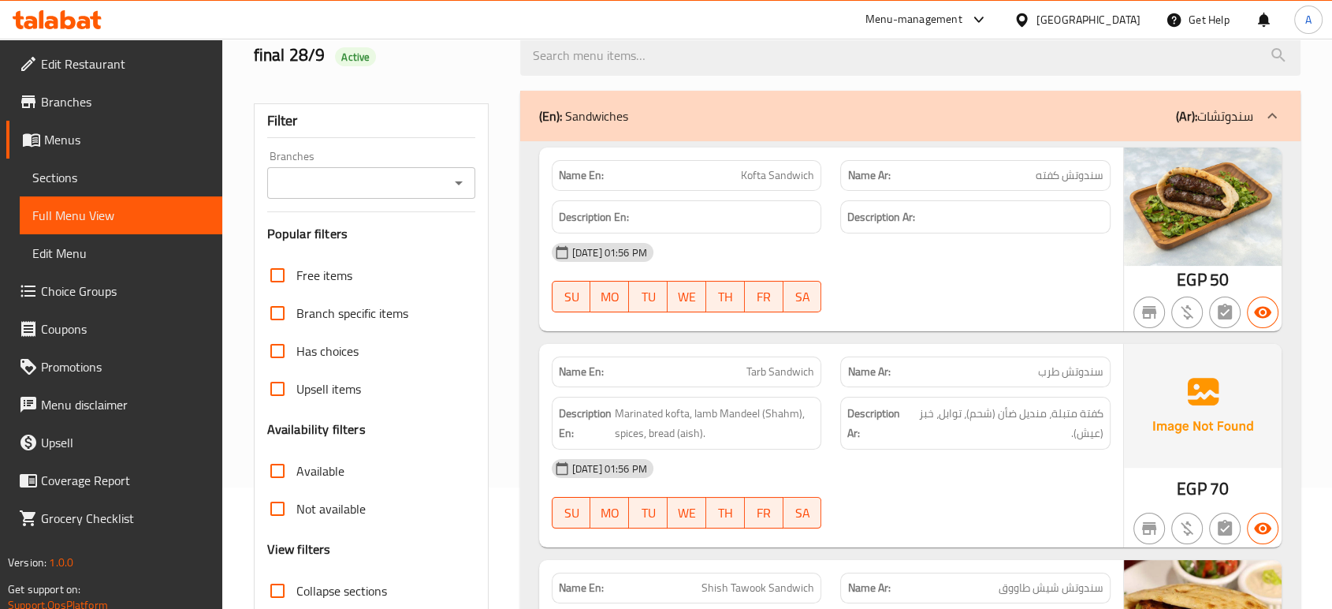
scroll to position [0, 0]
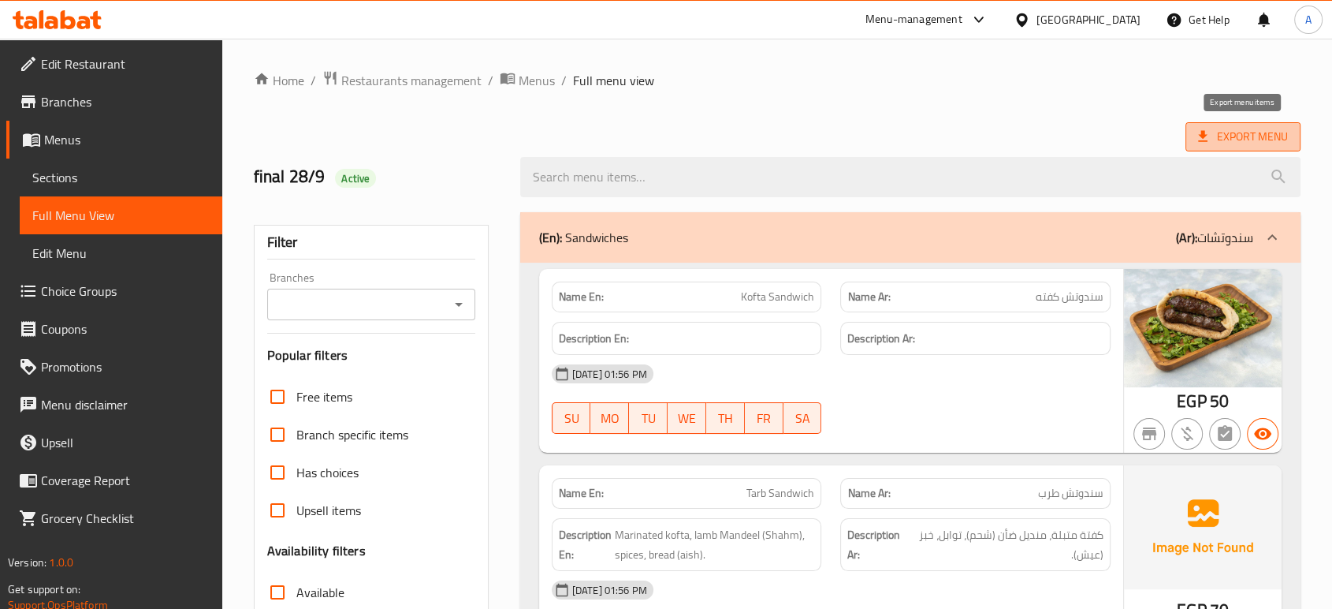
click at [1203, 129] on icon at bounding box center [1203, 137] width 16 height 16
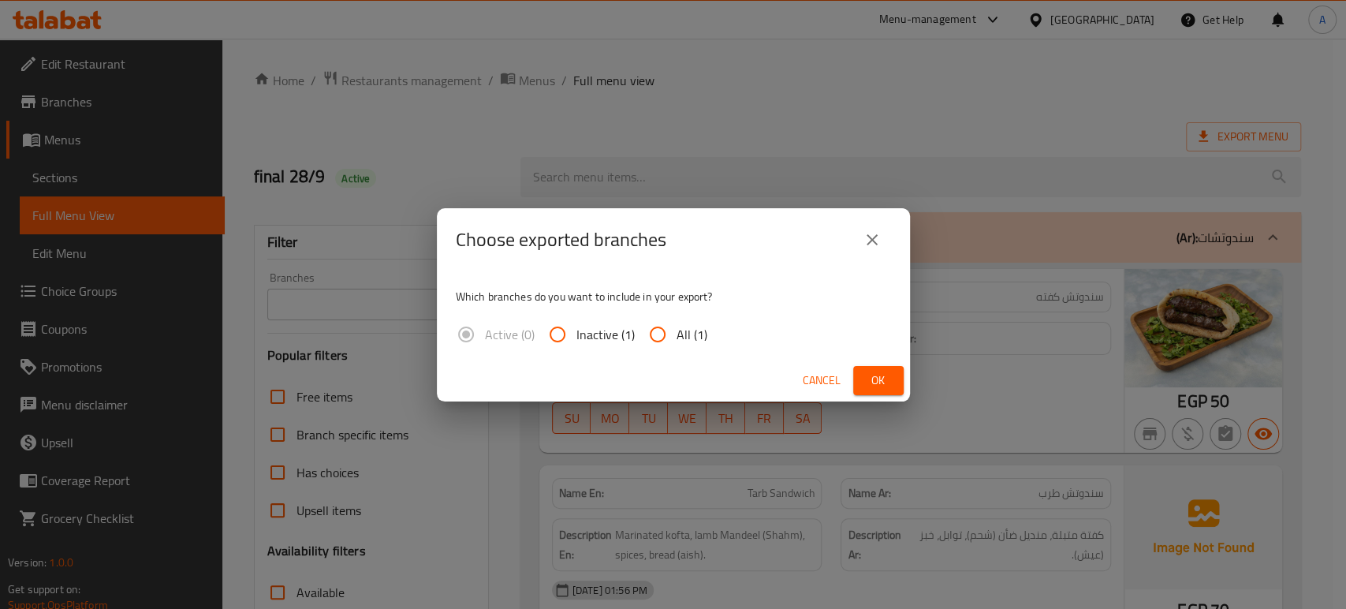
click at [703, 320] on label "All (1)" at bounding box center [673, 334] width 69 height 38
click at [676, 320] on input "All (1)" at bounding box center [658, 334] width 38 height 38
radio input "true"
drag, startPoint x: 873, startPoint y: 382, endPoint x: 885, endPoint y: 382, distance: 11.9
click at [872, 382] on span "Ok" at bounding box center [878, 381] width 25 height 20
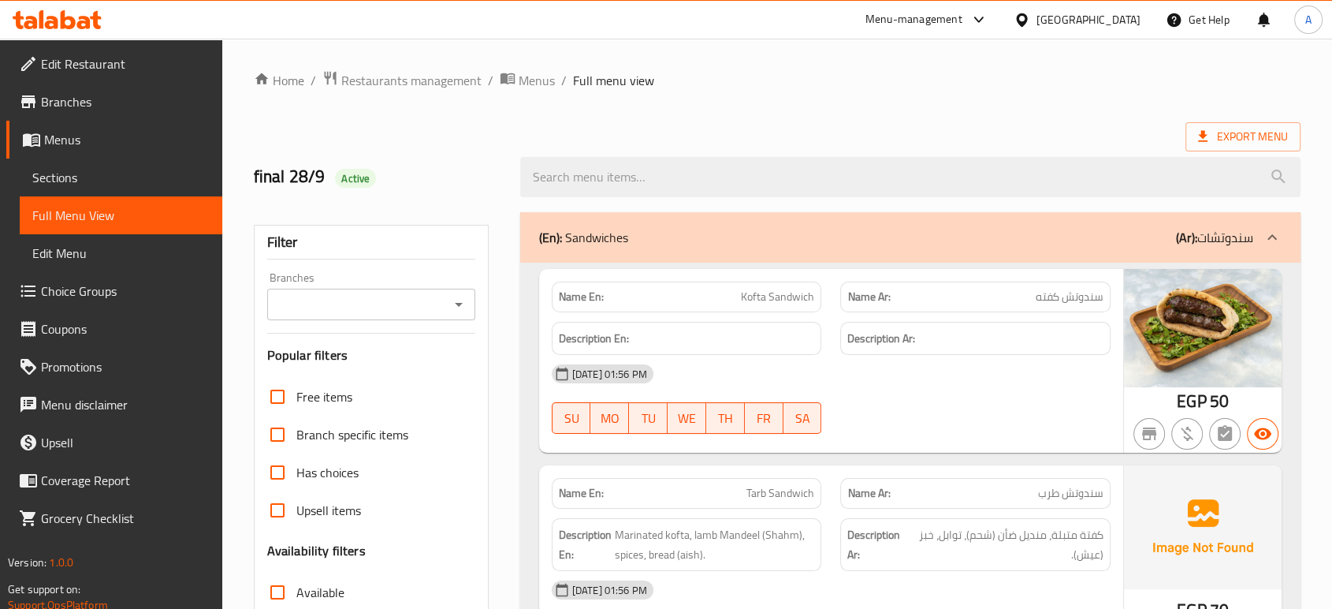
click at [95, 90] on link "Branches" at bounding box center [114, 102] width 216 height 38
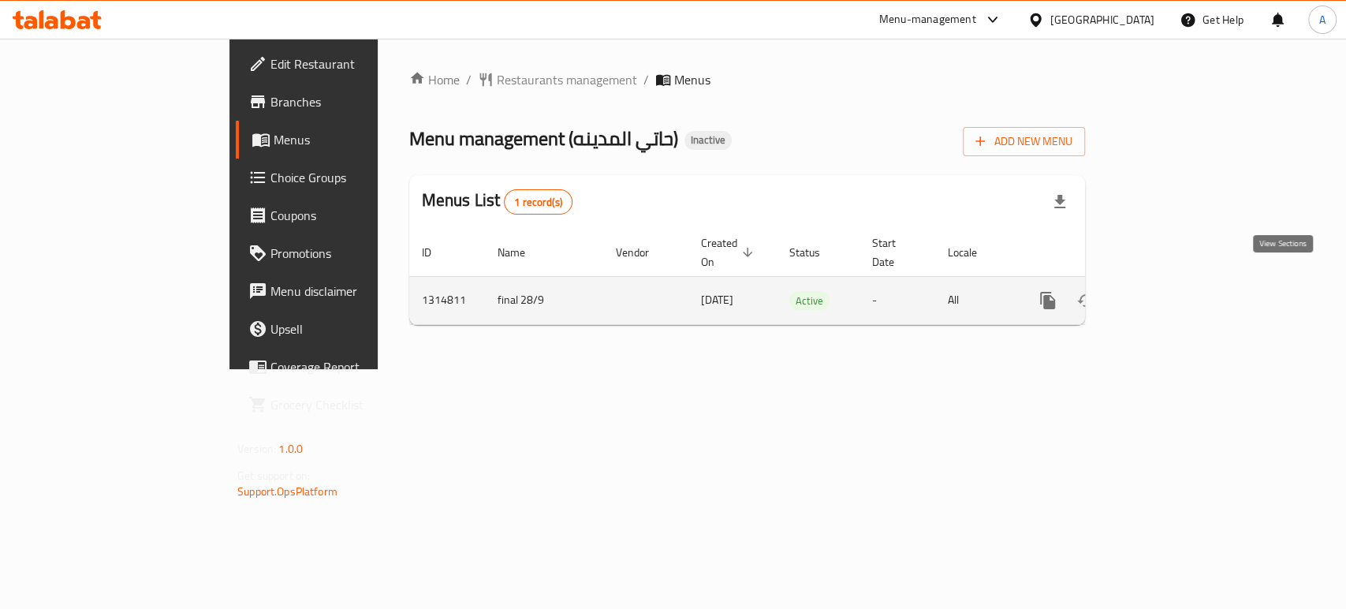
click at [1171, 291] on icon "enhanced table" at bounding box center [1161, 300] width 19 height 19
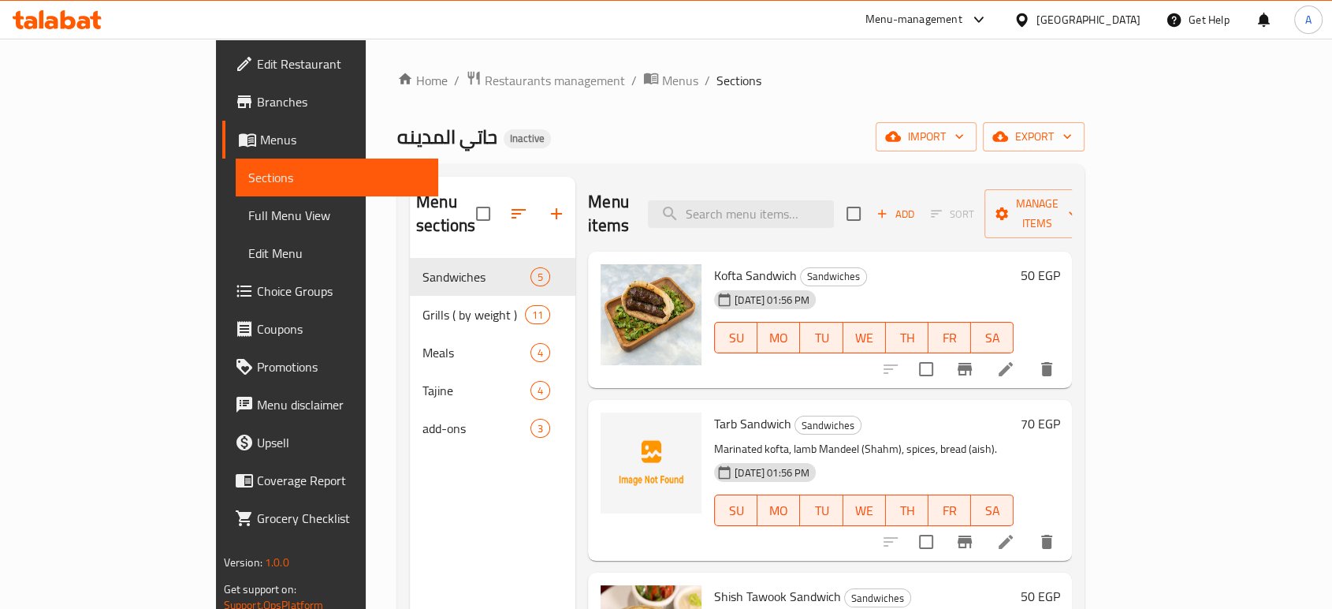
click at [248, 213] on span "Full Menu View" at bounding box center [336, 215] width 177 height 19
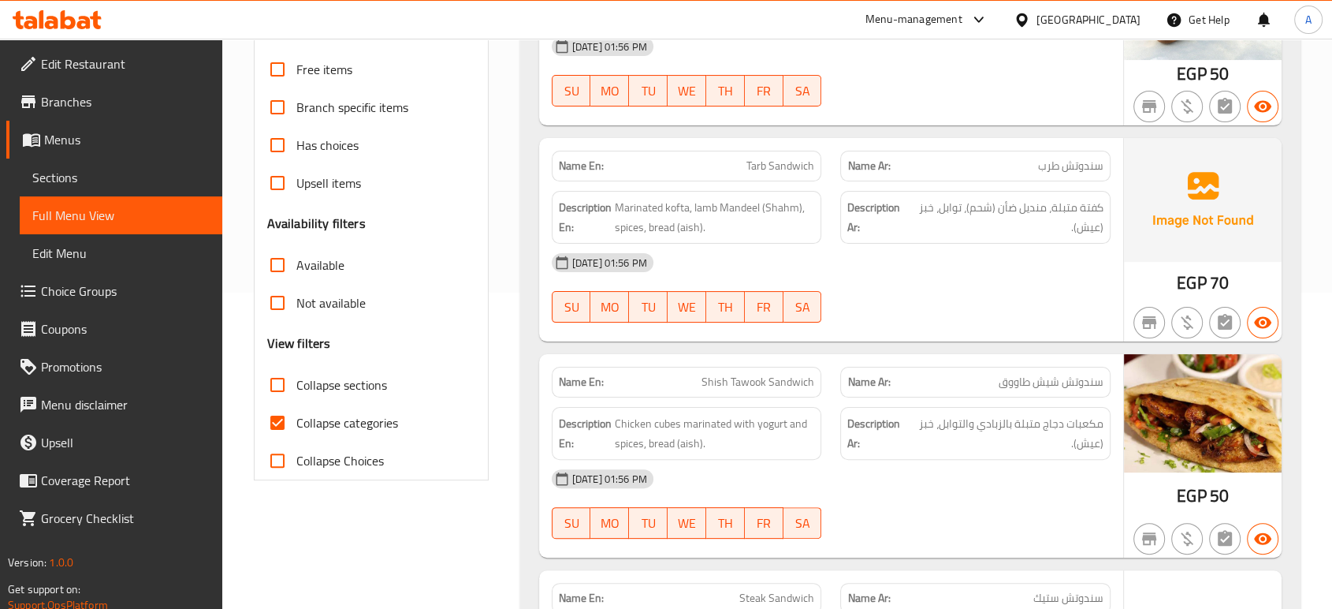
scroll to position [350, 0]
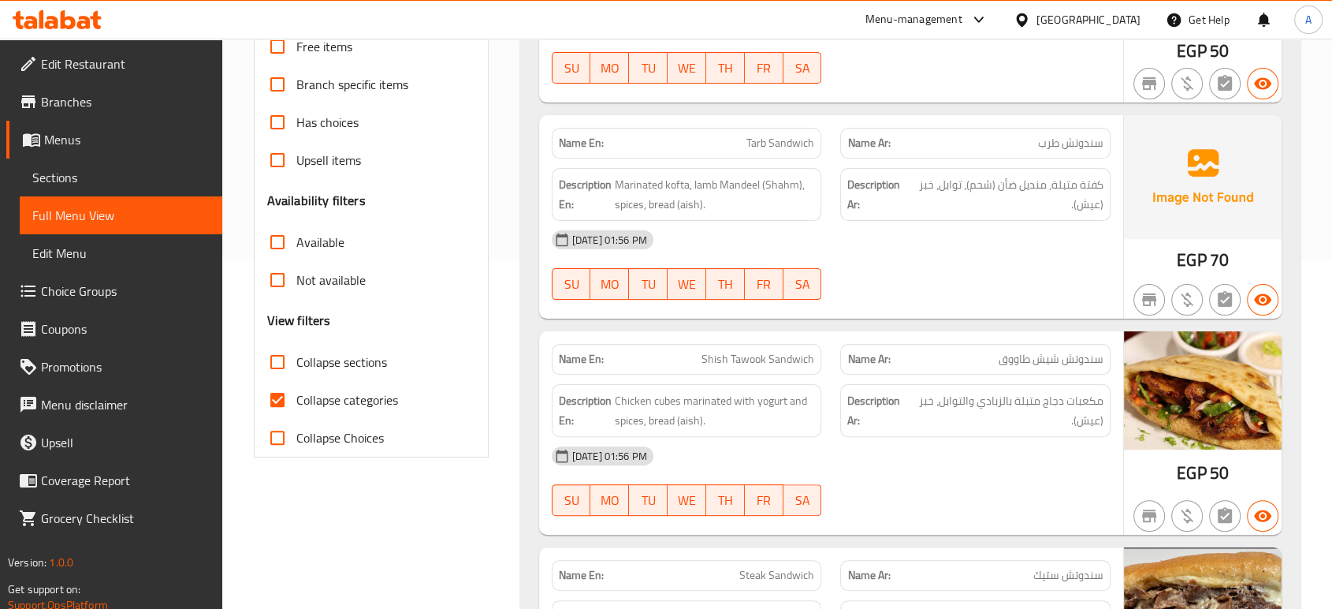
click at [328, 393] on span "Collapse categories" at bounding box center [347, 399] width 102 height 19
click at [296, 393] on input "Collapse categories" at bounding box center [278, 400] width 38 height 38
checkbox input "false"
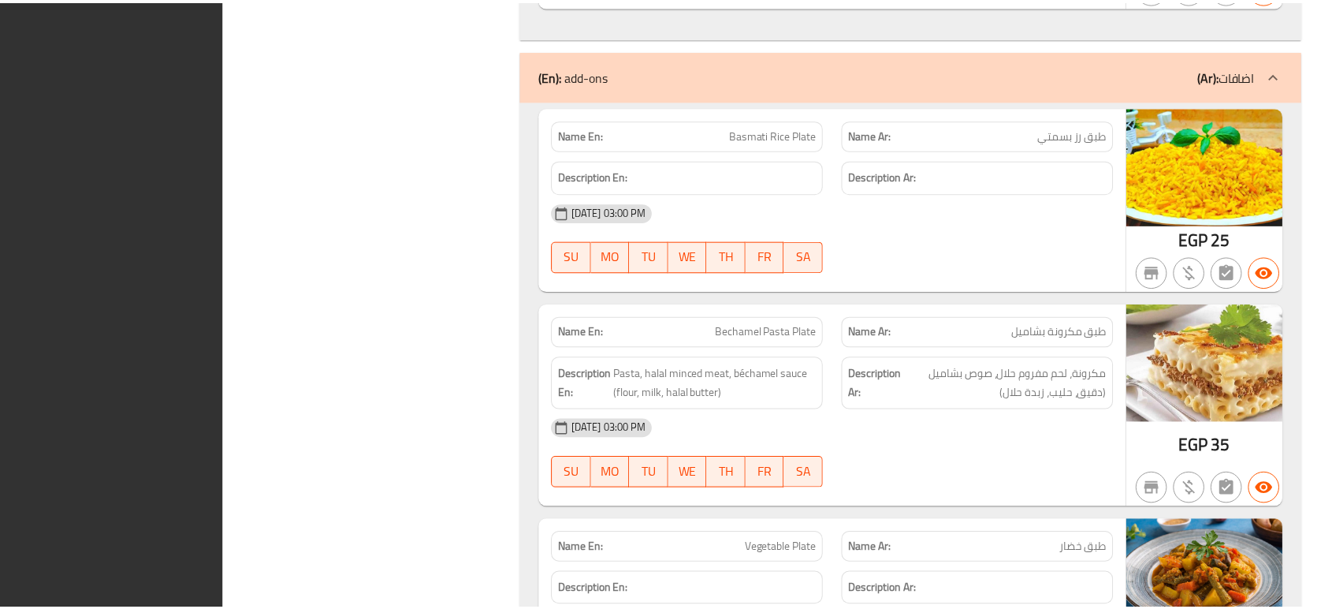
scroll to position [5934, 0]
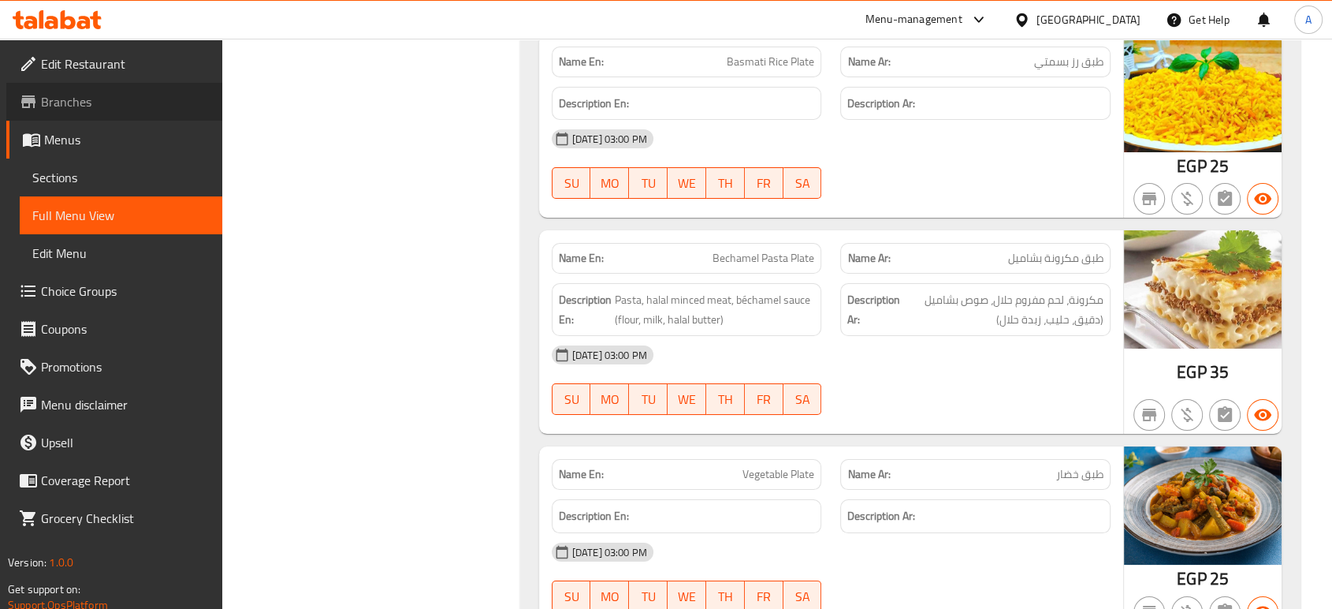
click at [93, 99] on span "Branches" at bounding box center [125, 101] width 169 height 19
